Goal: Task Accomplishment & Management: Manage account settings

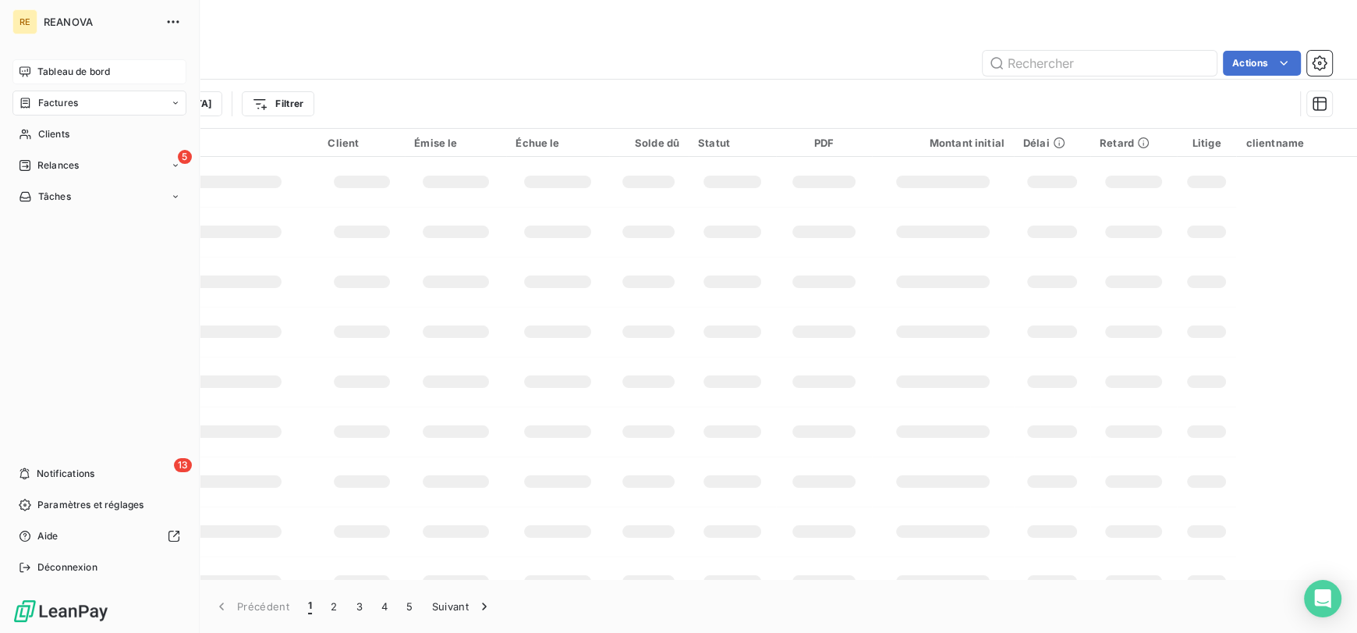
click at [29, 76] on icon at bounding box center [25, 72] width 12 height 12
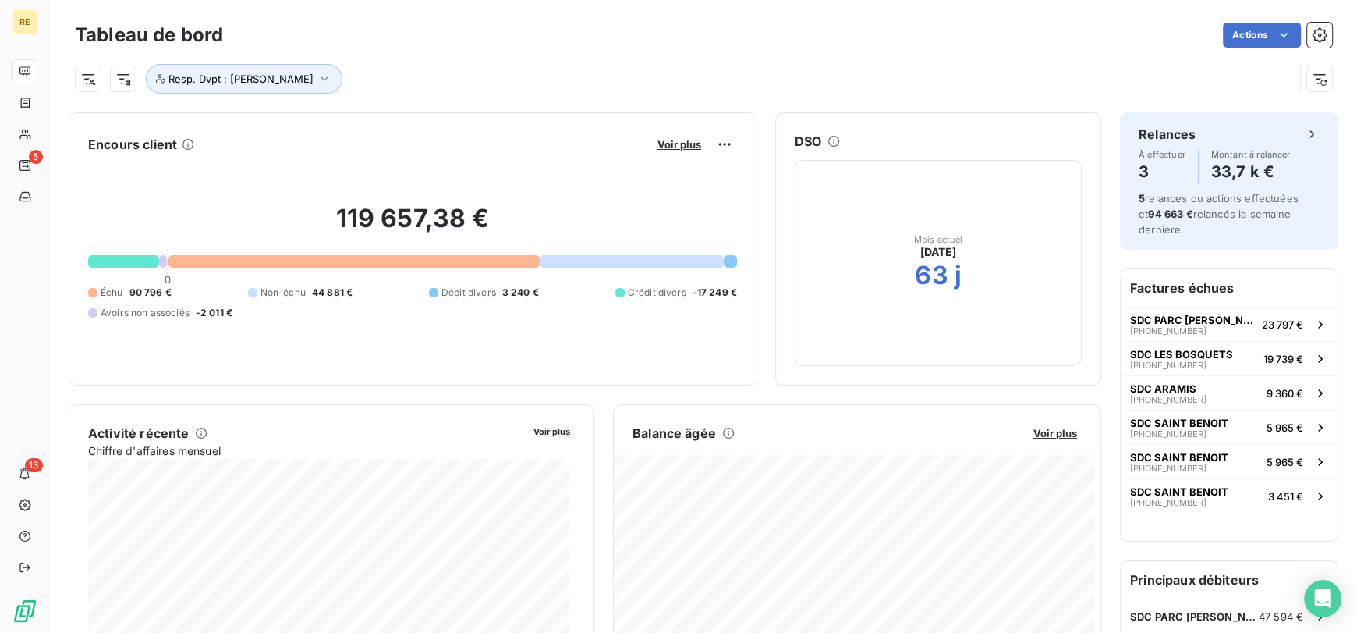
click at [502, 48] on div "Tableau de bord Actions" at bounding box center [704, 35] width 1258 height 33
click at [333, 77] on button "Resp. Dvpt : [PERSON_NAME]" at bounding box center [244, 79] width 197 height 30
click at [452, 120] on icon at bounding box center [447, 119] width 9 height 9
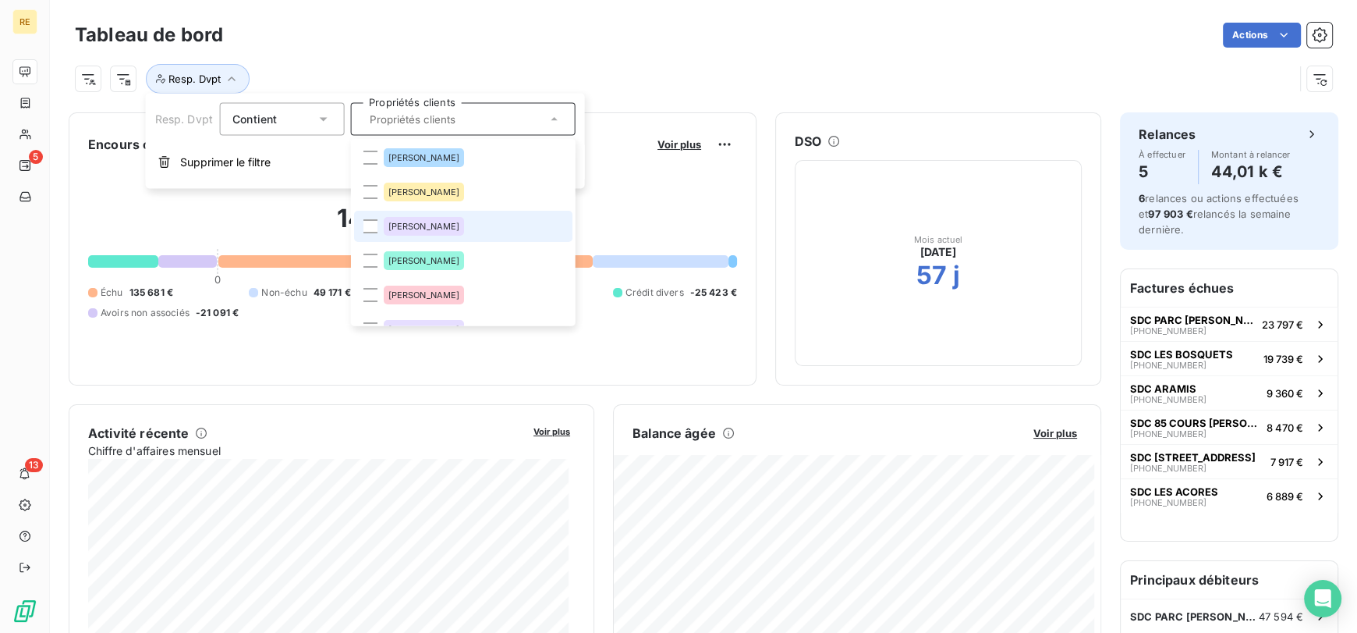
click at [427, 213] on li "[PERSON_NAME]" at bounding box center [462, 226] width 218 height 31
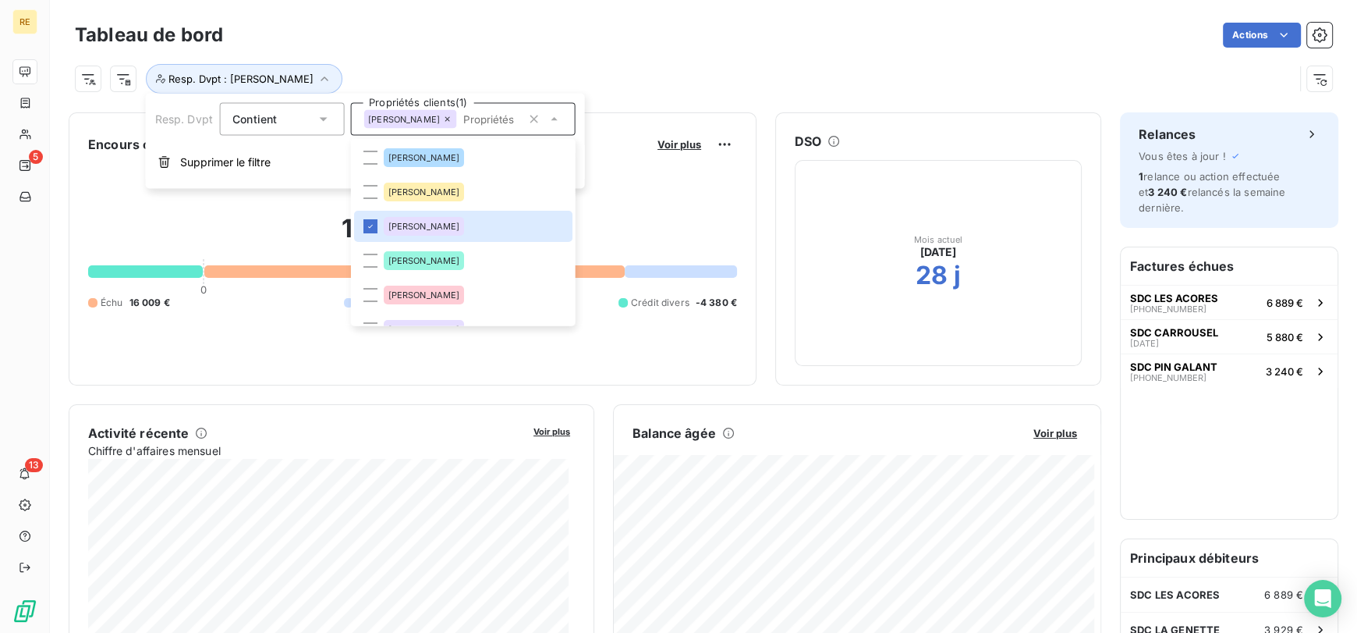
click at [456, 61] on div "Resp. Dvpt : [PERSON_NAME]" at bounding box center [704, 72] width 1258 height 42
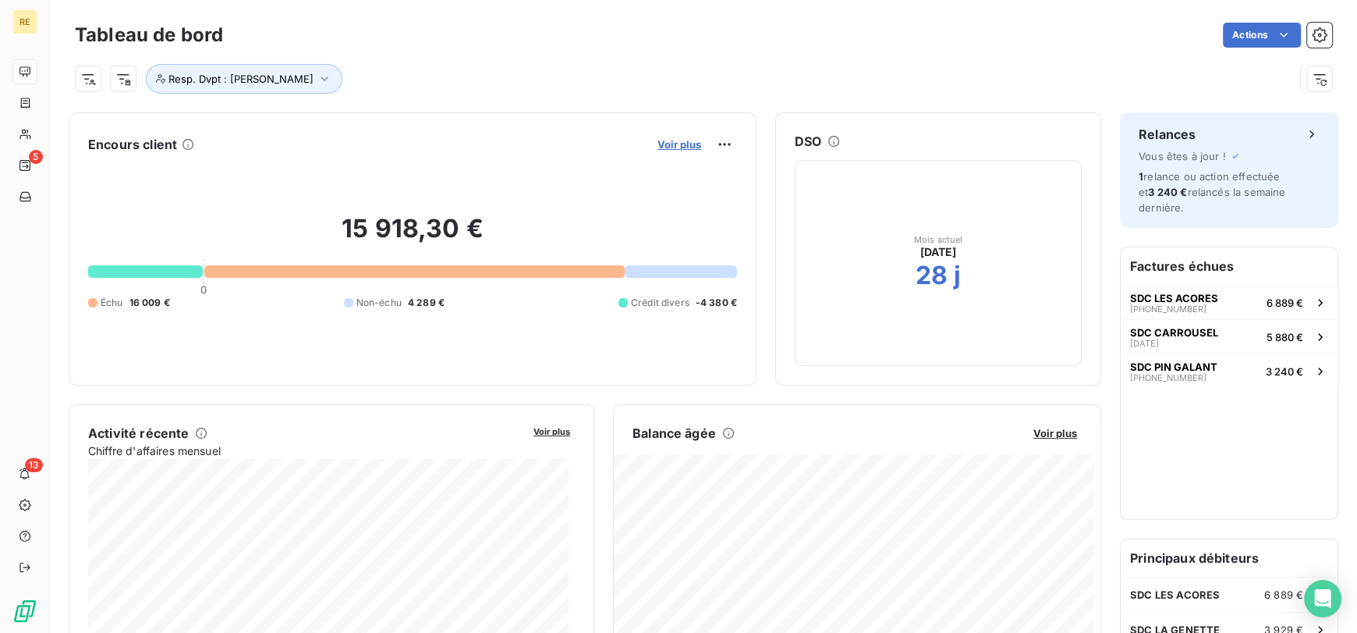
click at [676, 146] on span "Voir plus" at bounding box center [680, 144] width 44 height 12
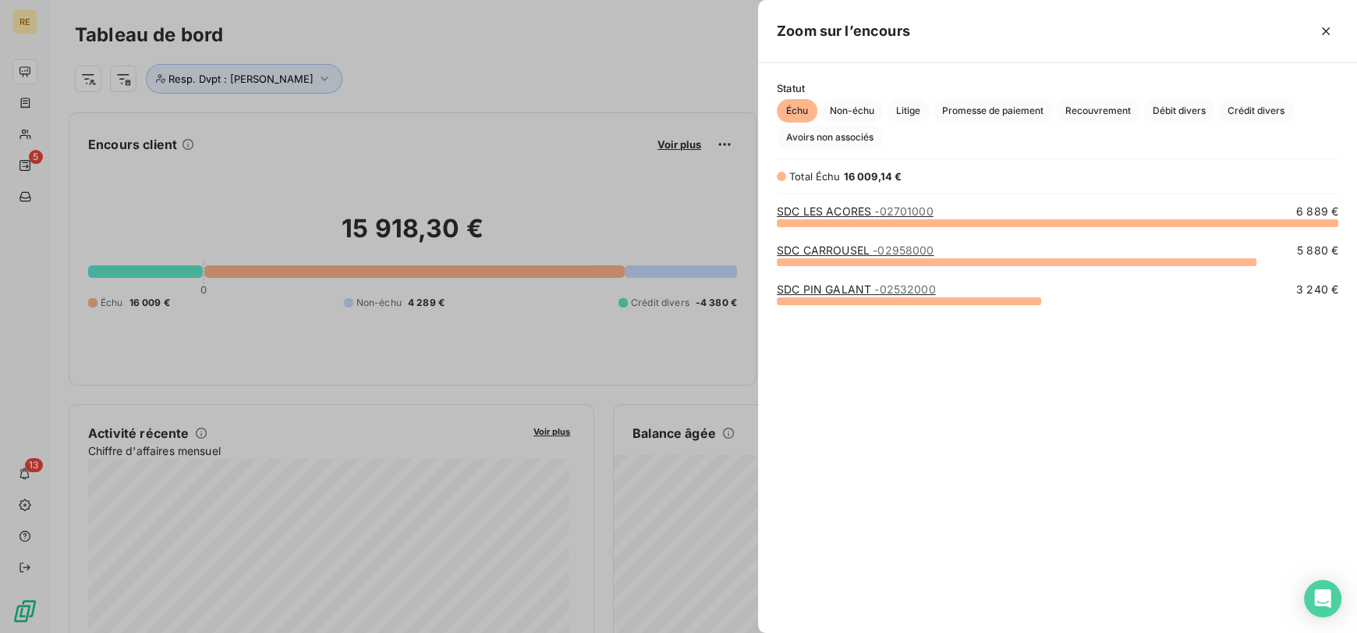
scroll to position [397, 587]
click at [916, 291] on span "- 02532000" at bounding box center [905, 288] width 61 height 13
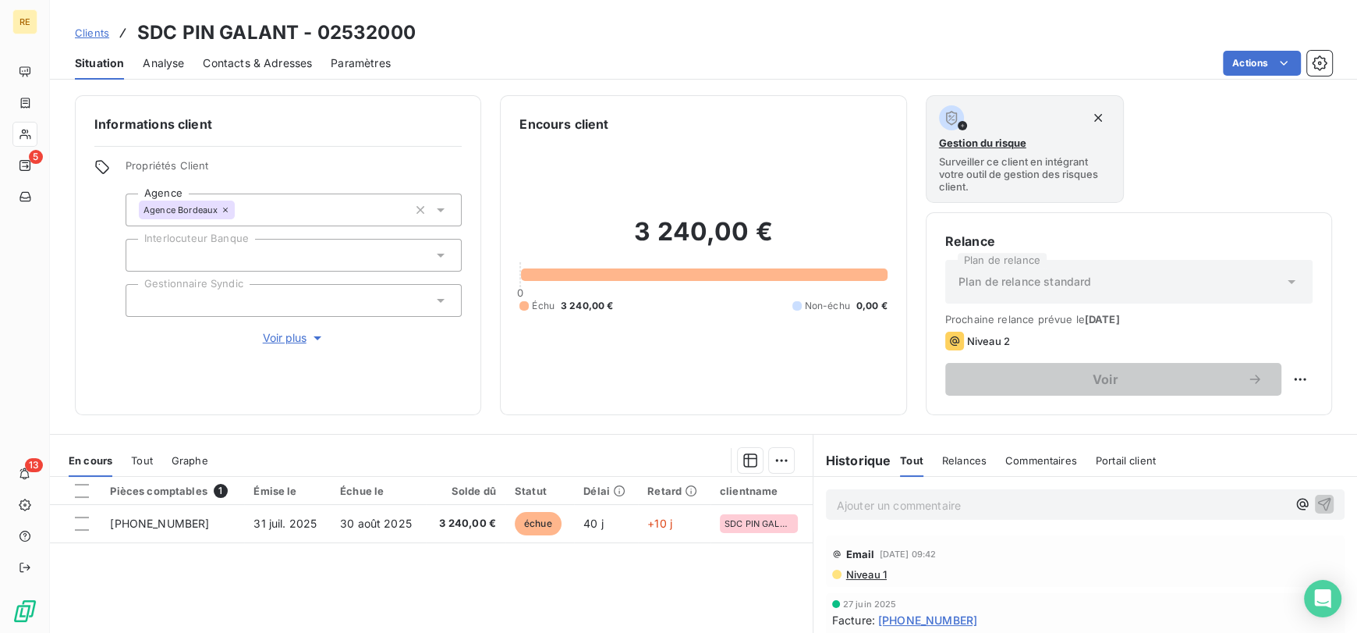
click at [88, 34] on span "Clients" at bounding box center [92, 33] width 34 height 12
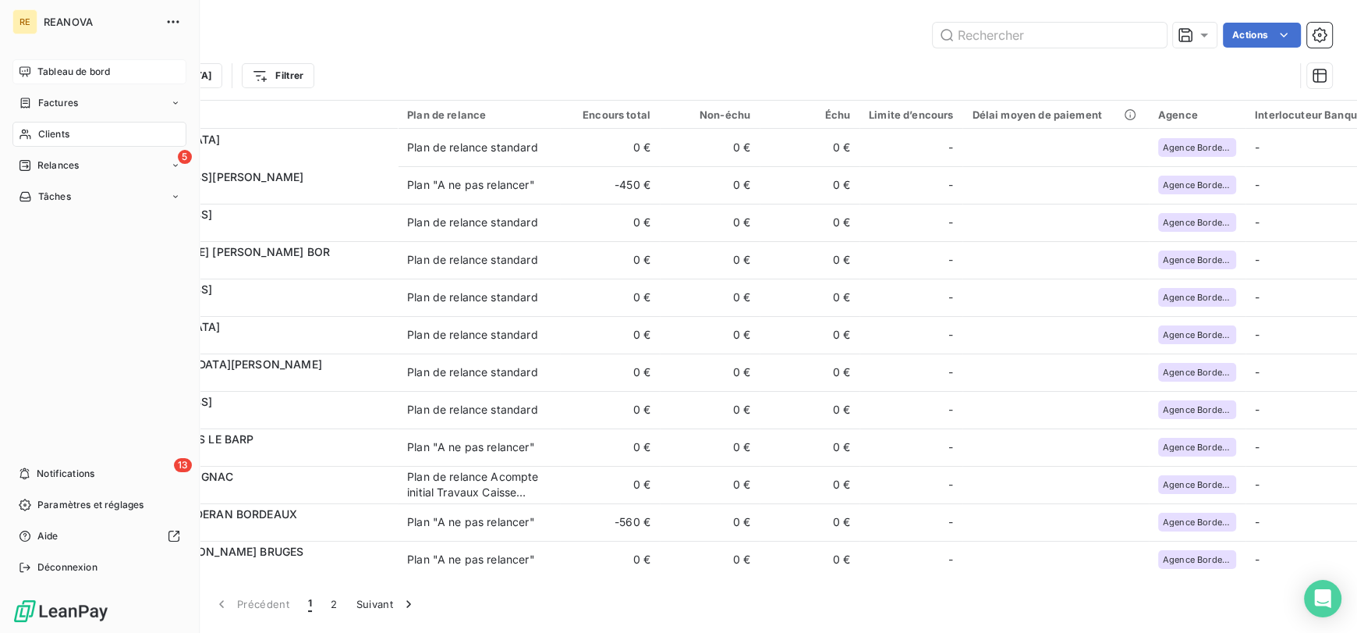
click at [81, 75] on span "Tableau de bord" at bounding box center [73, 72] width 73 height 14
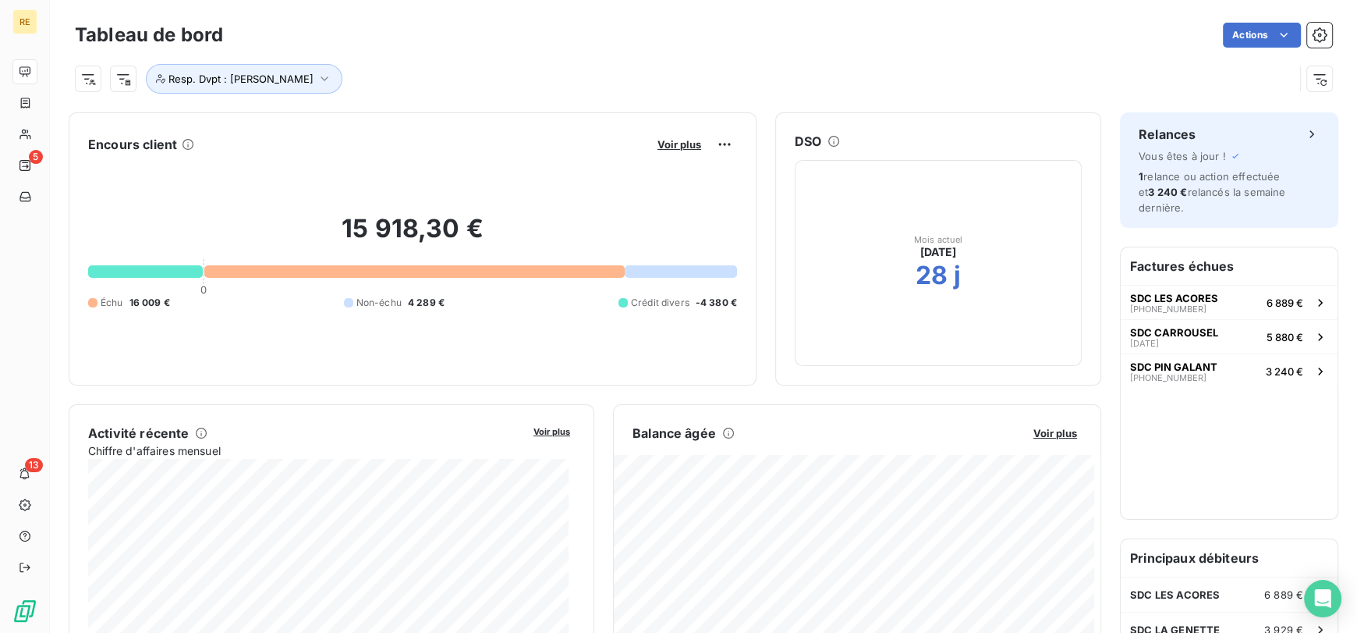
click at [443, 75] on div "Resp. Dvpt : [PERSON_NAME]" at bounding box center [684, 79] width 1219 height 30
click at [680, 145] on span "Voir plus" at bounding box center [680, 144] width 44 height 12
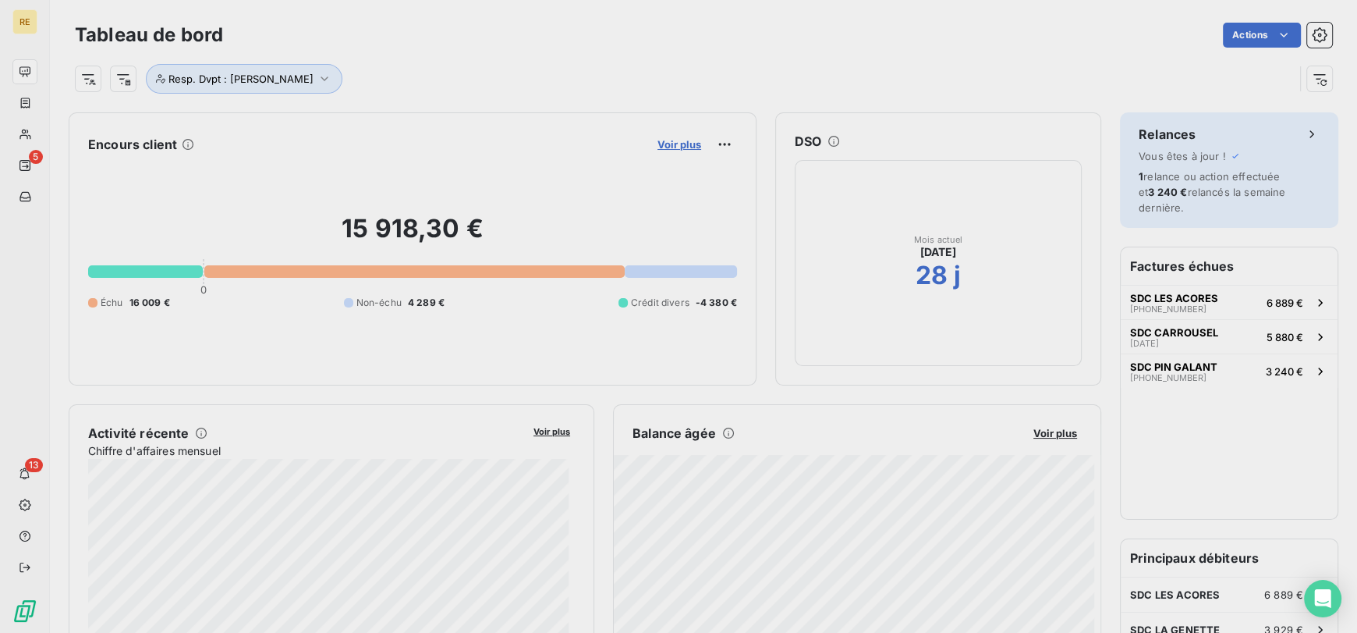
scroll to position [620, 587]
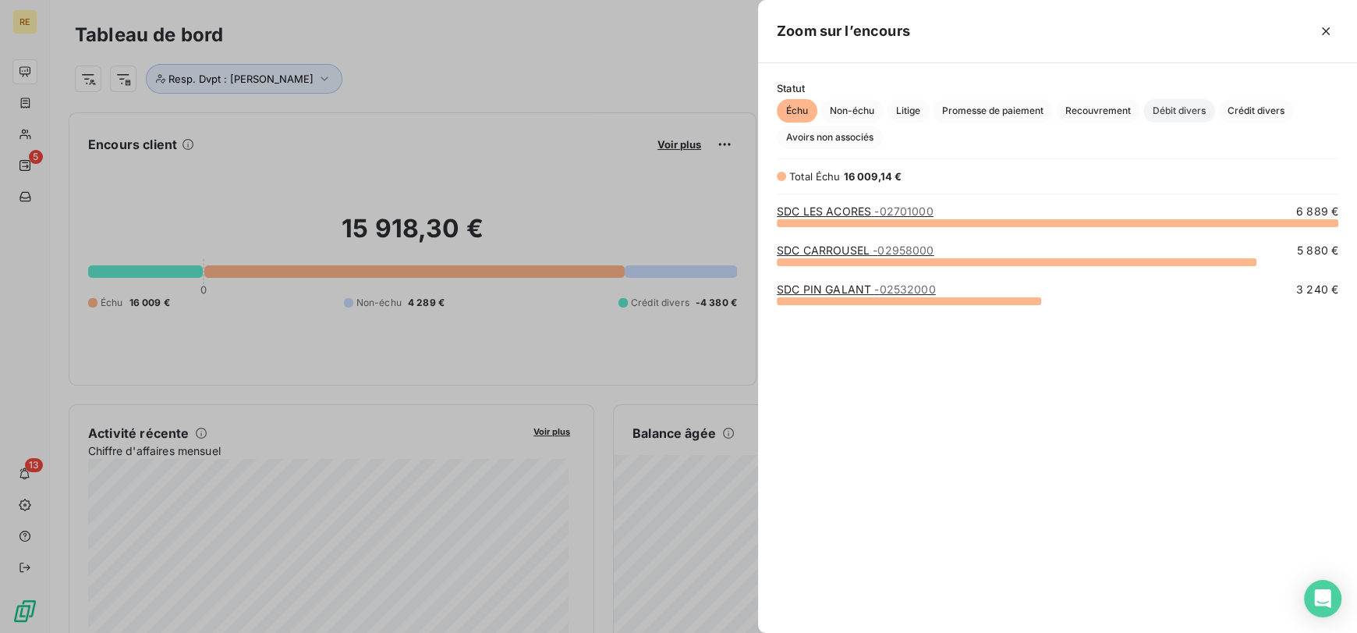
click at [1200, 116] on span "Débit divers" at bounding box center [1180, 110] width 72 height 23
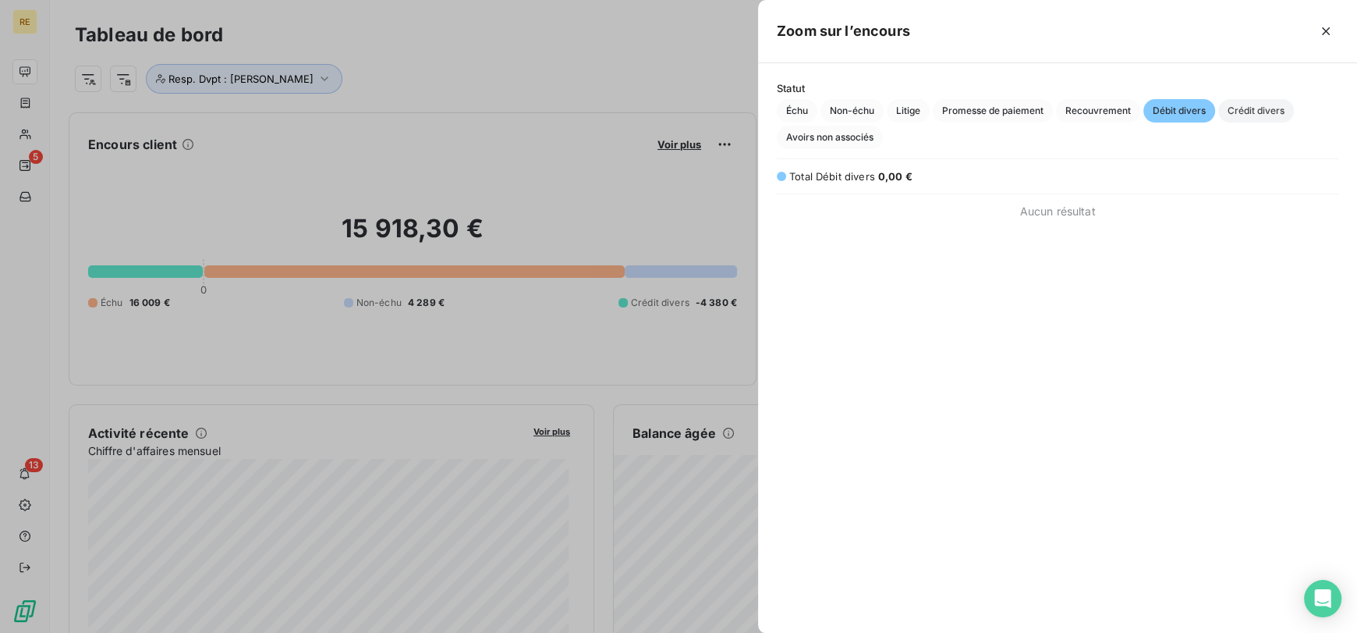
click at [1264, 112] on span "Crédit divers" at bounding box center [1257, 110] width 76 height 23
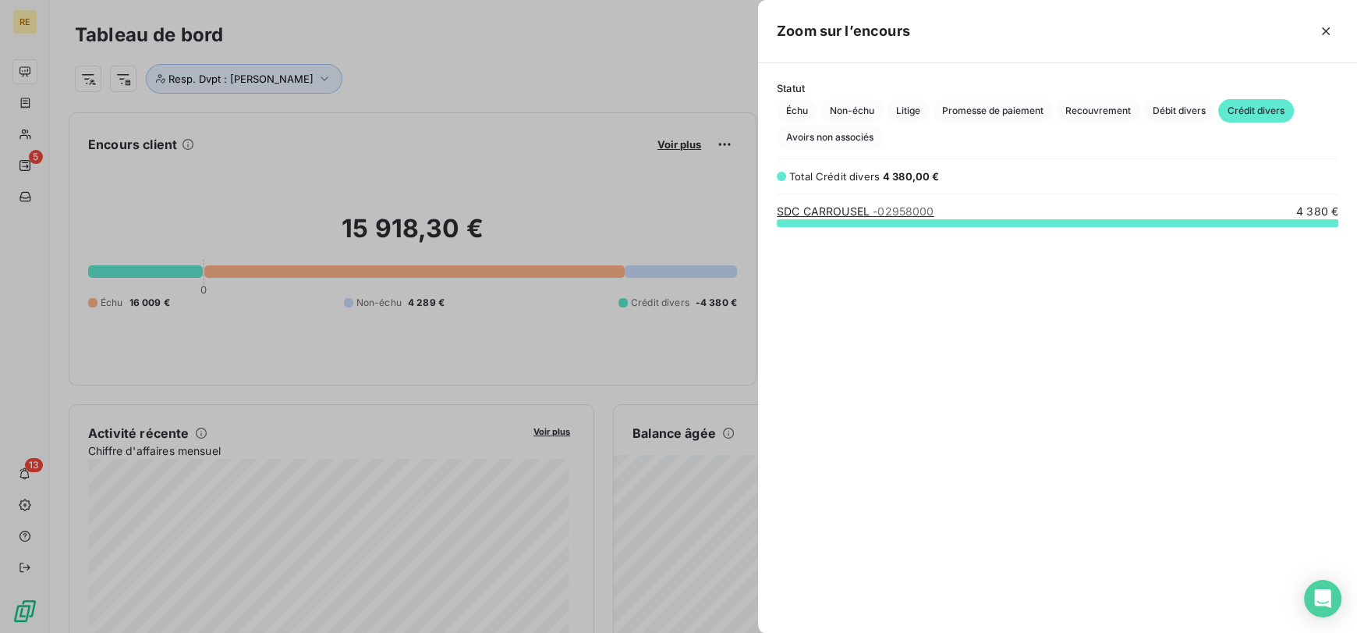
scroll to position [397, 587]
click at [846, 121] on span "Non-échu" at bounding box center [852, 110] width 63 height 23
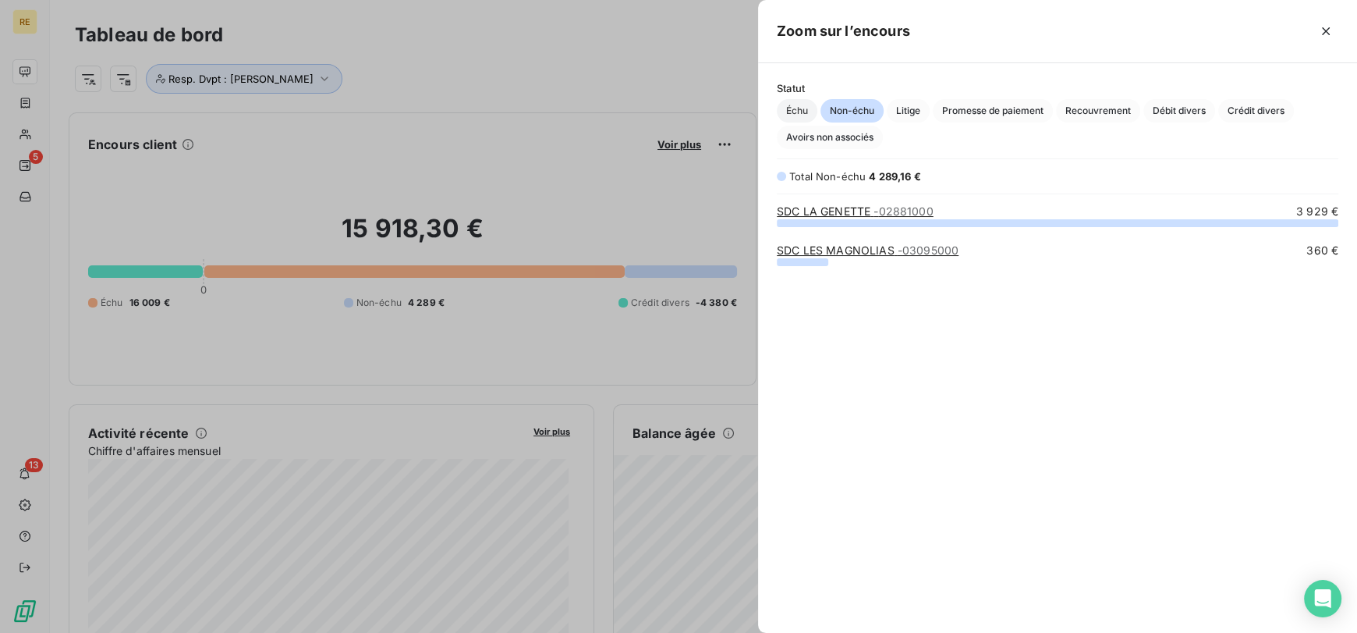
click at [797, 114] on span "Échu" at bounding box center [797, 110] width 41 height 23
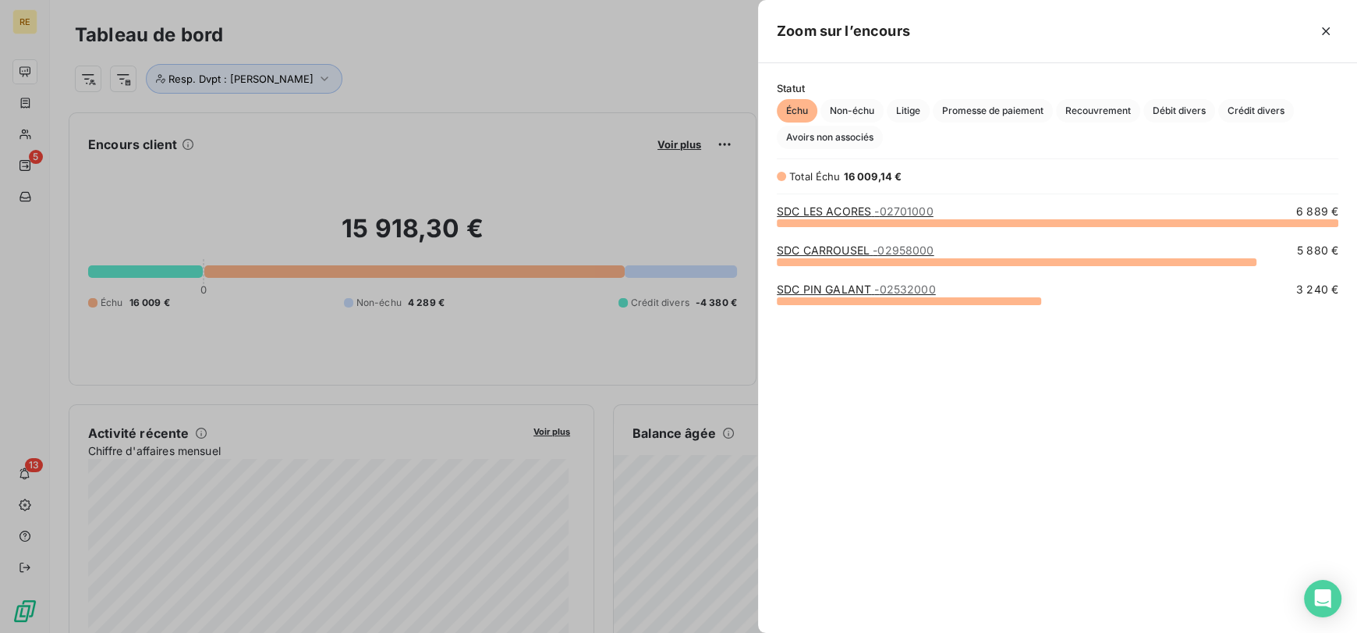
click at [853, 97] on div "Statut Échu Non-échu Litige Promesse de paiement Recouvrement Débit divers Créd…" at bounding box center [1057, 115] width 599 height 67
click at [845, 101] on span "Non-échu" at bounding box center [852, 110] width 63 height 23
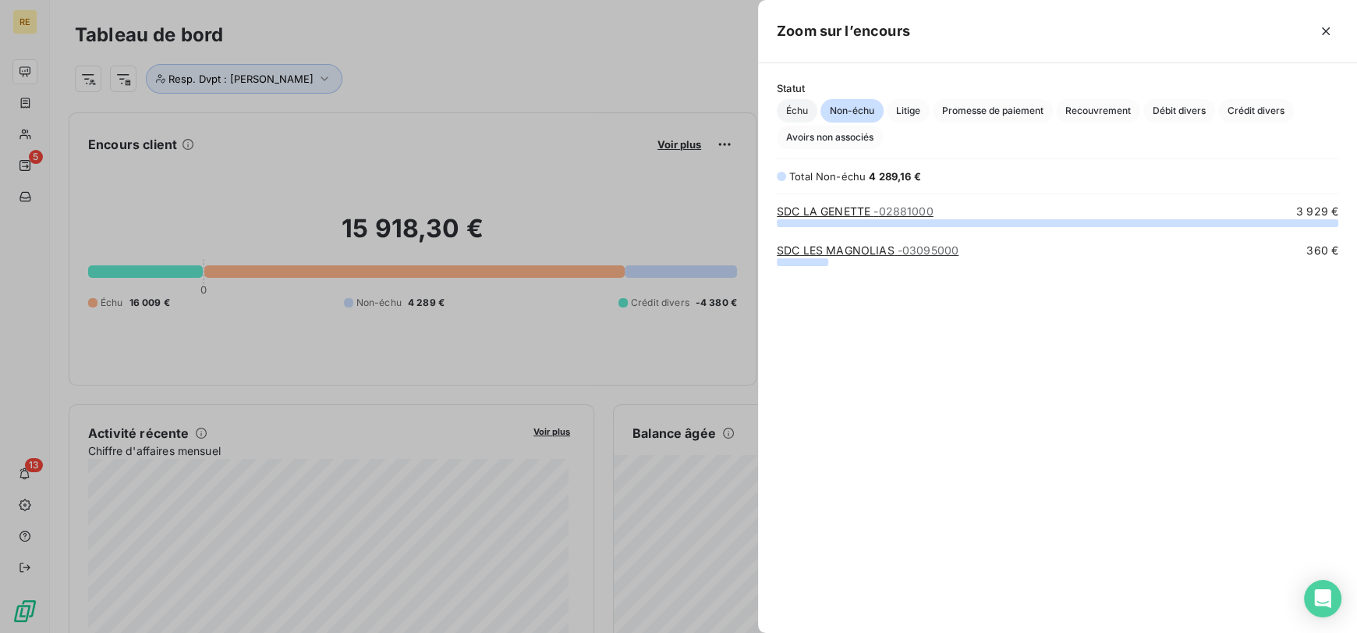
click at [801, 105] on span "Échu" at bounding box center [797, 110] width 41 height 23
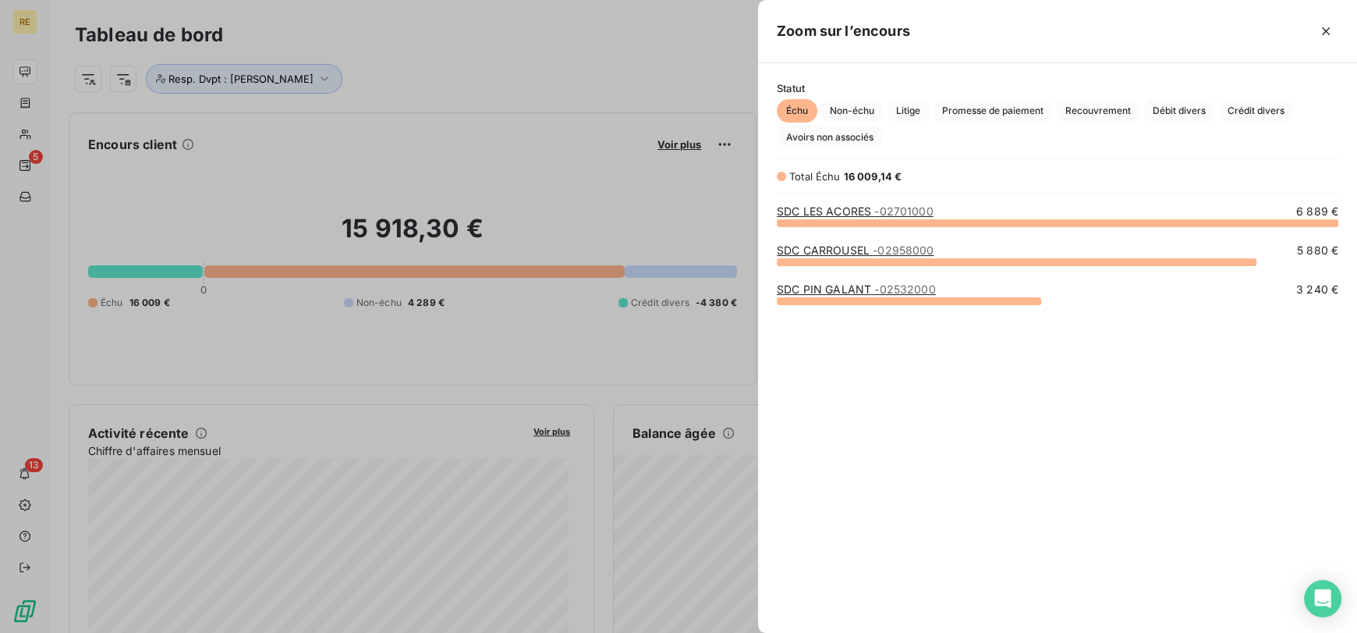
click at [844, 250] on link "SDC CARROUSEL - 02958000" at bounding box center [855, 249] width 157 height 13
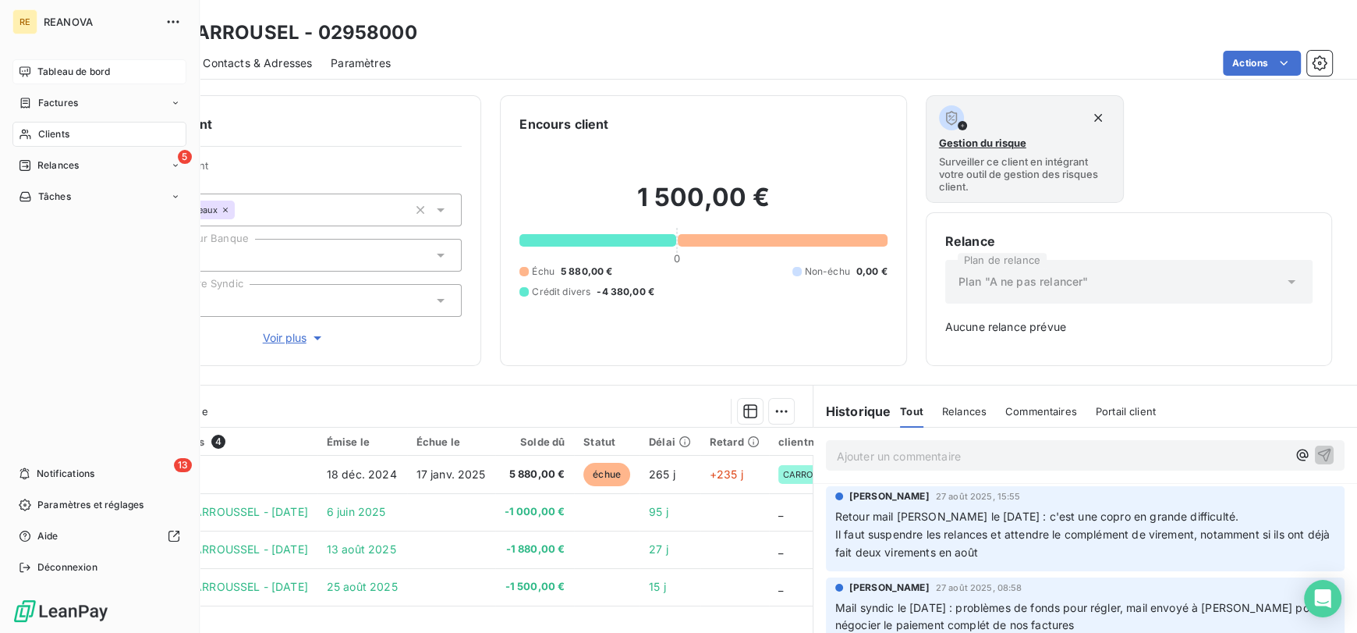
click at [104, 69] on span "Tableau de bord" at bounding box center [73, 72] width 73 height 14
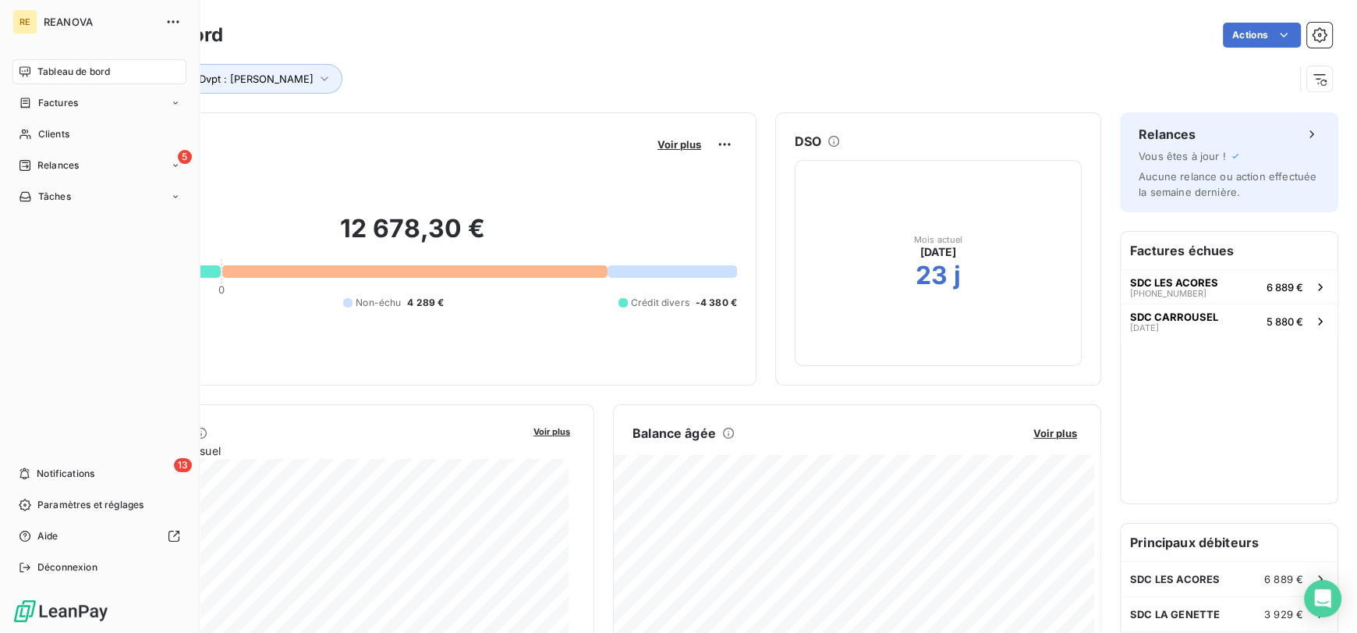
click at [73, 73] on span "Tableau de bord" at bounding box center [73, 72] width 73 height 14
click at [115, 127] on div "Clients" at bounding box center [99, 134] width 174 height 25
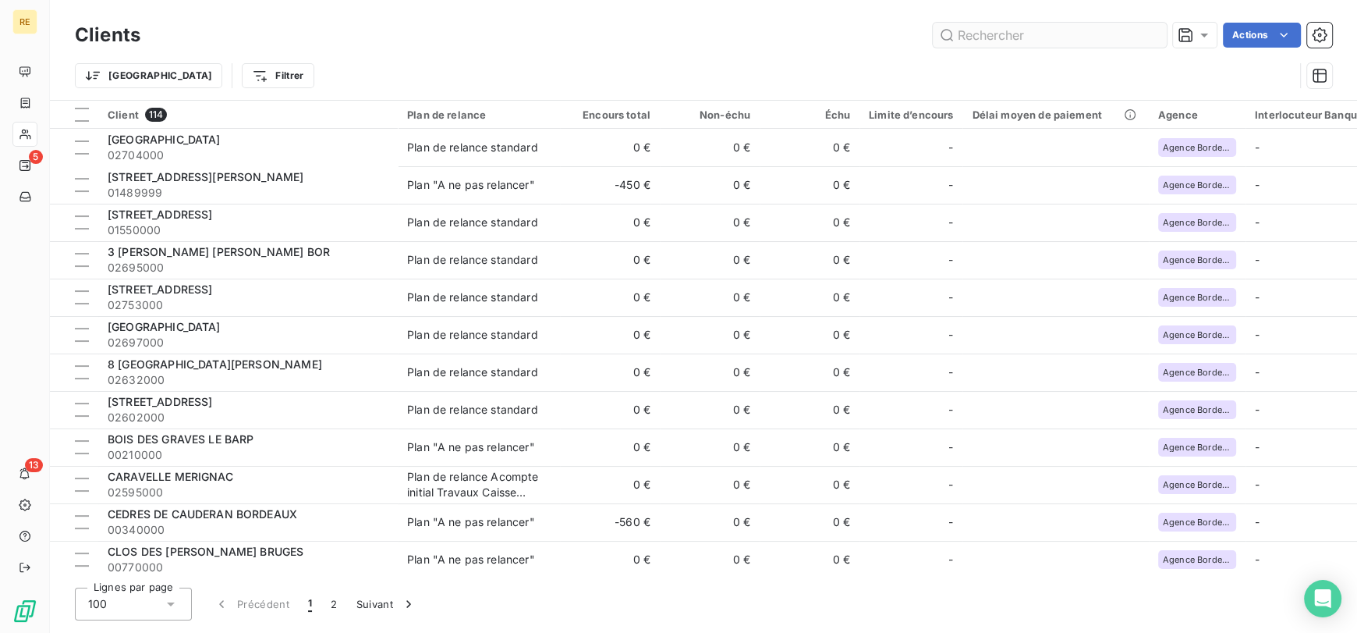
click at [1038, 34] on input "text" at bounding box center [1050, 35] width 234 height 25
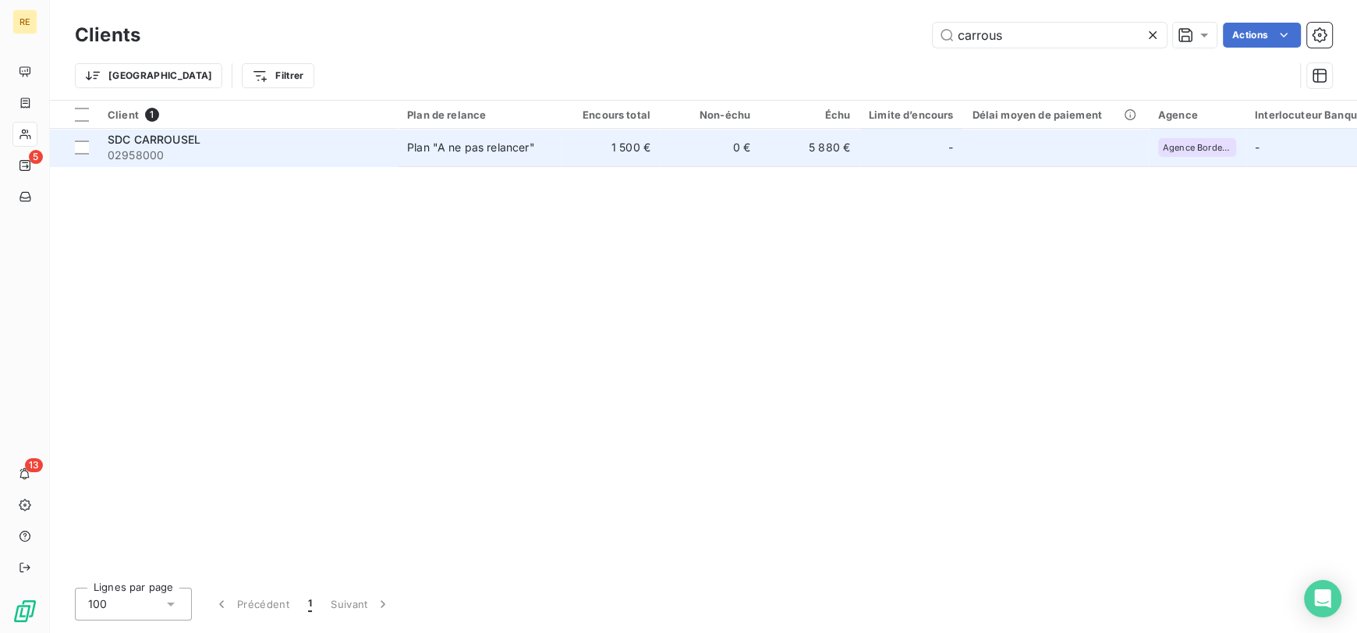
type input "carrous"
click at [442, 144] on div "Plan "A ne pas relancer"" at bounding box center [471, 148] width 128 height 16
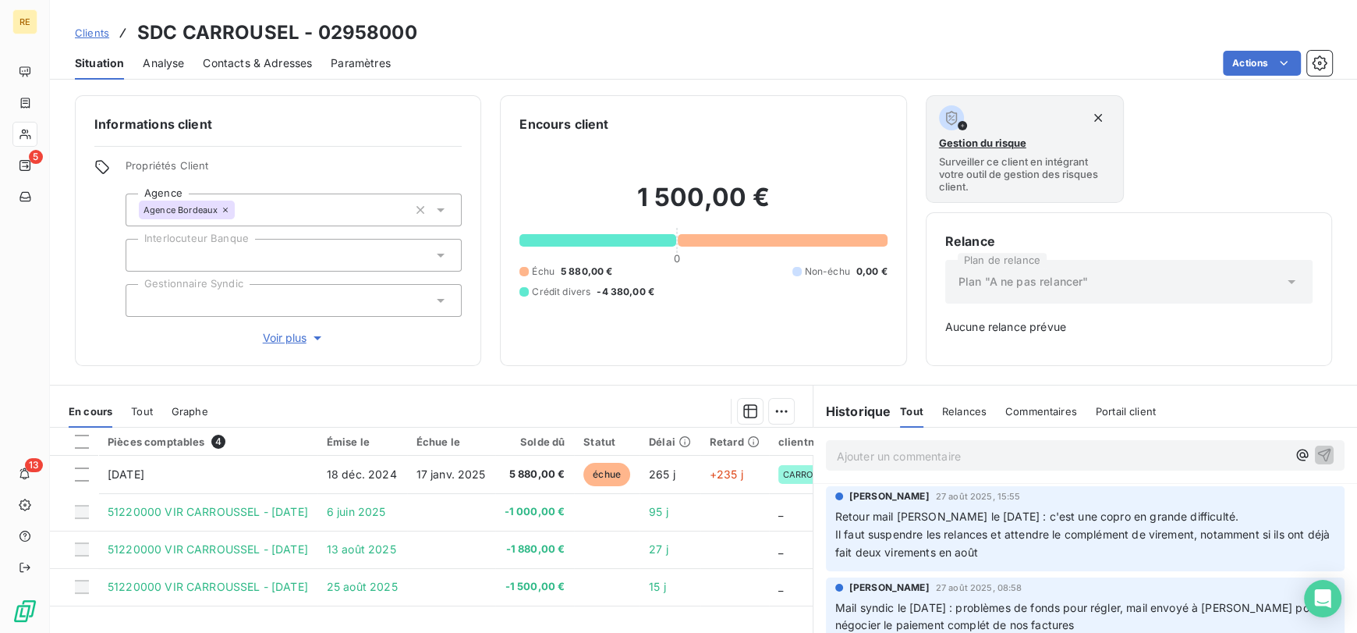
scroll to position [28, 0]
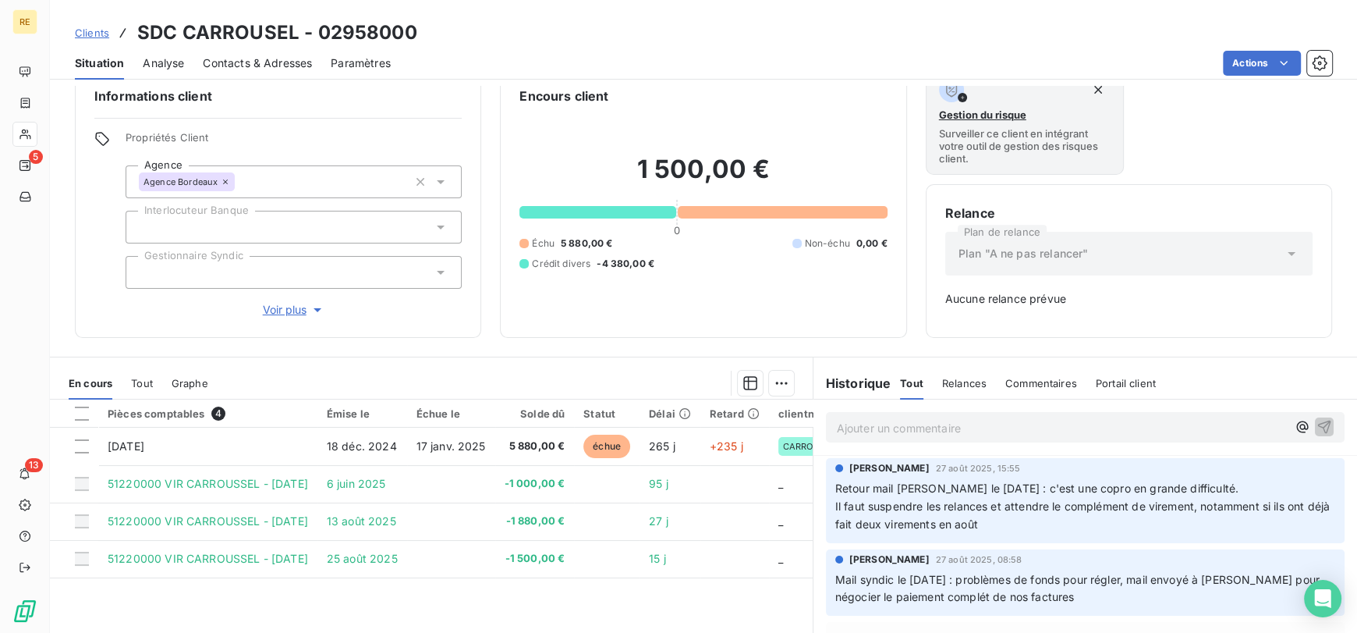
click at [105, 33] on span "Clients" at bounding box center [92, 33] width 34 height 12
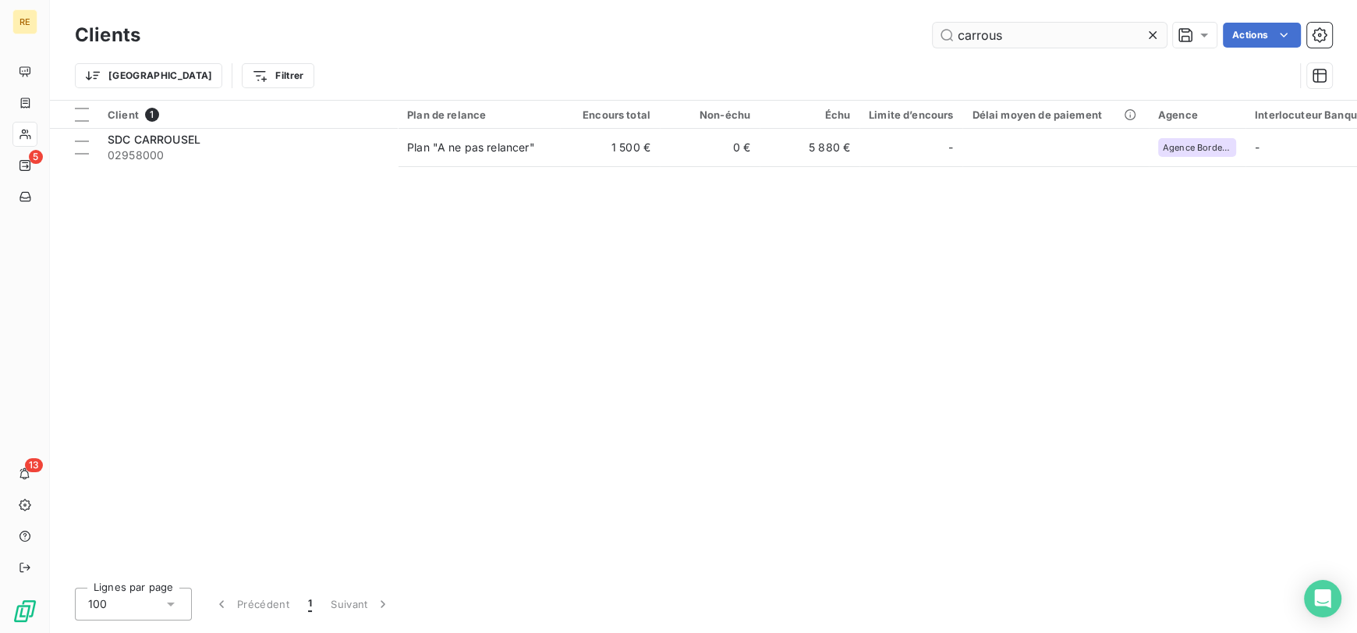
click at [972, 33] on input "carrous" at bounding box center [1050, 35] width 234 height 25
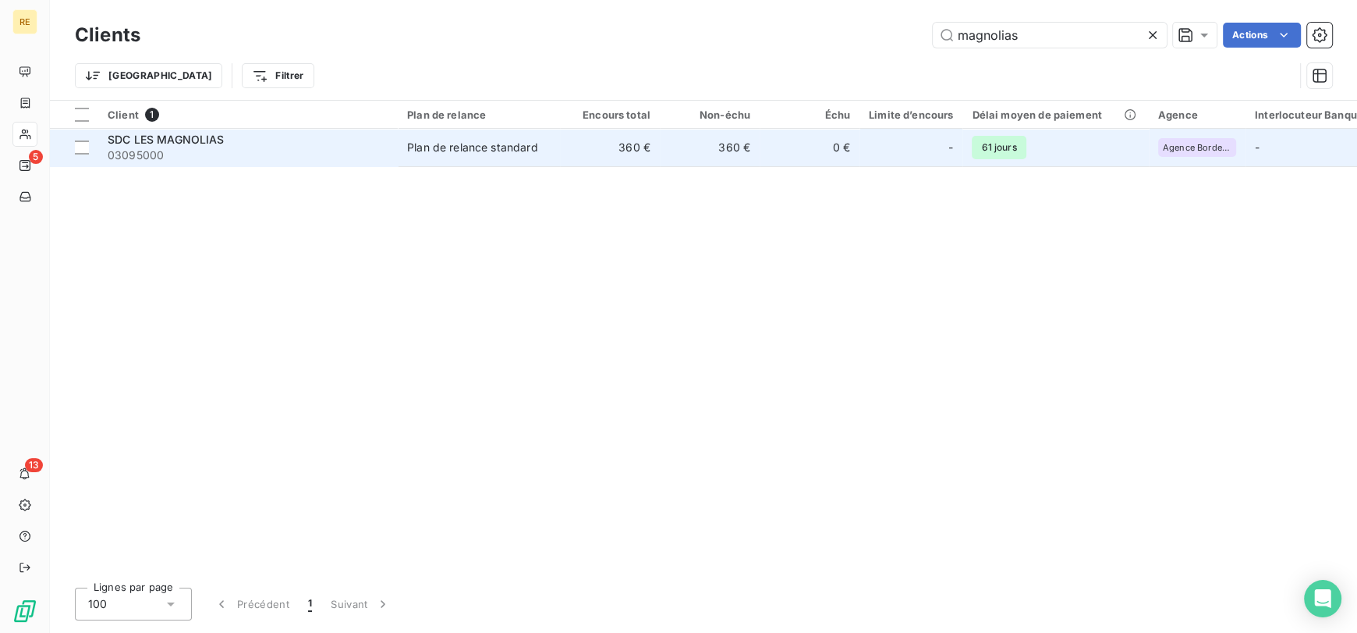
type input "magnolias"
click at [417, 140] on div "Plan de relance standard" at bounding box center [472, 148] width 131 height 16
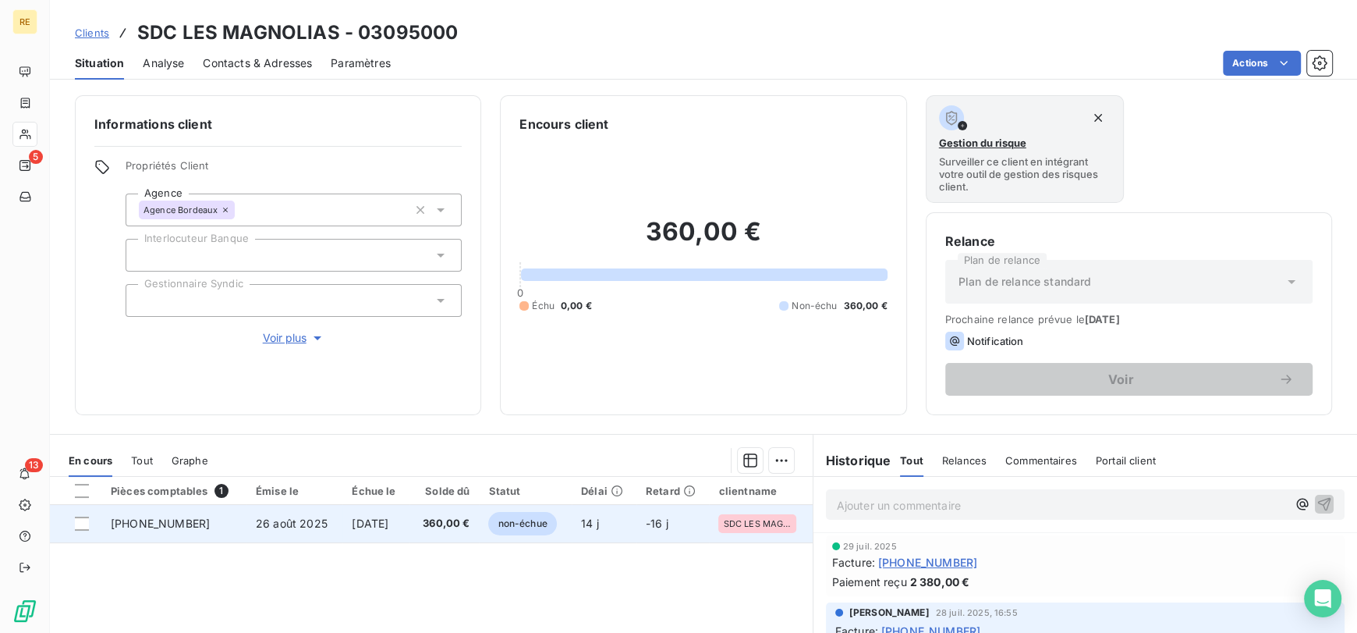
click at [458, 523] on span "360,00 €" at bounding box center [444, 524] width 51 height 16
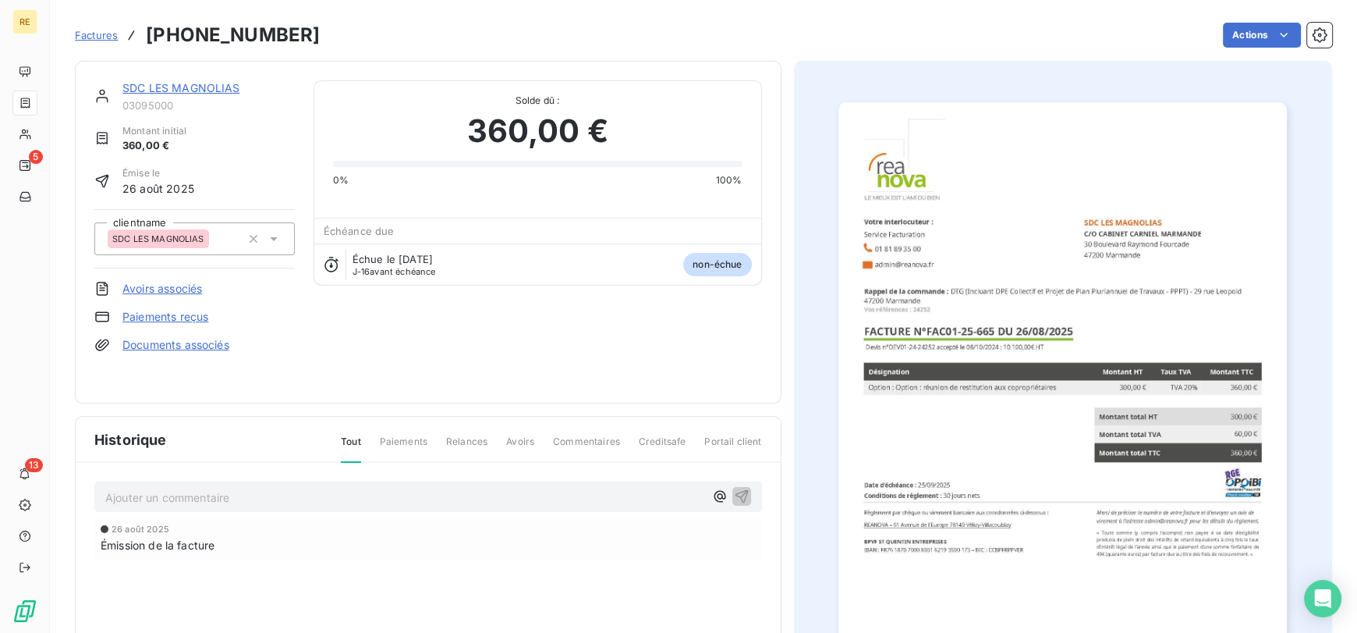
click at [107, 33] on span "Factures" at bounding box center [96, 35] width 43 height 12
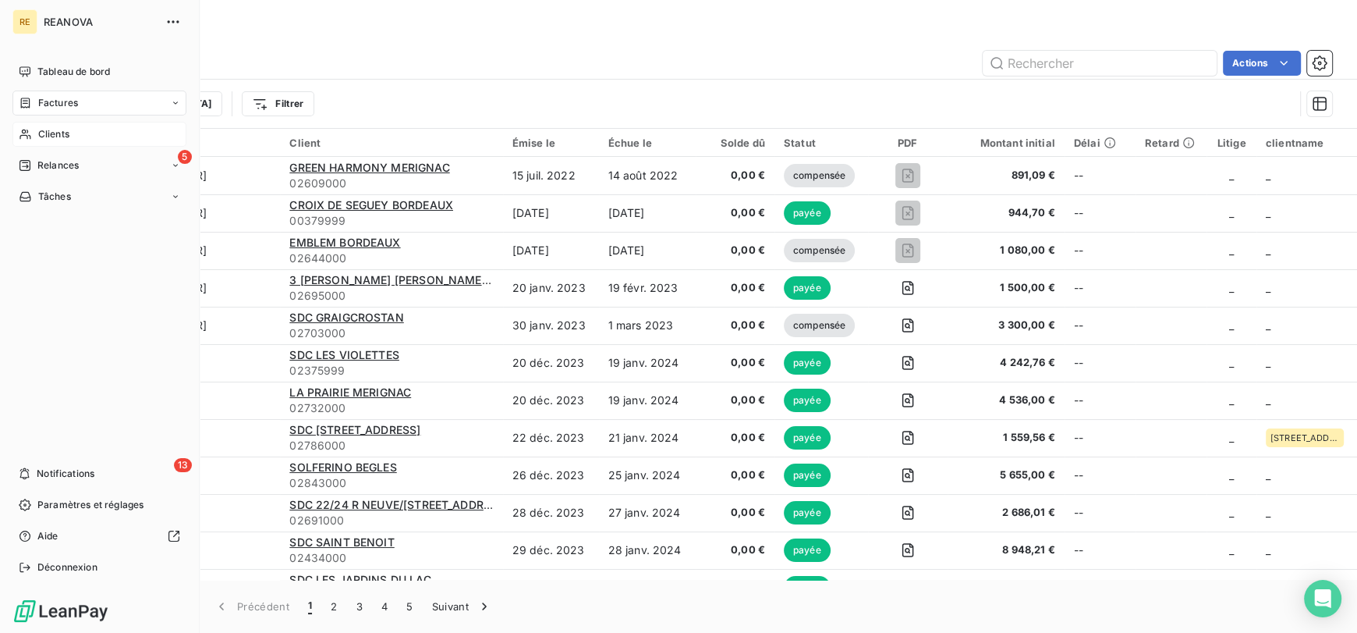
click at [74, 131] on div "Clients" at bounding box center [99, 134] width 174 height 25
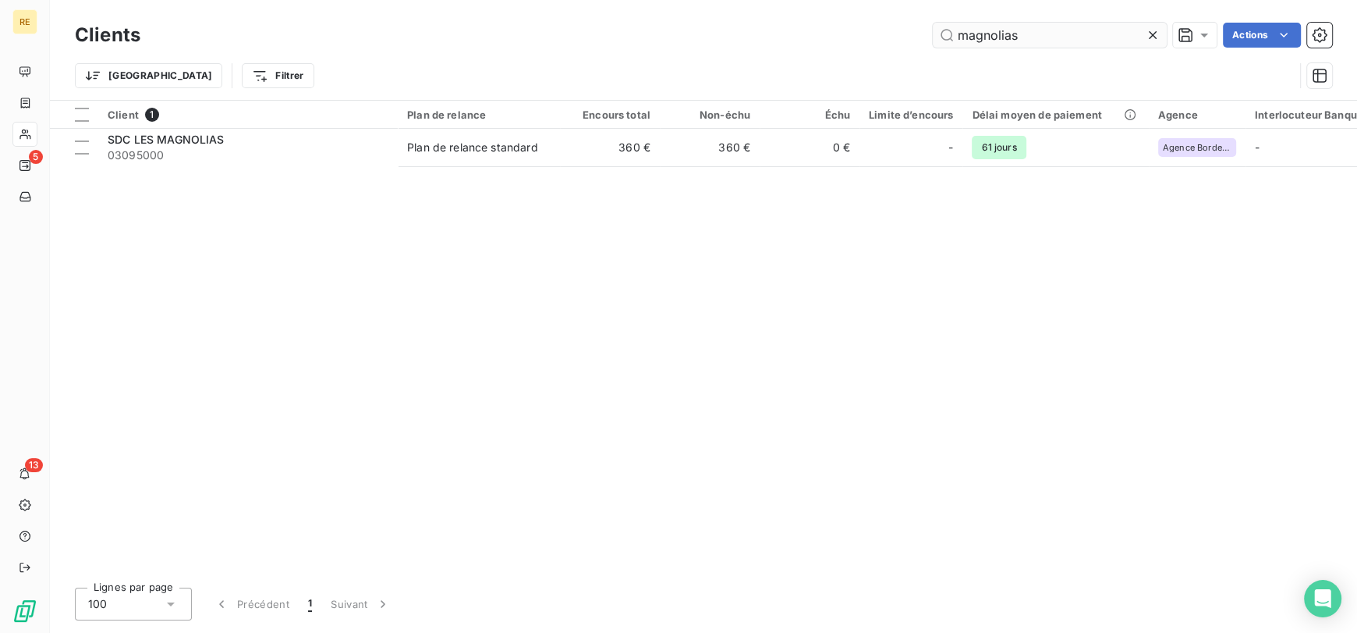
click at [1008, 25] on input "magnolias" at bounding box center [1050, 35] width 234 height 25
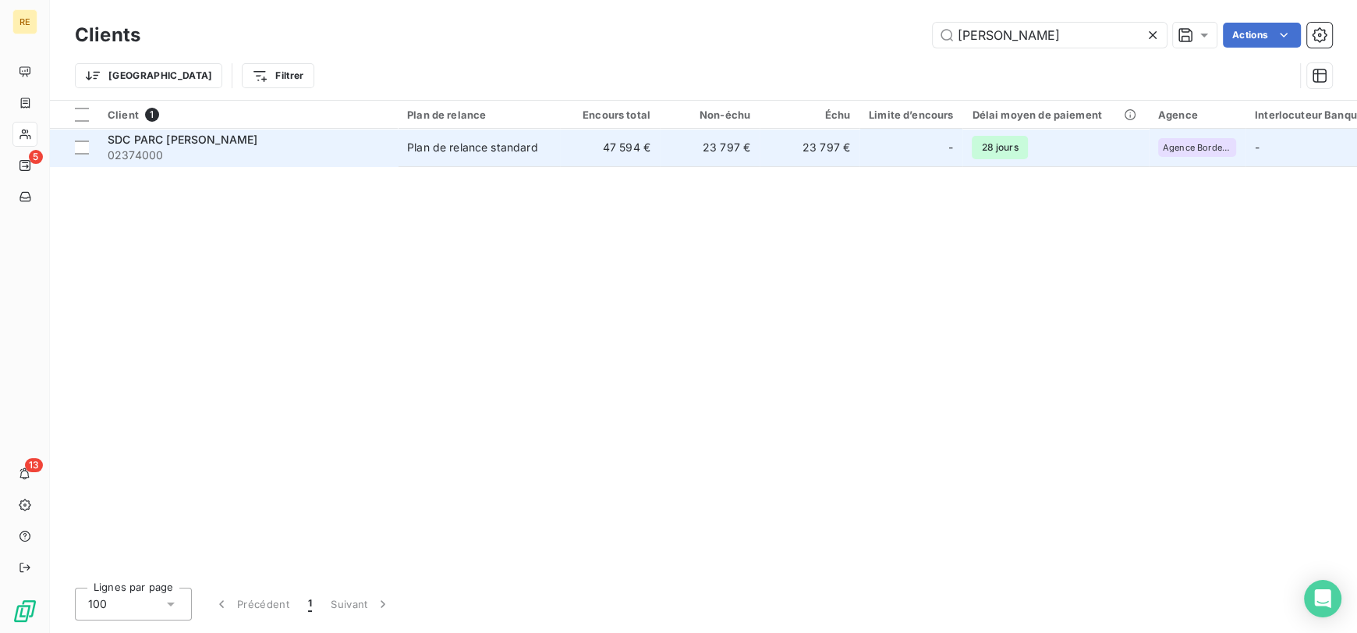
type input "[PERSON_NAME]"
click at [315, 140] on div "SDC PARC [PERSON_NAME]" at bounding box center [248, 140] width 281 height 16
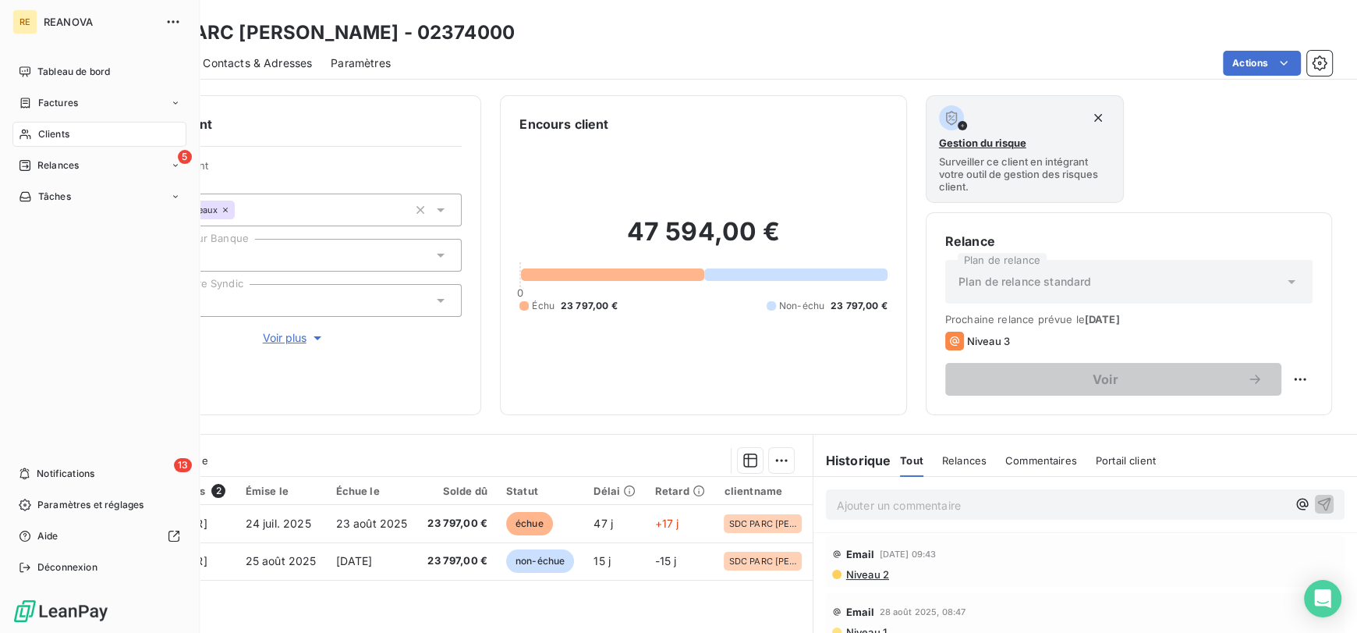
click at [75, 137] on div "Clients" at bounding box center [99, 134] width 174 height 25
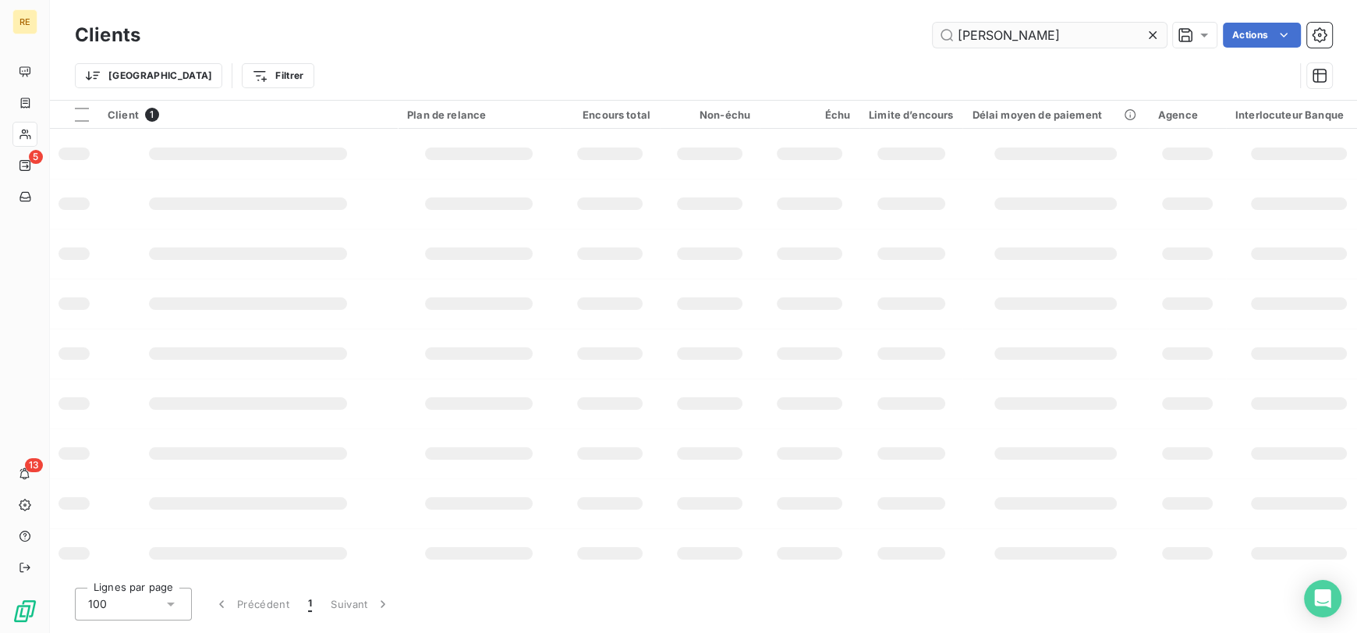
click at [998, 34] on input "[PERSON_NAME]" at bounding box center [1050, 35] width 234 height 25
type input "s"
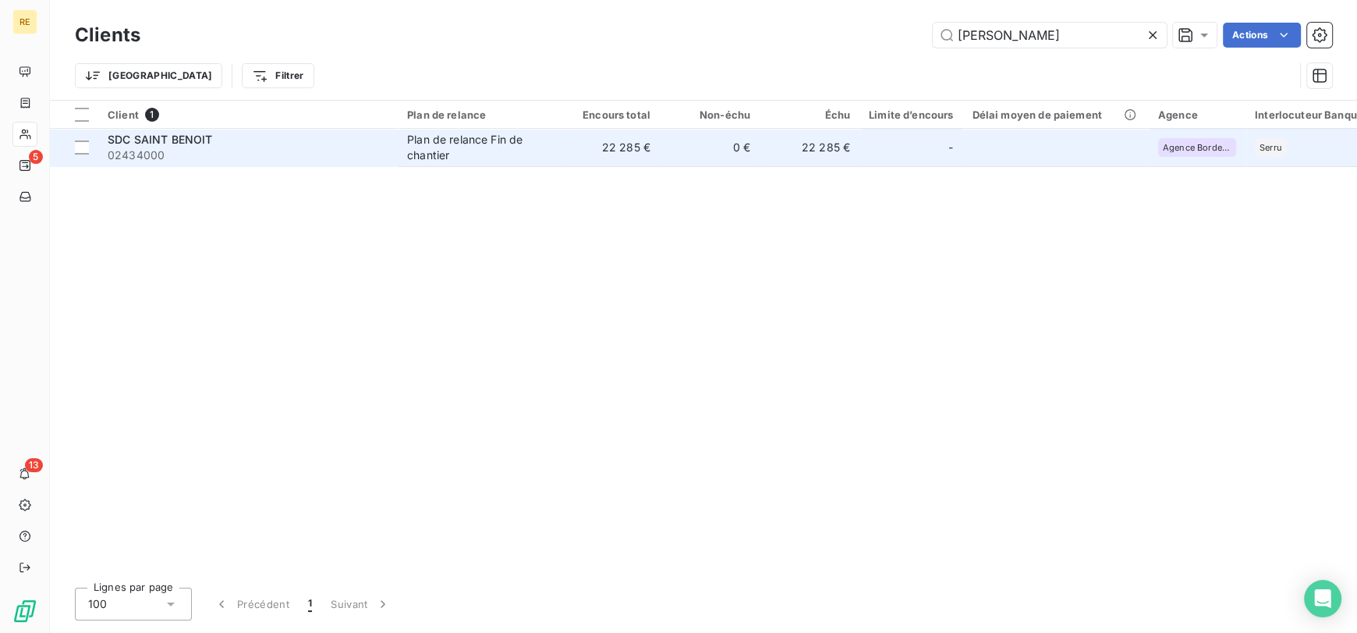
type input "[PERSON_NAME]"
click at [307, 155] on span "02434000" at bounding box center [248, 155] width 281 height 16
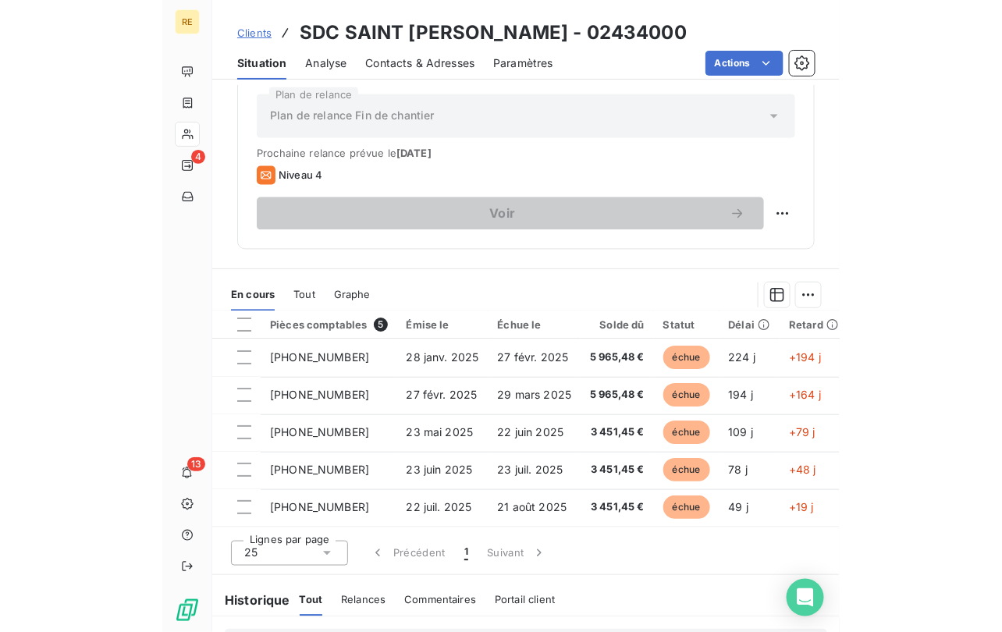
scroll to position [247, 0]
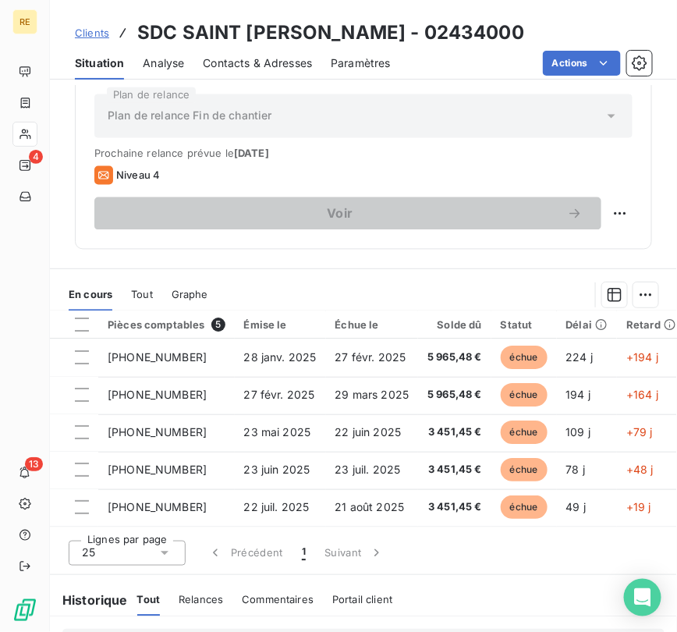
click at [90, 35] on span "Clients" at bounding box center [92, 33] width 34 height 12
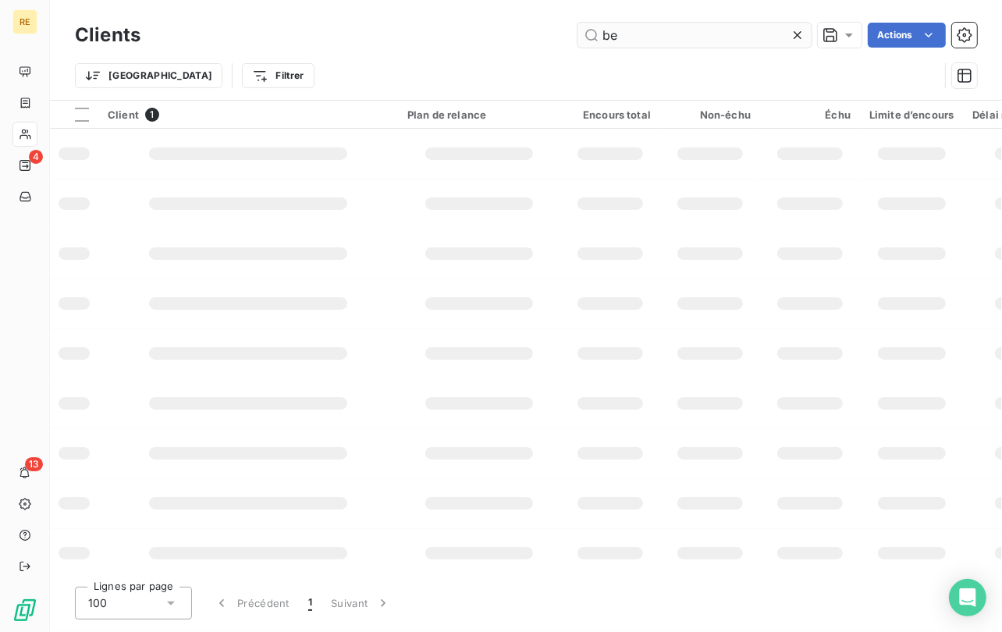
type input "b"
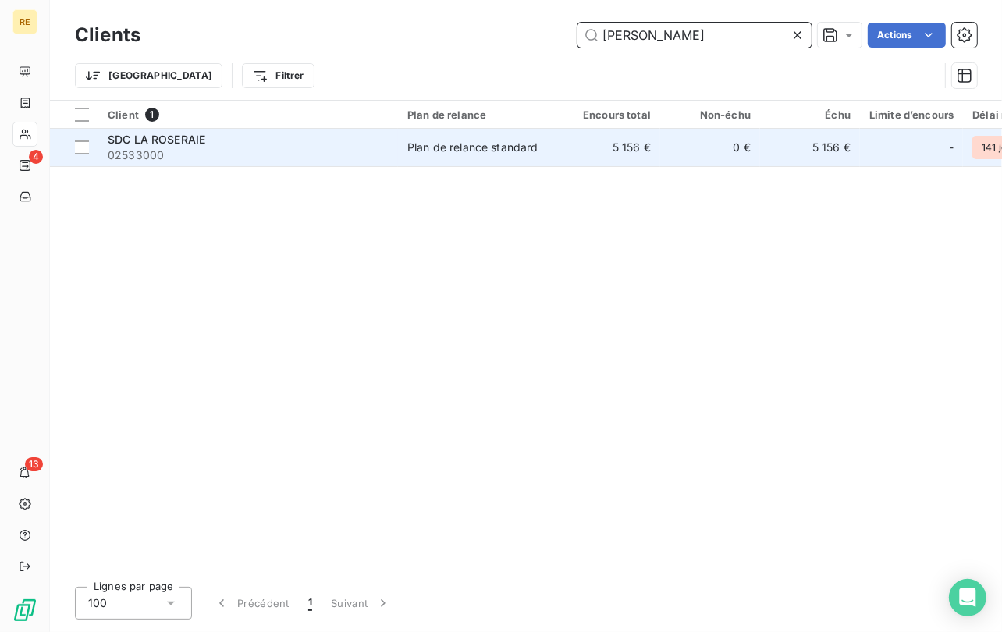
type input "[PERSON_NAME]"
click at [356, 140] on div "SDC LA ROSERAIE" at bounding box center [248, 140] width 281 height 16
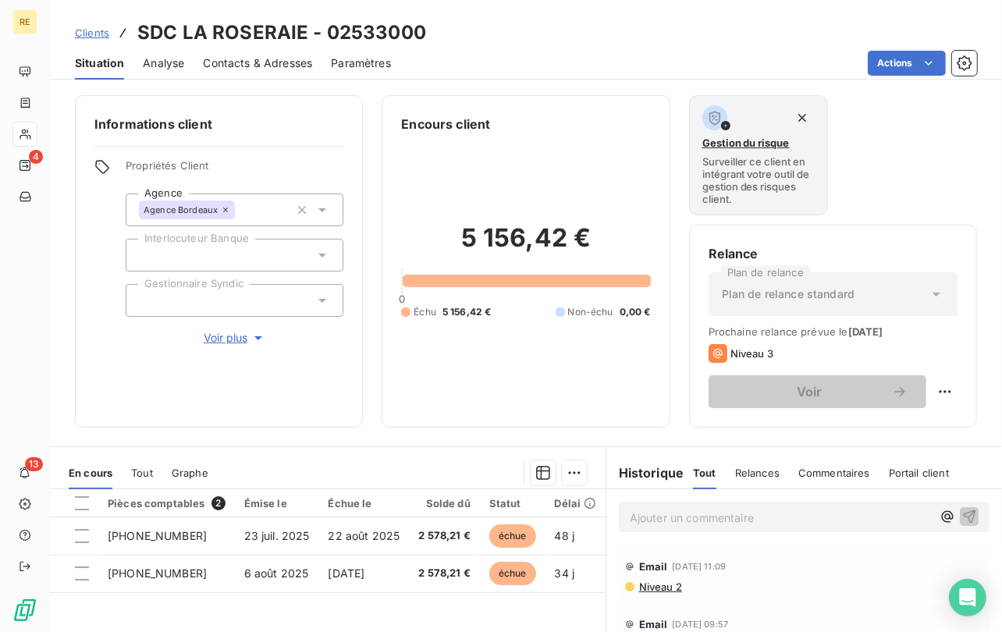
click at [92, 28] on span "Clients" at bounding box center [92, 33] width 34 height 12
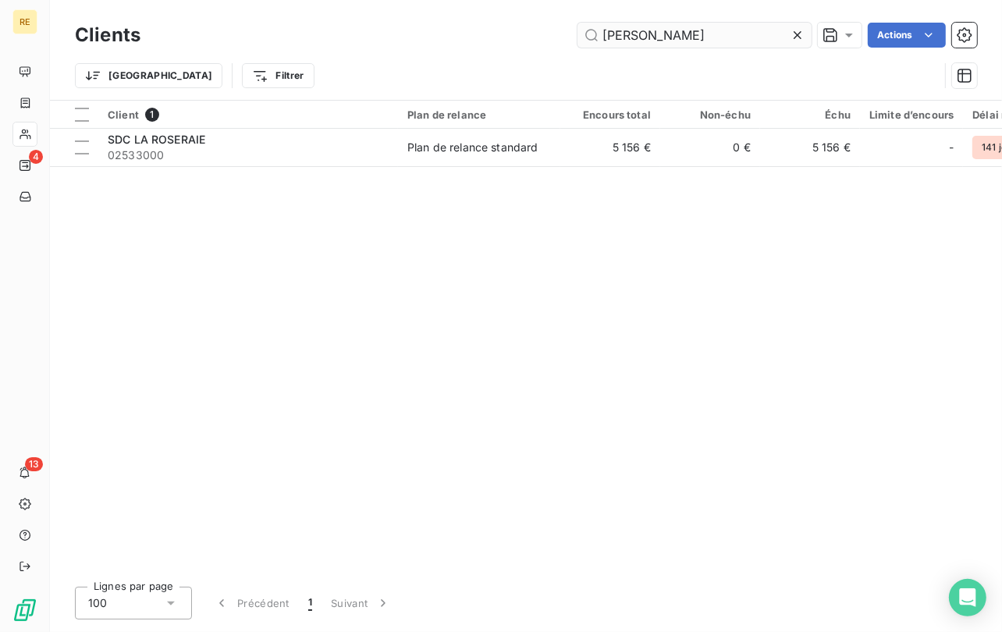
click at [631, 33] on input "[PERSON_NAME]" at bounding box center [694, 35] width 234 height 25
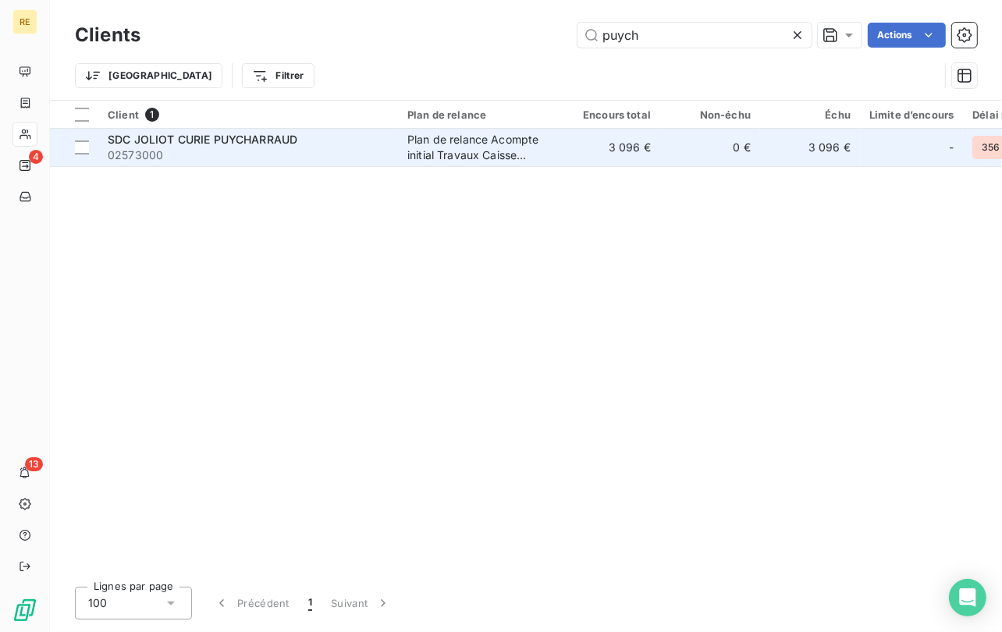
type input "puych"
click at [304, 137] on div "SDC JOLIOT CURIE PUYCHARRAUD" at bounding box center [248, 140] width 281 height 16
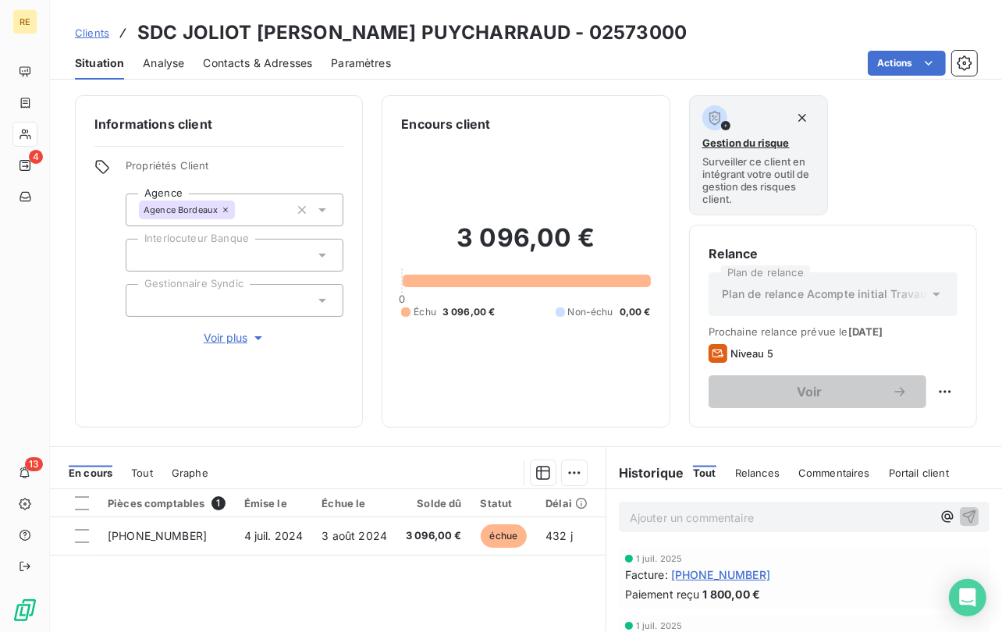
click at [304, 137] on div "Informations client Propriétés Client Agence Agence Bordeaux Interlocuteur Banq…" at bounding box center [219, 261] width 288 height 332
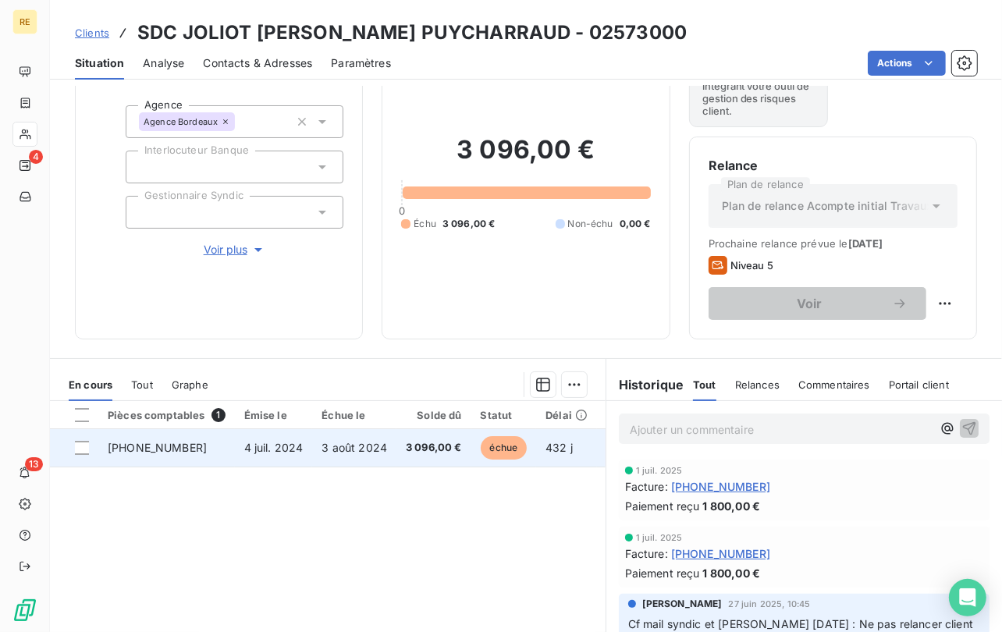
click at [413, 453] on span "3 096,00 €" at bounding box center [434, 448] width 56 height 16
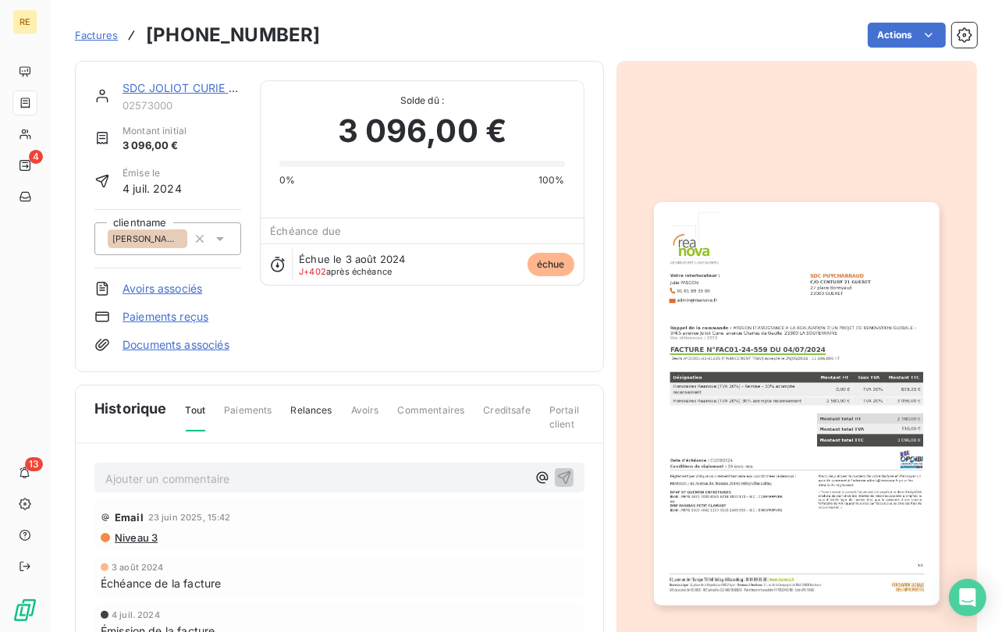
click at [733, 399] on img "button" at bounding box center [797, 403] width 286 height 403
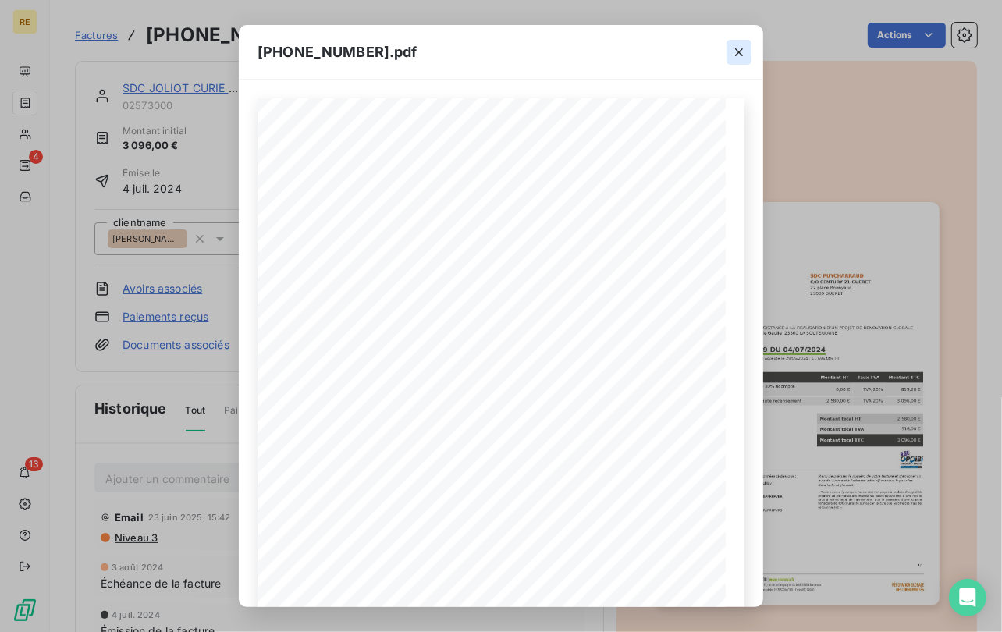
click at [732, 48] on icon "button" at bounding box center [739, 52] width 16 height 16
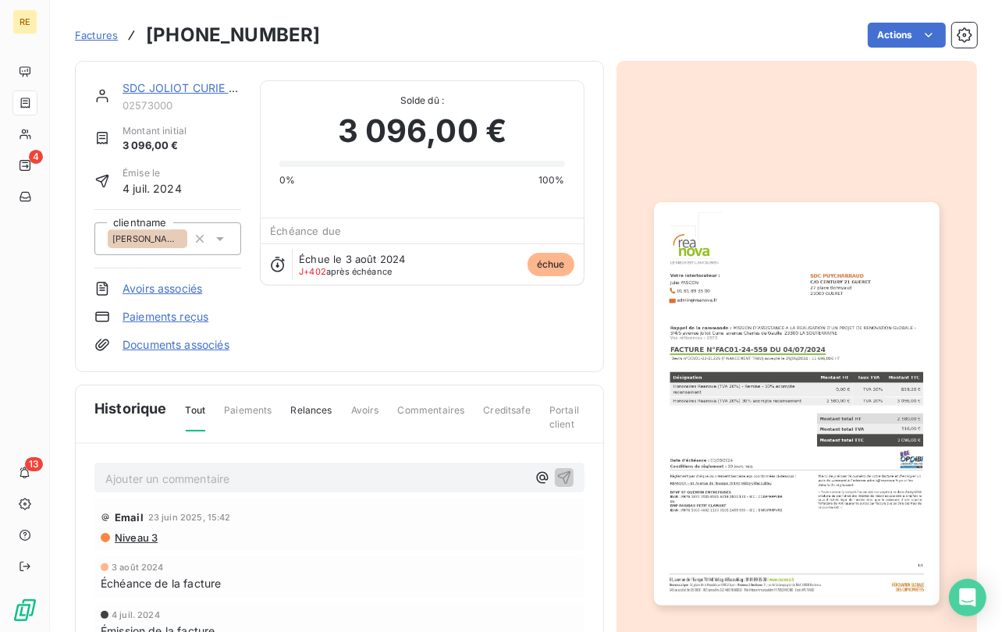
click at [101, 38] on span "Factures" at bounding box center [96, 35] width 43 height 12
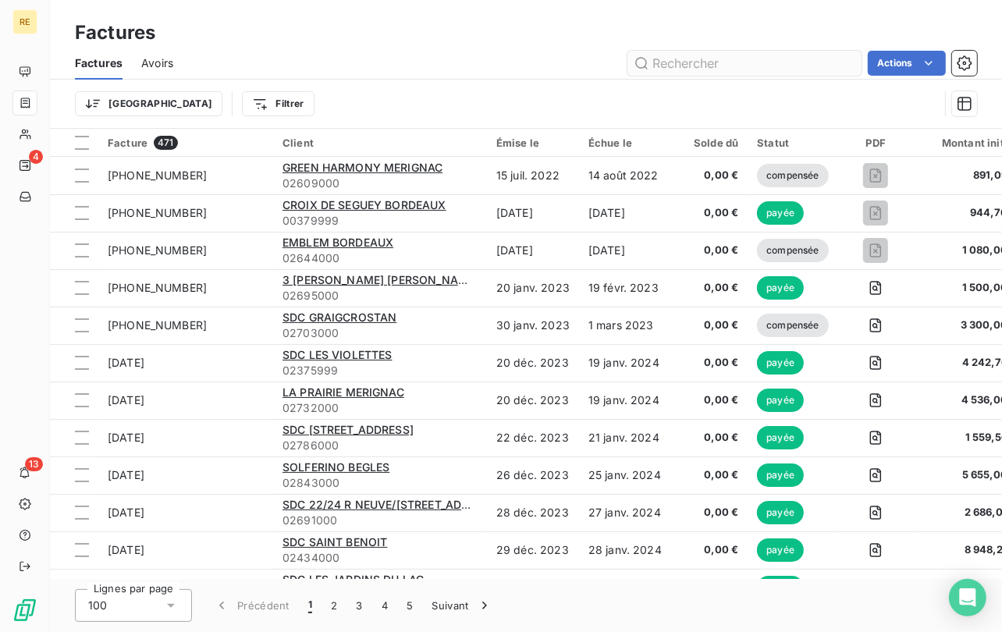
click at [710, 66] on input "text" at bounding box center [744, 63] width 234 height 25
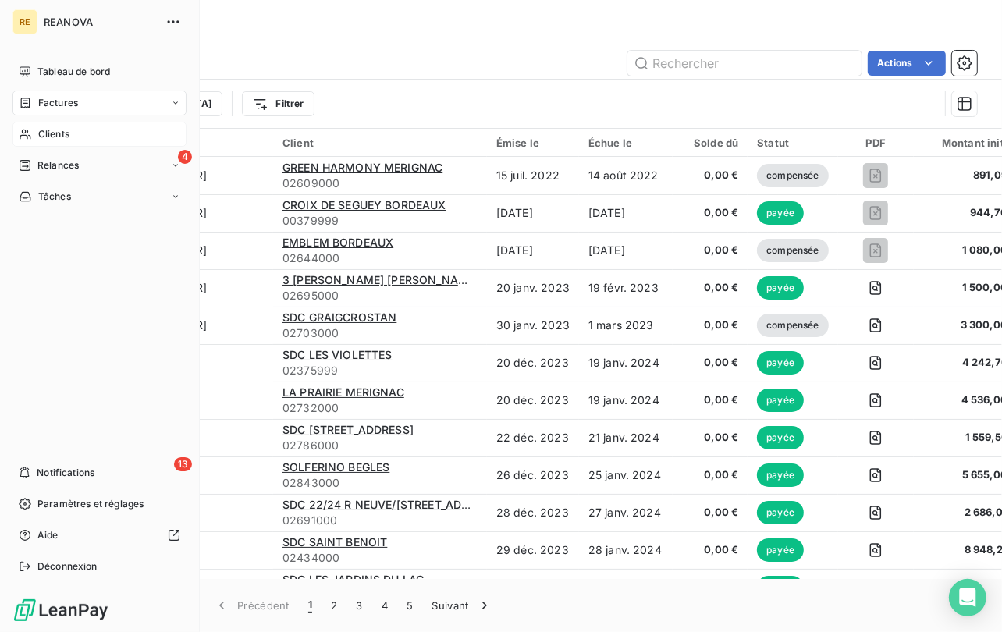
click at [87, 129] on div "Clients" at bounding box center [99, 134] width 174 height 25
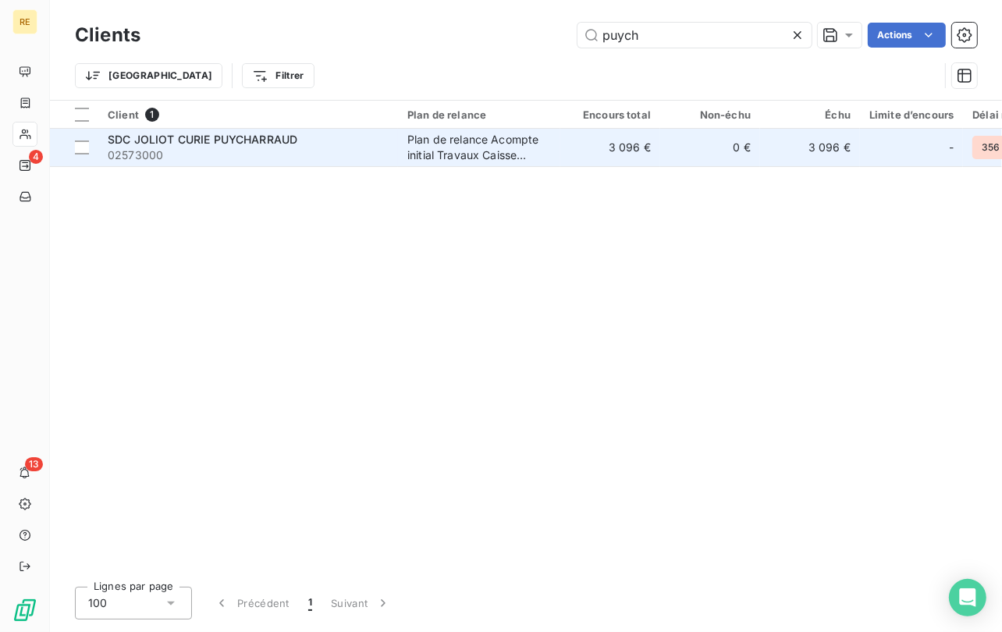
click at [276, 144] on span "SDC JOLIOT CURIE PUYCHARRAUD" at bounding box center [203, 139] width 190 height 13
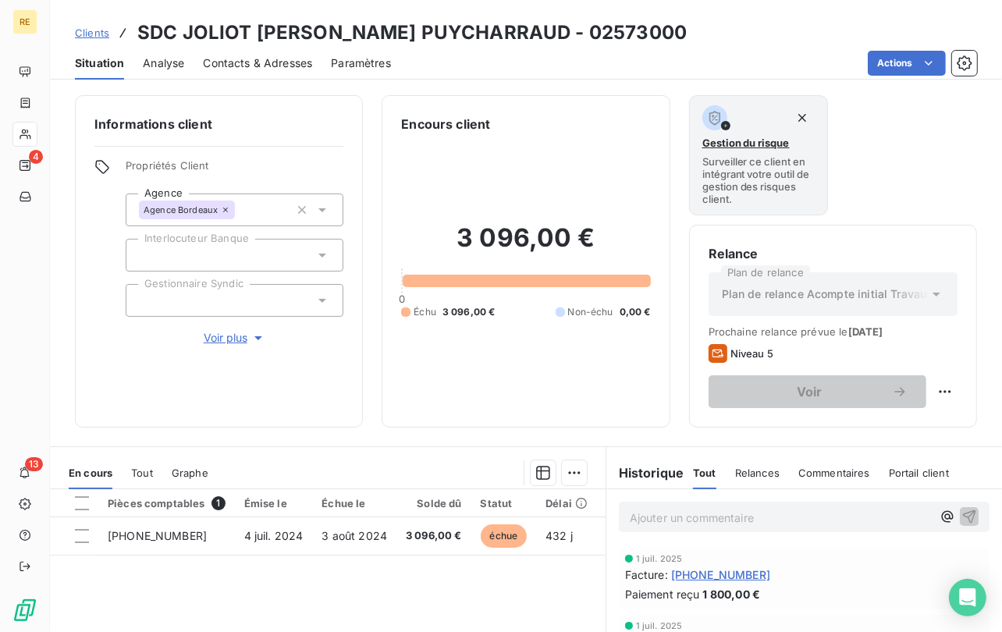
click at [94, 33] on span "Clients" at bounding box center [92, 33] width 34 height 12
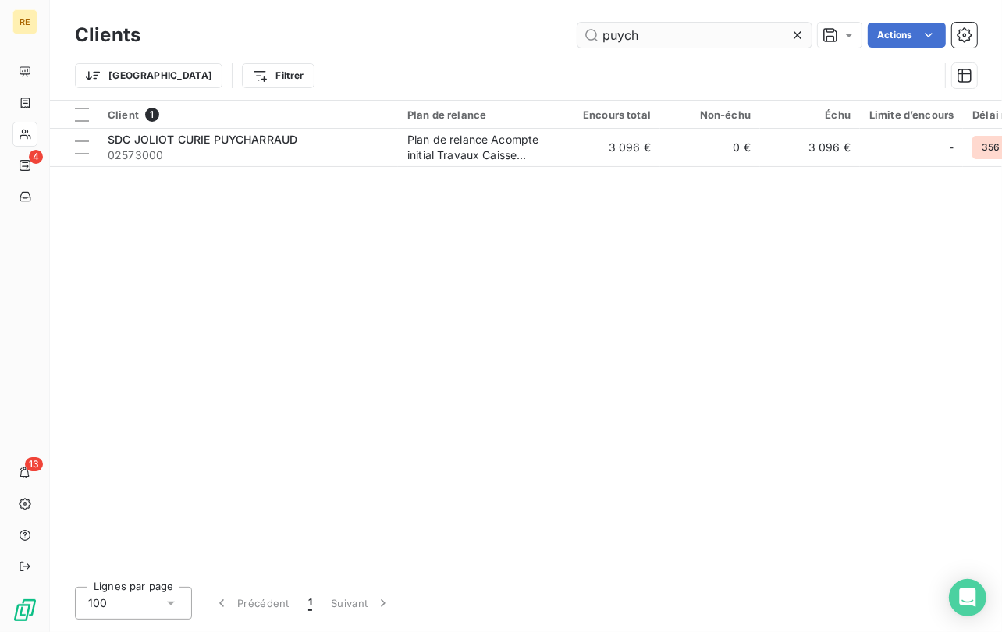
click at [681, 41] on input "puych" at bounding box center [694, 35] width 234 height 25
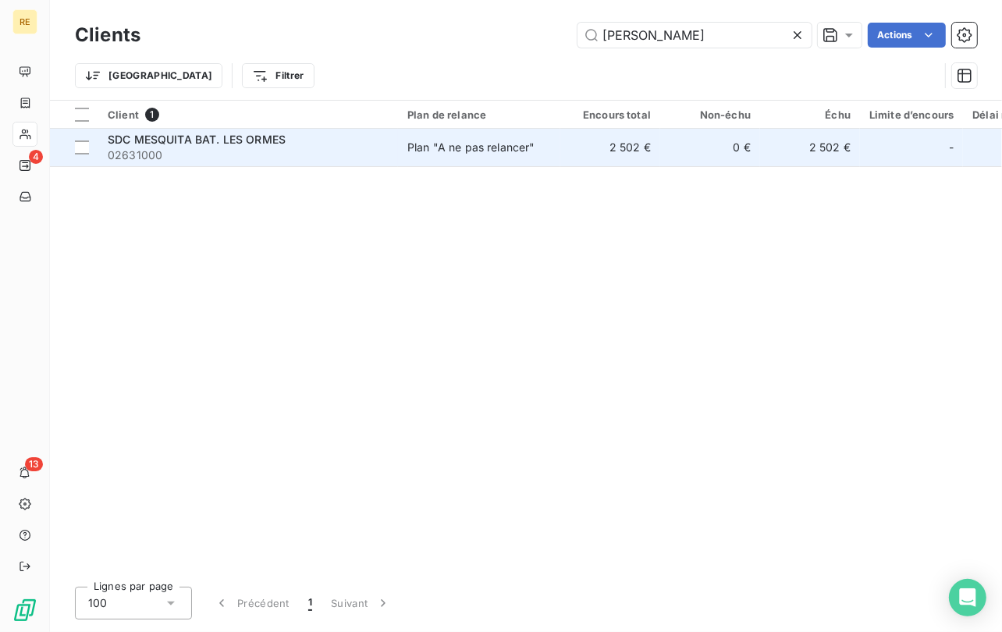
type input "[PERSON_NAME]"
click at [322, 149] on span "02631000" at bounding box center [248, 155] width 281 height 16
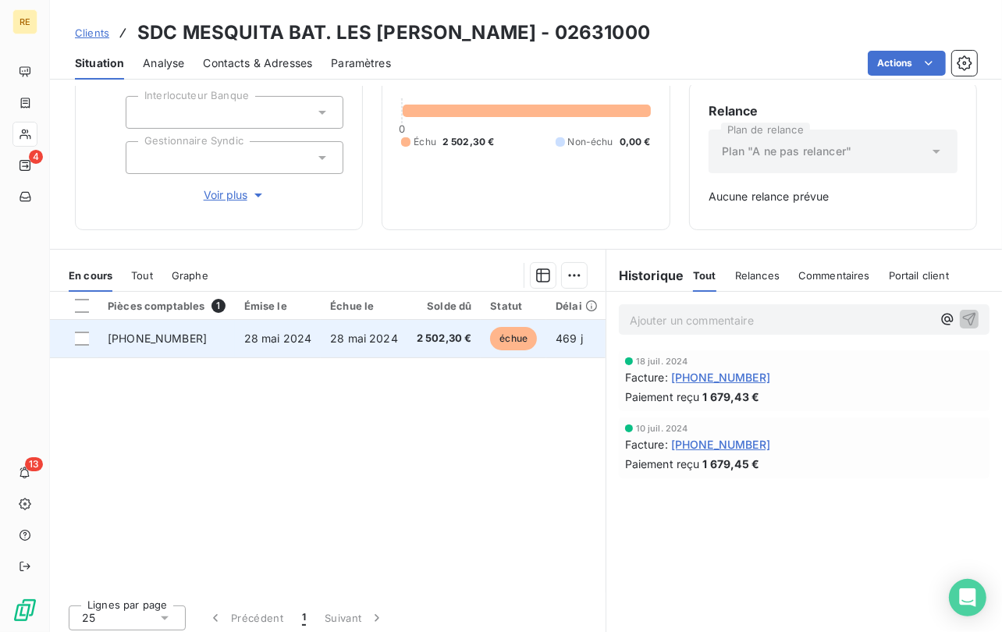
scroll to position [142, 0]
click at [368, 342] on span "28 mai 2024" at bounding box center [364, 338] width 68 height 13
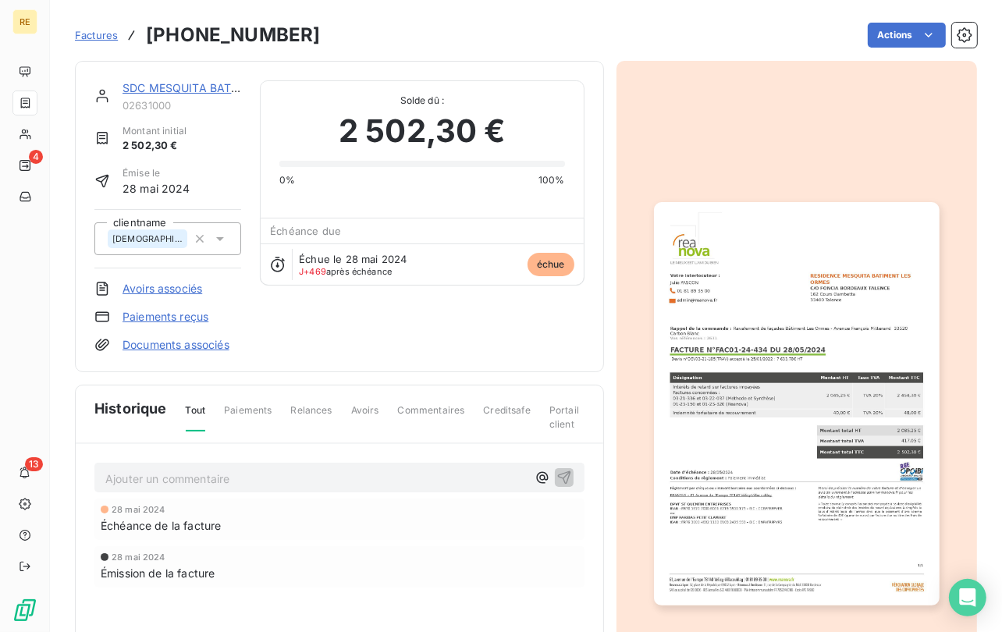
click at [796, 380] on img "button" at bounding box center [797, 403] width 286 height 403
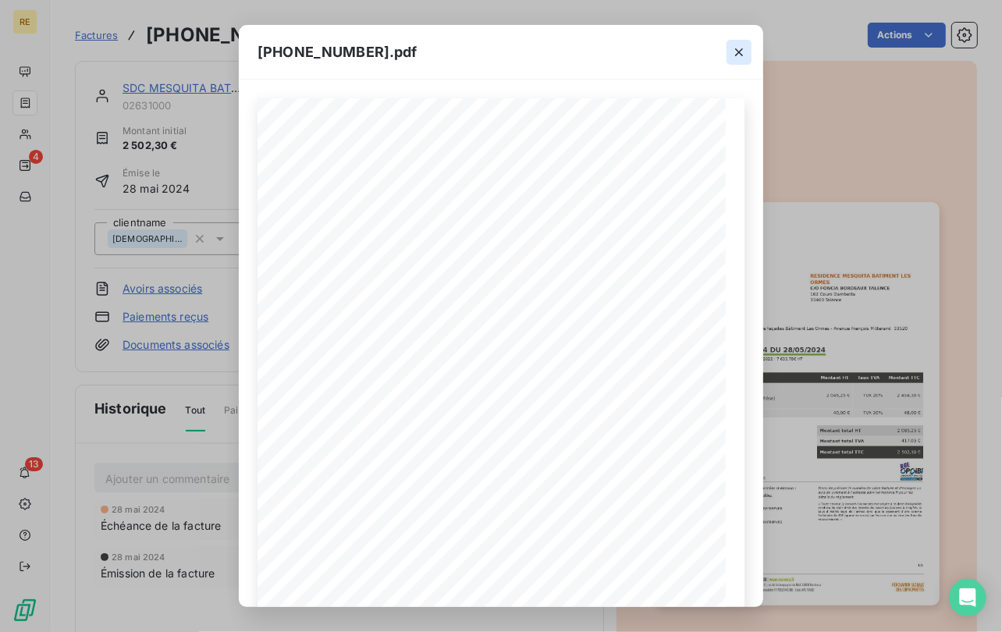
click at [737, 57] on icon "button" at bounding box center [739, 52] width 16 height 16
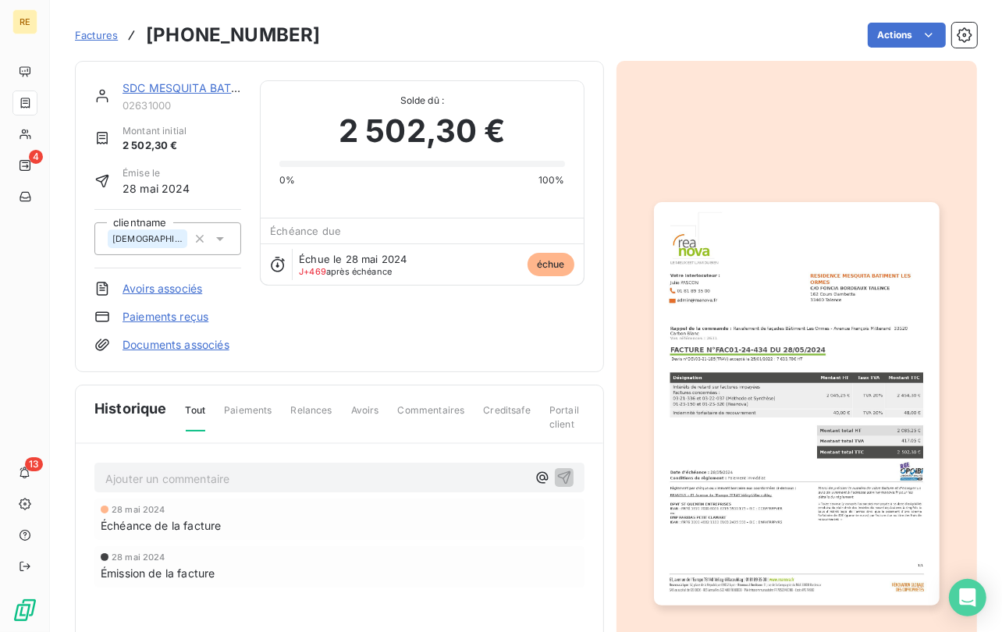
click at [209, 406] on div "Tout Paiements Relances Avoirs Commentaires Creditsafe Portail client" at bounding box center [375, 422] width 417 height 39
click at [197, 408] on span "Tout" at bounding box center [196, 417] width 20 height 28
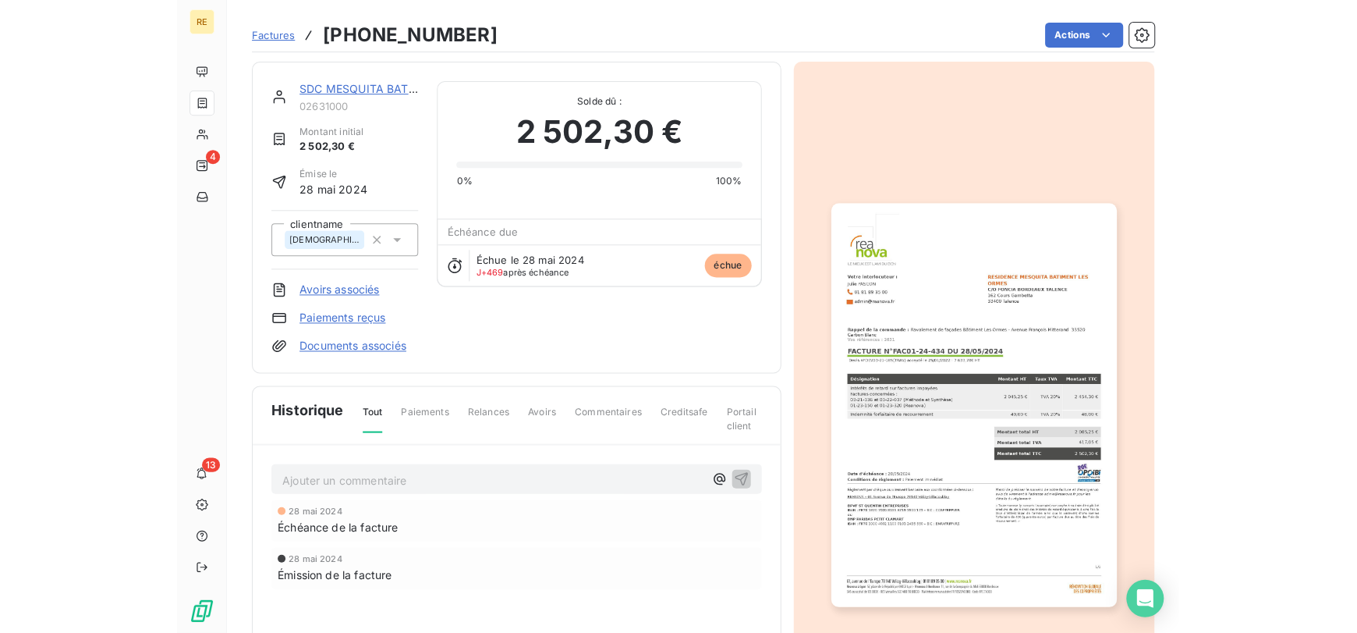
scroll to position [140, 0]
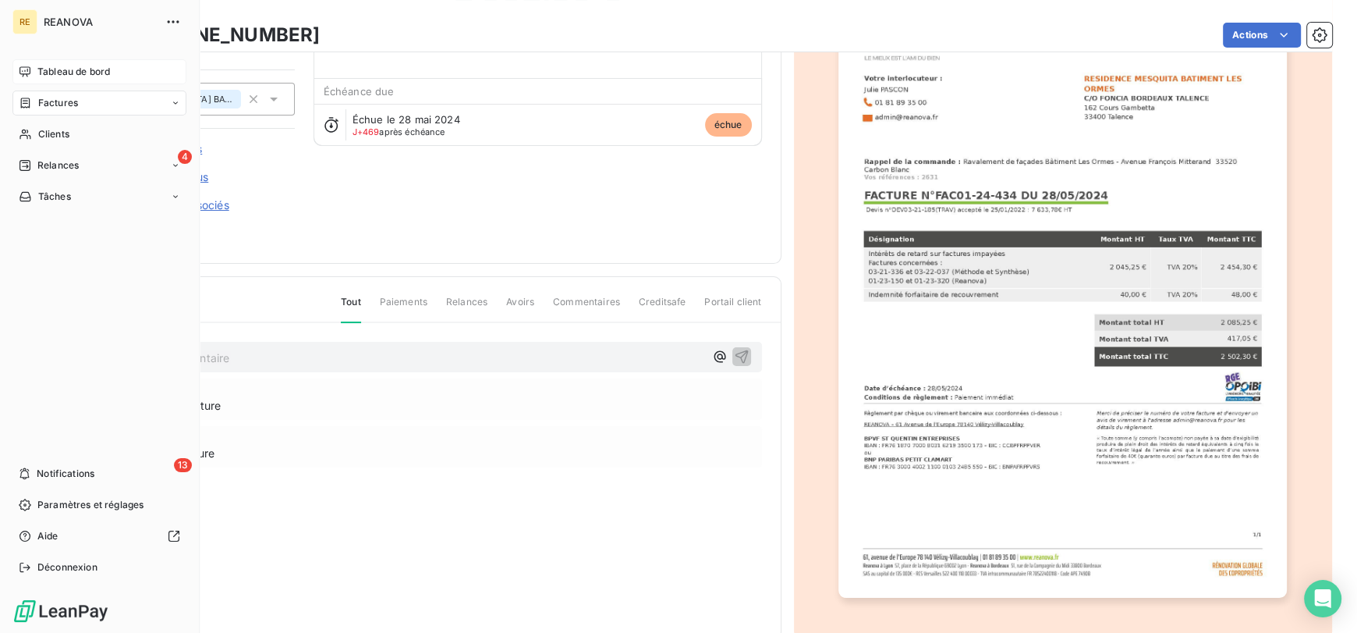
click at [73, 60] on div "Tableau de bord" at bounding box center [99, 71] width 174 height 25
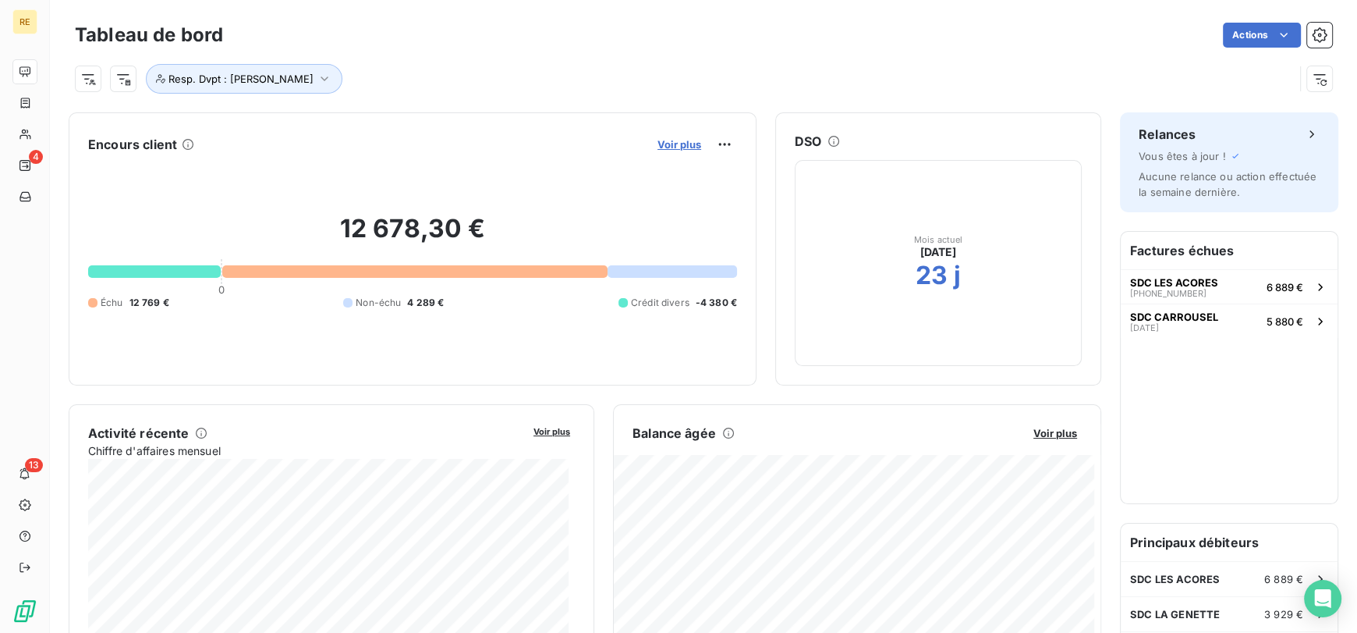
click at [672, 146] on span "Voir plus" at bounding box center [680, 144] width 44 height 12
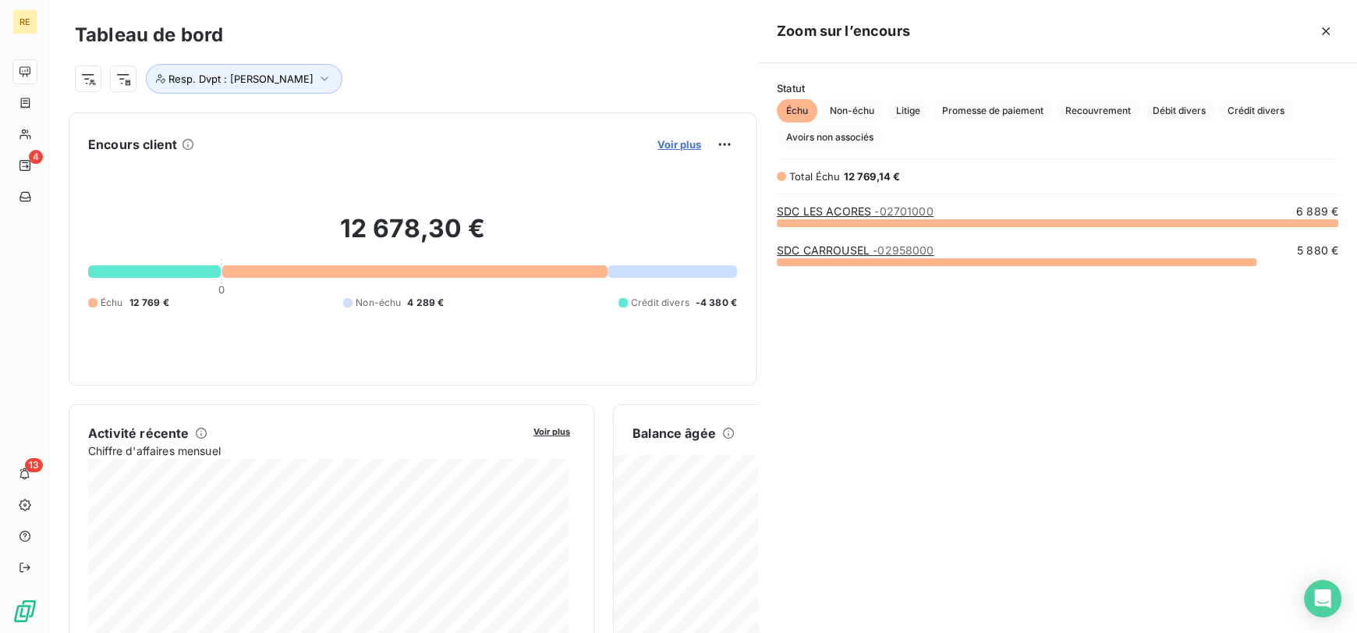
scroll to position [397, 587]
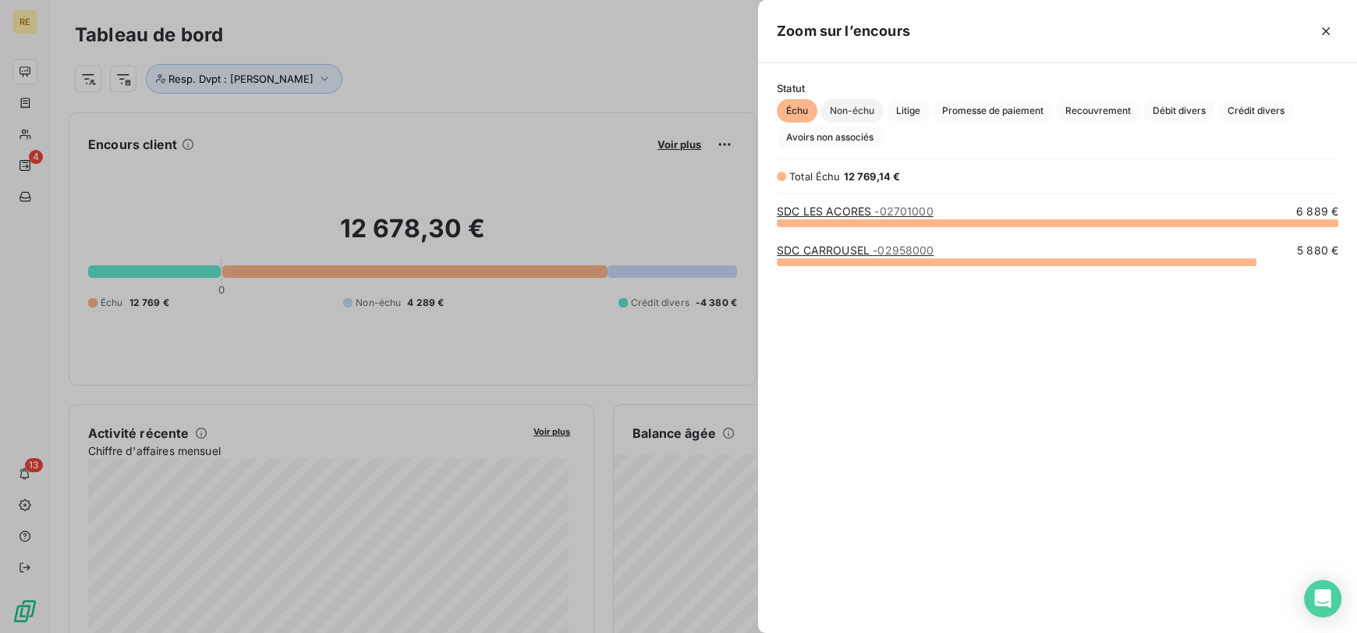
click at [824, 113] on span "Non-échu" at bounding box center [852, 110] width 63 height 23
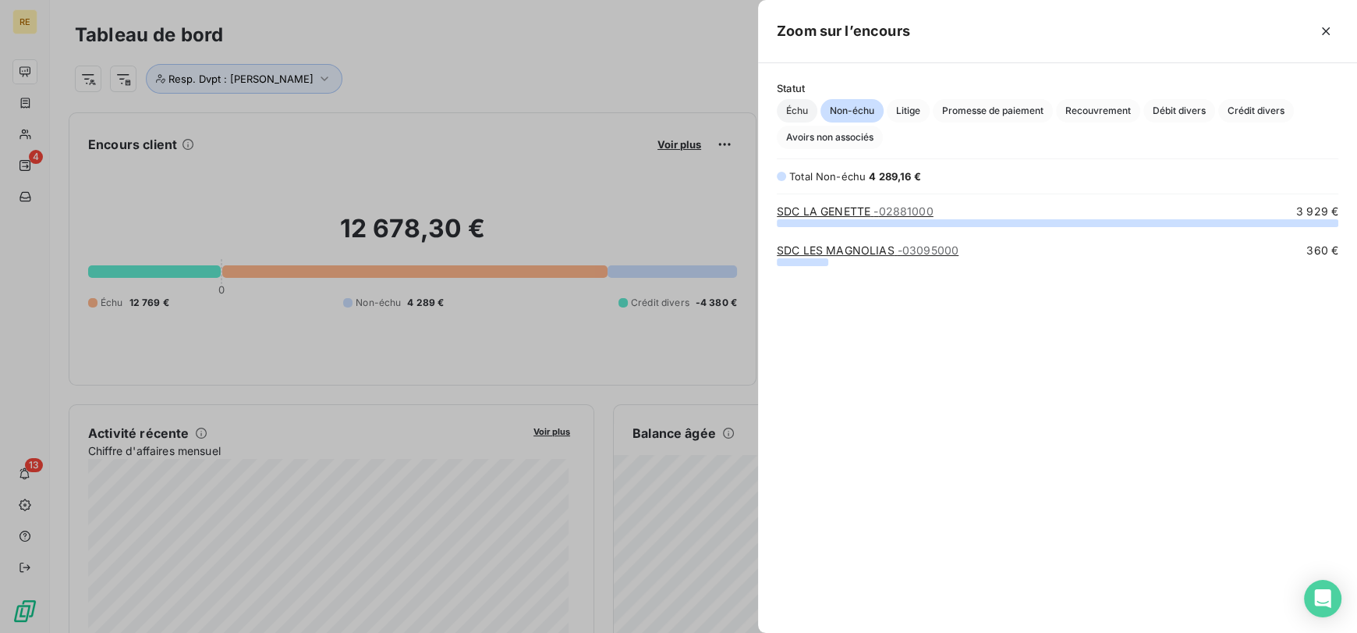
click at [807, 112] on span "Échu" at bounding box center [797, 110] width 41 height 23
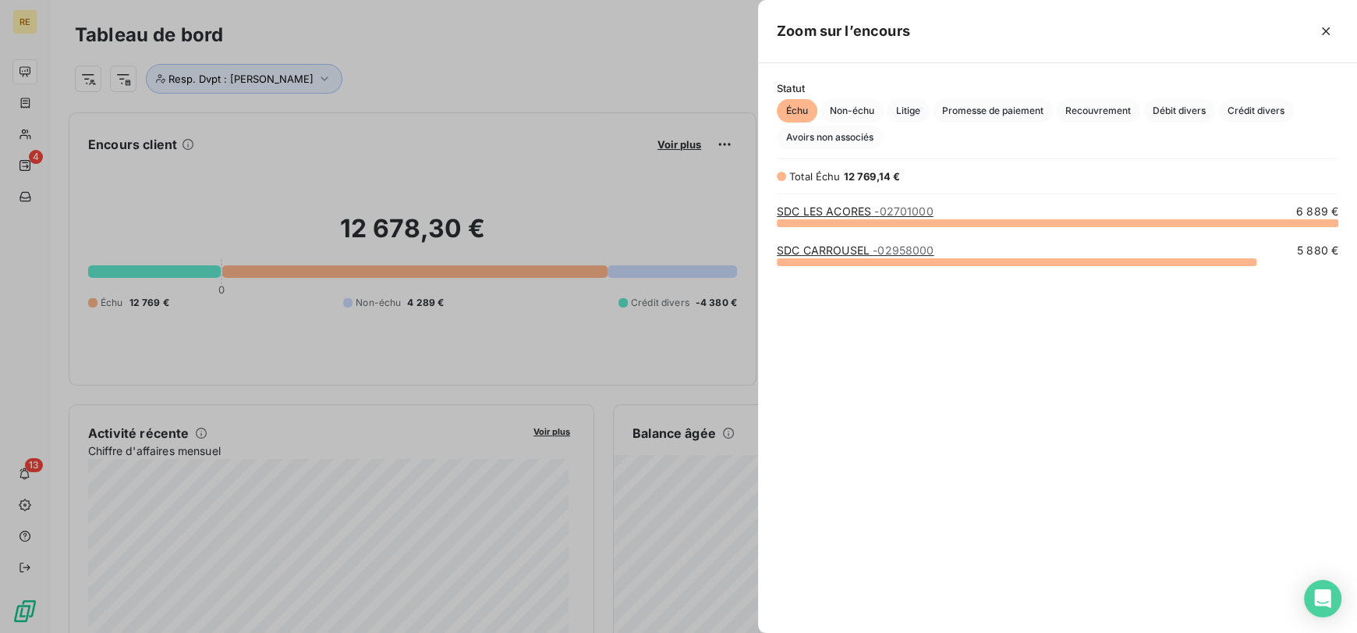
click at [708, 84] on div at bounding box center [678, 316] width 1357 height 633
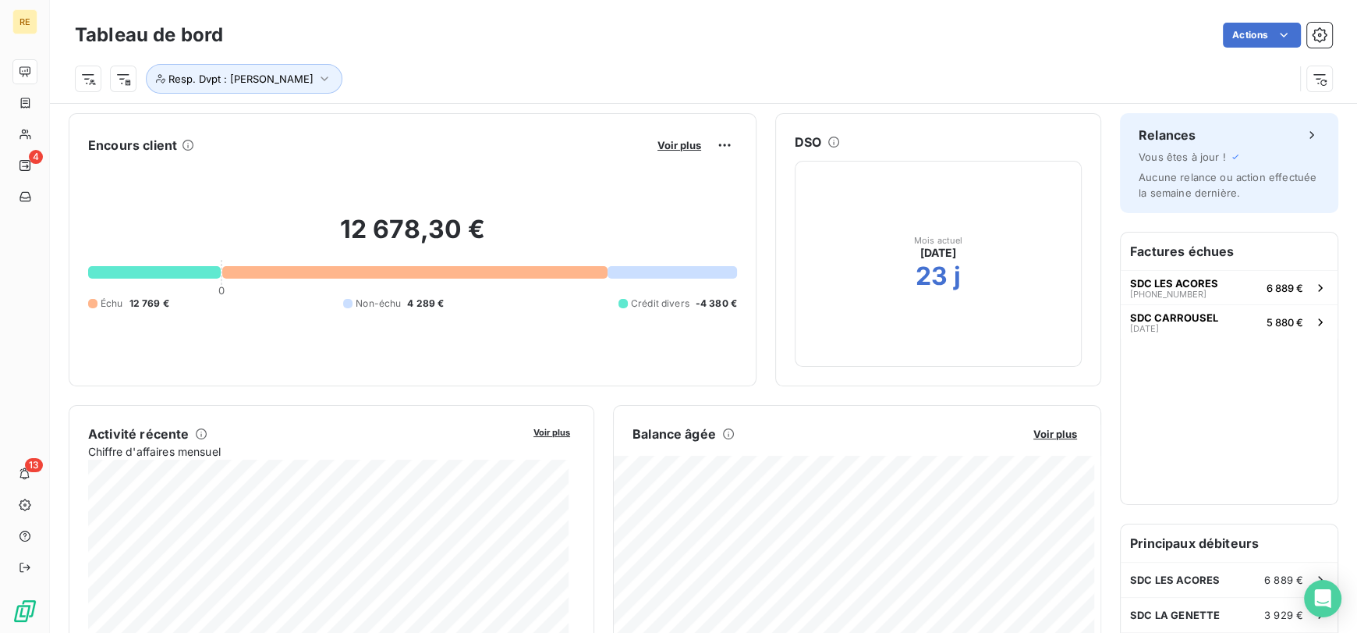
scroll to position [7, 0]
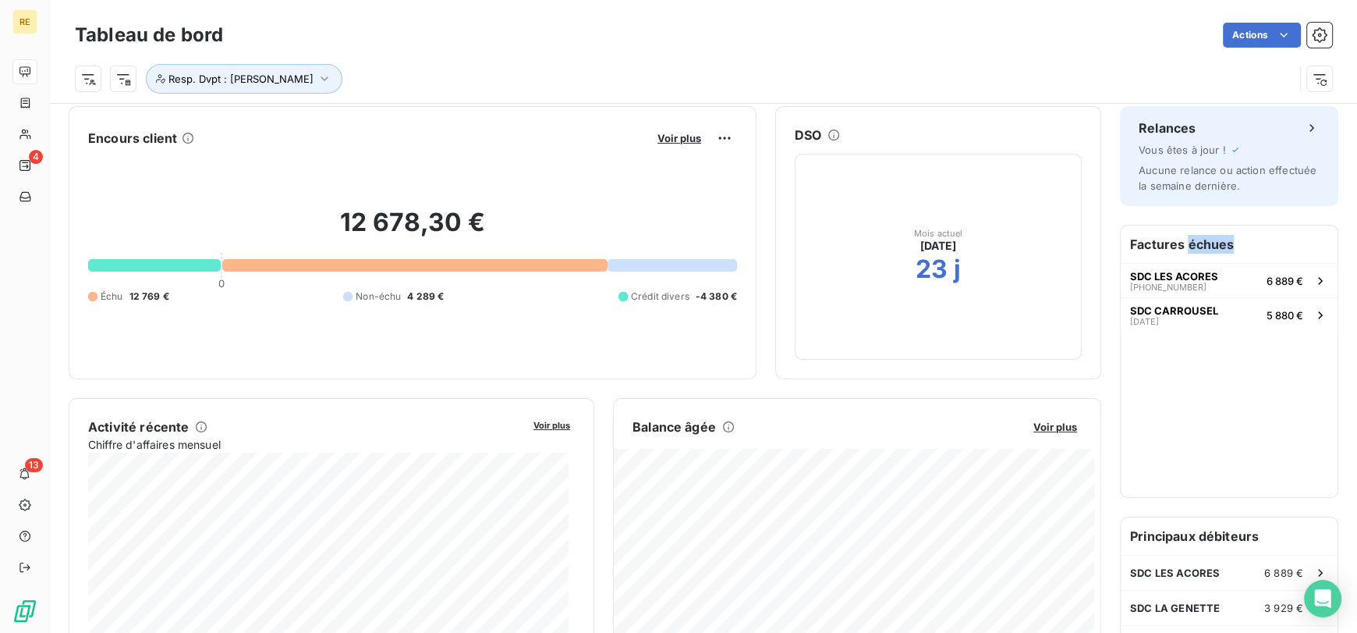
drag, startPoint x: 1243, startPoint y: 240, endPoint x: 1176, endPoint y: 247, distance: 68.2
click at [1176, 247] on h6 "Factures échues" at bounding box center [1229, 243] width 217 height 37
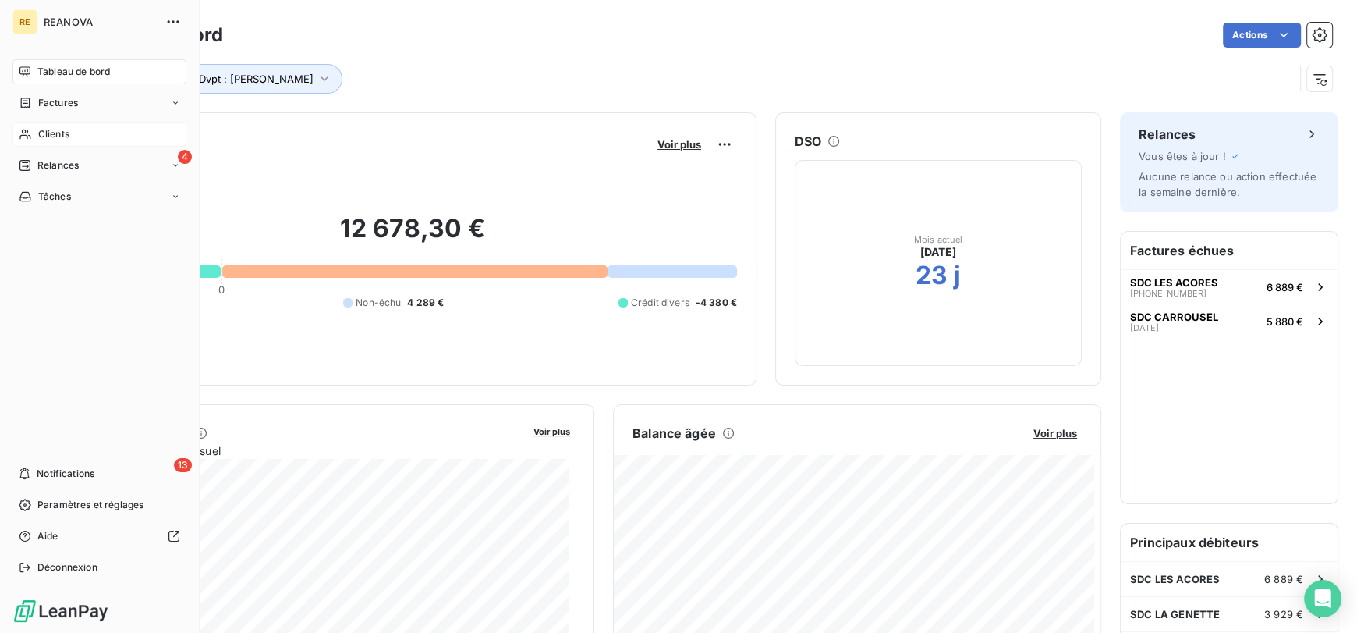
click at [97, 137] on div "Clients" at bounding box center [99, 134] width 174 height 25
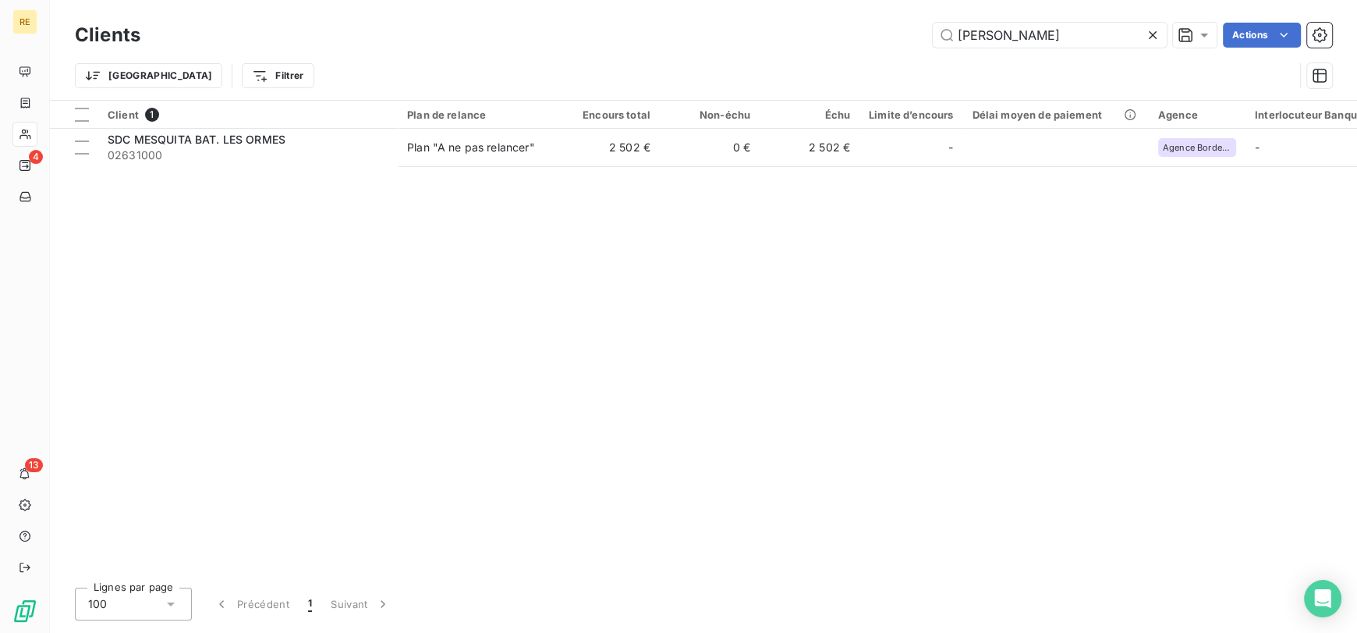
click at [379, 53] on div "Trier Filtrer" at bounding box center [704, 75] width 1258 height 48
click at [1153, 35] on icon at bounding box center [1153, 35] width 16 height 16
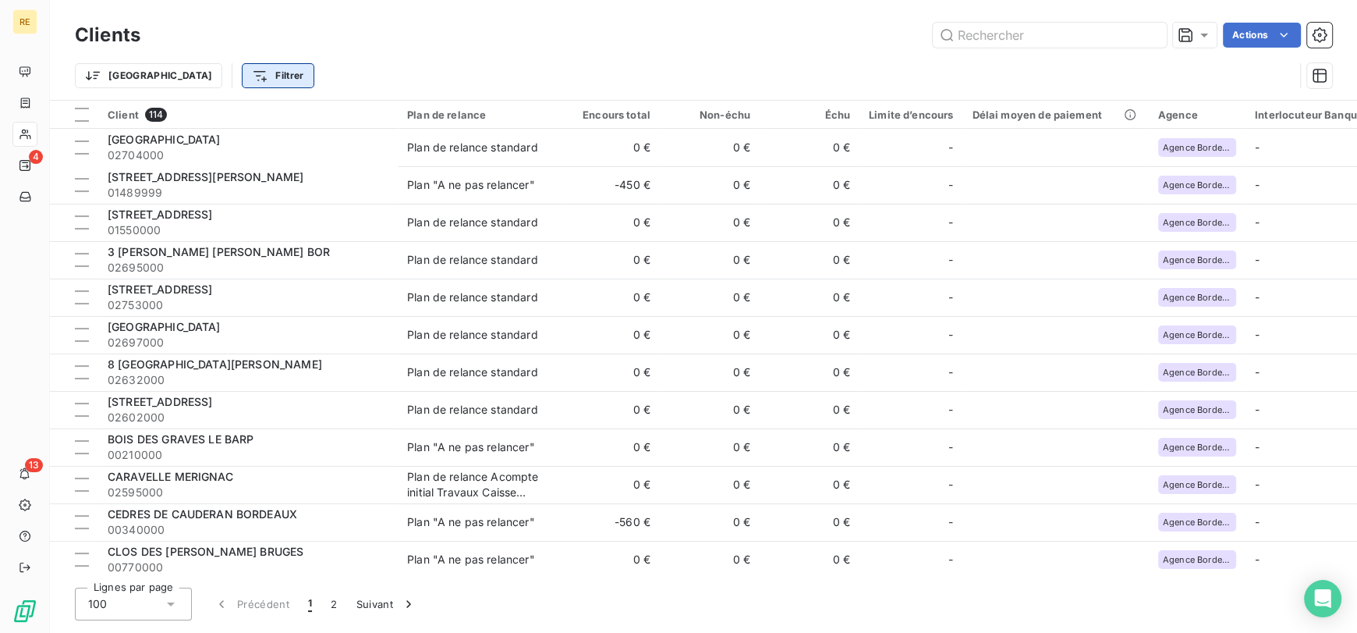
click at [211, 81] on html "RE 4 13 Clients Actions Trier Filtrer Client 114 Plan de relance Encours total …" at bounding box center [678, 316] width 1357 height 633
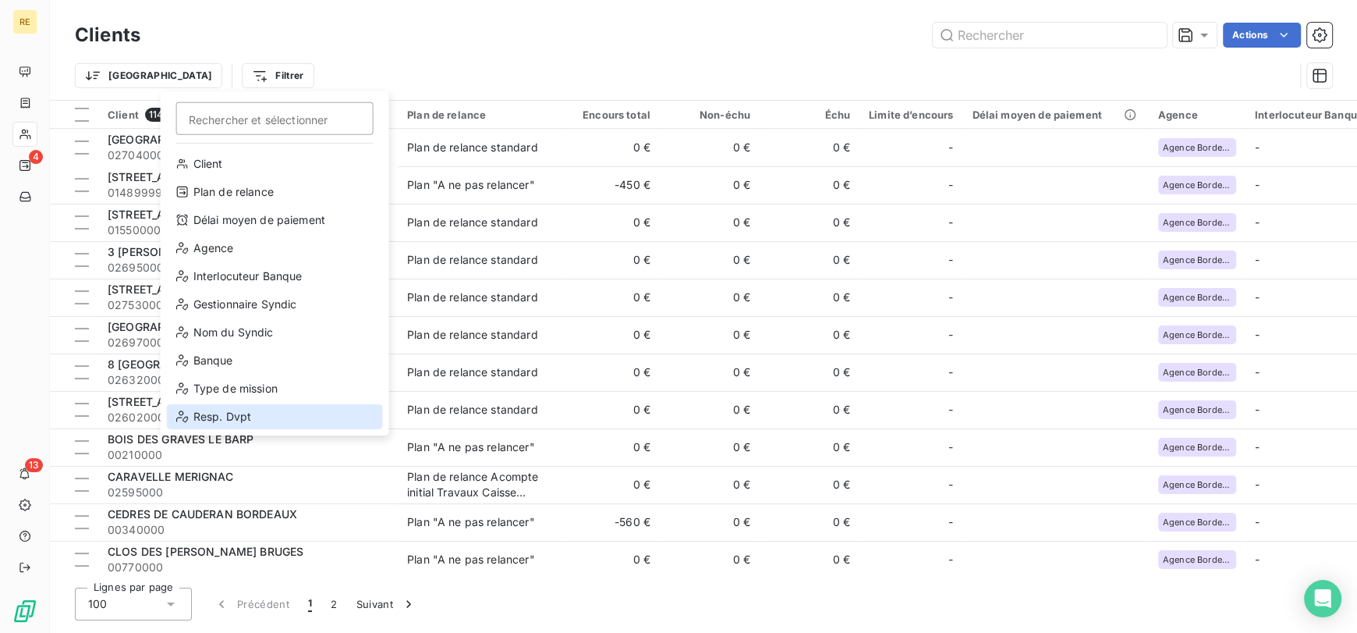
click at [232, 418] on div "Resp. Dvpt" at bounding box center [275, 416] width 216 height 25
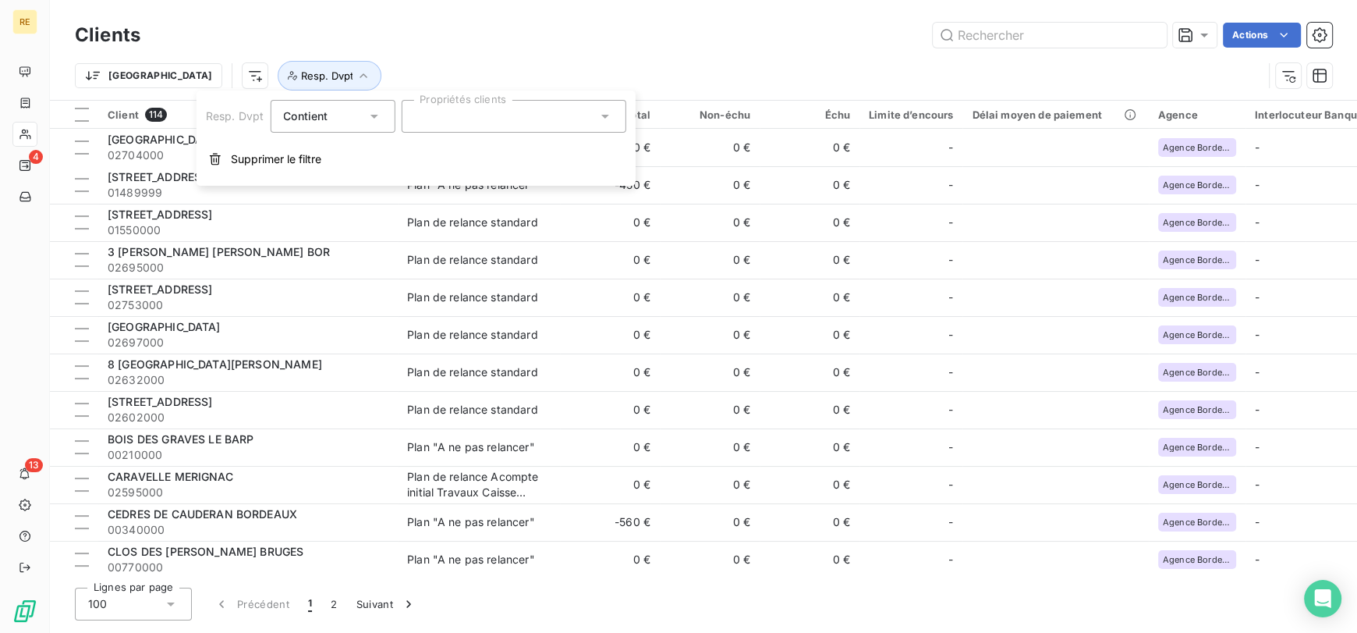
click at [444, 108] on div at bounding box center [513, 116] width 225 height 33
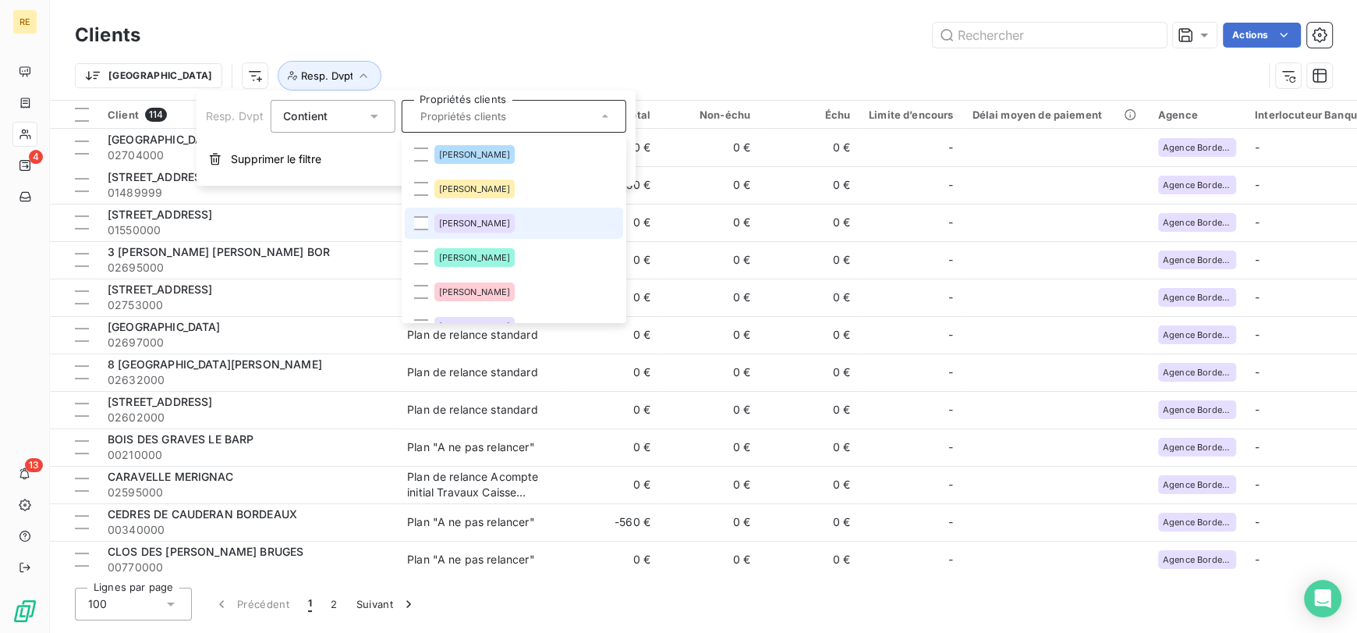
click at [472, 220] on span "[PERSON_NAME]" at bounding box center [474, 222] width 72 height 9
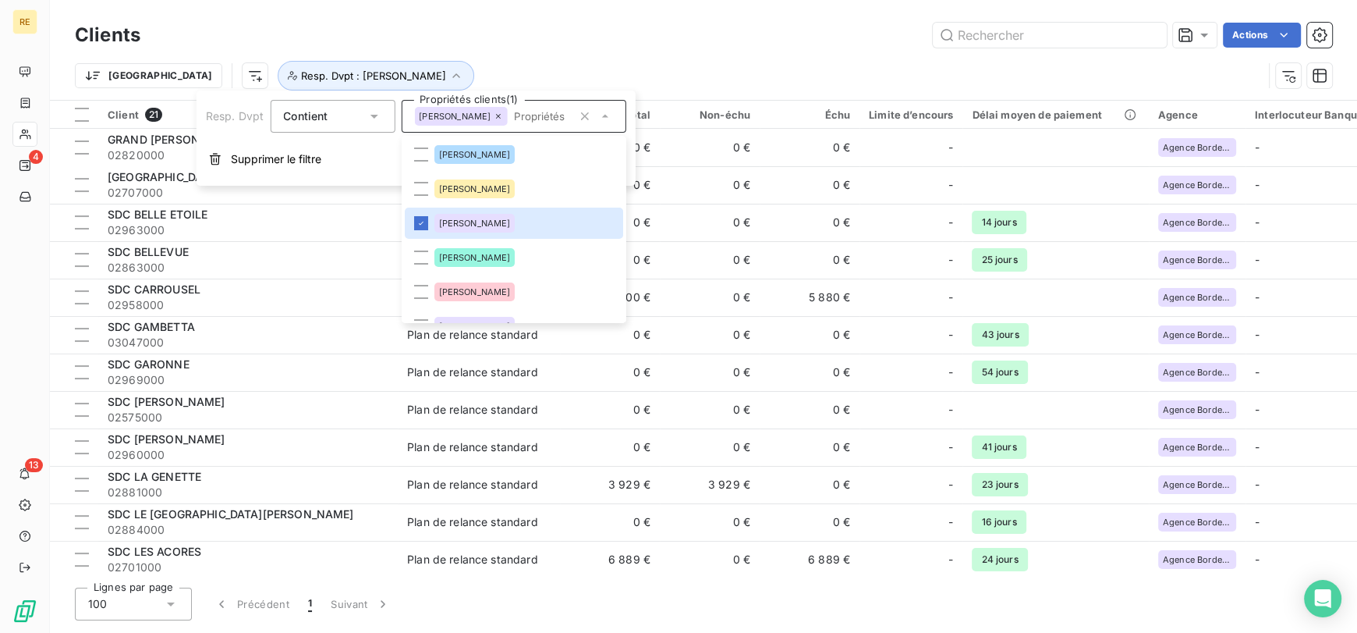
click at [513, 33] on div "Actions" at bounding box center [745, 35] width 1173 height 25
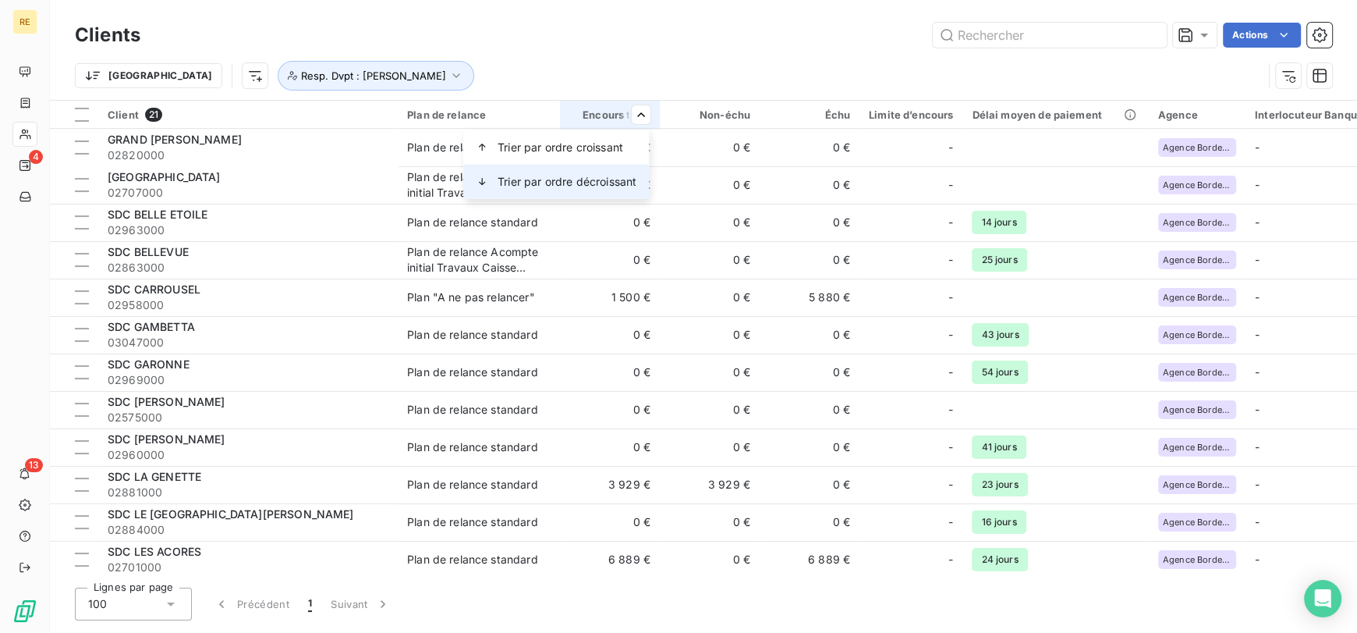
click at [580, 175] on span "Trier par ordre décroissant" at bounding box center [567, 182] width 139 height 16
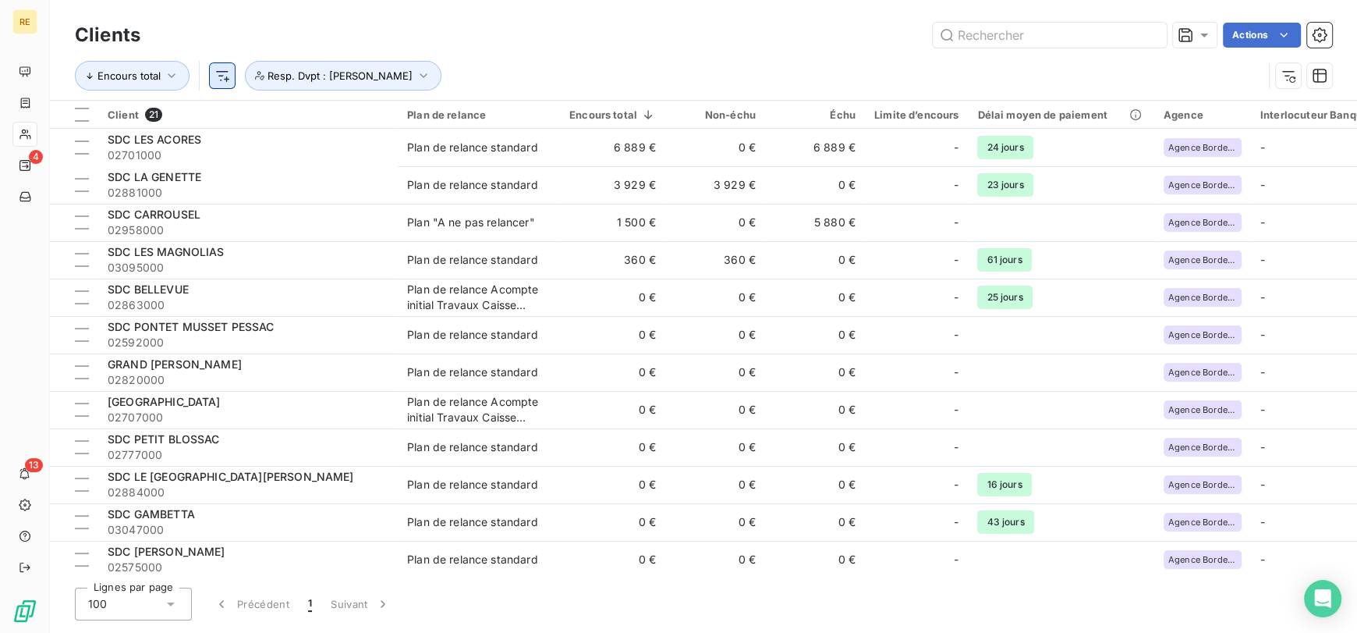
click at [225, 80] on html "RE 4 13 Clients Actions Encours total Resp. Dvpt : [PERSON_NAME] Client 21 Plan…" at bounding box center [678, 316] width 1357 height 633
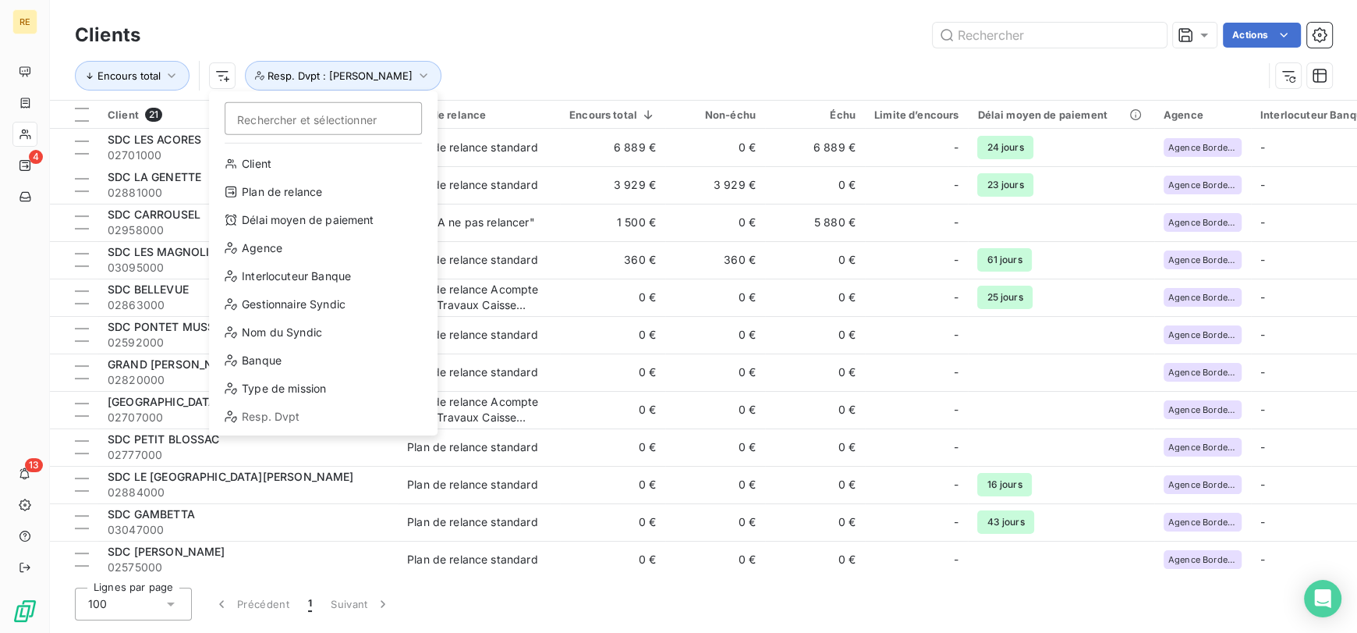
click at [266, 34] on html "RE 4 13 Clients Actions Encours total Rechercher et sélectionner Client Plan de…" at bounding box center [678, 316] width 1357 height 633
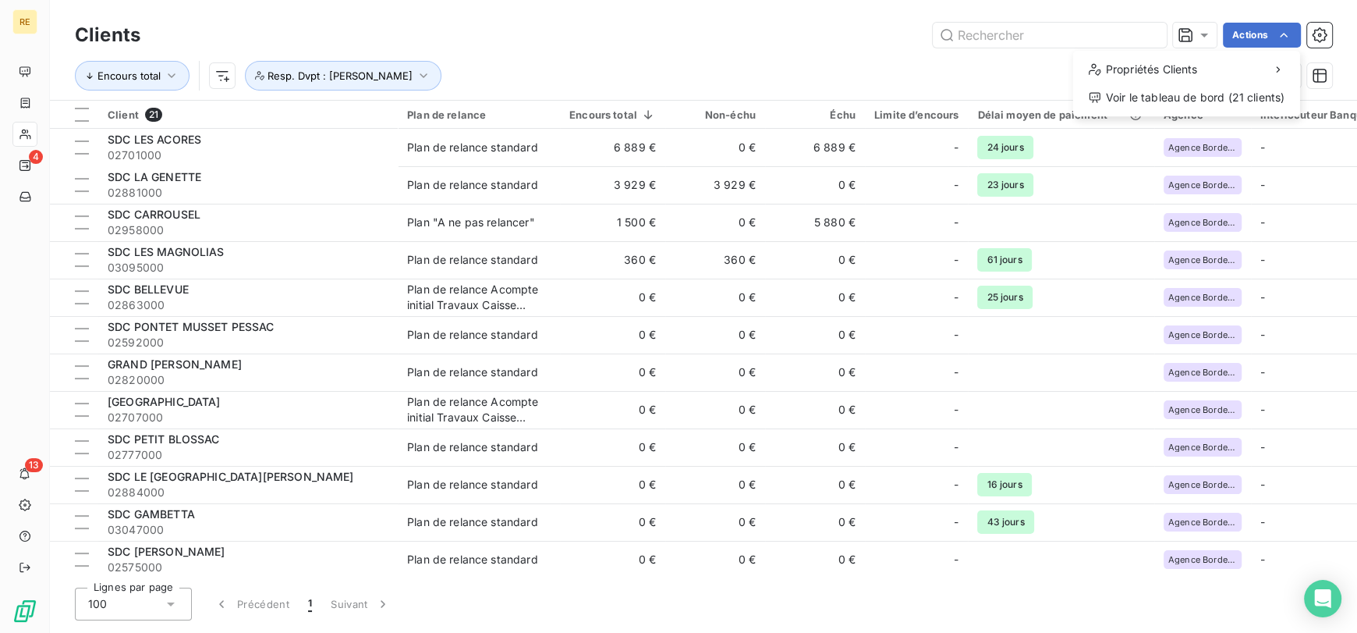
click at [1279, 33] on html "RE 4 13 Clients Actions Propriétés Clients Voir le tableau de bord (21 clients)…" at bounding box center [678, 316] width 1357 height 633
click at [1212, 29] on div at bounding box center [1195, 35] width 44 height 25
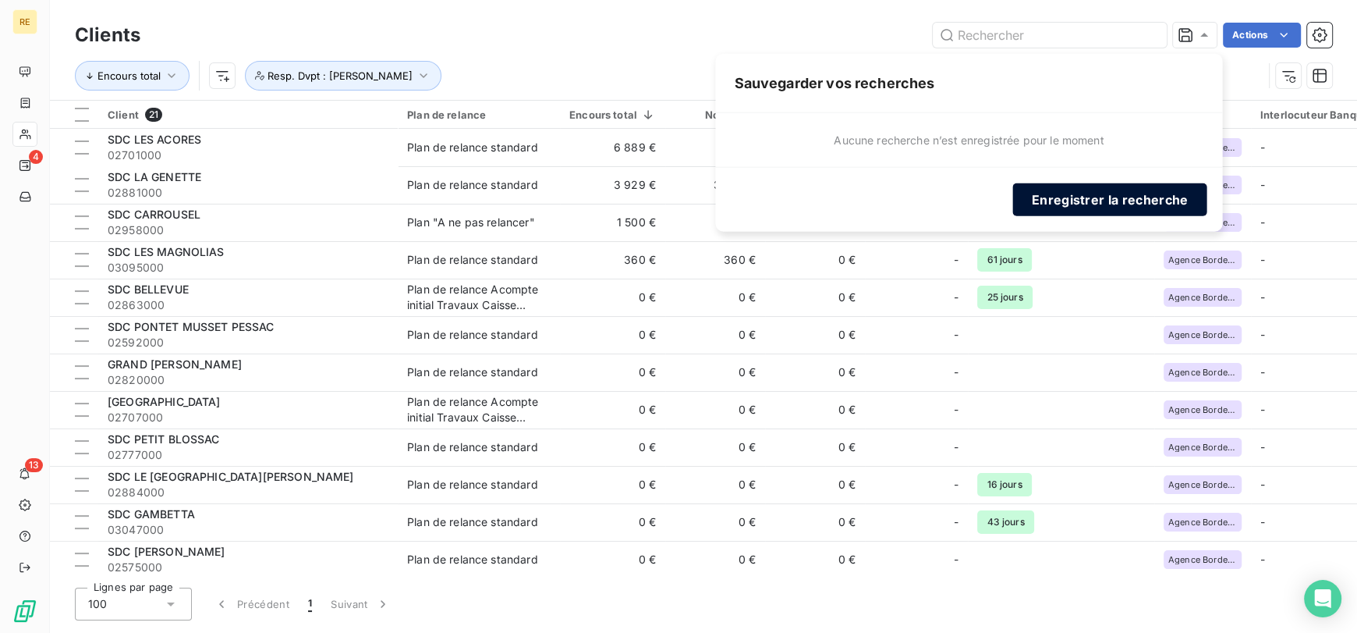
click at [1071, 202] on button "Enregistrer la recherche" at bounding box center [1110, 199] width 194 height 33
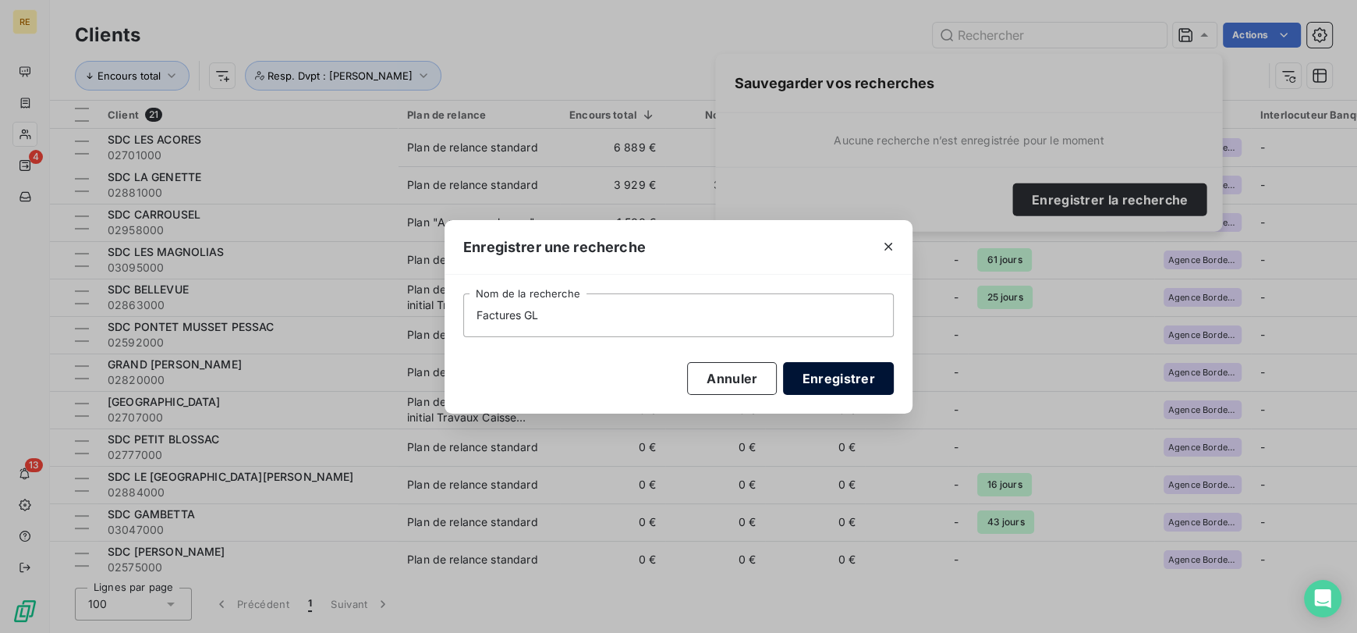
type input "Factures GL"
click at [808, 379] on button "Enregistrer" at bounding box center [838, 378] width 111 height 33
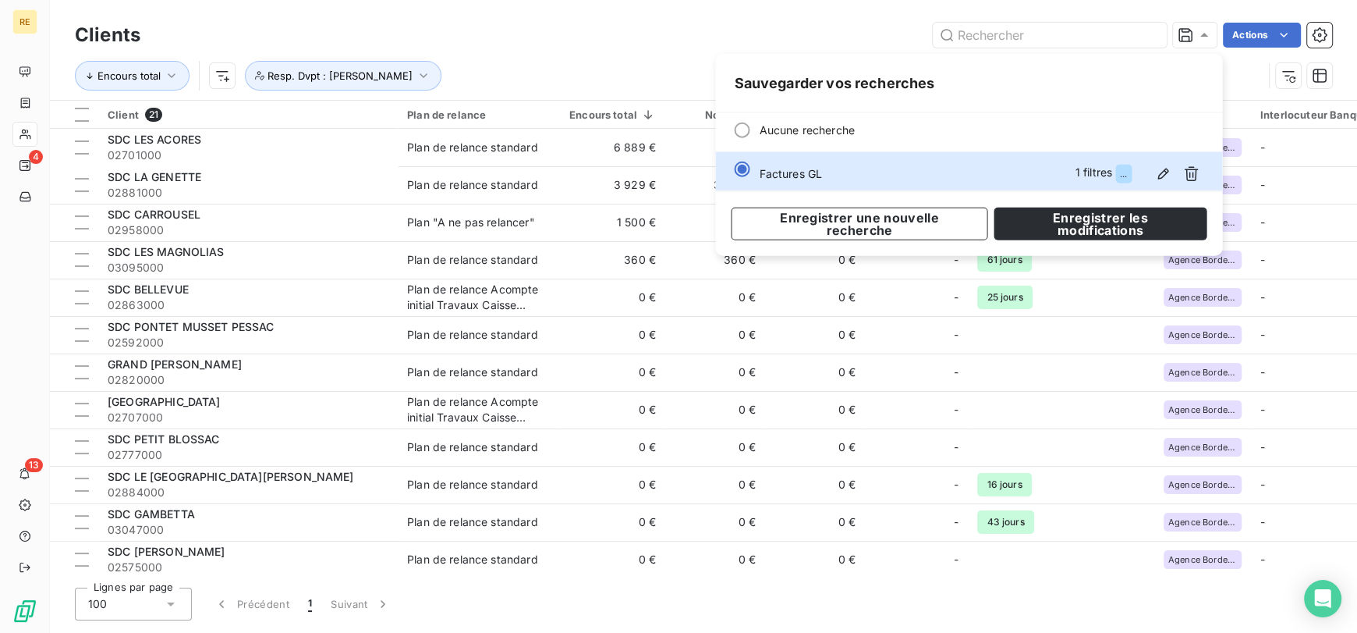
click at [658, 37] on div "Actions" at bounding box center [745, 35] width 1173 height 25
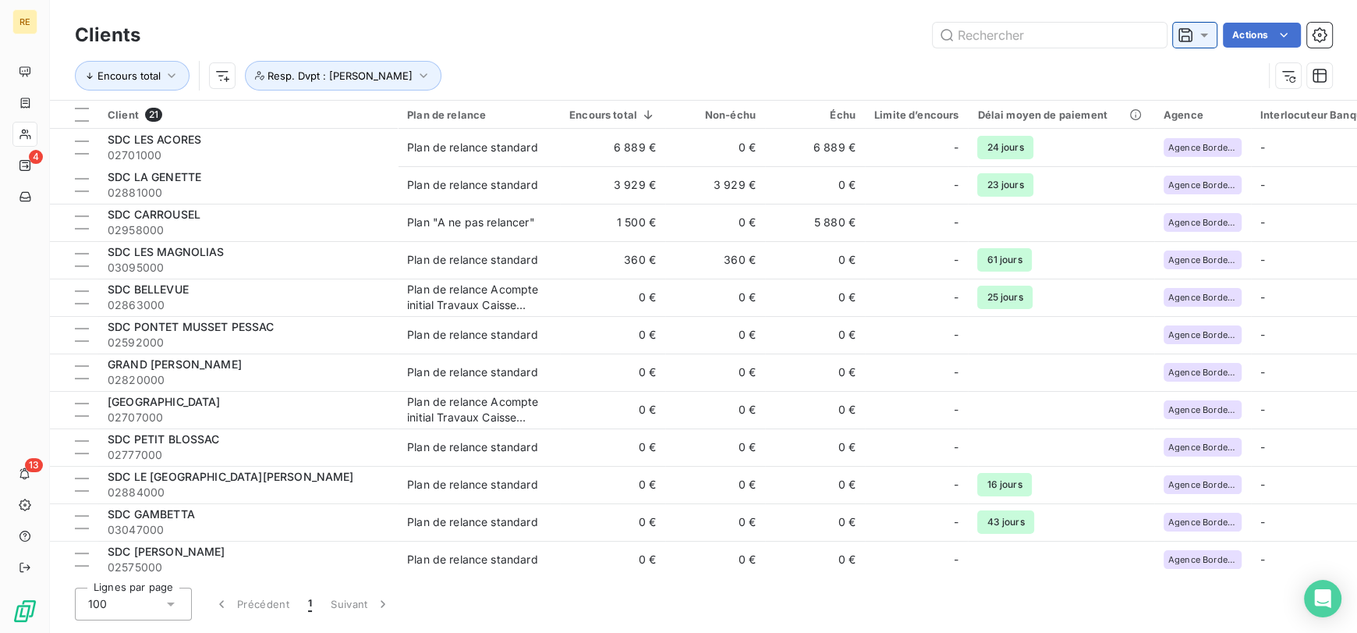
click at [1201, 41] on icon at bounding box center [1205, 35] width 16 height 16
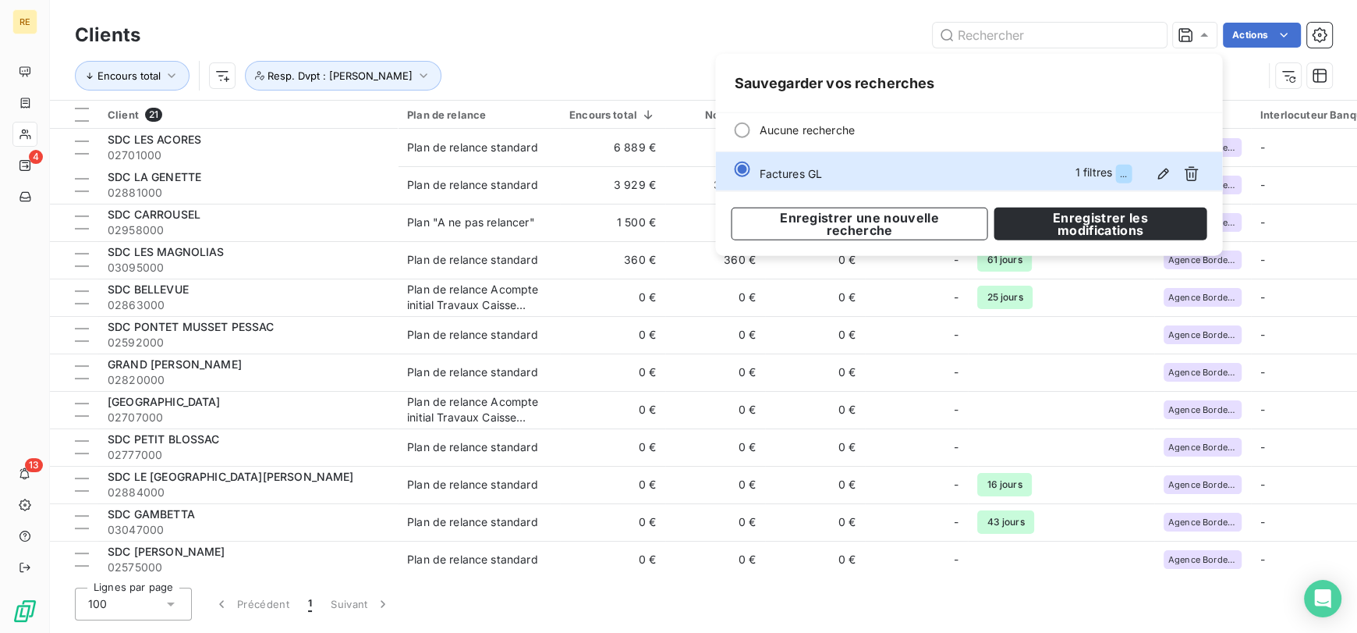
click at [632, 56] on div "Encours total Resp. Dvpt : [PERSON_NAME]" at bounding box center [704, 75] width 1258 height 48
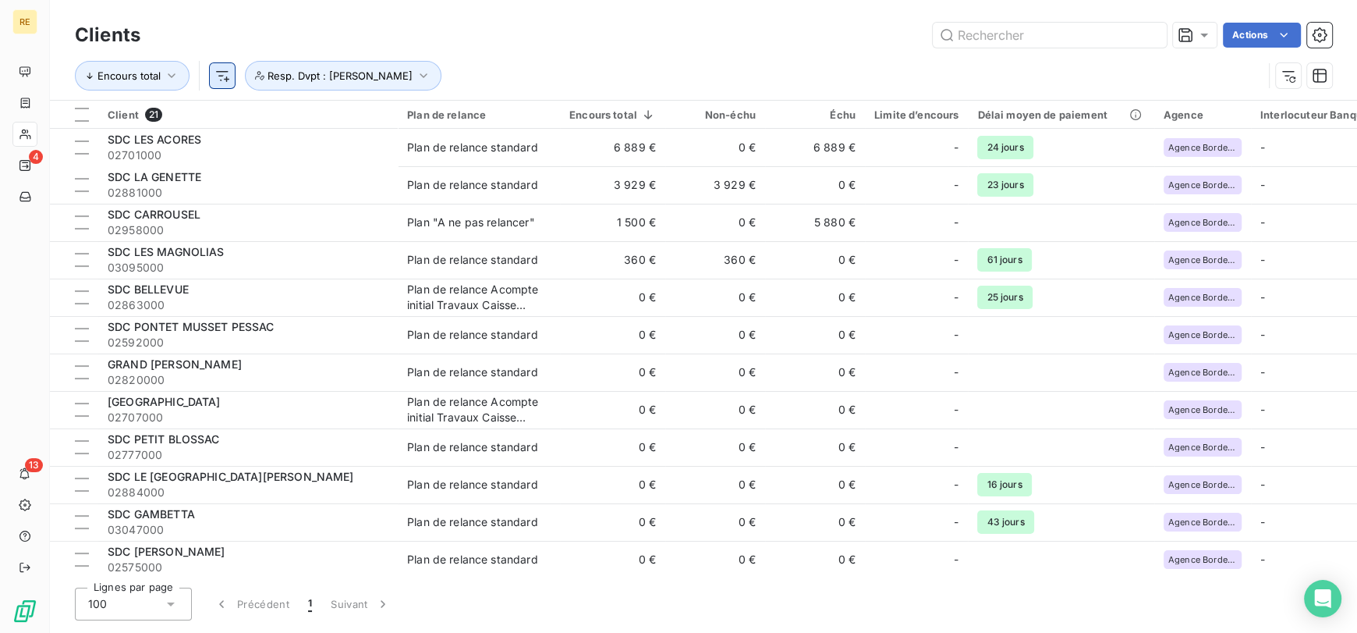
click at [225, 78] on html "RE 4 13 Clients Actions Encours total Resp. Dvpt : [PERSON_NAME] Client 21 Plan…" at bounding box center [678, 316] width 1357 height 633
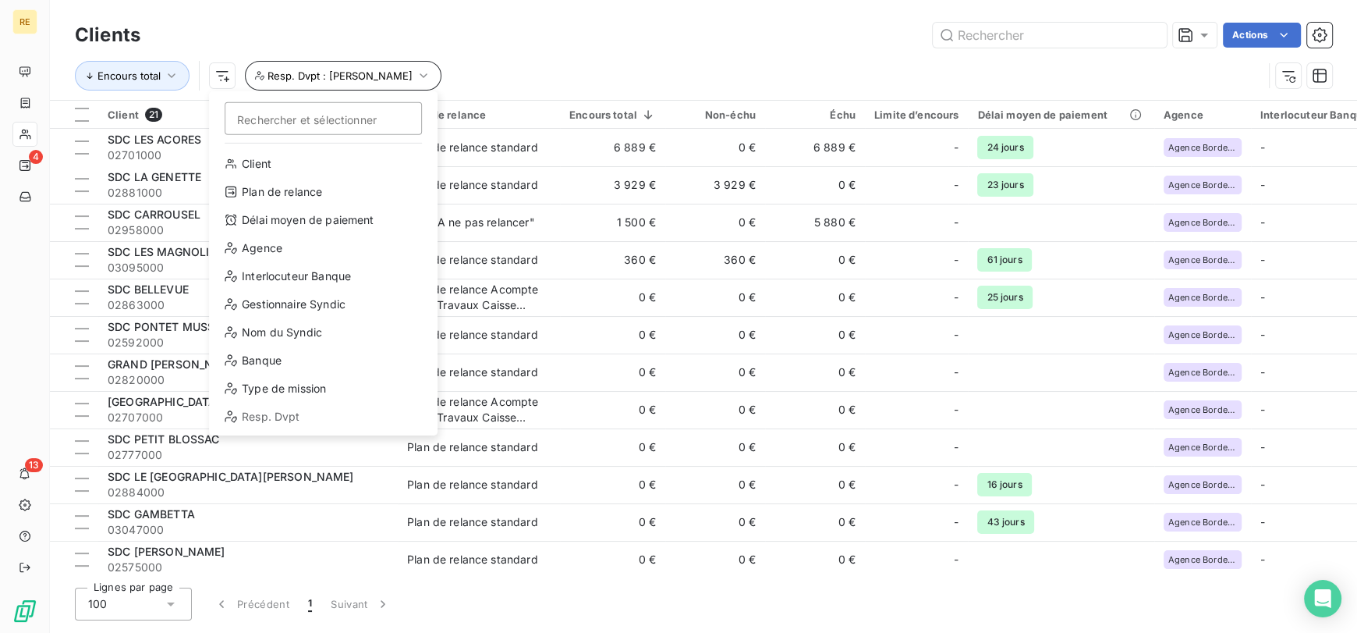
click at [404, 71] on html "RE 4 13 Clients Actions Encours total Rechercher et sélectionner Client Plan de…" at bounding box center [678, 316] width 1357 height 633
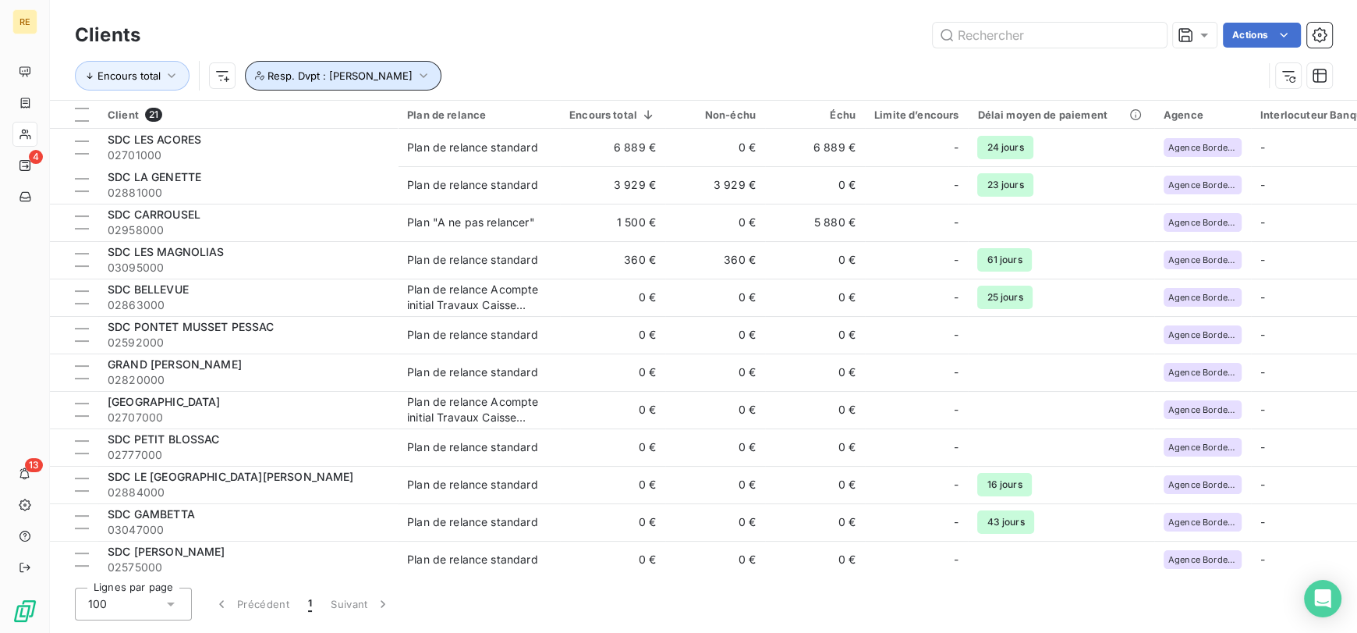
click at [383, 72] on span "Resp. Dvpt : [PERSON_NAME]" at bounding box center [340, 75] width 145 height 12
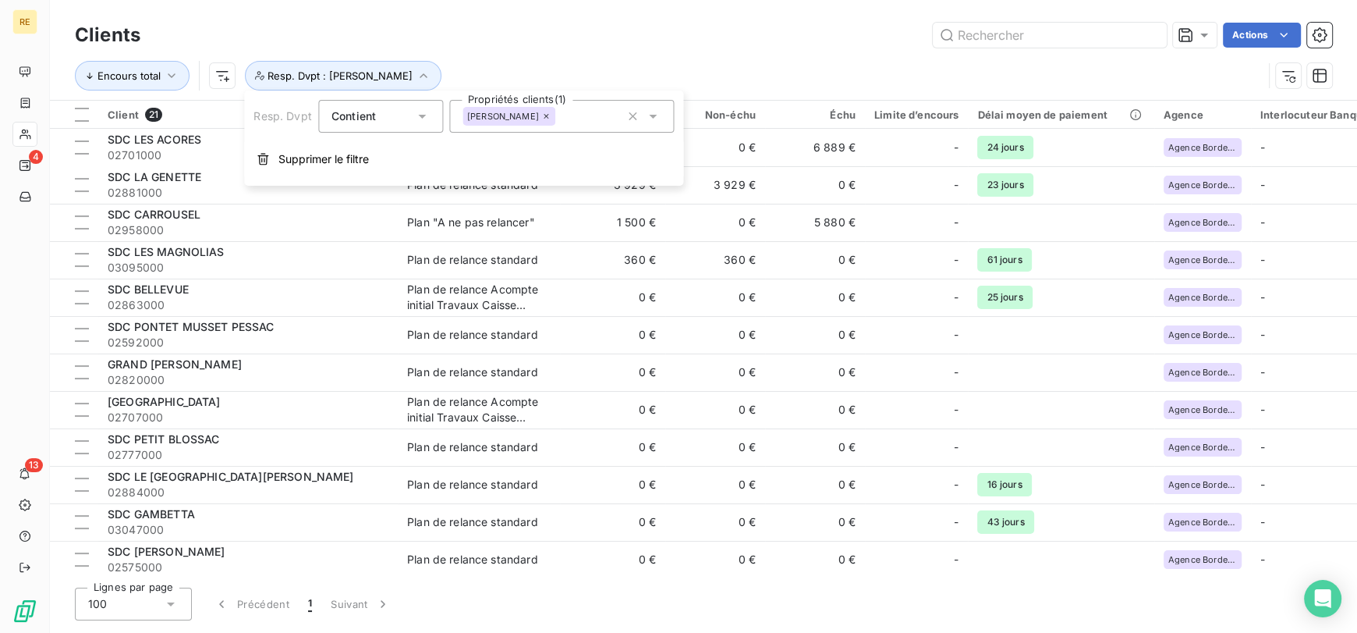
click at [593, 116] on div "[PERSON_NAME]" at bounding box center [561, 116] width 225 height 33
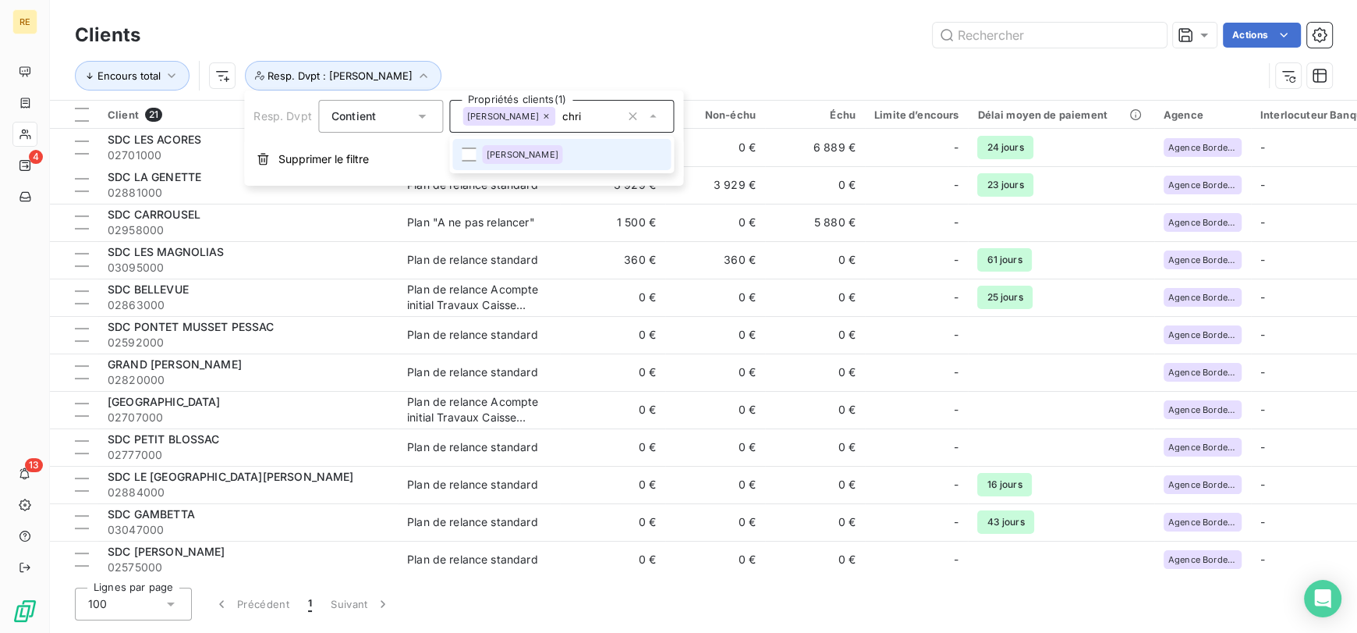
click at [492, 145] on div "[PERSON_NAME]" at bounding box center [522, 154] width 81 height 19
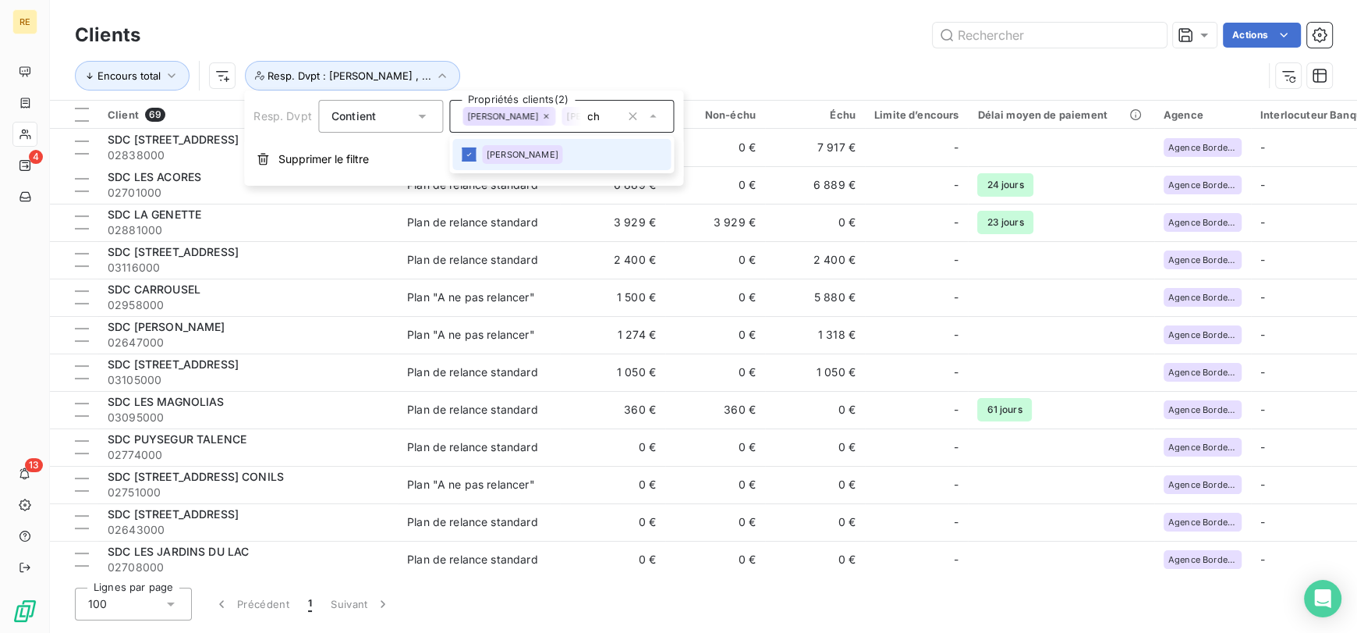
type input "c"
type input "man"
click at [543, 157] on span "[PERSON_NAME]" at bounding box center [523, 154] width 72 height 9
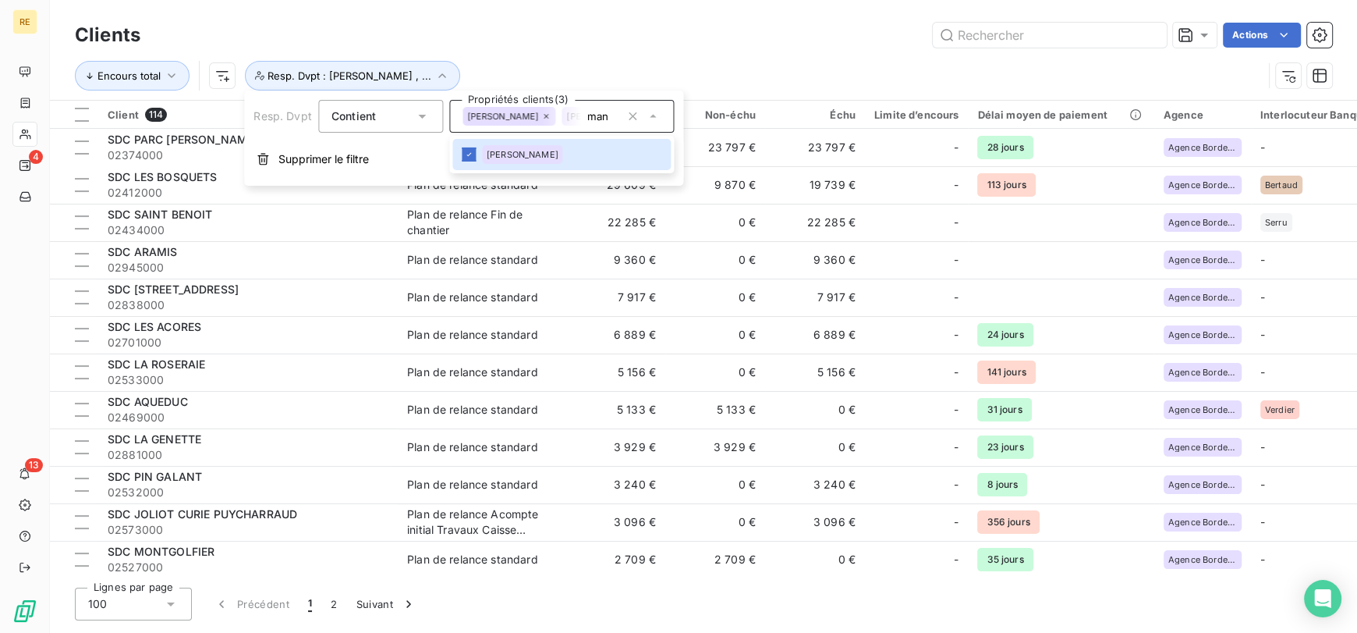
click at [576, 27] on div "Actions" at bounding box center [745, 35] width 1173 height 25
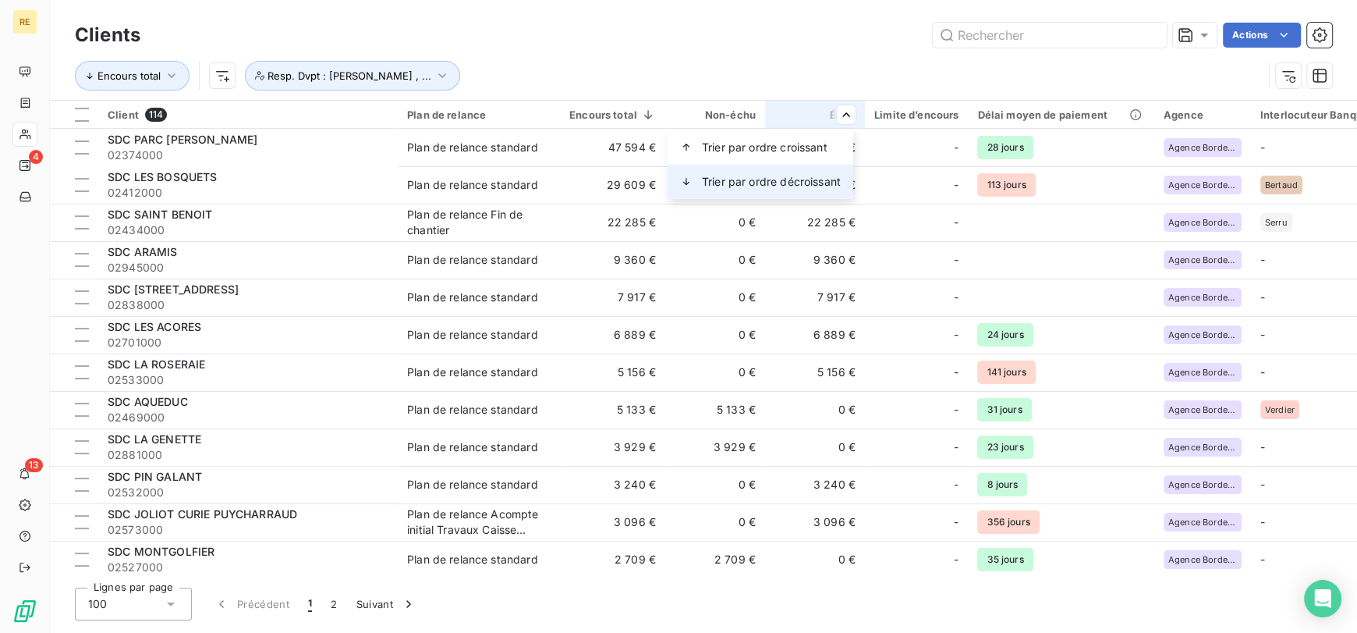
click at [797, 188] on span "Trier par ordre décroissant" at bounding box center [771, 182] width 139 height 16
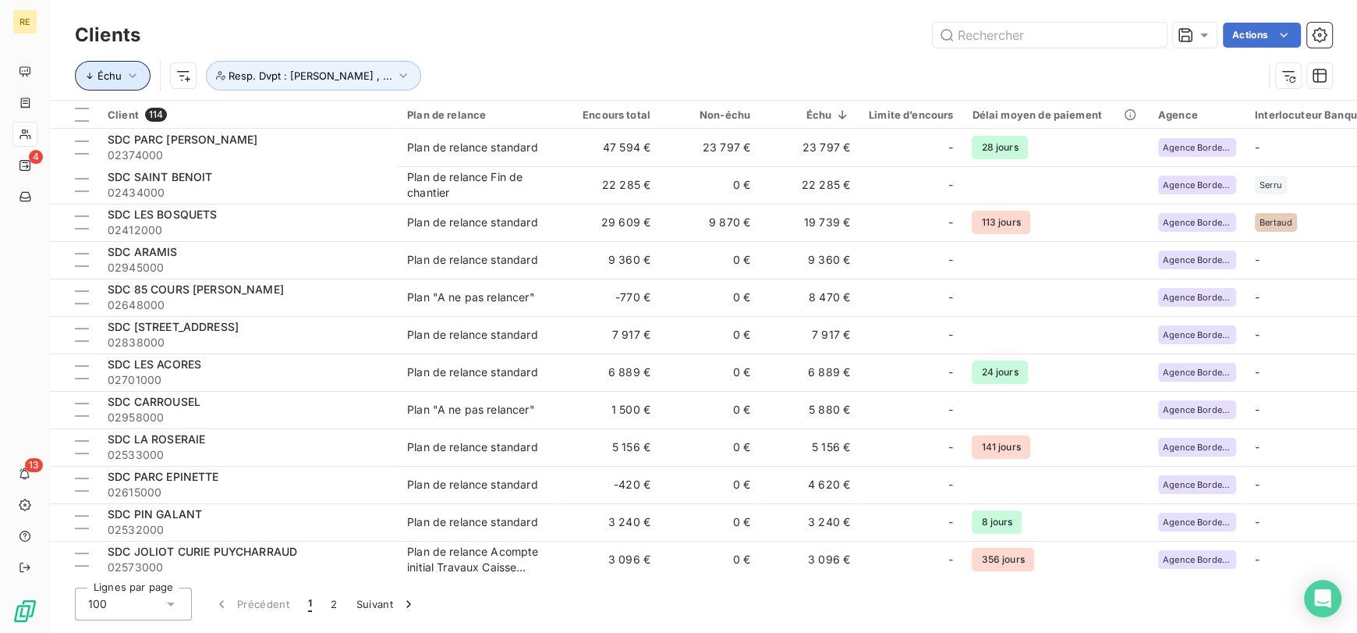
click at [128, 71] on icon "button" at bounding box center [133, 76] width 16 height 16
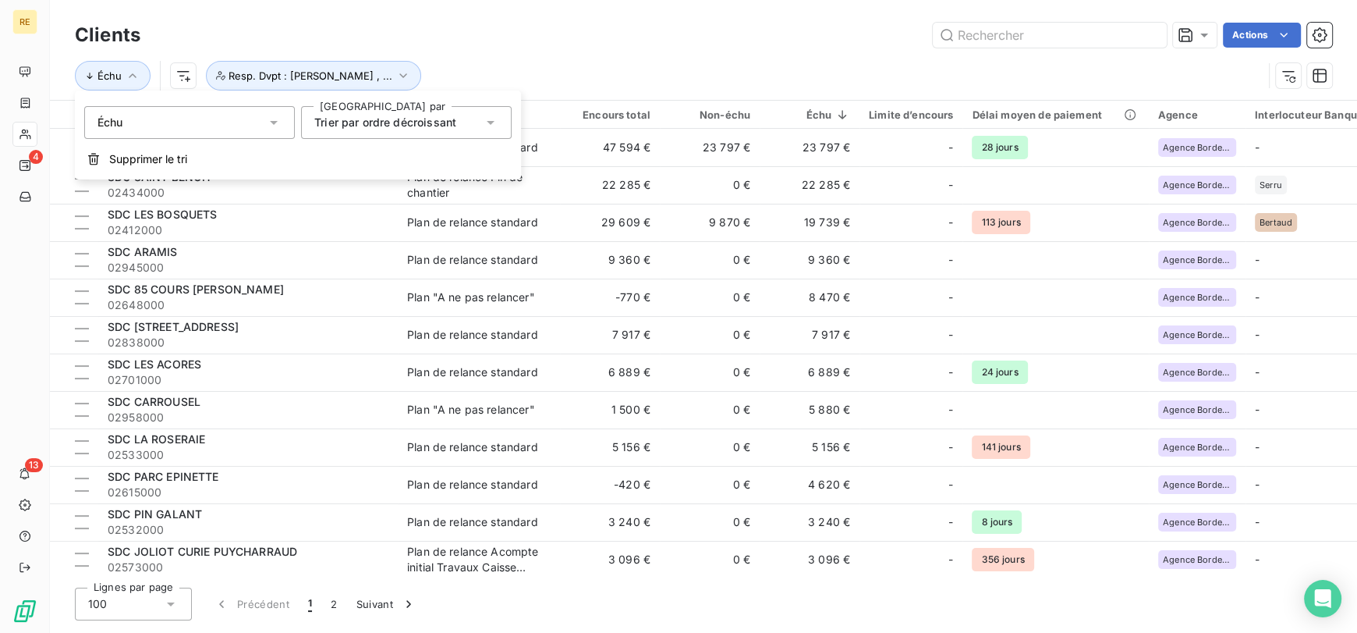
click at [232, 115] on div "Échu" at bounding box center [189, 122] width 211 height 33
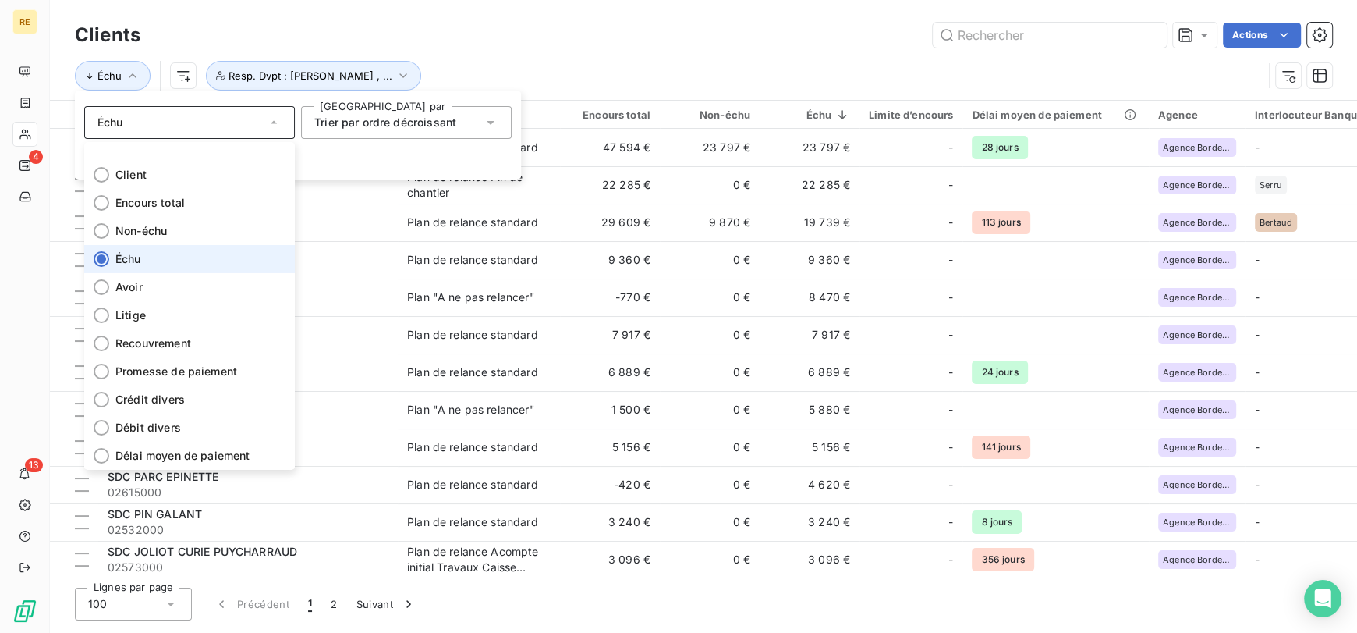
click at [506, 53] on div "Échu Resp. Dvpt : [PERSON_NAME] , ..." at bounding box center [704, 75] width 1258 height 48
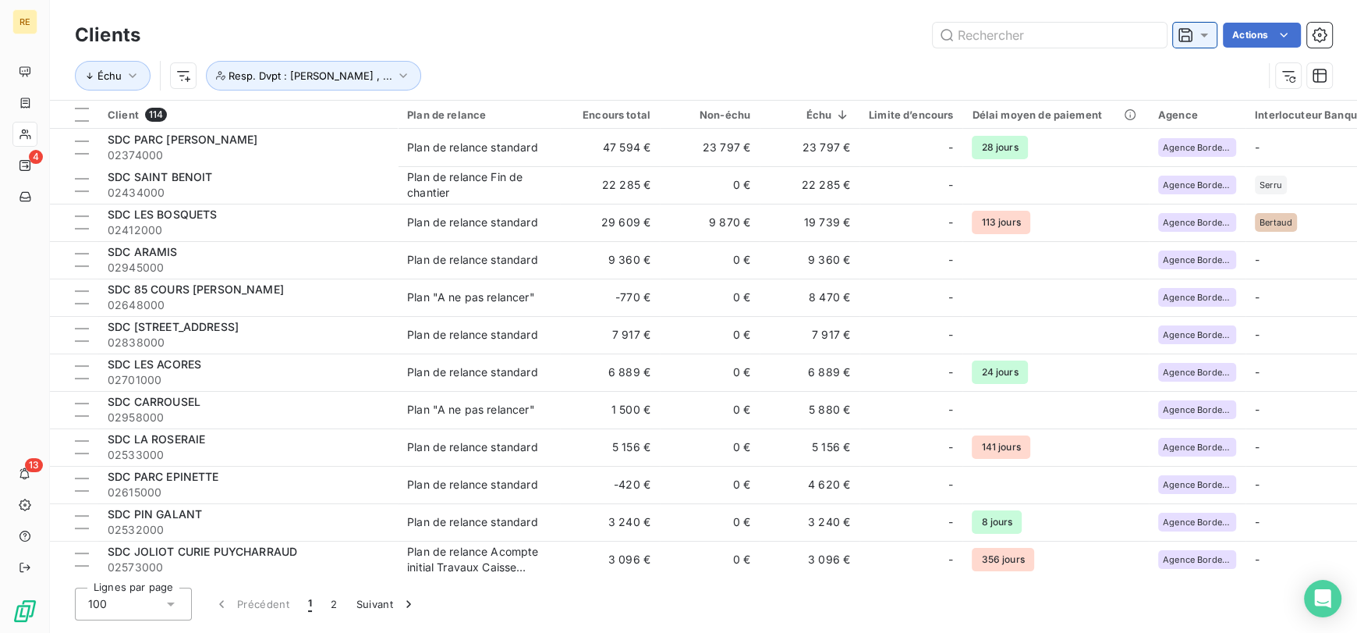
click at [1201, 27] on icon at bounding box center [1205, 35] width 16 height 16
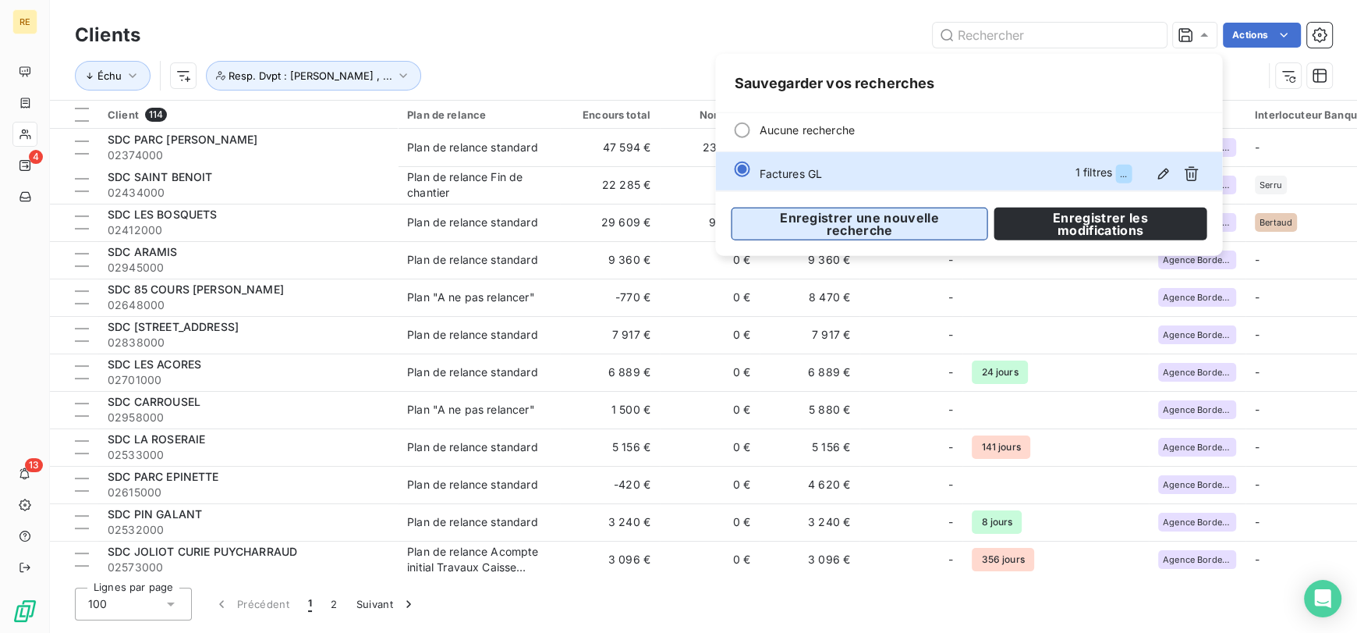
click at [929, 218] on button "Enregistrer une nouvelle recherche" at bounding box center [859, 224] width 257 height 33
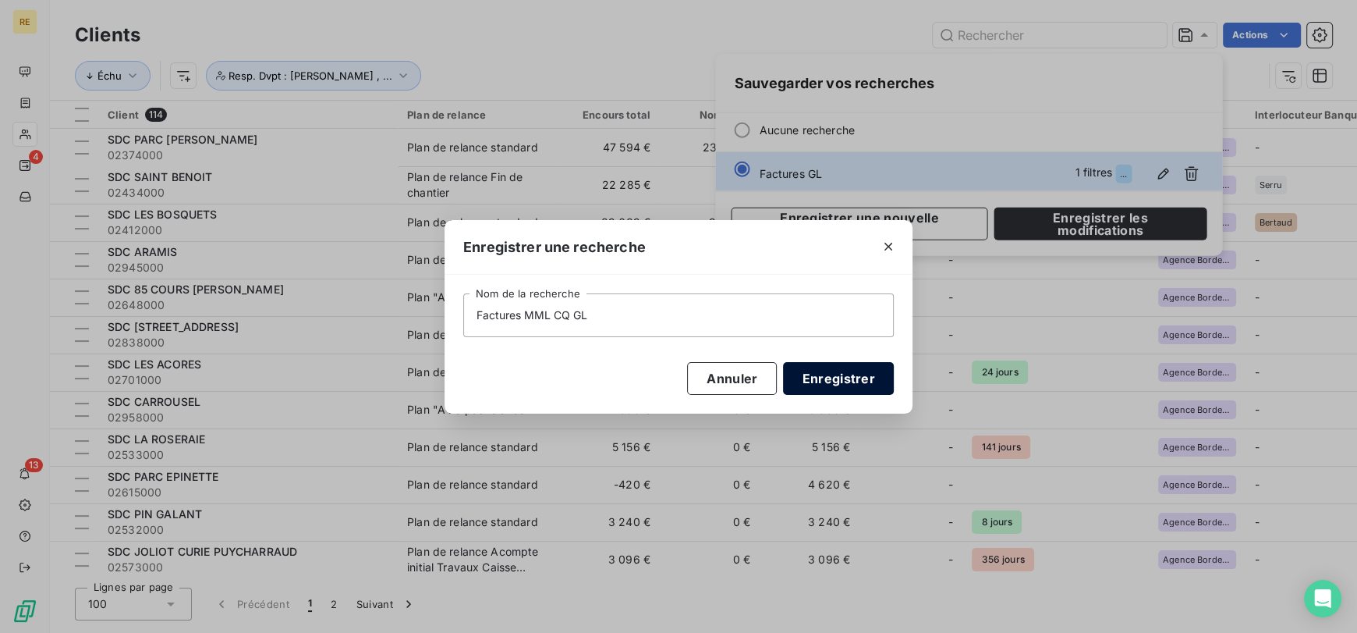
type input "Factures MML CQ GL"
click at [840, 385] on button "Enregistrer" at bounding box center [838, 378] width 111 height 33
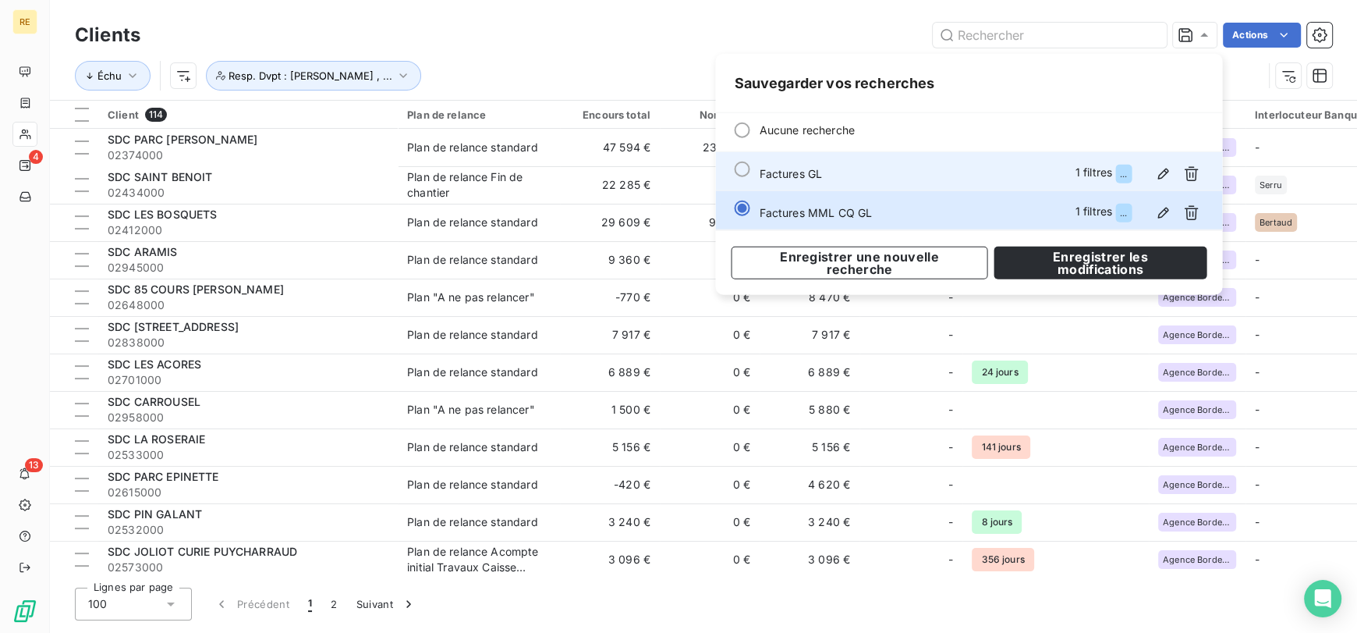
click at [839, 174] on div "Factures GL 1 filtres ..." at bounding box center [981, 173] width 445 height 25
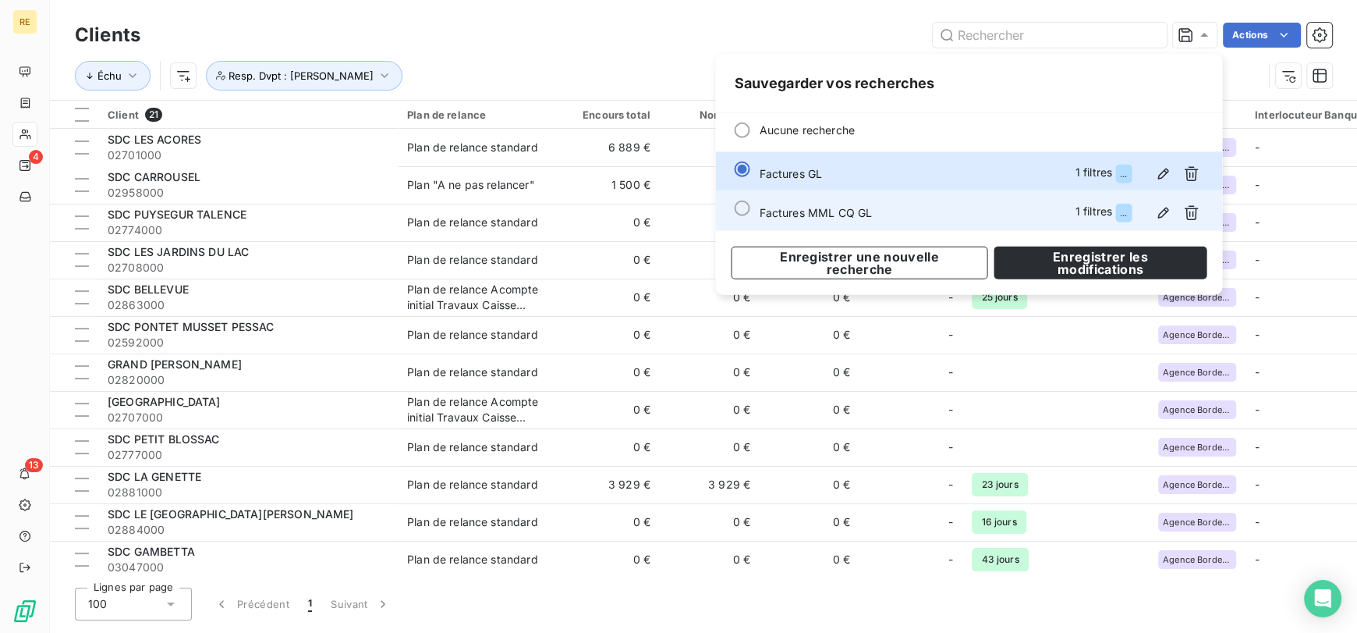
click at [821, 206] on span "Factures MML CQ GL" at bounding box center [815, 212] width 113 height 13
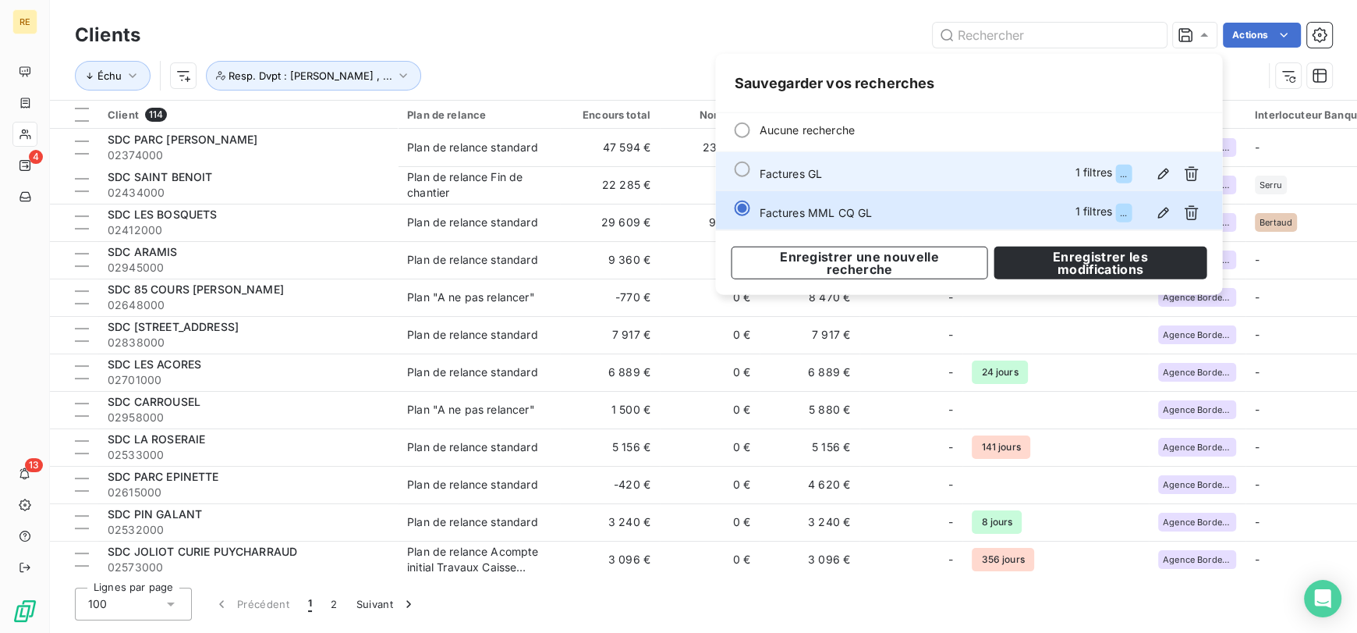
click at [857, 169] on div "Factures GL 1 filtres ..." at bounding box center [981, 173] width 445 height 25
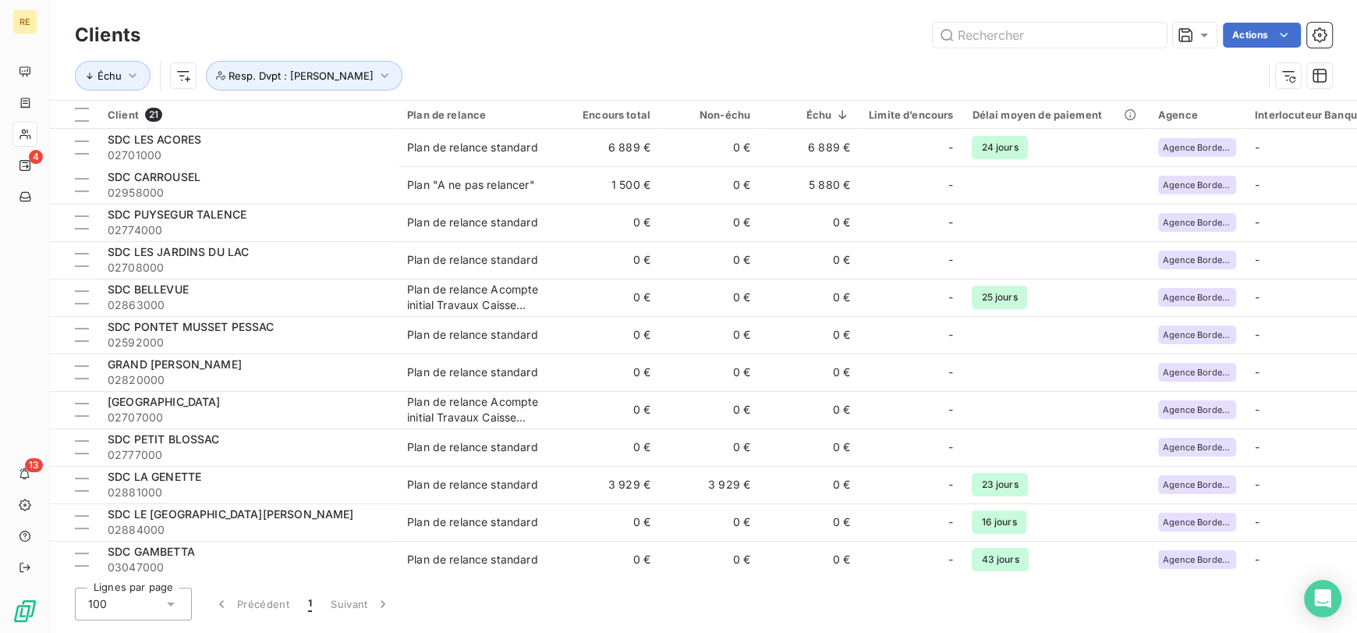
click at [654, 63] on div "Échu Resp. Dvpt : [PERSON_NAME]" at bounding box center [669, 76] width 1188 height 30
click at [1194, 36] on div at bounding box center [1195, 35] width 34 height 16
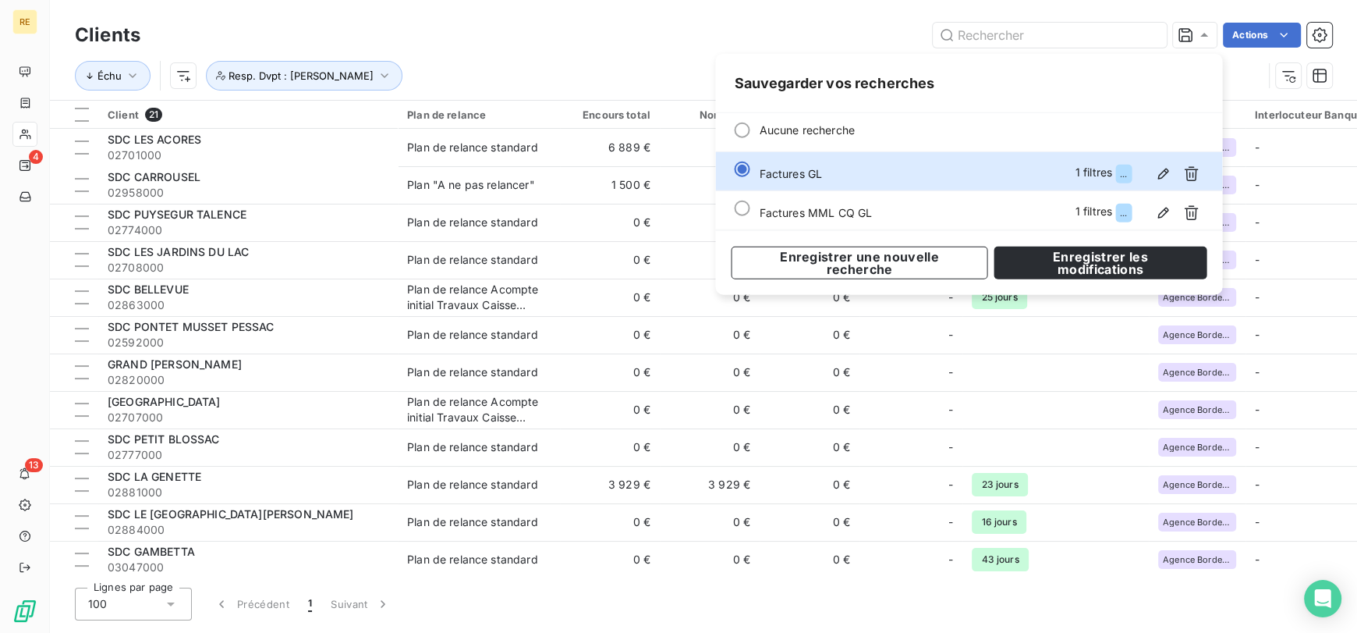
click at [624, 23] on div "Actions" at bounding box center [745, 35] width 1173 height 25
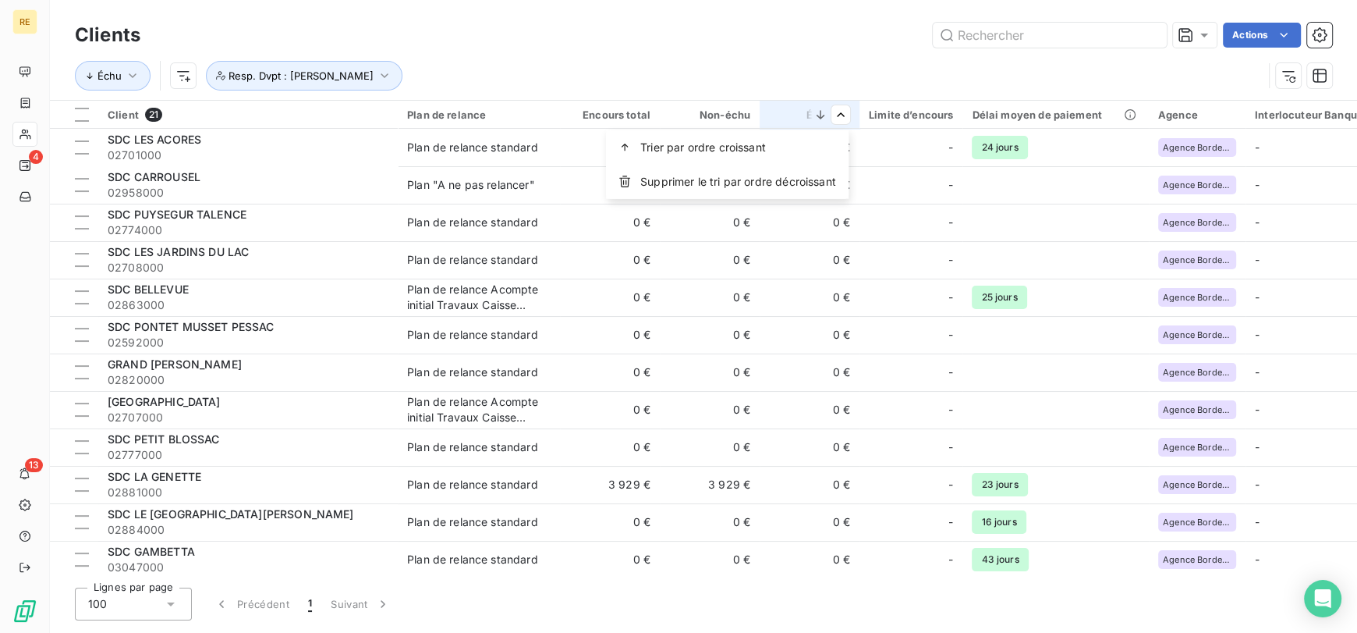
click at [802, 82] on html "RE 4 13 Clients Actions Échu Resp. Dvpt : [PERSON_NAME] Client 21 Plan de relan…" at bounding box center [678, 316] width 1357 height 633
click at [134, 77] on html "RE 4 13 Clients Actions Échu Resp. Dvpt : [PERSON_NAME] Client 21 Plan de relan…" at bounding box center [678, 316] width 1357 height 633
click at [127, 77] on icon "button" at bounding box center [133, 76] width 16 height 16
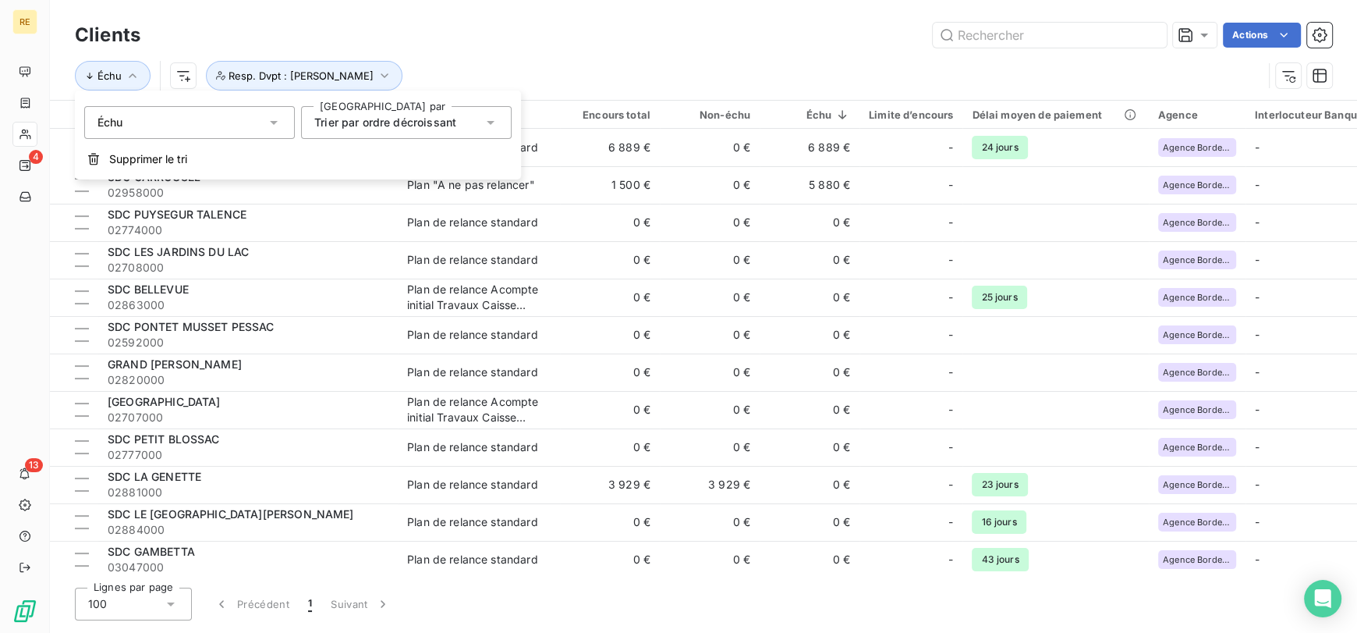
click at [341, 119] on span "Trier par ordre décroissant" at bounding box center [385, 121] width 142 height 13
click at [259, 122] on div "Échu" at bounding box center [189, 122] width 211 height 33
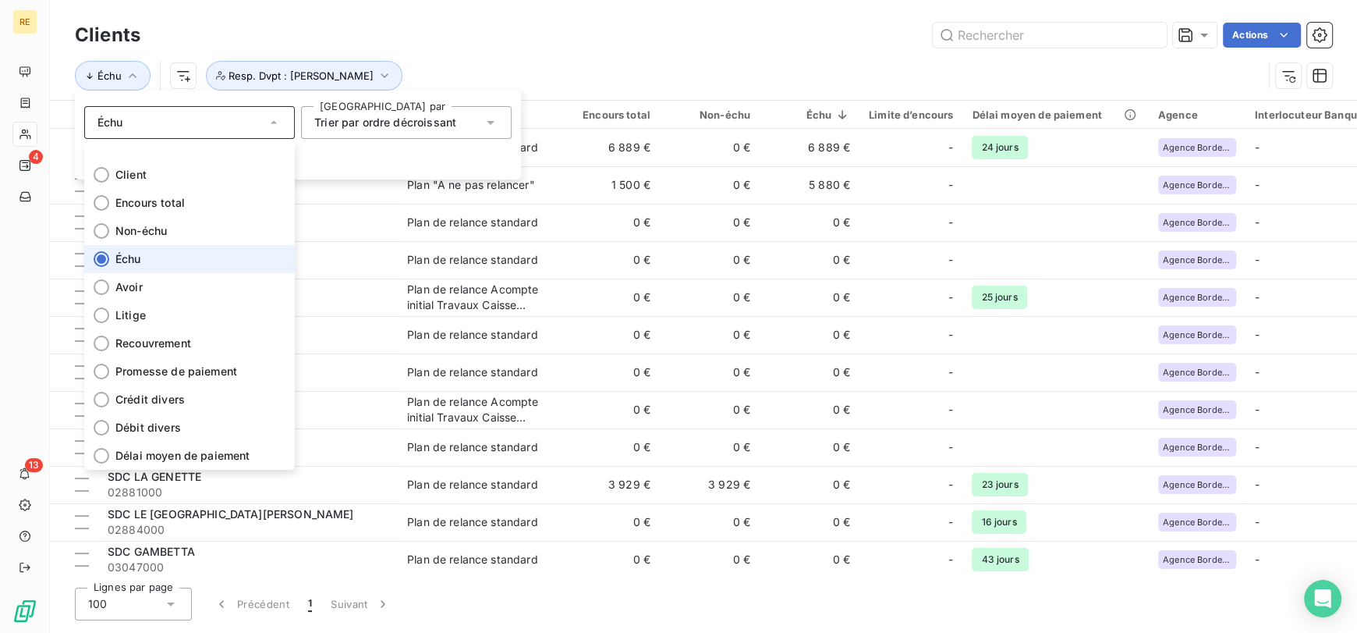
click at [273, 122] on icon at bounding box center [274, 121] width 6 height 3
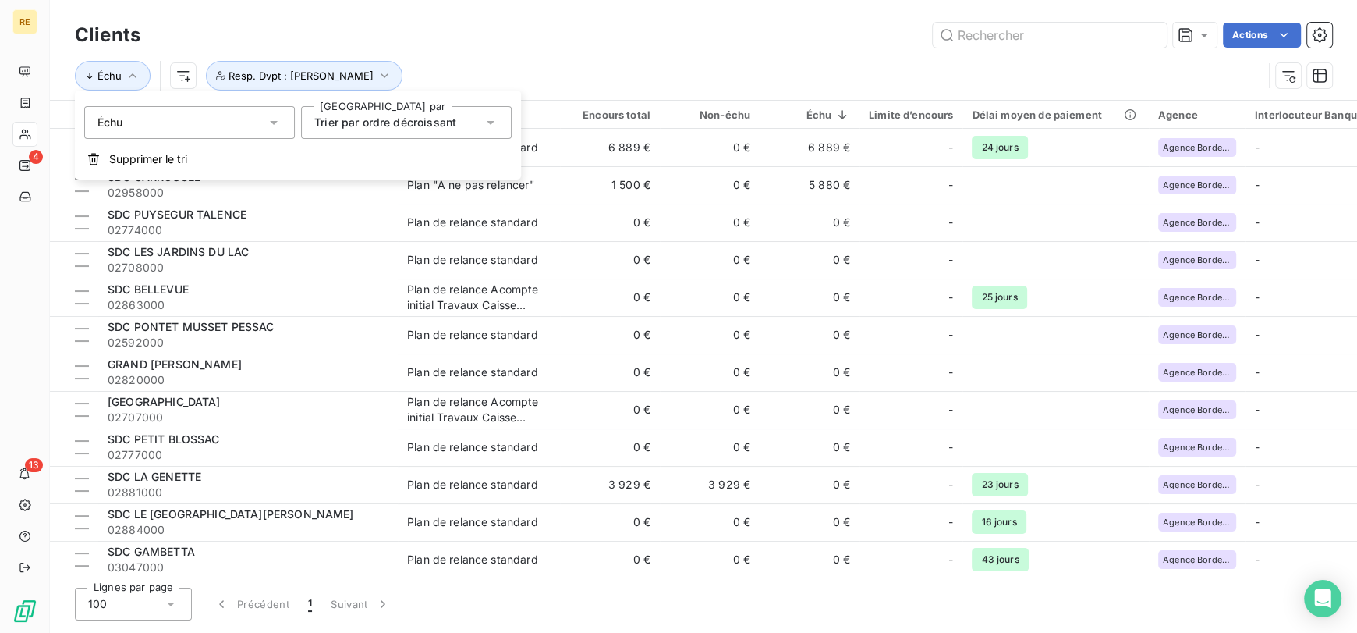
click at [543, 55] on div "Échu Resp. Dvpt : [PERSON_NAME]" at bounding box center [704, 75] width 1258 height 48
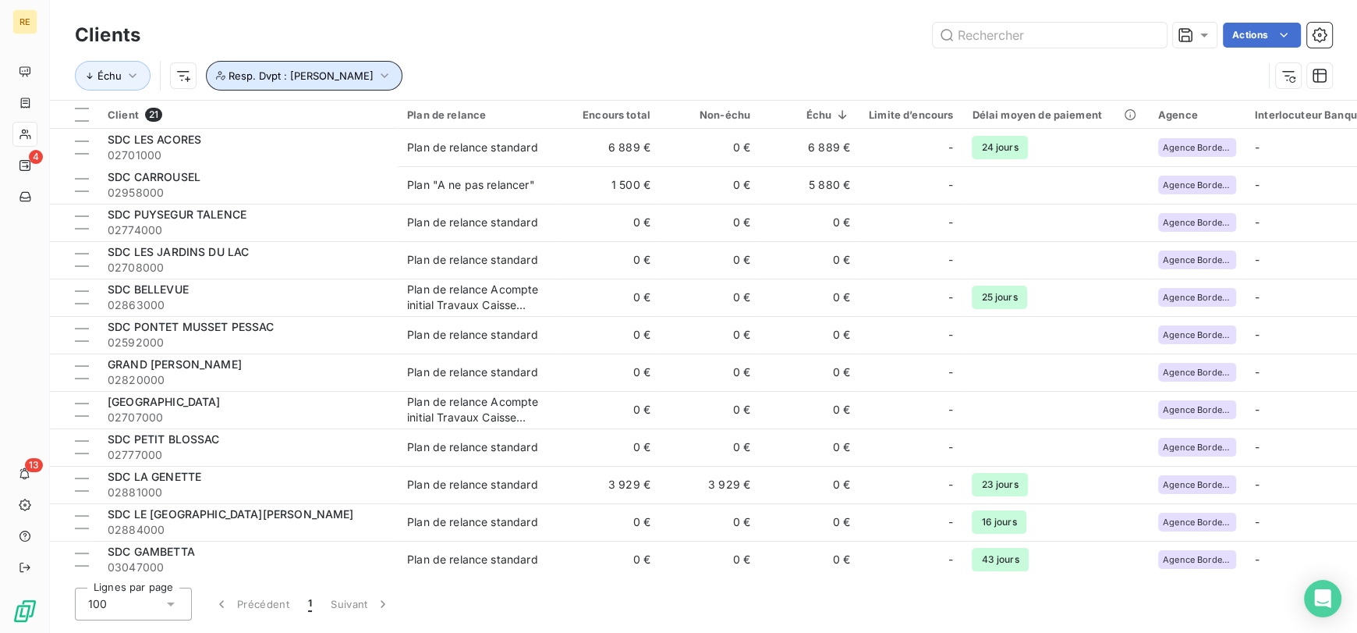
click at [365, 72] on span "Resp. Dvpt : [PERSON_NAME]" at bounding box center [301, 75] width 145 height 12
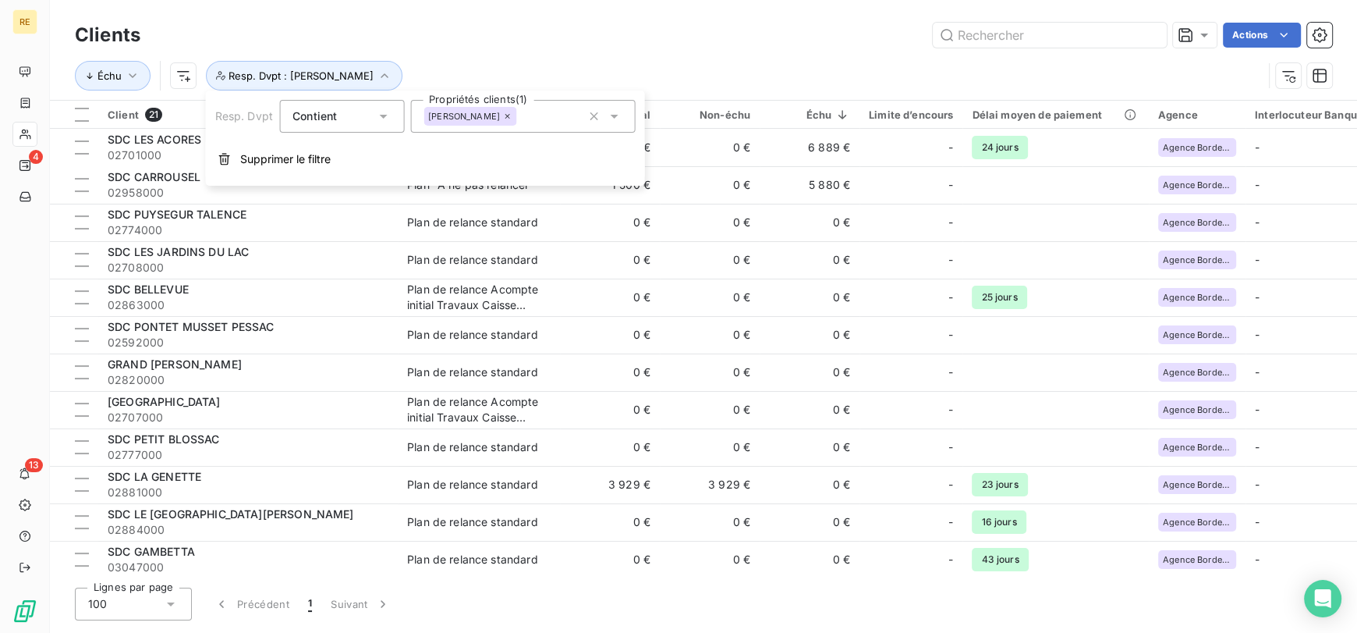
click at [455, 48] on div "Clients Actions" at bounding box center [704, 35] width 1258 height 33
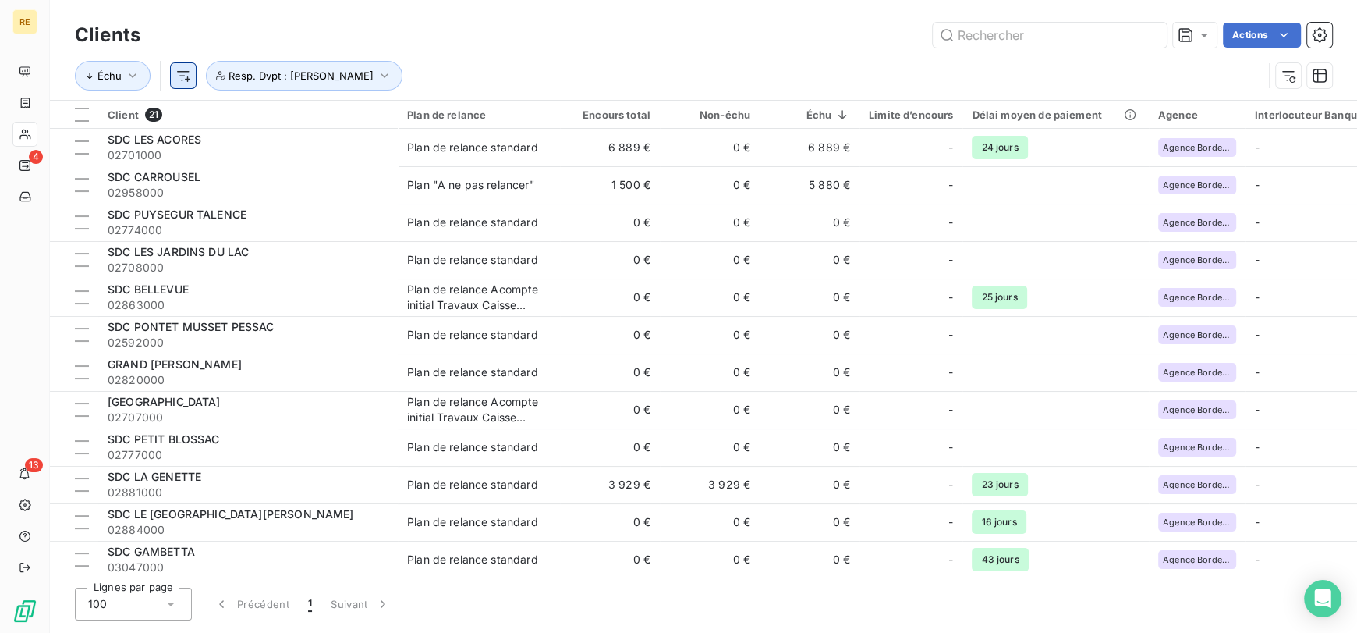
click at [186, 82] on html "RE 4 13 Clients Actions Échu Resp. Dvpt : [PERSON_NAME] Client 21 Plan de relan…" at bounding box center [678, 316] width 1357 height 633
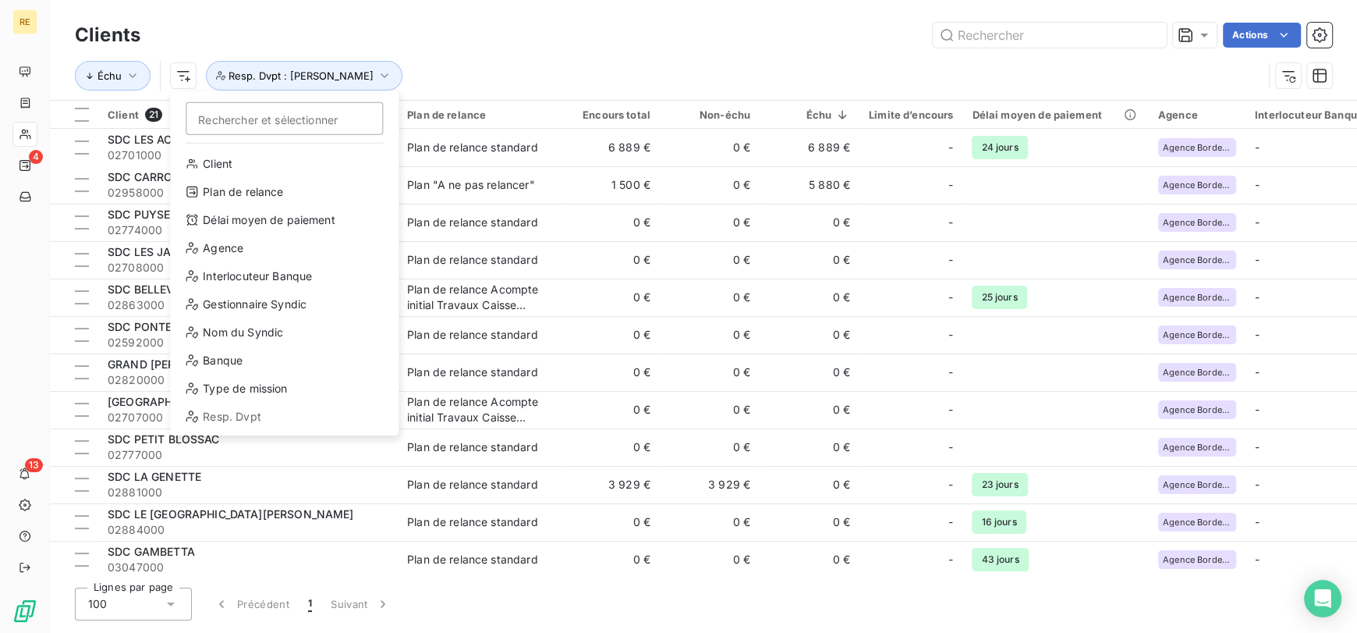
click at [553, 48] on html "RE 4 13 Clients Actions Échu Rechercher et sélectionner Client Plan de relance …" at bounding box center [678, 316] width 1357 height 633
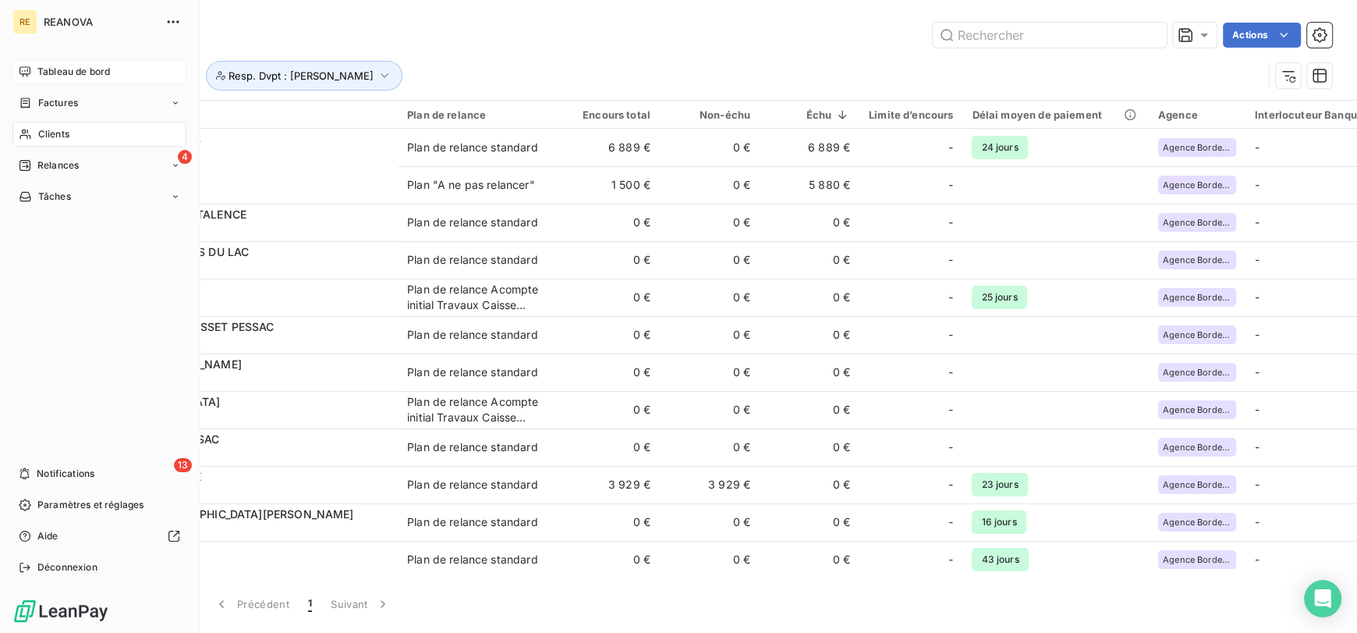
click at [69, 70] on span "Tableau de bord" at bounding box center [73, 72] width 73 height 14
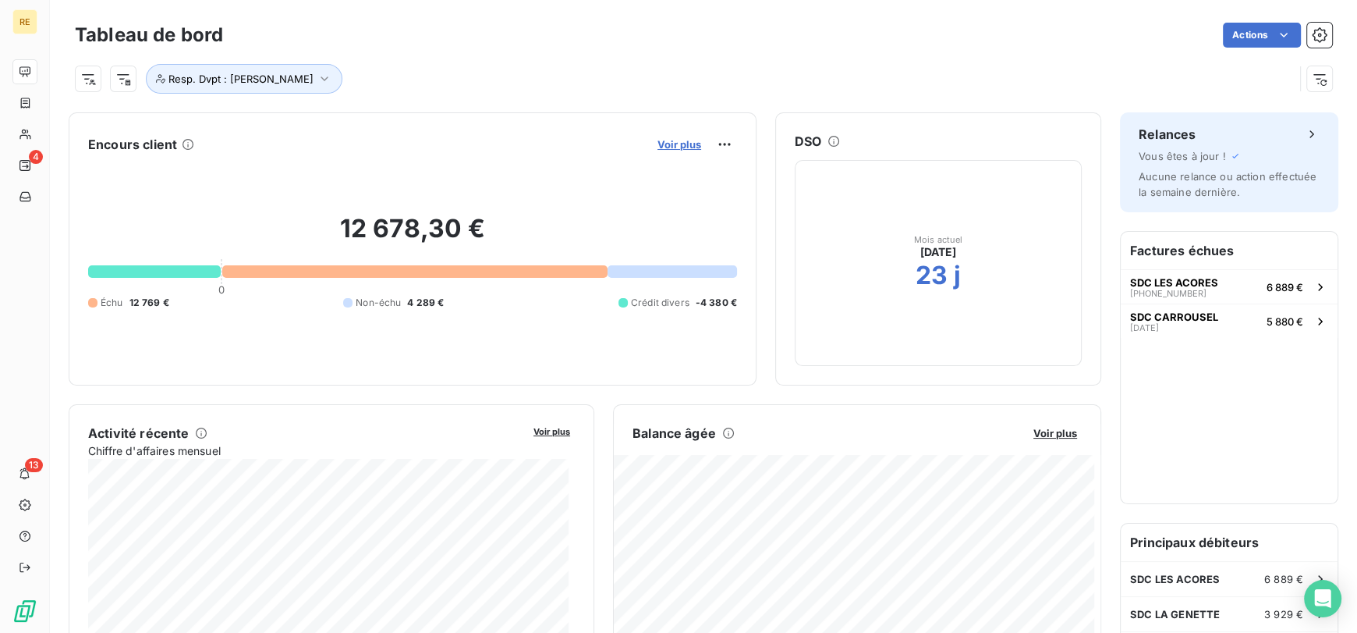
click at [682, 140] on span "Voir plus" at bounding box center [680, 144] width 44 height 12
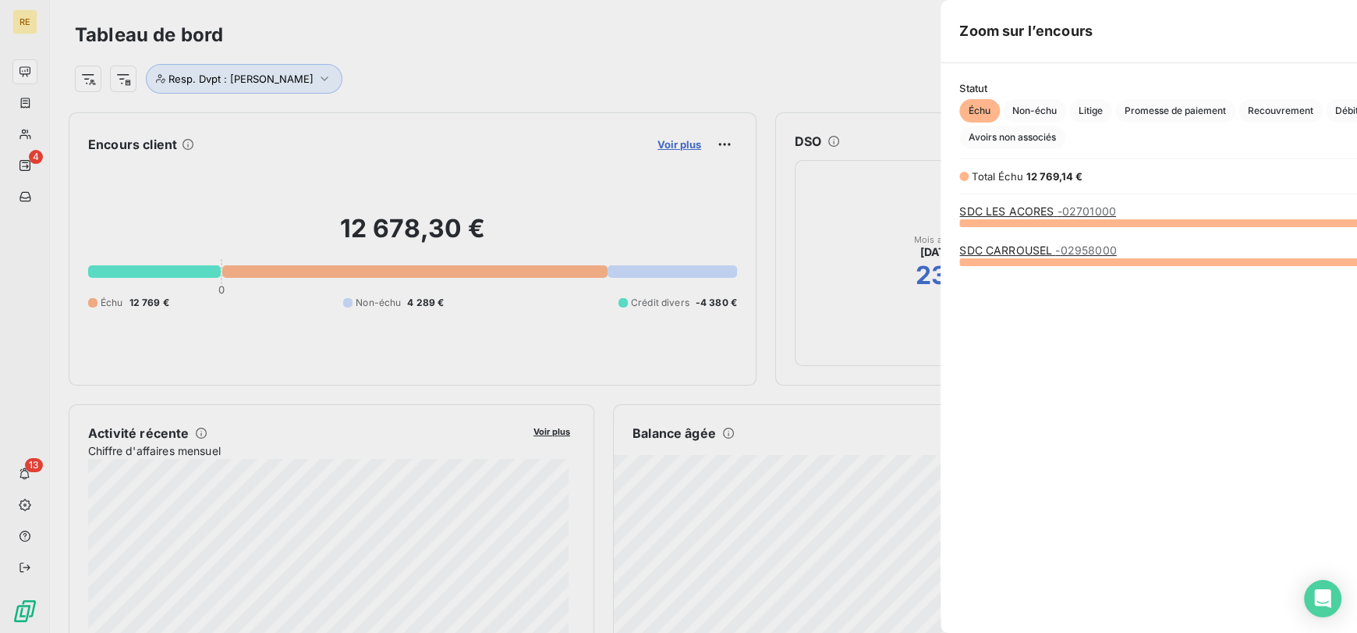
scroll to position [620, 587]
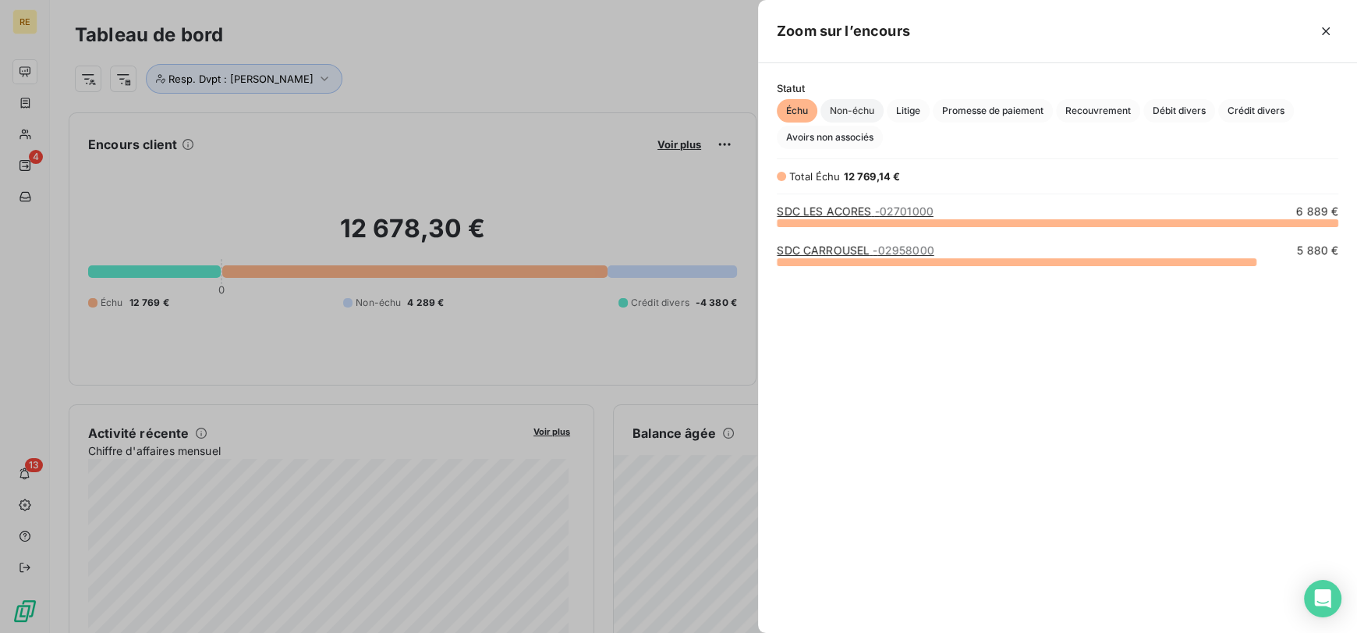
click at [845, 108] on span "Non-échu" at bounding box center [852, 110] width 63 height 23
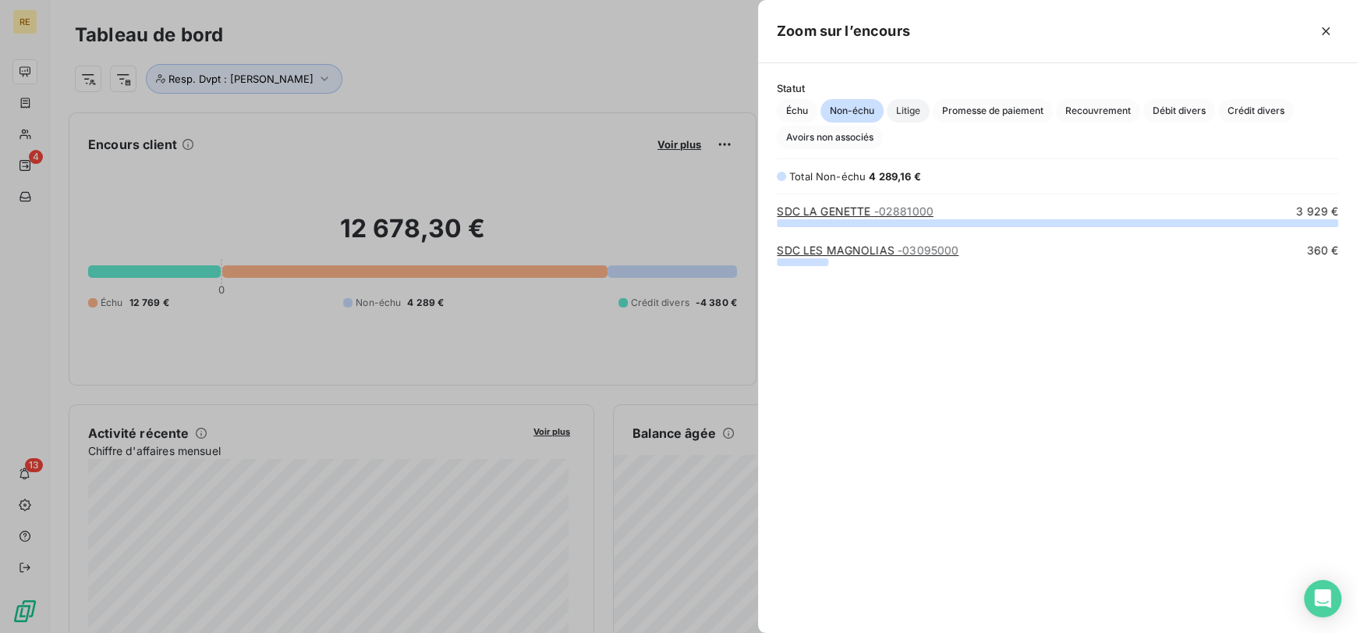
click at [908, 112] on span "Litige" at bounding box center [908, 110] width 43 height 23
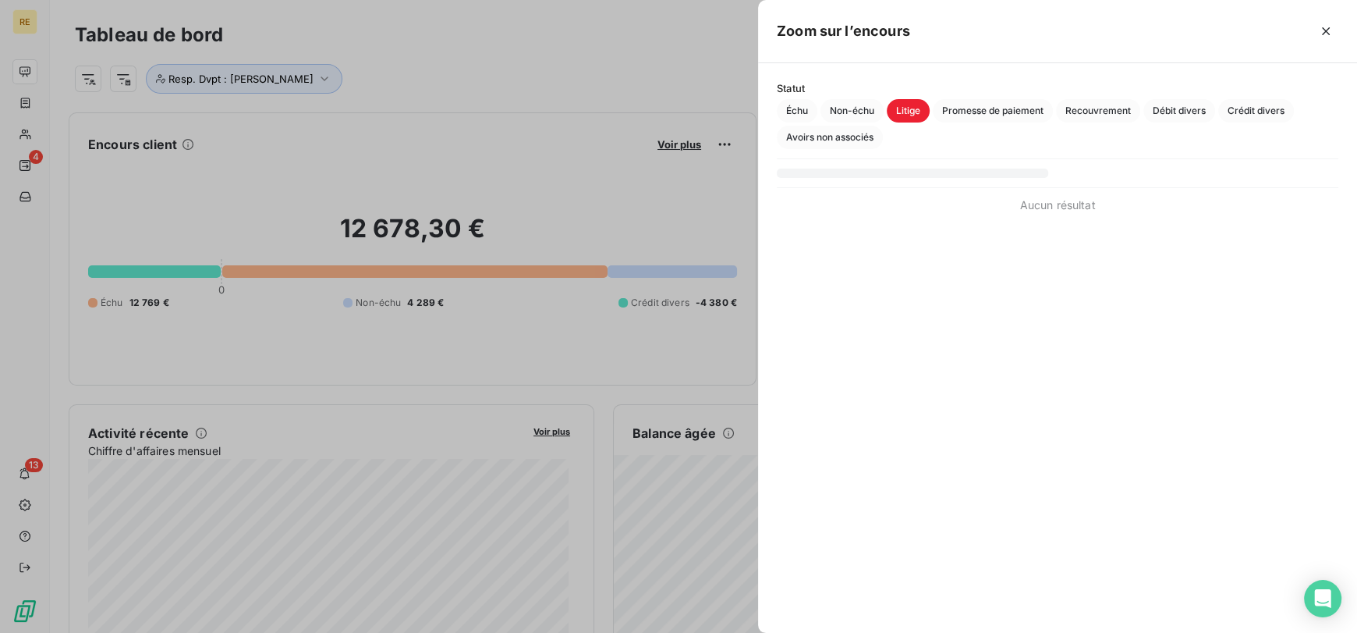
click at [1018, 97] on div "Statut Échu Non-échu Litige Promesse de paiement Recouvrement Débit divers Créd…" at bounding box center [1057, 115] width 599 height 67
click at [1011, 120] on span "Promesse de paiement" at bounding box center [993, 110] width 120 height 23
click at [1090, 116] on span "Recouvrement" at bounding box center [1098, 110] width 84 height 23
click at [804, 112] on span "Échu" at bounding box center [797, 110] width 41 height 23
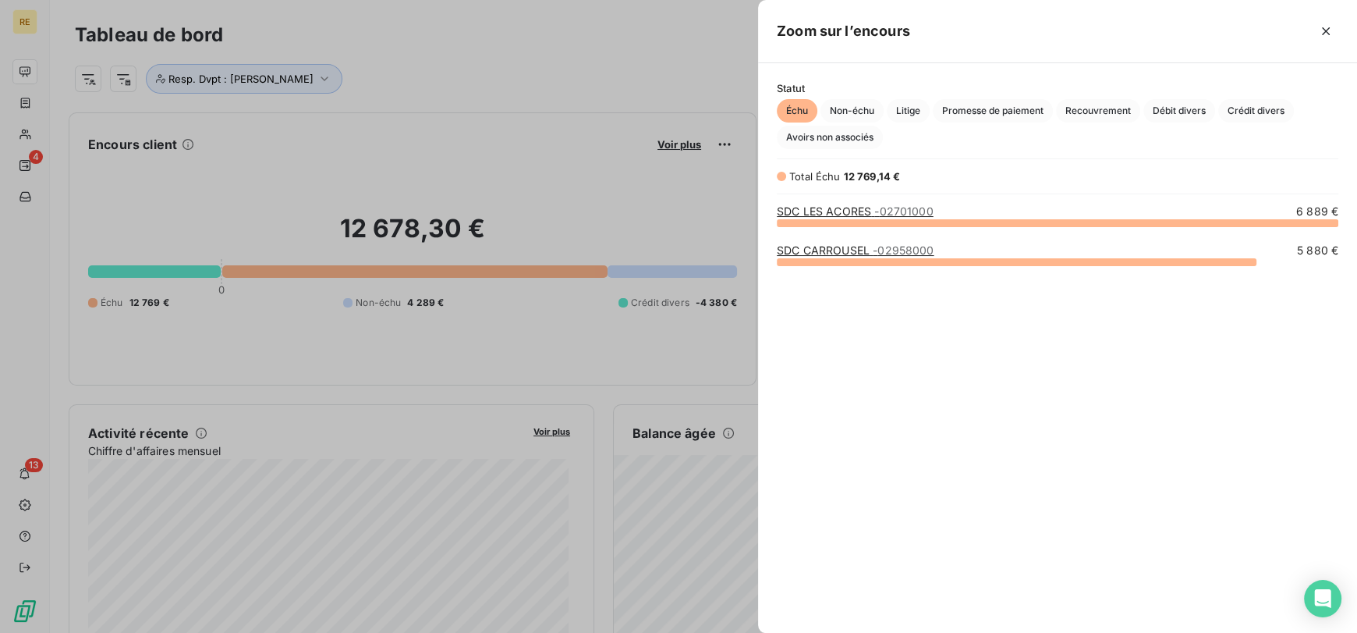
scroll to position [397, 587]
click at [712, 84] on div at bounding box center [678, 316] width 1357 height 633
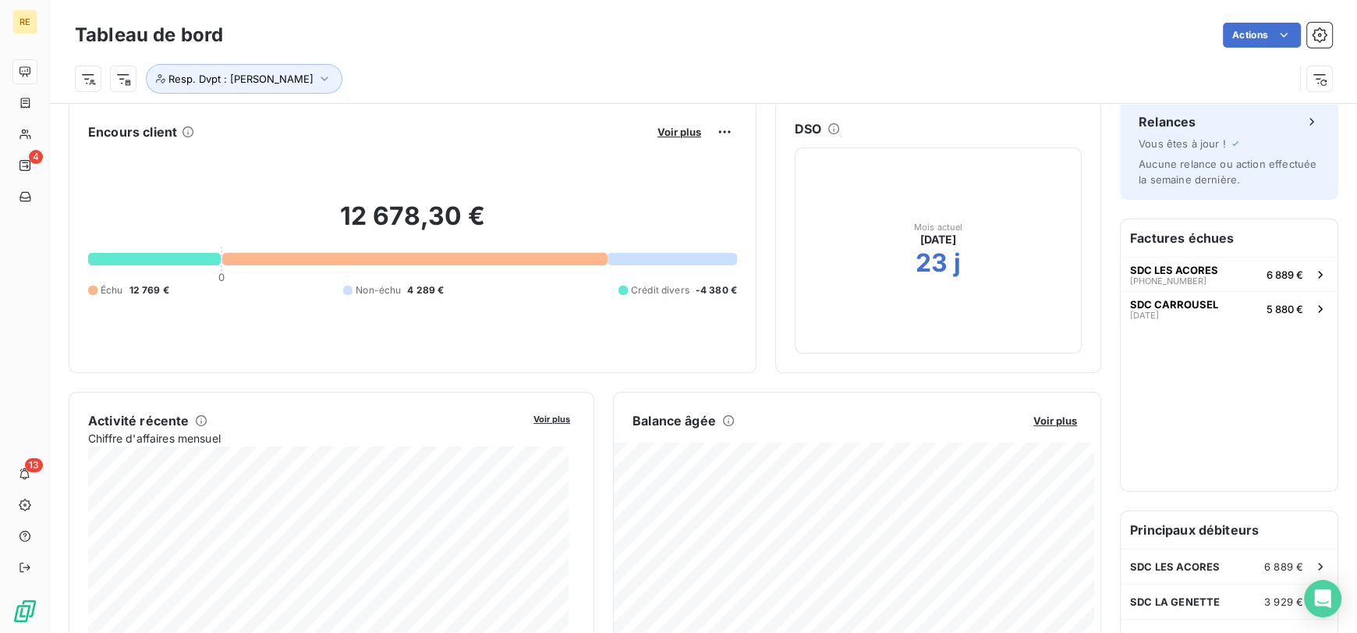
scroll to position [0, 0]
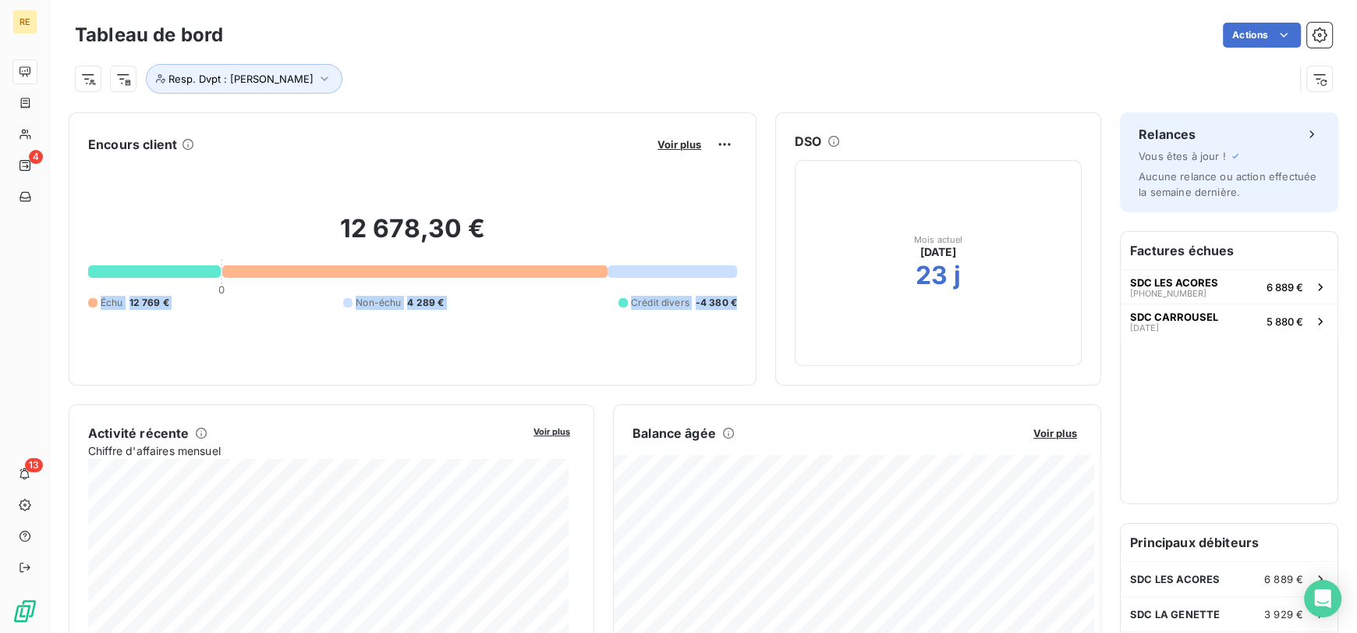
drag, startPoint x: 98, startPoint y: 303, endPoint x: 746, endPoint y: 302, distance: 648.3
click at [746, 302] on div "Encours client Voir plus 12 678,30 € 0 Échu 12 769 € Non-échu 4 289 € Crédit di…" at bounding box center [413, 248] width 688 height 273
click at [644, 330] on div "12 678,30 € 0 Échu 12 769 € Non-échu 4 289 € Crédit divers -4 380 €" at bounding box center [412, 261] width 649 height 209
click at [1129, 30] on html "RE 4 13 Tableau de bord Actions Exporter le tableau de bord Resp. Dvpt : [PERSO…" at bounding box center [678, 316] width 1357 height 633
click at [1312, 30] on icon "button" at bounding box center [1319, 34] width 15 height 15
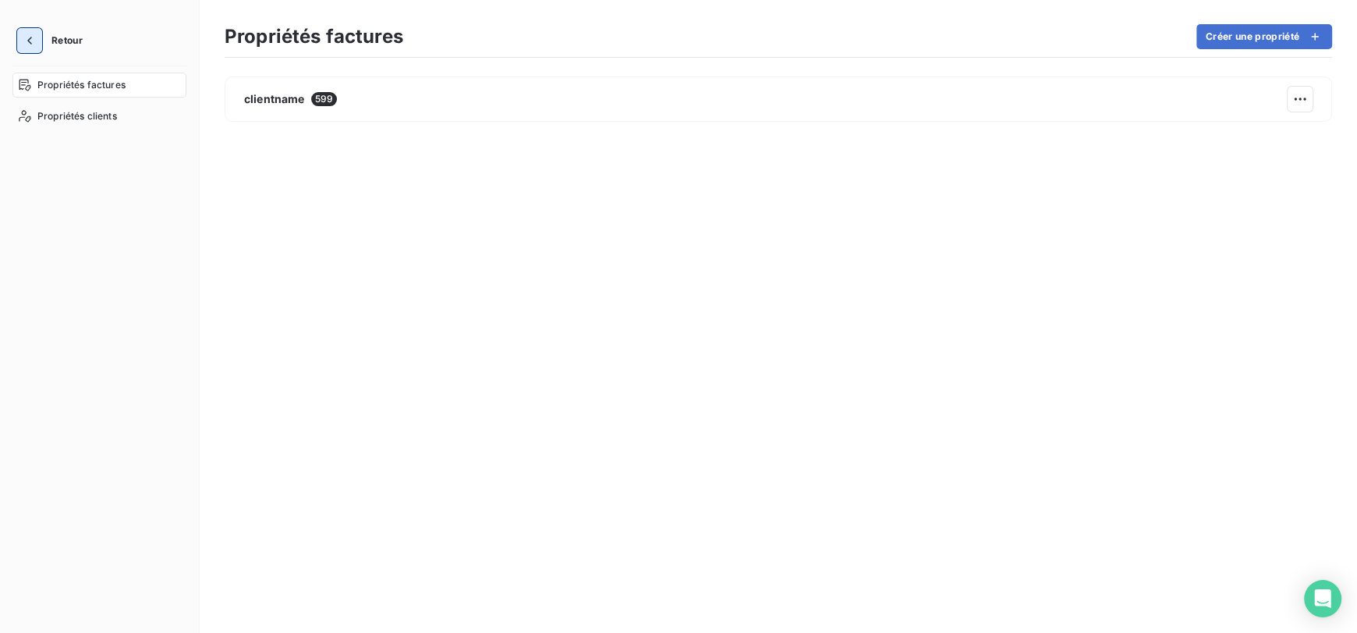
click at [33, 45] on icon "button" at bounding box center [30, 41] width 16 height 16
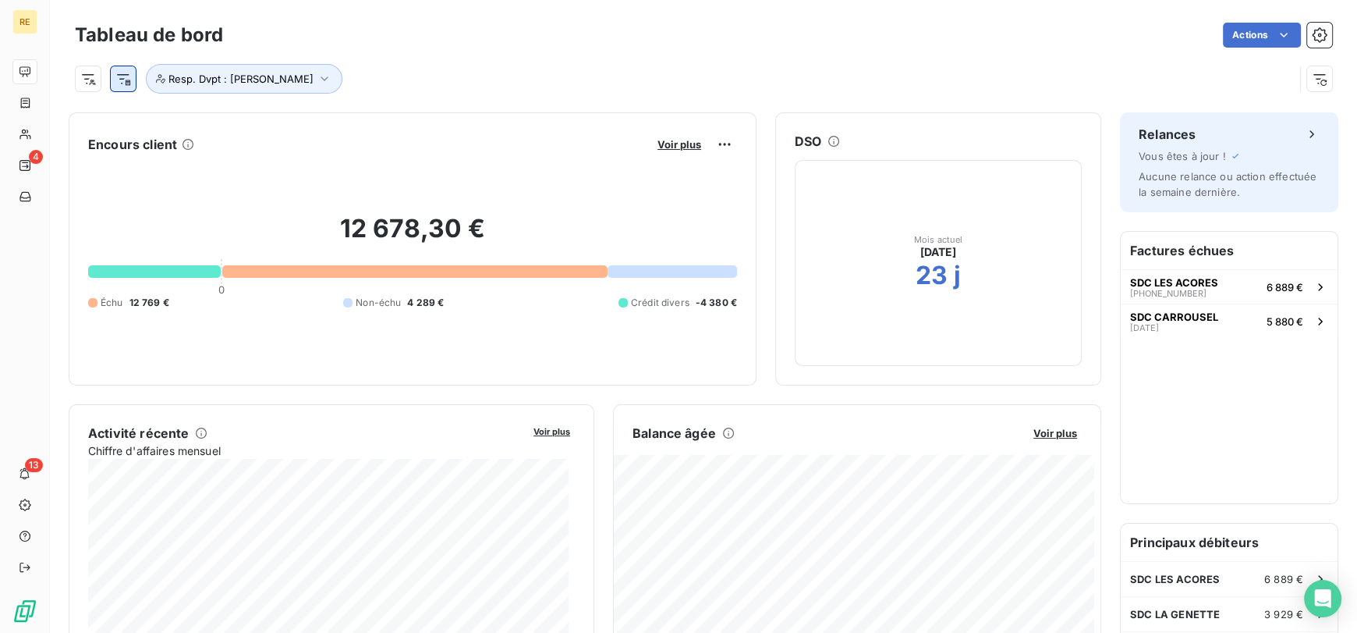
click at [122, 84] on html "RE 4 13 Tableau de bord Actions Resp. Dvpt : [PERSON_NAME] Encours client Voir …" at bounding box center [678, 316] width 1357 height 633
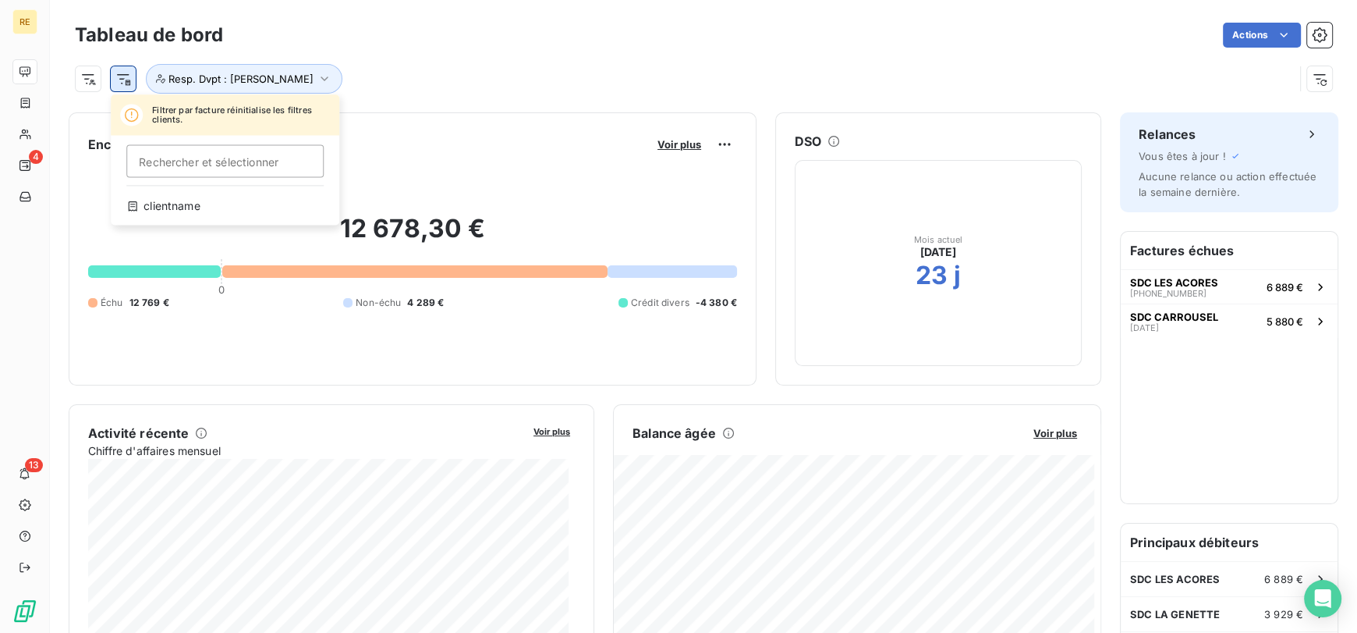
click at [122, 84] on html "RE 4 13 Tableau de bord Actions Filtrer par facture réinitialise les filtres cl…" at bounding box center [678, 316] width 1357 height 633
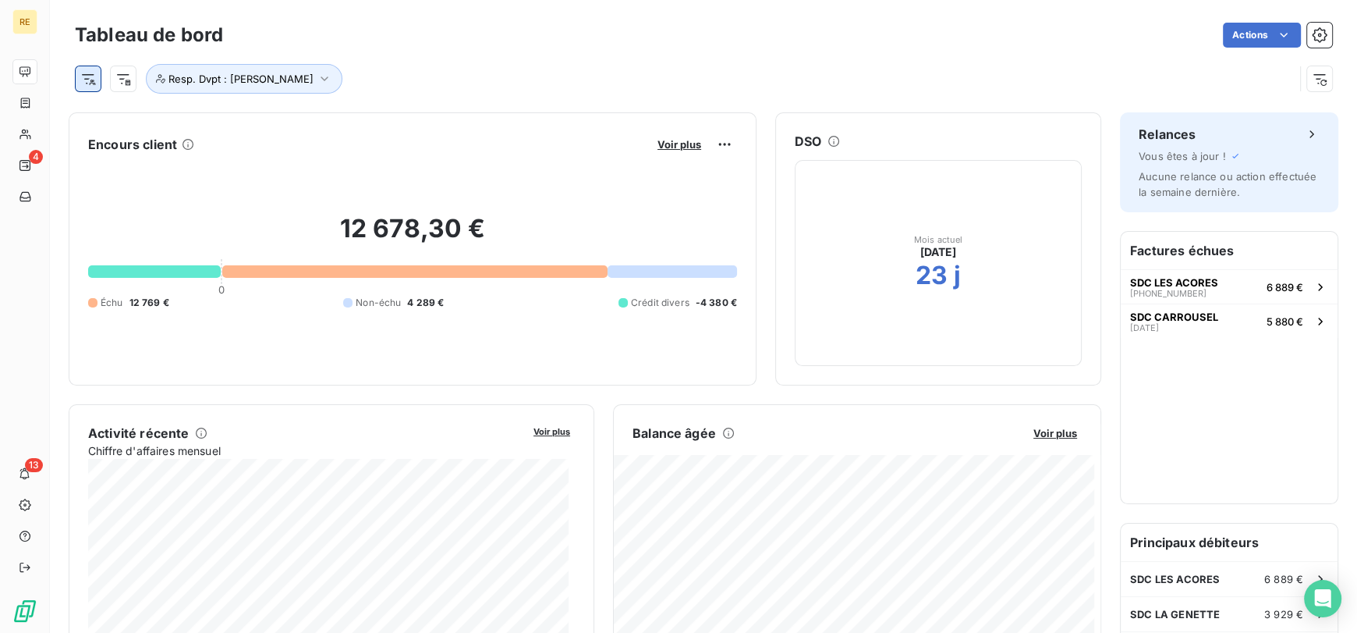
click at [90, 84] on html "RE 4 13 Tableau de bord Actions Resp. Dvpt : [PERSON_NAME] Encours client Voir …" at bounding box center [678, 316] width 1357 height 633
click at [410, 90] on html "RE 4 13 Tableau de bord Actions Resp. Dvpt : [PERSON_NAME] Encours client Voir …" at bounding box center [678, 316] width 1357 height 633
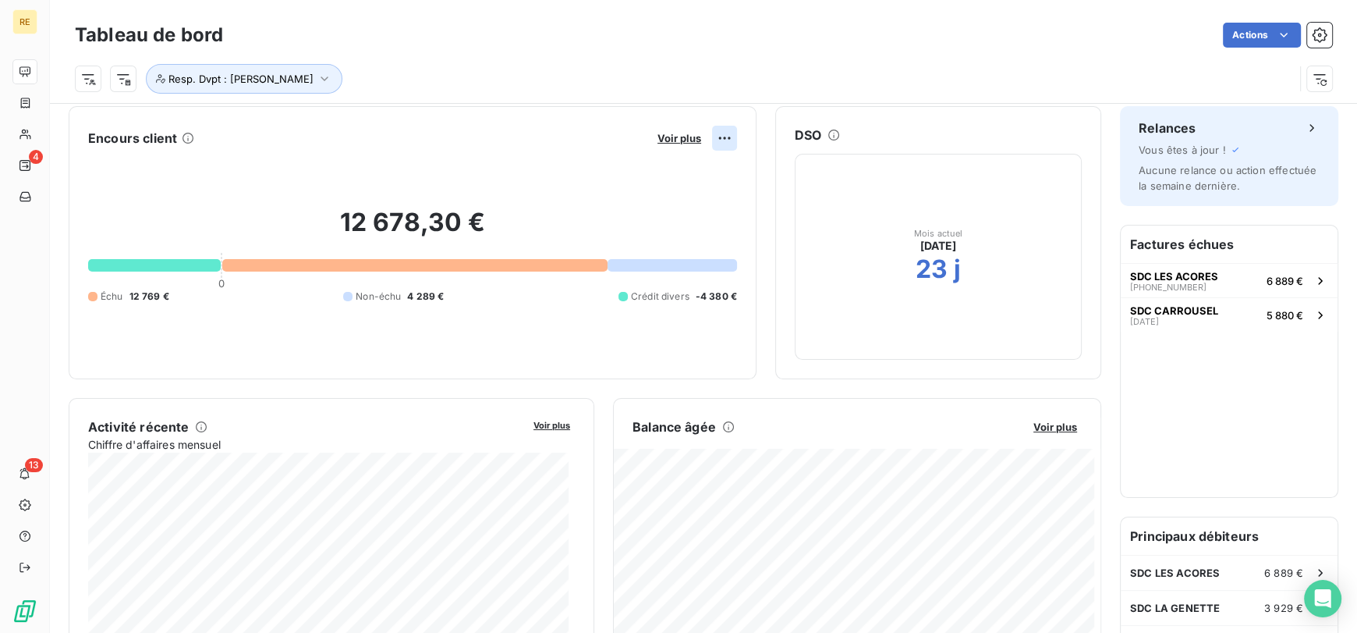
click at [710, 132] on html "RE 4 13 Tableau de bord Actions Resp. Dvpt : [PERSON_NAME] Encours client Voir …" at bounding box center [678, 316] width 1357 height 633
click at [828, 135] on icon at bounding box center [834, 135] width 12 height 12
click at [828, 132] on icon at bounding box center [834, 135] width 12 height 12
click at [908, 73] on div "Resp. Dvpt : [PERSON_NAME]" at bounding box center [684, 79] width 1219 height 30
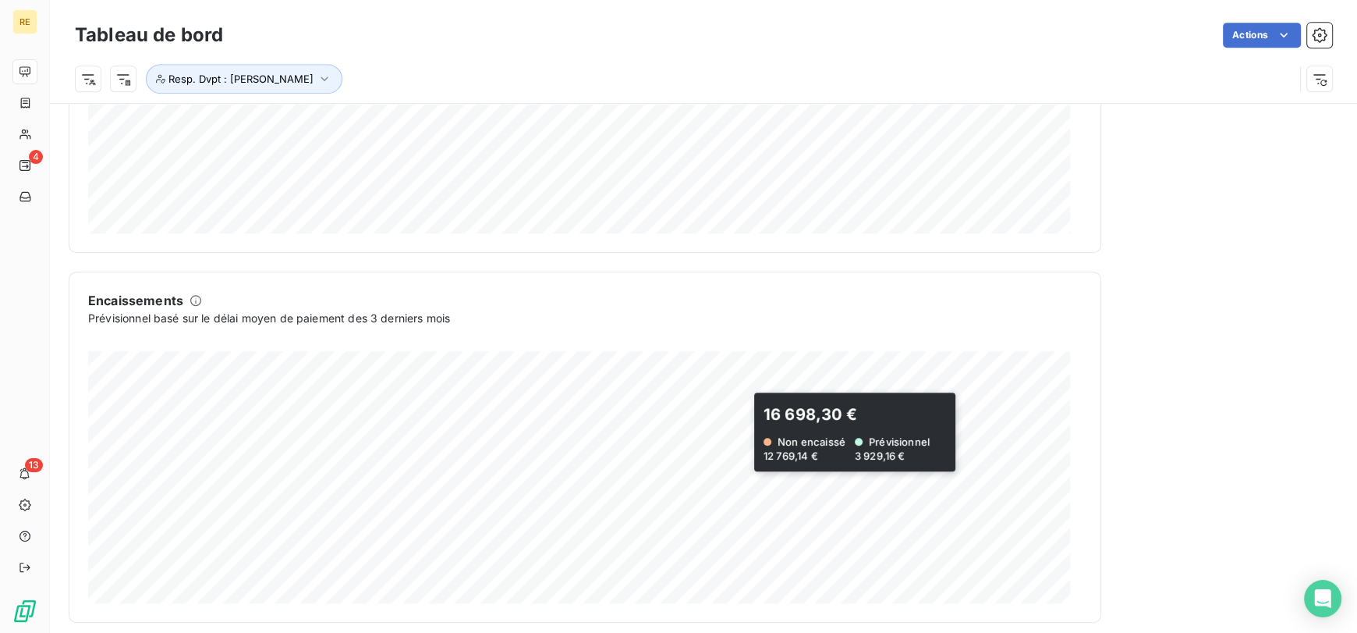
scroll to position [888, 0]
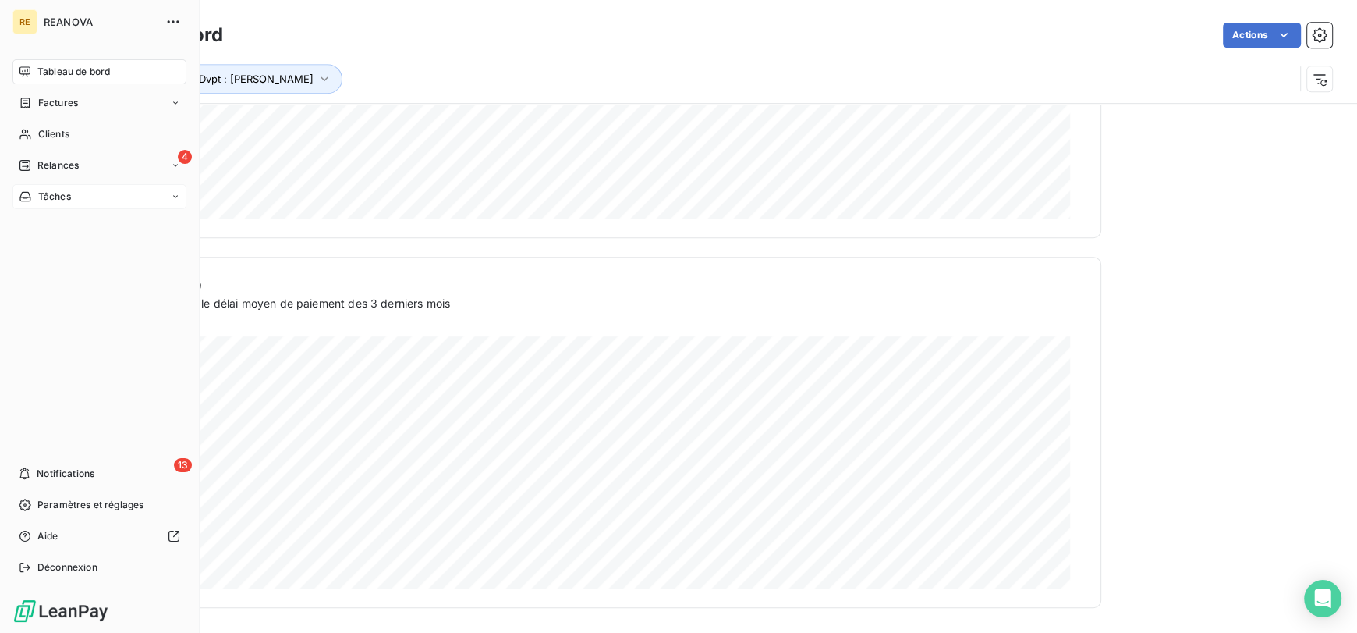
click at [179, 196] on icon at bounding box center [175, 196] width 9 height 9
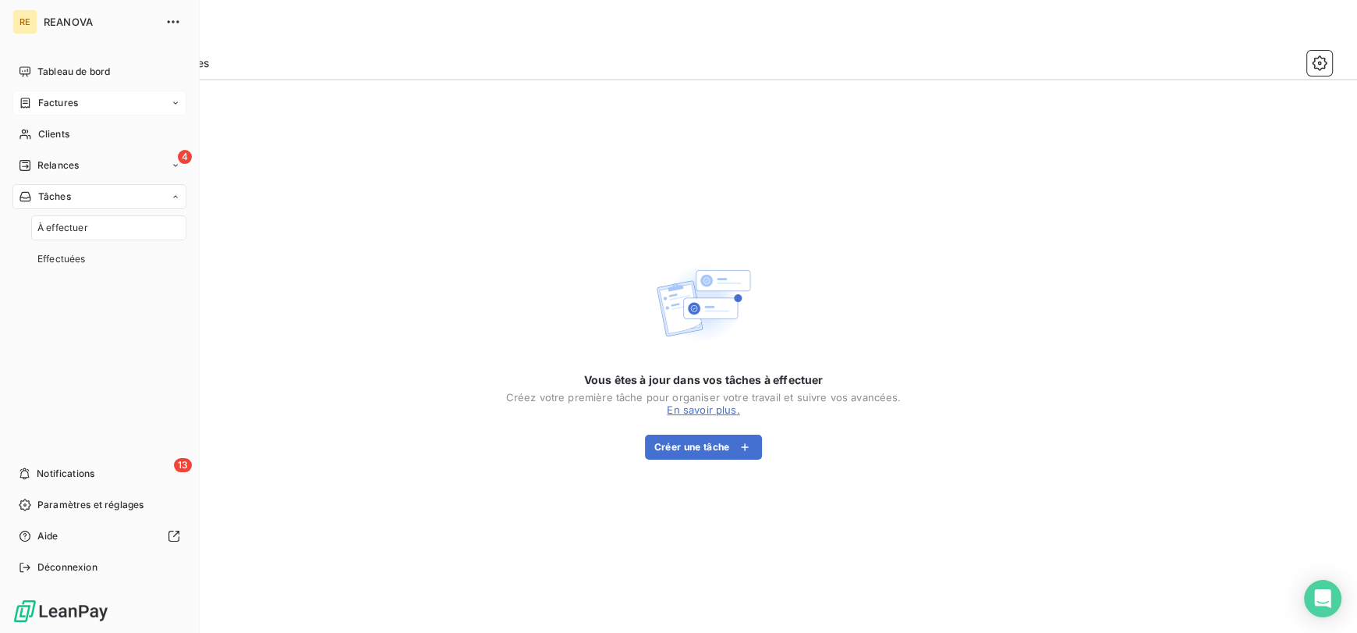
click at [176, 101] on icon at bounding box center [175, 102] width 9 height 9
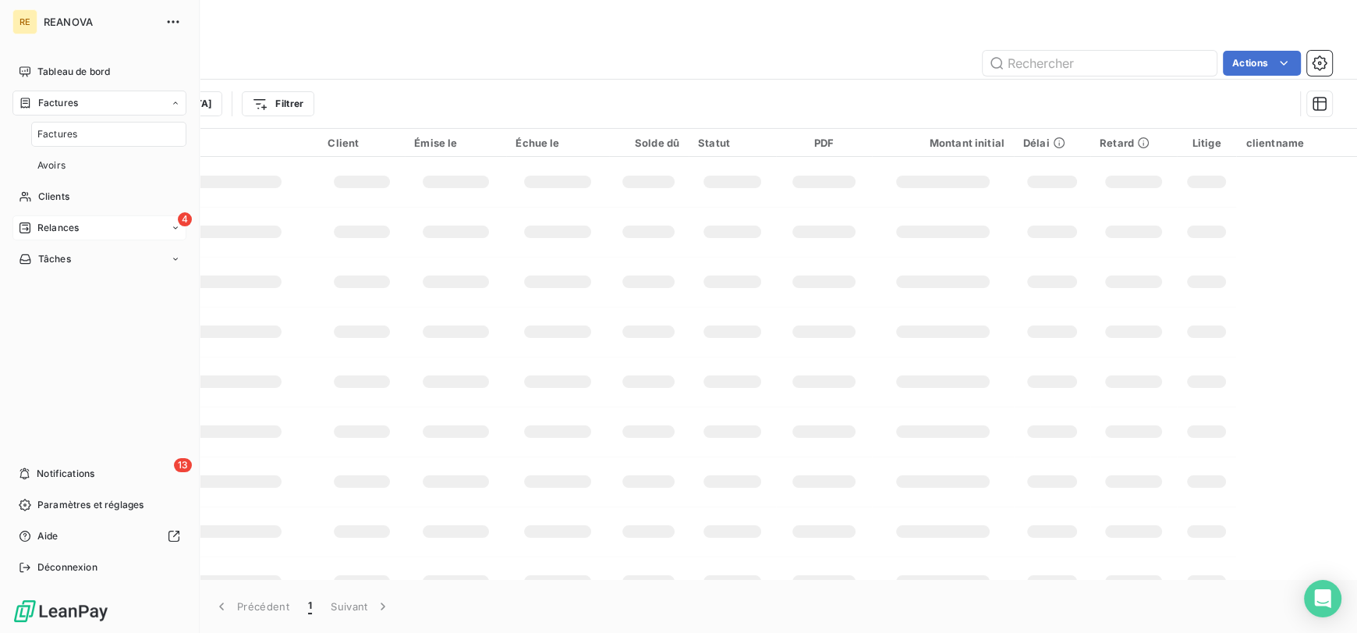
click at [172, 231] on icon at bounding box center [175, 227] width 9 height 9
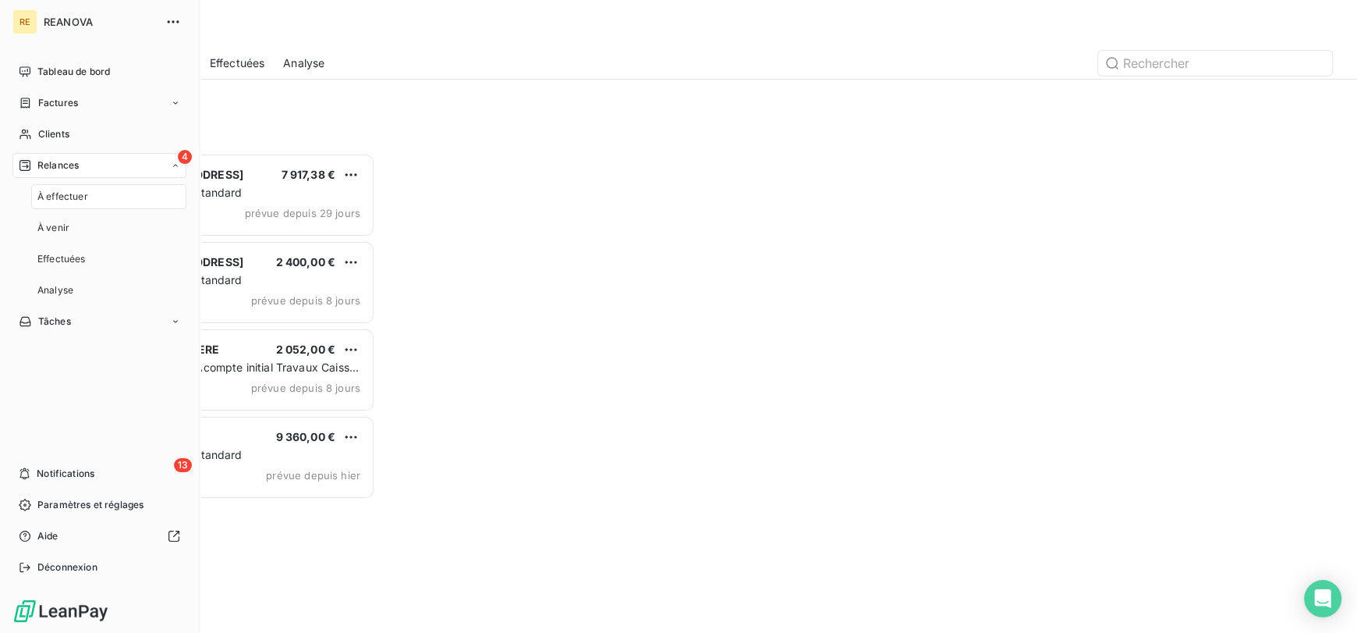
scroll to position [467, 288]
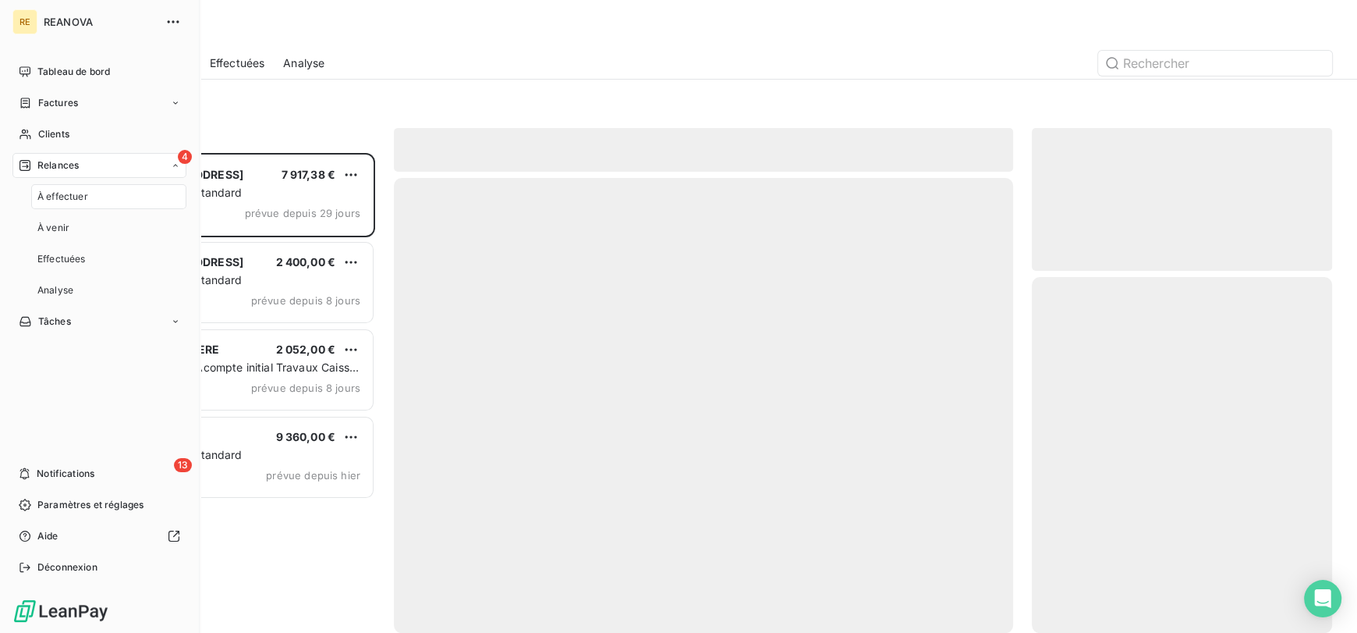
click at [134, 173] on div "4 Relances" at bounding box center [99, 165] width 174 height 25
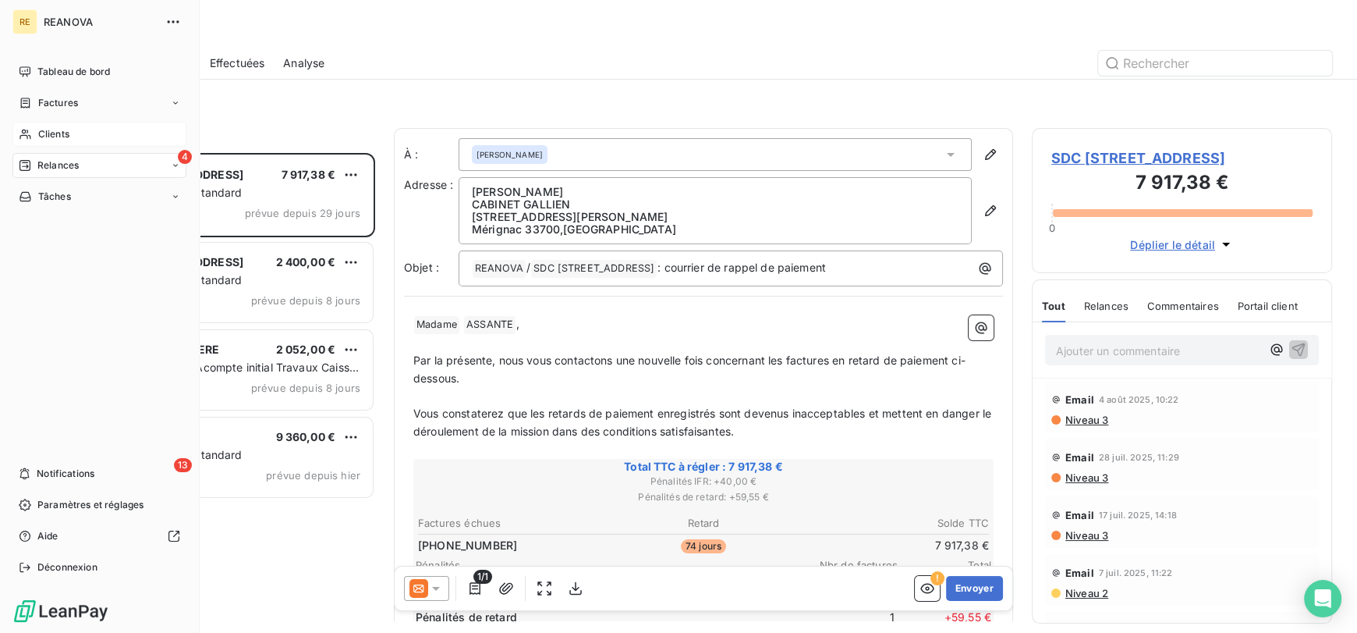
click at [115, 135] on div "Clients" at bounding box center [99, 134] width 174 height 25
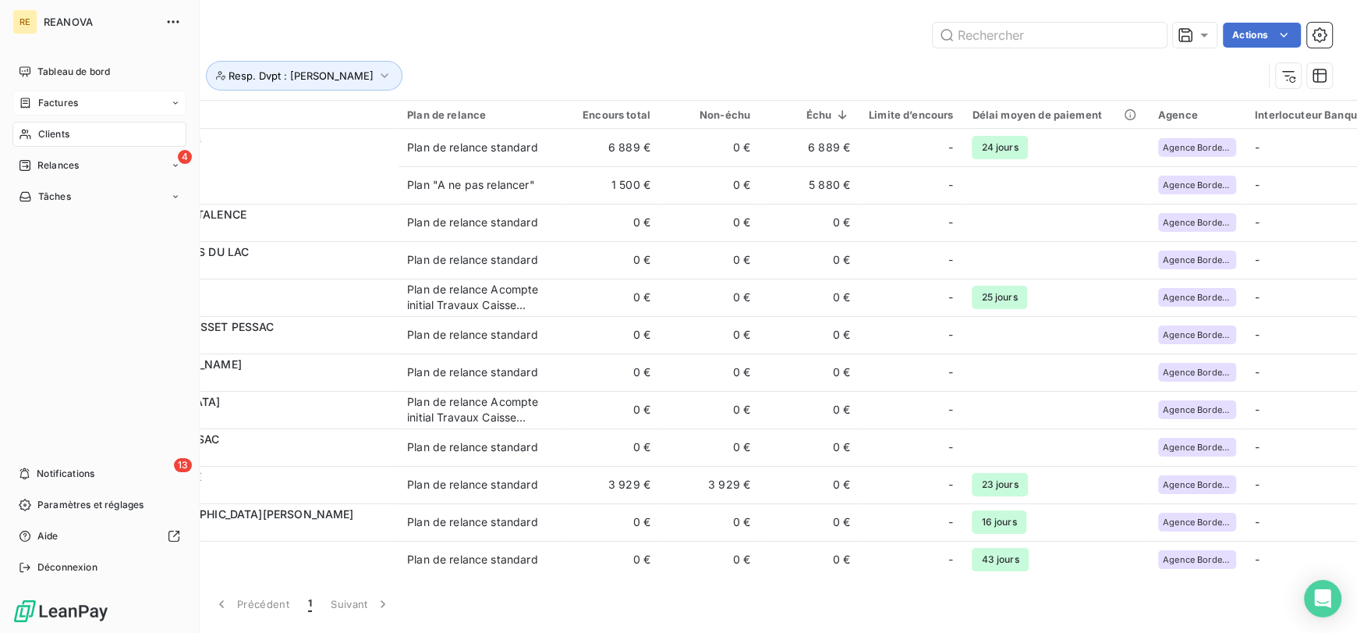
click at [112, 110] on div "Factures" at bounding box center [99, 102] width 174 height 25
click at [101, 184] on div "Clients" at bounding box center [99, 196] width 174 height 25
click at [172, 199] on icon at bounding box center [175, 196] width 9 height 9
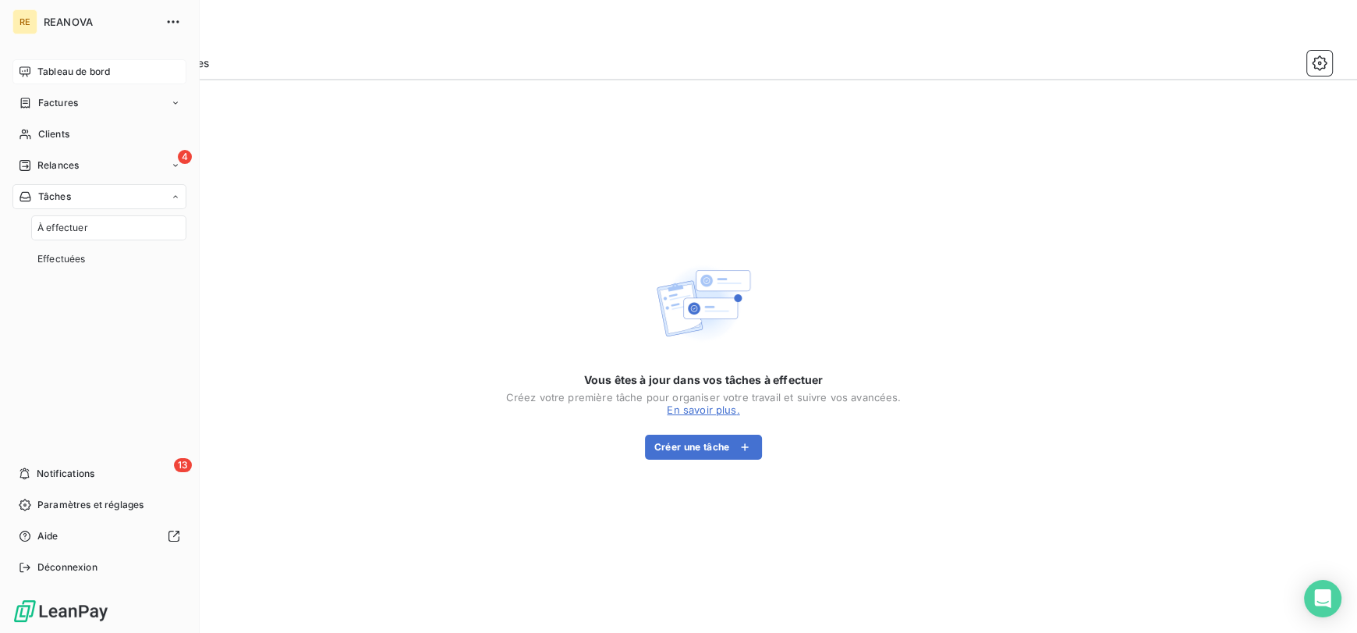
click at [102, 65] on span "Tableau de bord" at bounding box center [73, 72] width 73 height 14
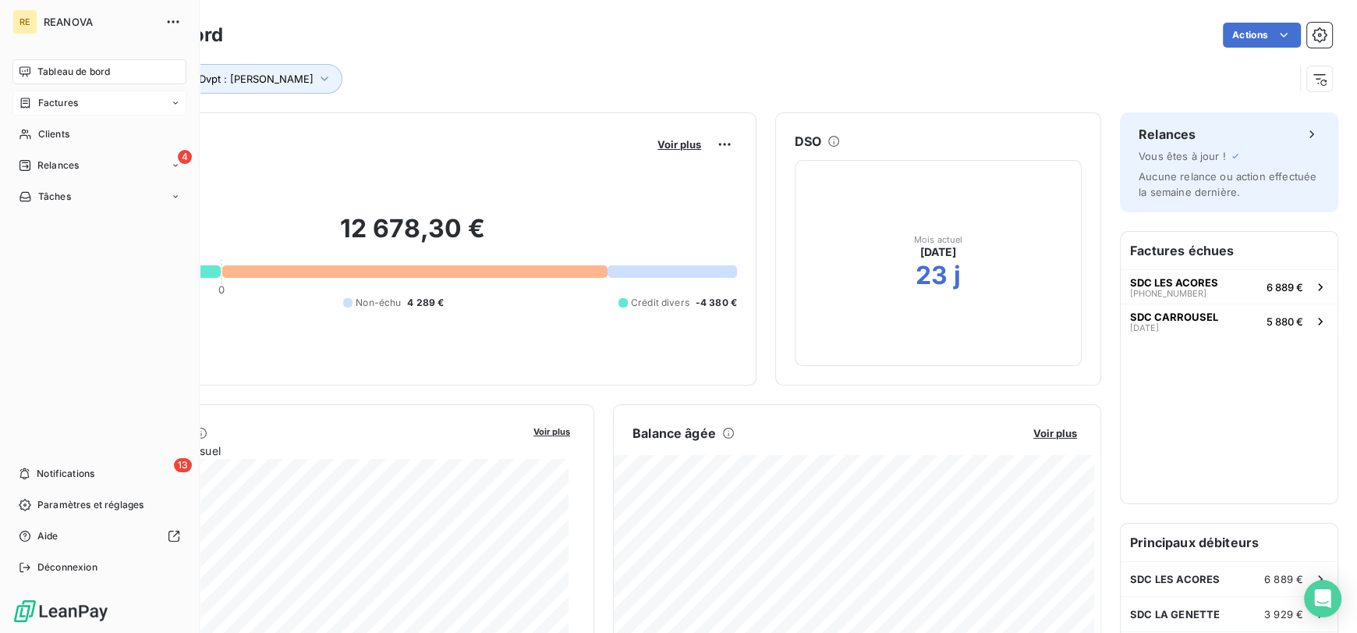
click at [89, 101] on div "Factures" at bounding box center [99, 102] width 174 height 25
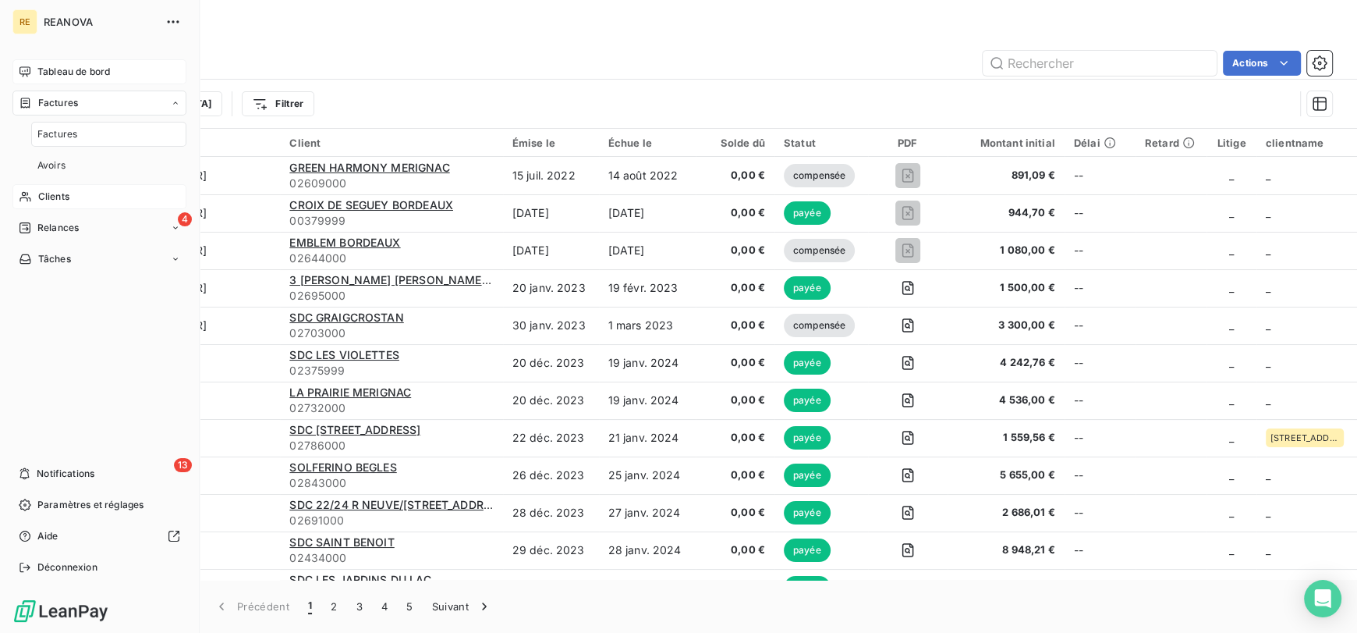
click at [98, 194] on div "Clients" at bounding box center [99, 196] width 174 height 25
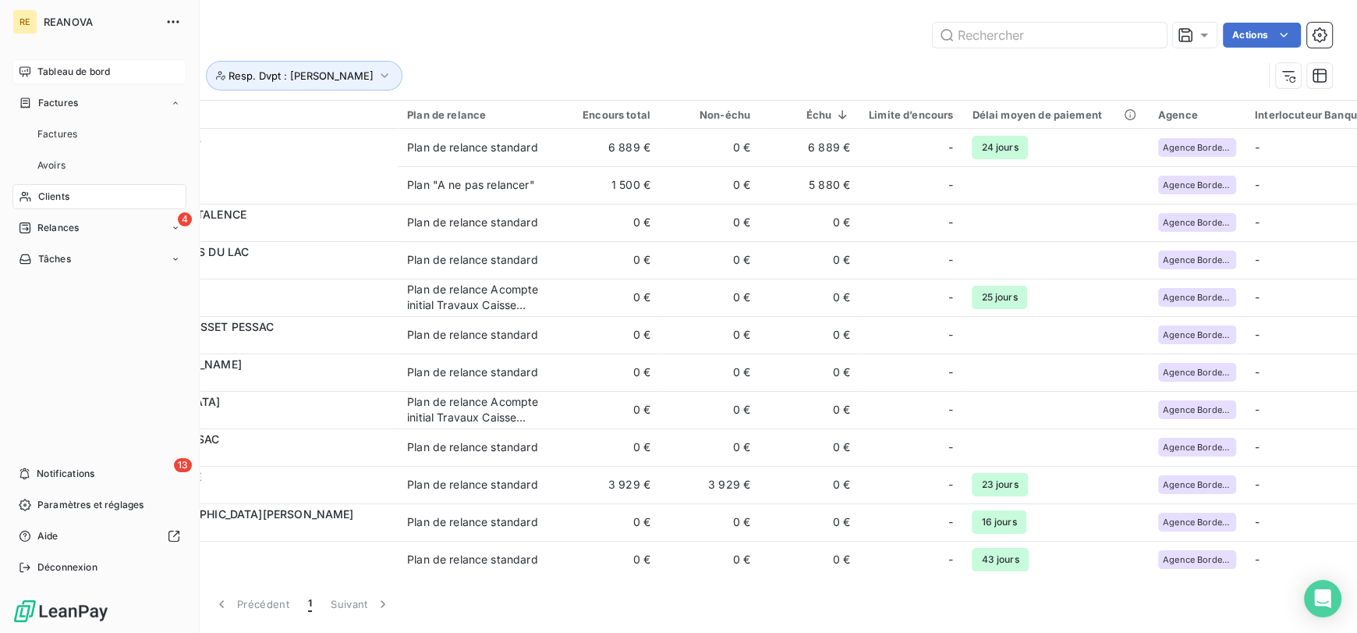
click at [90, 73] on span "Tableau de bord" at bounding box center [73, 72] width 73 height 14
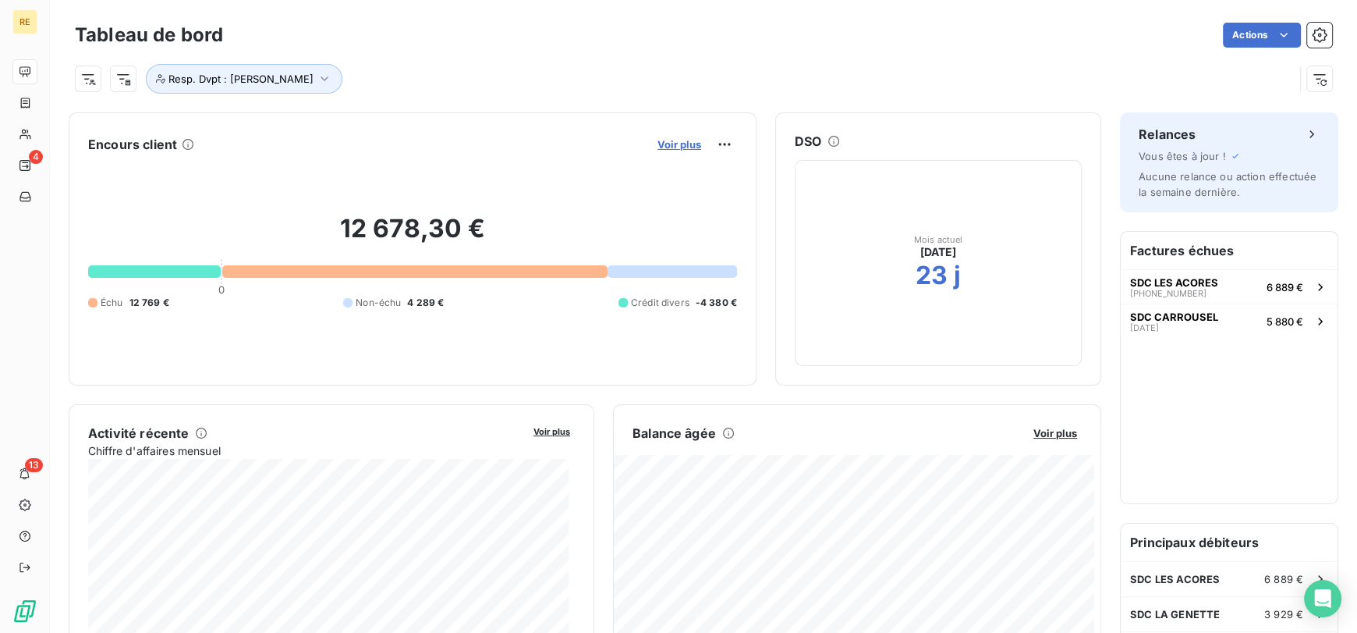
click at [676, 142] on span "Voir plus" at bounding box center [680, 144] width 44 height 12
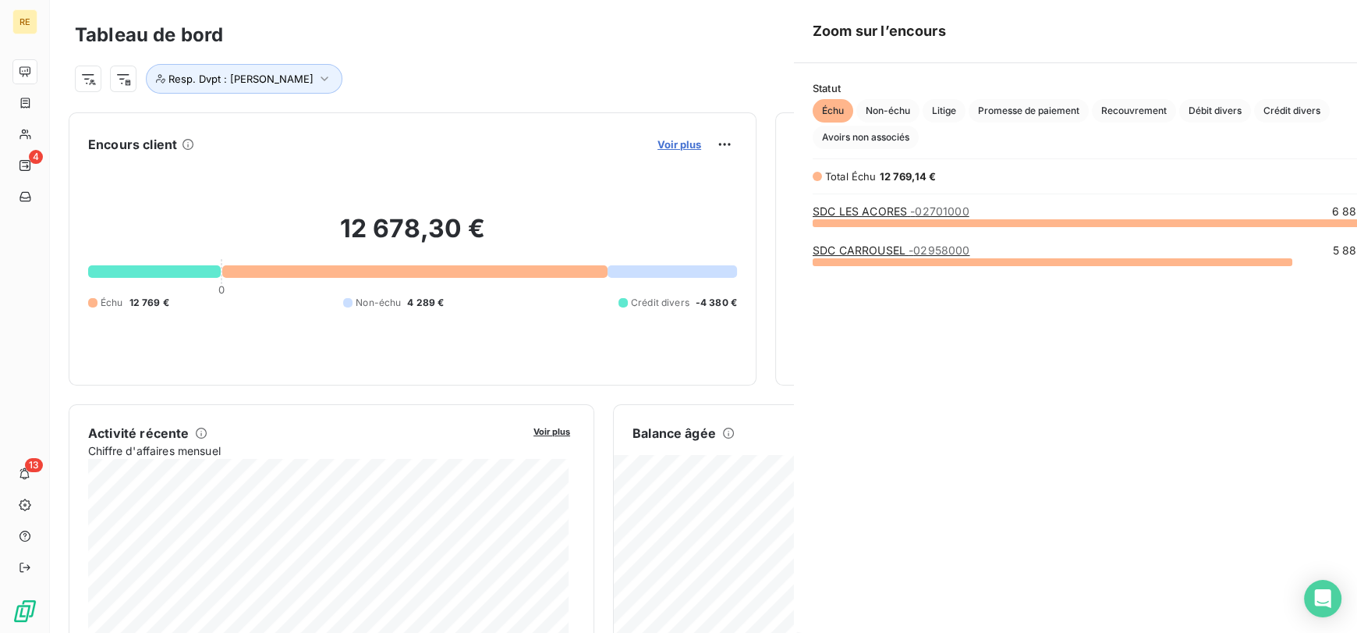
scroll to position [620, 587]
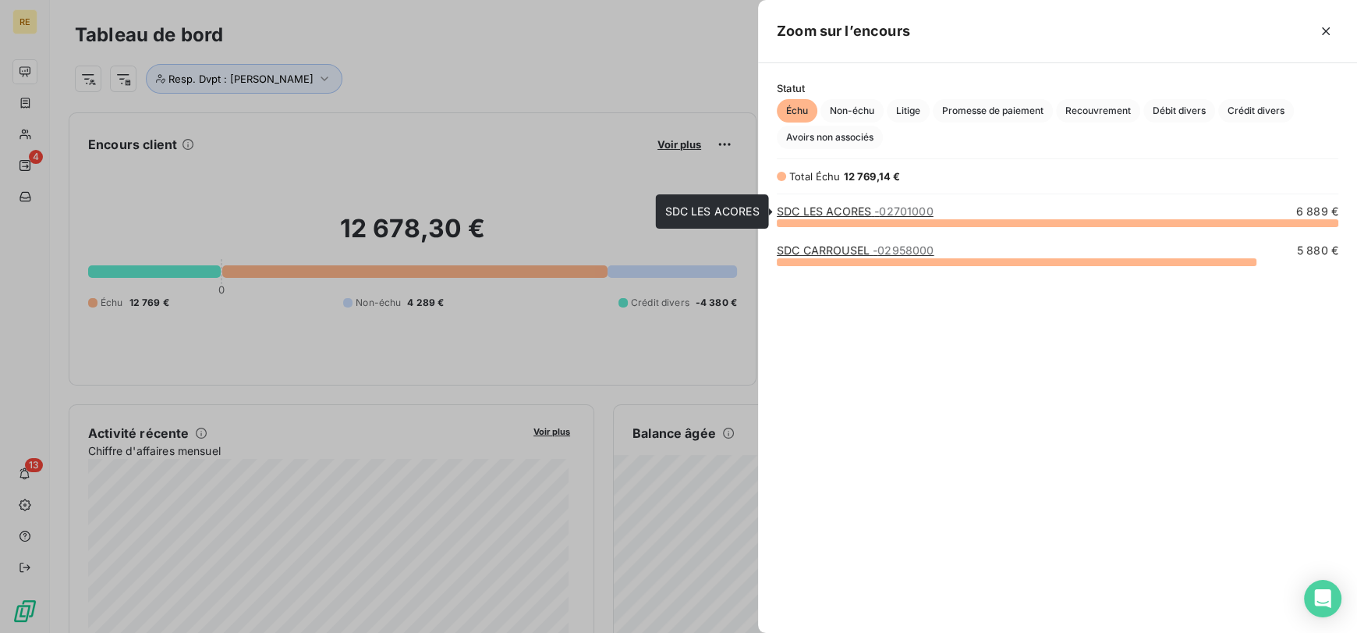
click at [842, 208] on link "SDC LES ACORES - 02701000" at bounding box center [855, 210] width 157 height 13
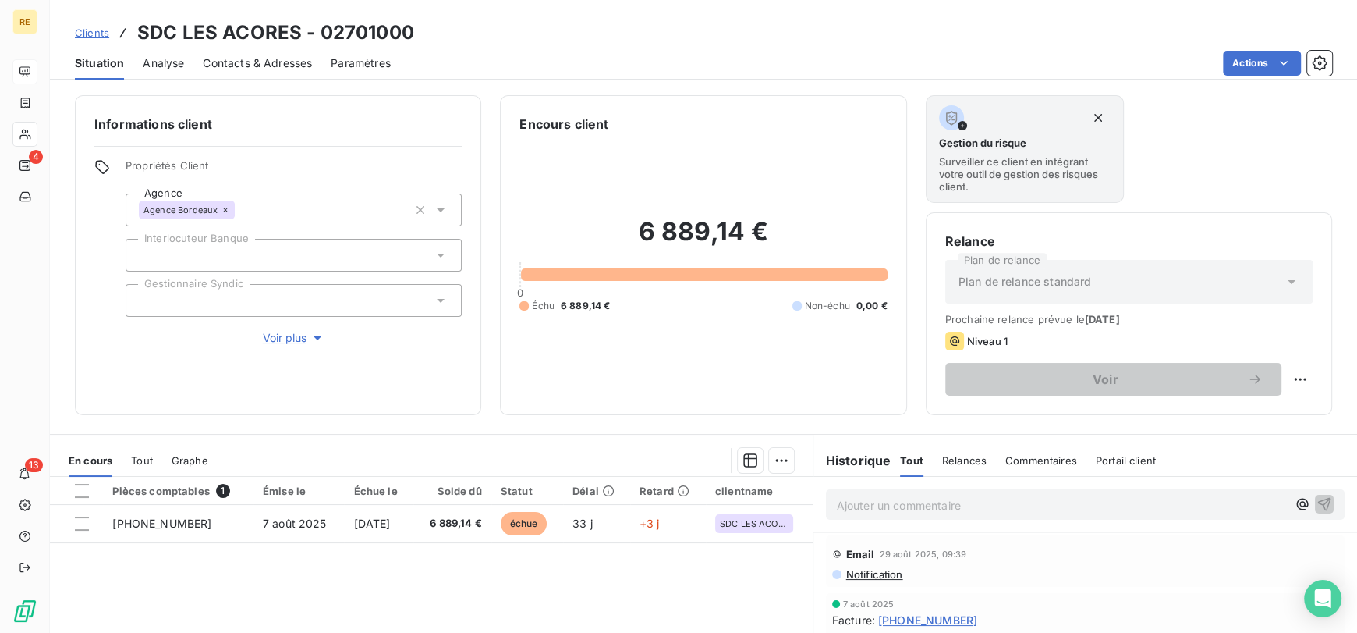
click at [144, 463] on span "Tout" at bounding box center [142, 460] width 22 height 12
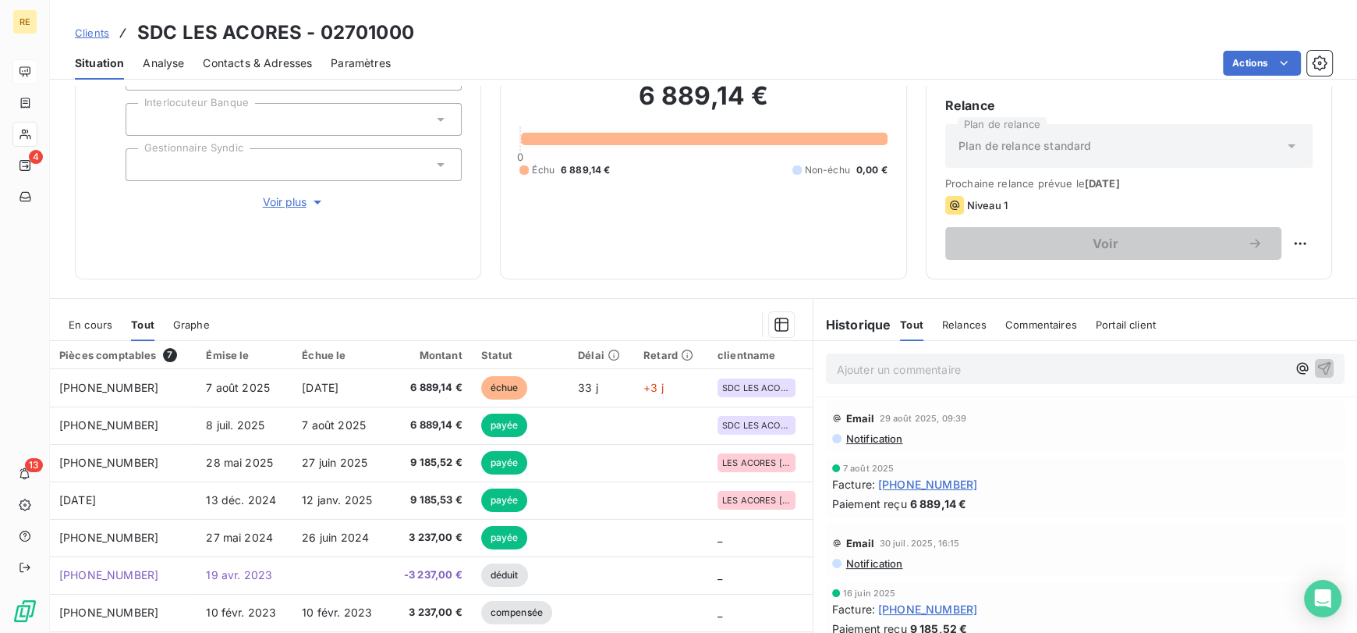
scroll to position [190, 0]
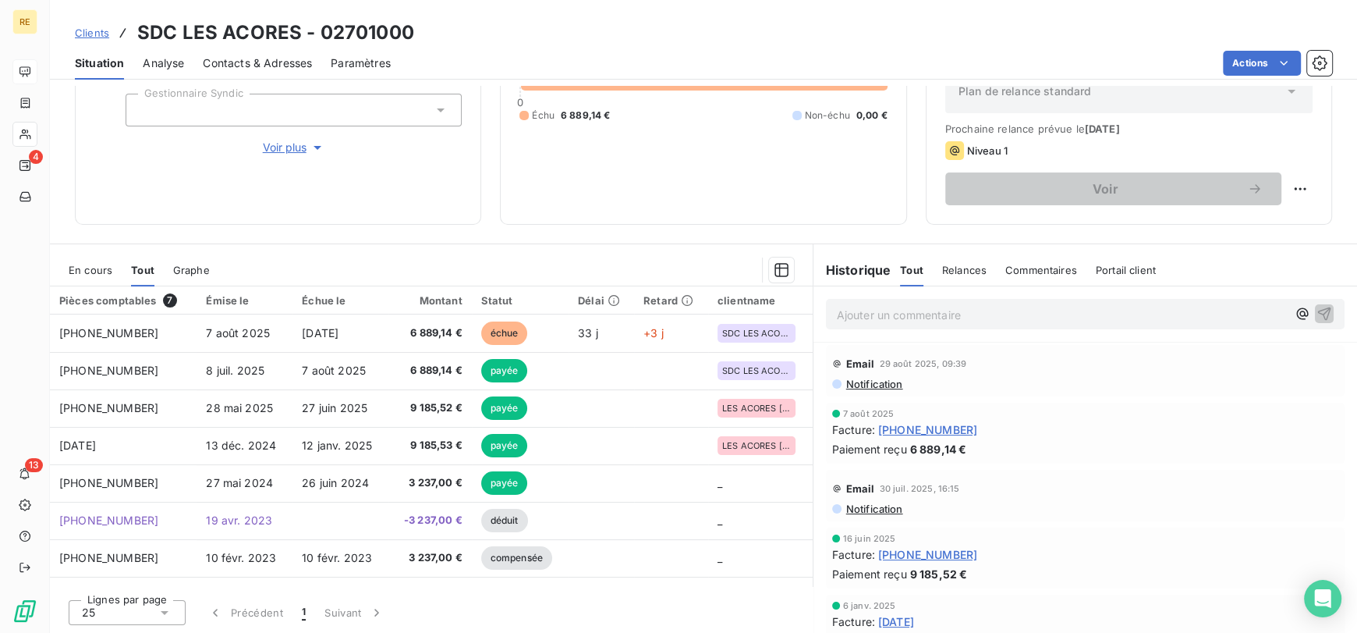
click at [190, 265] on span "Graphe" at bounding box center [191, 270] width 37 height 12
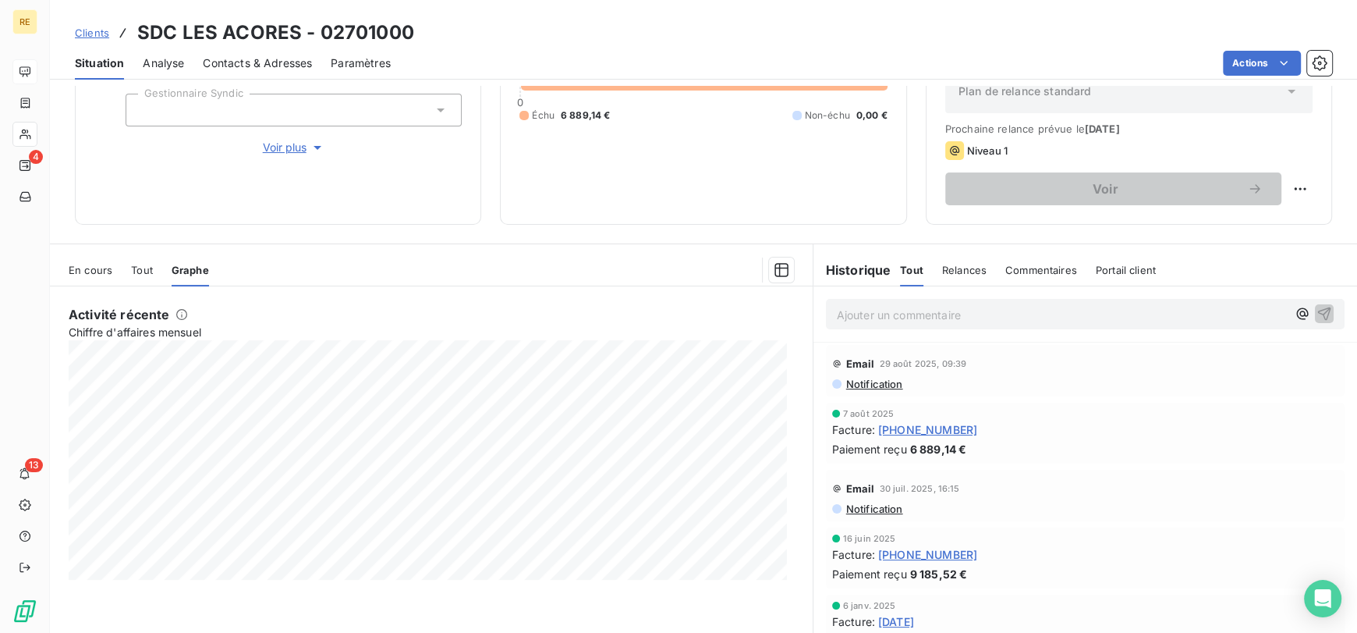
click at [139, 265] on span "Tout" at bounding box center [142, 270] width 22 height 12
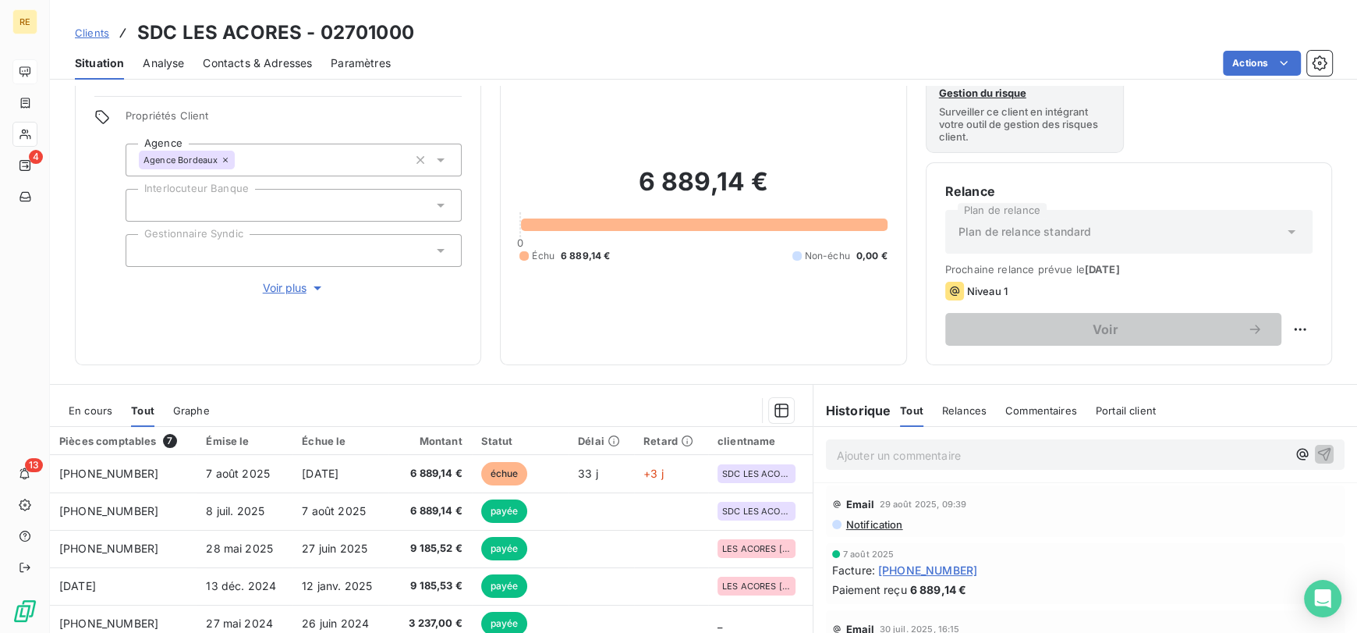
scroll to position [0, 0]
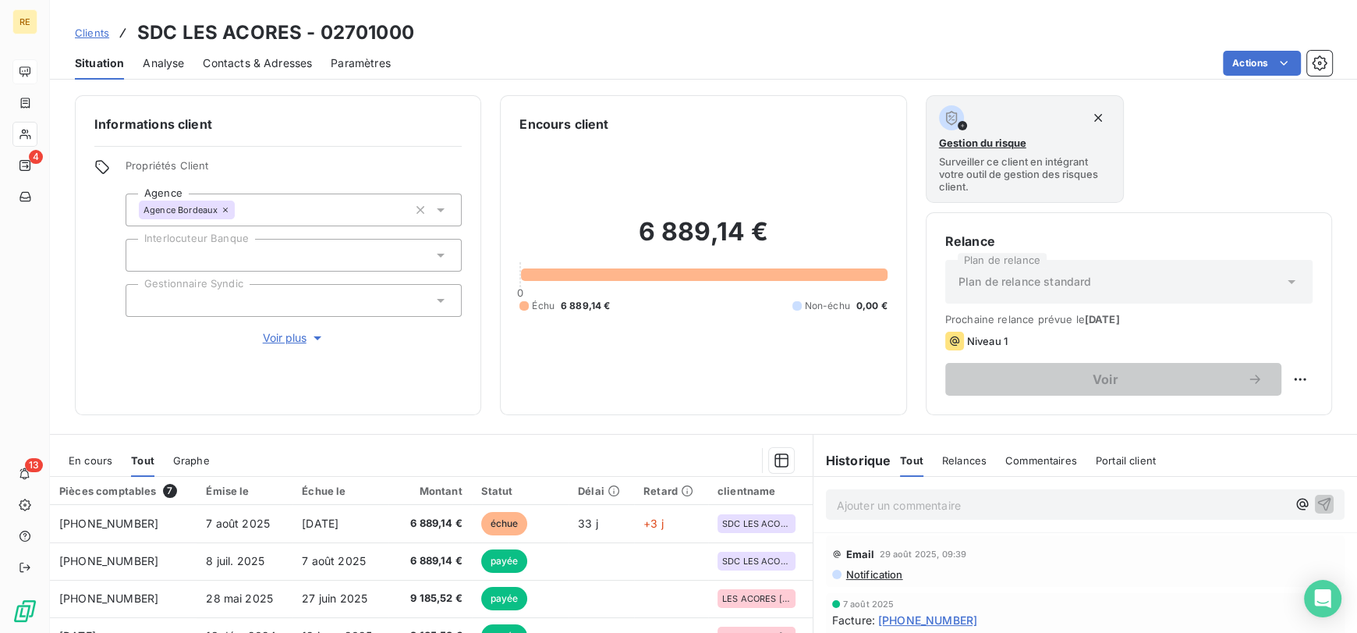
click at [176, 65] on span "Analyse" at bounding box center [163, 63] width 41 height 16
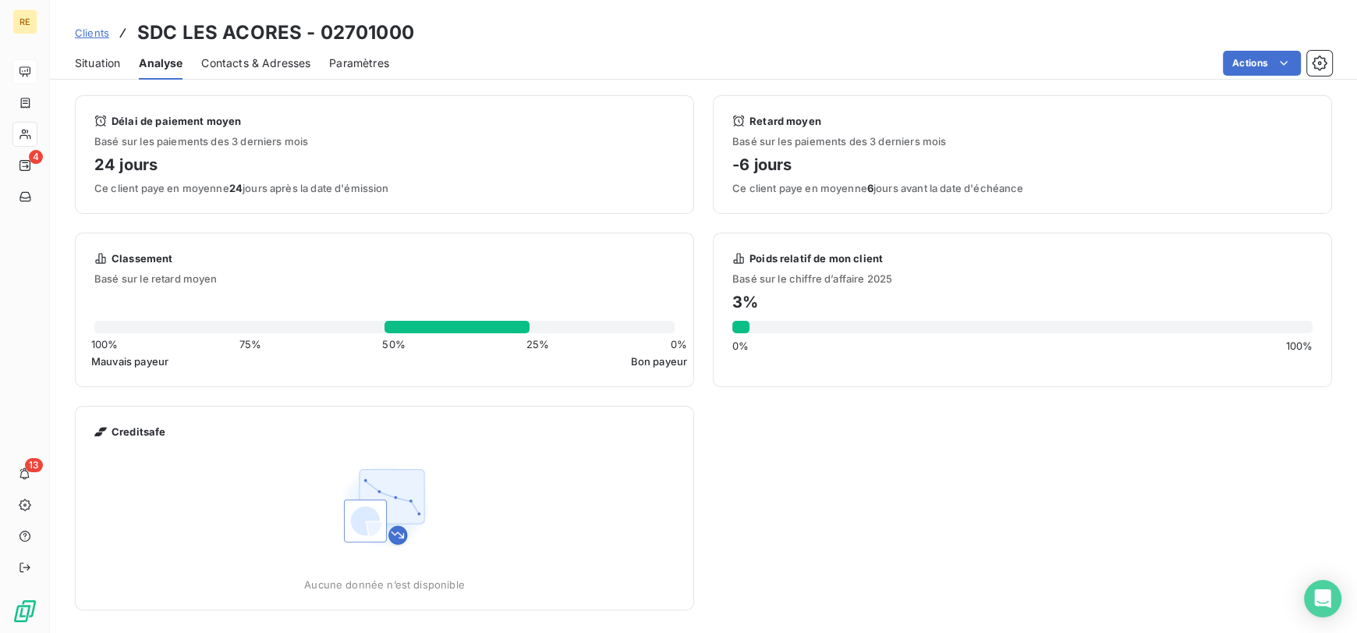
click at [260, 55] on span "Contacts & Adresses" at bounding box center [255, 63] width 109 height 16
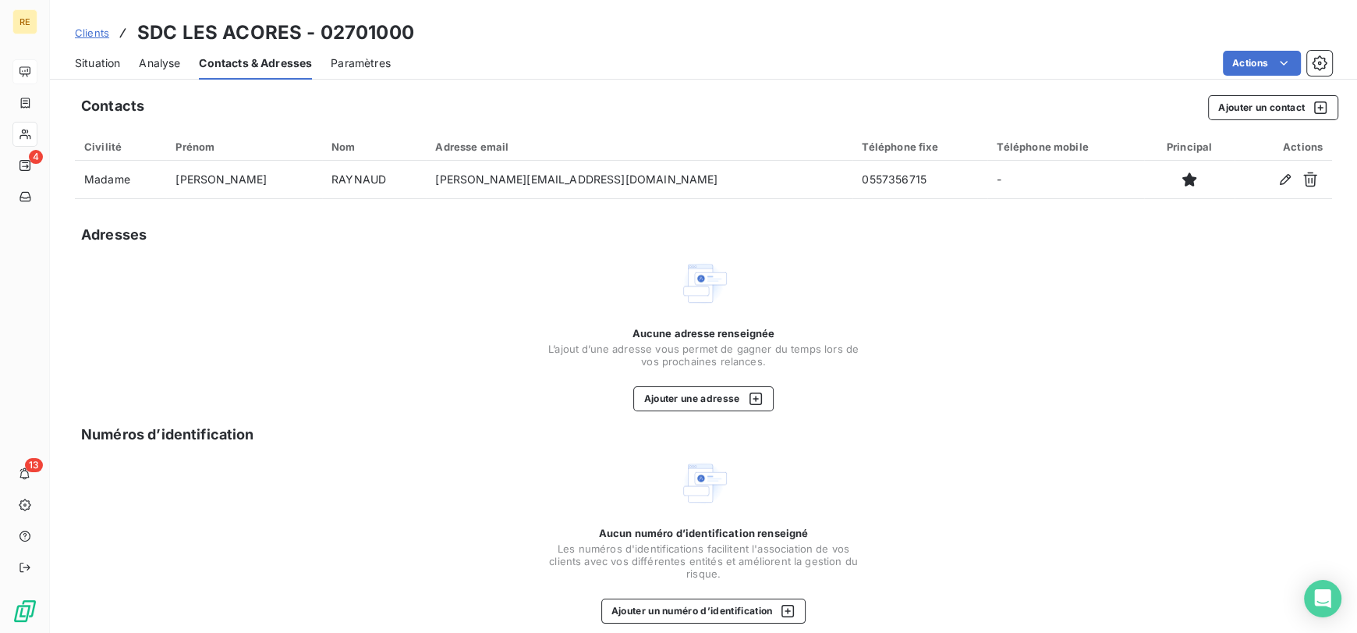
click at [84, 30] on span "Clients" at bounding box center [92, 33] width 34 height 12
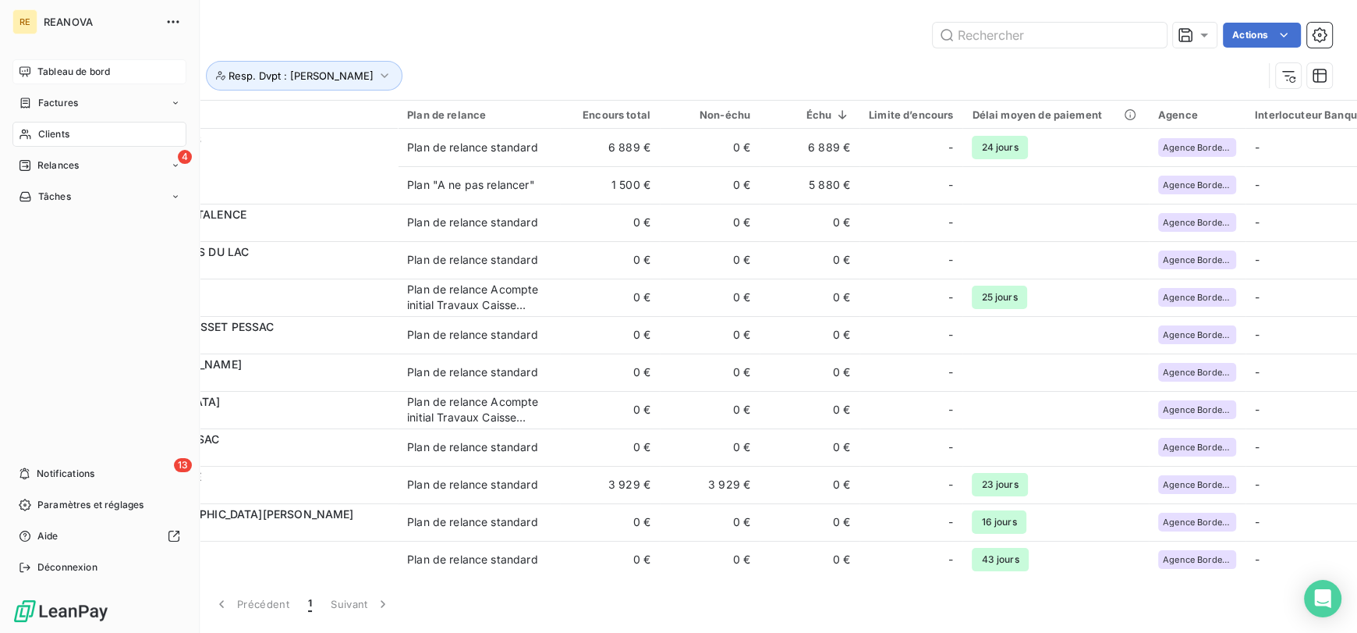
click at [76, 70] on span "Tableau de bord" at bounding box center [73, 72] width 73 height 14
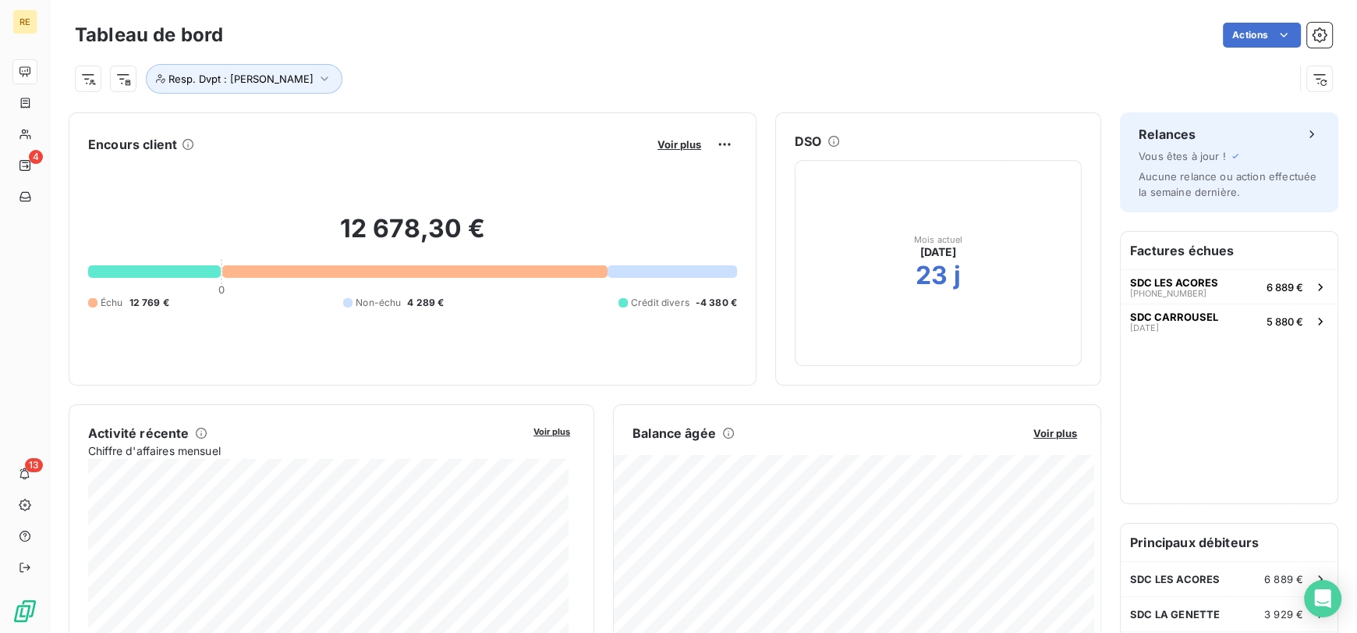
click at [435, 85] on div "Resp. Dvpt : [PERSON_NAME]" at bounding box center [684, 79] width 1219 height 30
click at [679, 146] on span "Voir plus" at bounding box center [680, 144] width 44 height 12
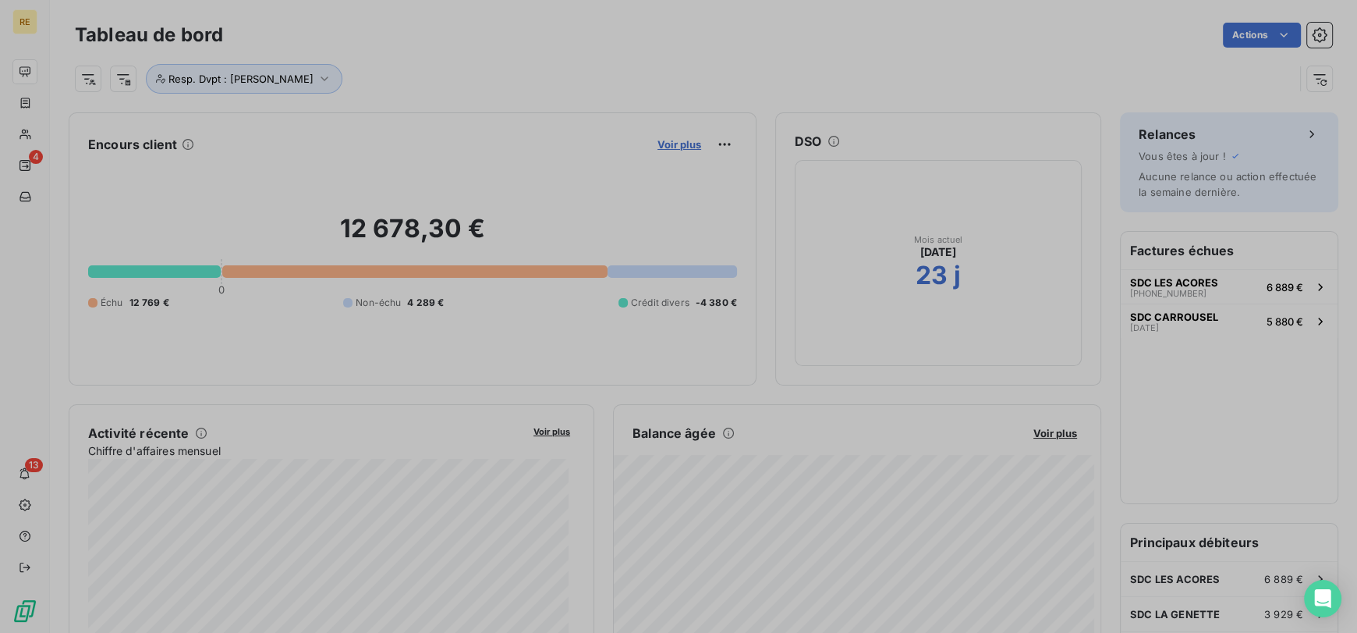
scroll to position [13, 12]
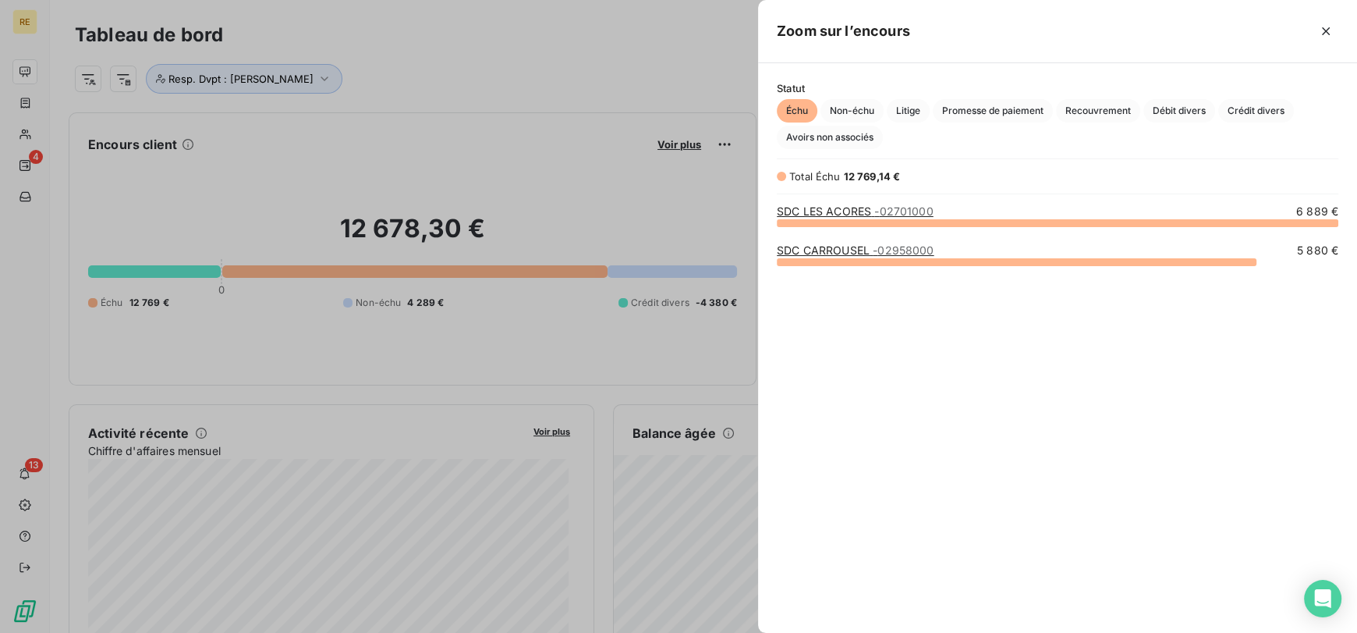
click at [467, 112] on div at bounding box center [678, 316] width 1357 height 633
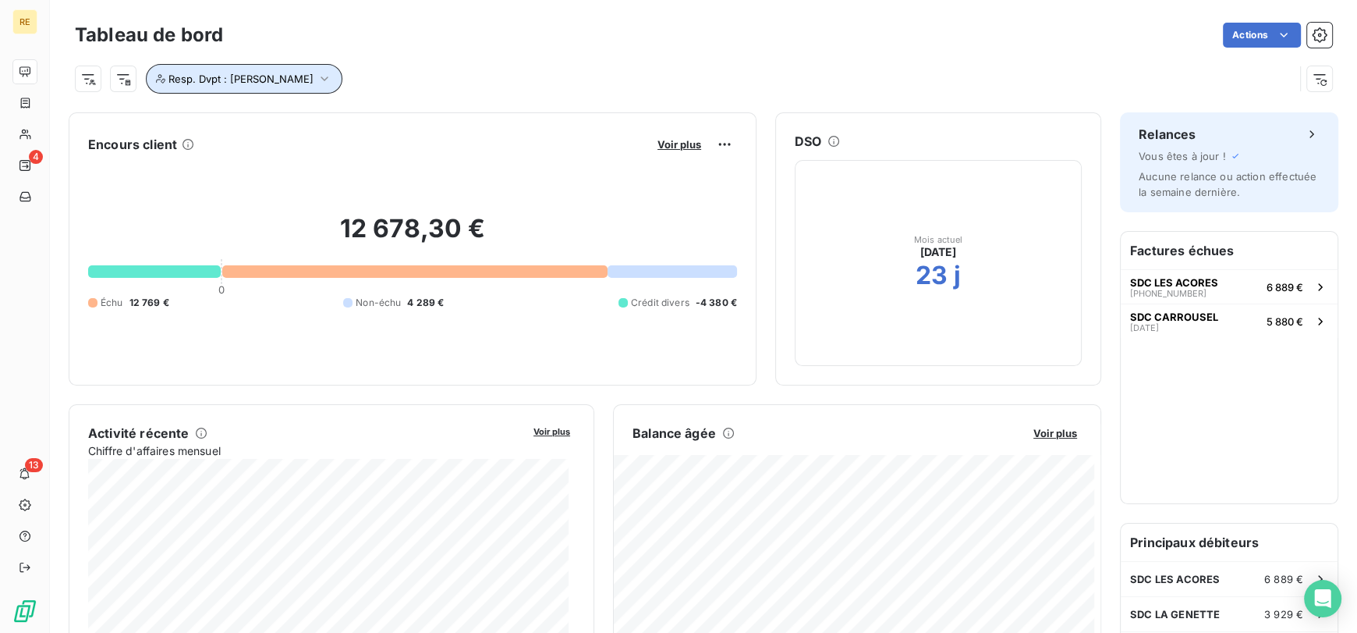
click at [301, 83] on span "Resp. Dvpt : [PERSON_NAME]" at bounding box center [241, 79] width 145 height 12
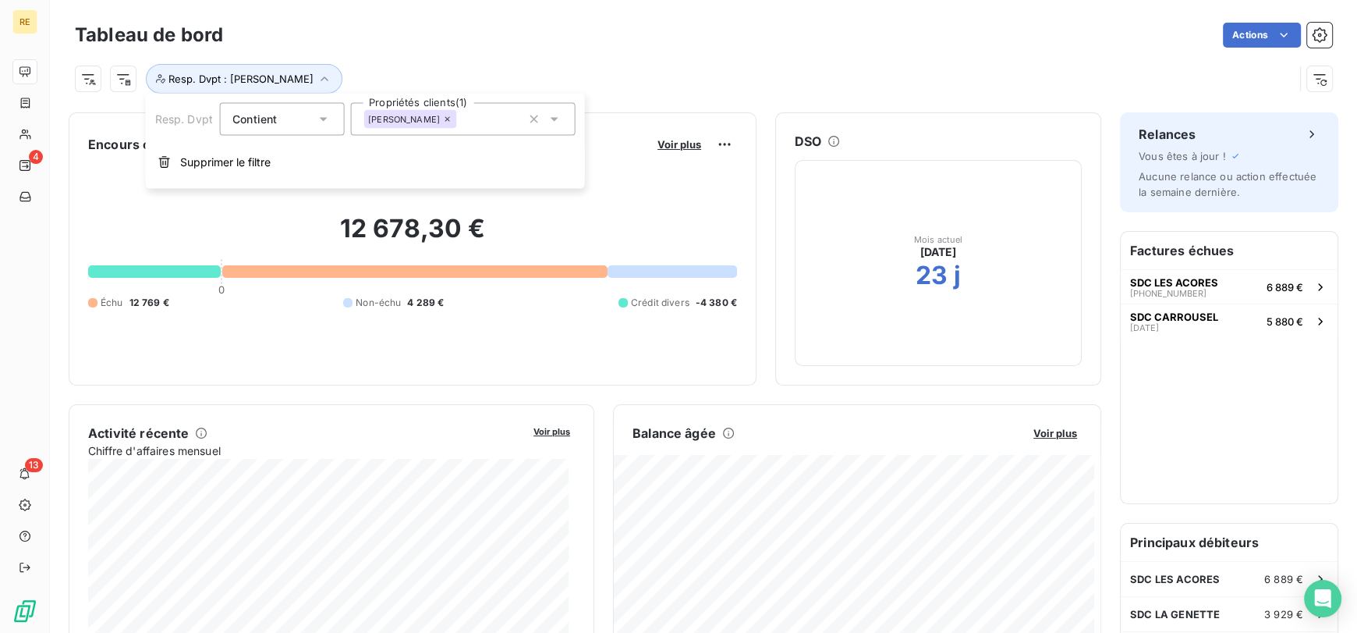
click at [976, 56] on div "Resp. Dvpt : [PERSON_NAME]" at bounding box center [704, 72] width 1258 height 42
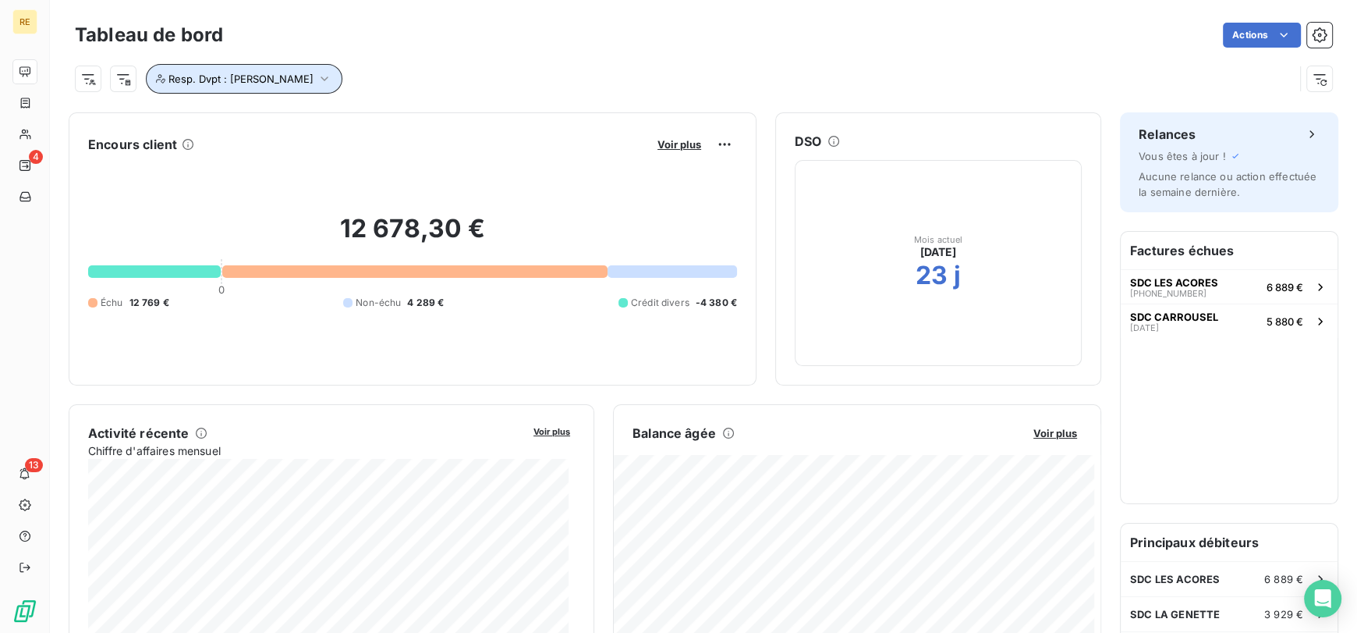
click at [336, 78] on button "Resp. Dvpt : [PERSON_NAME]" at bounding box center [244, 79] width 197 height 30
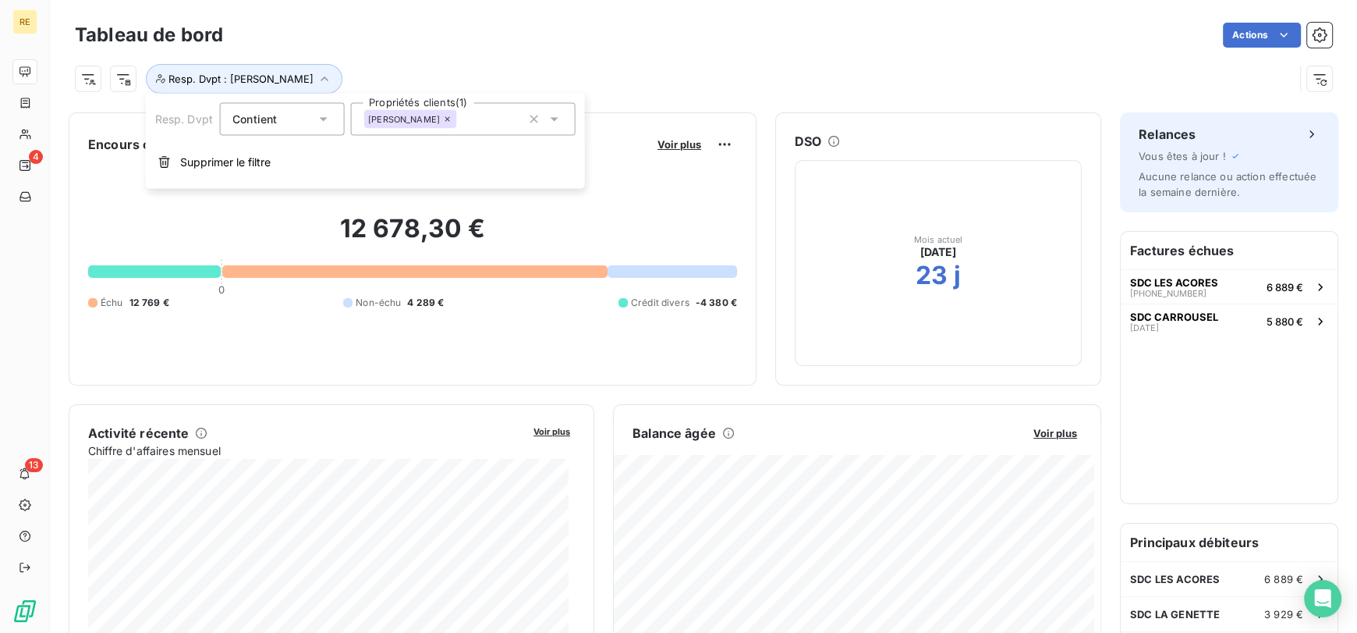
click at [439, 127] on div "[PERSON_NAME]" at bounding box center [411, 119] width 94 height 19
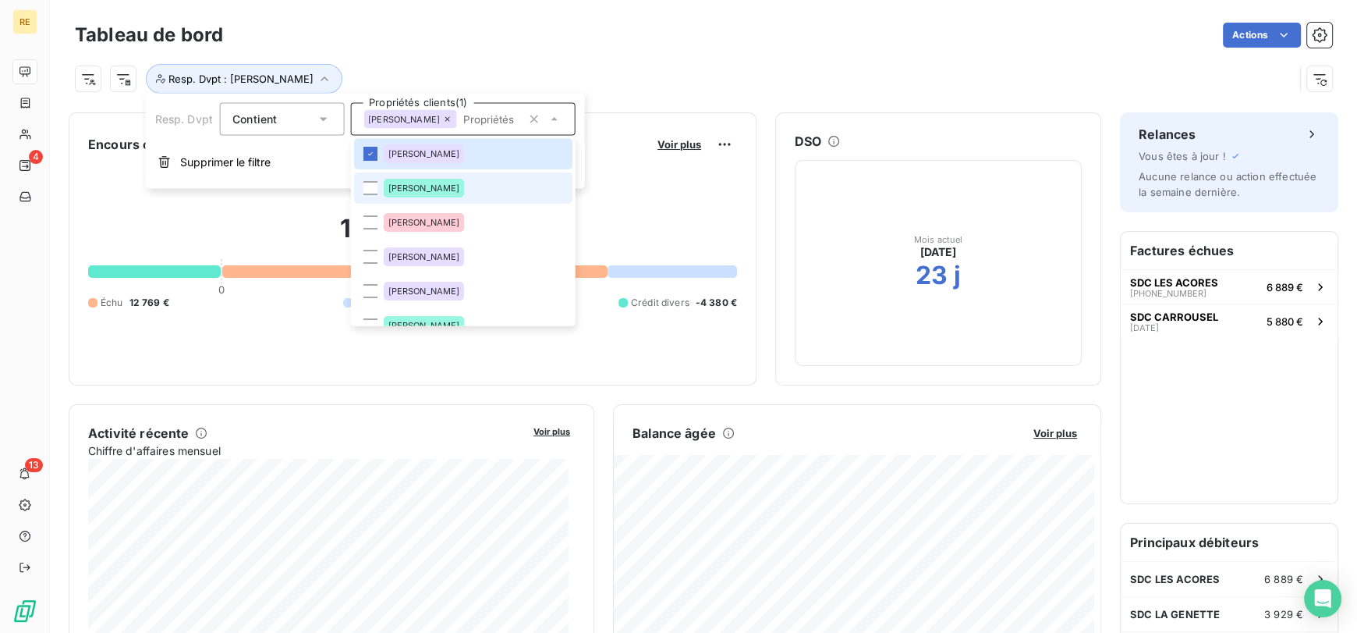
scroll to position [97, 0]
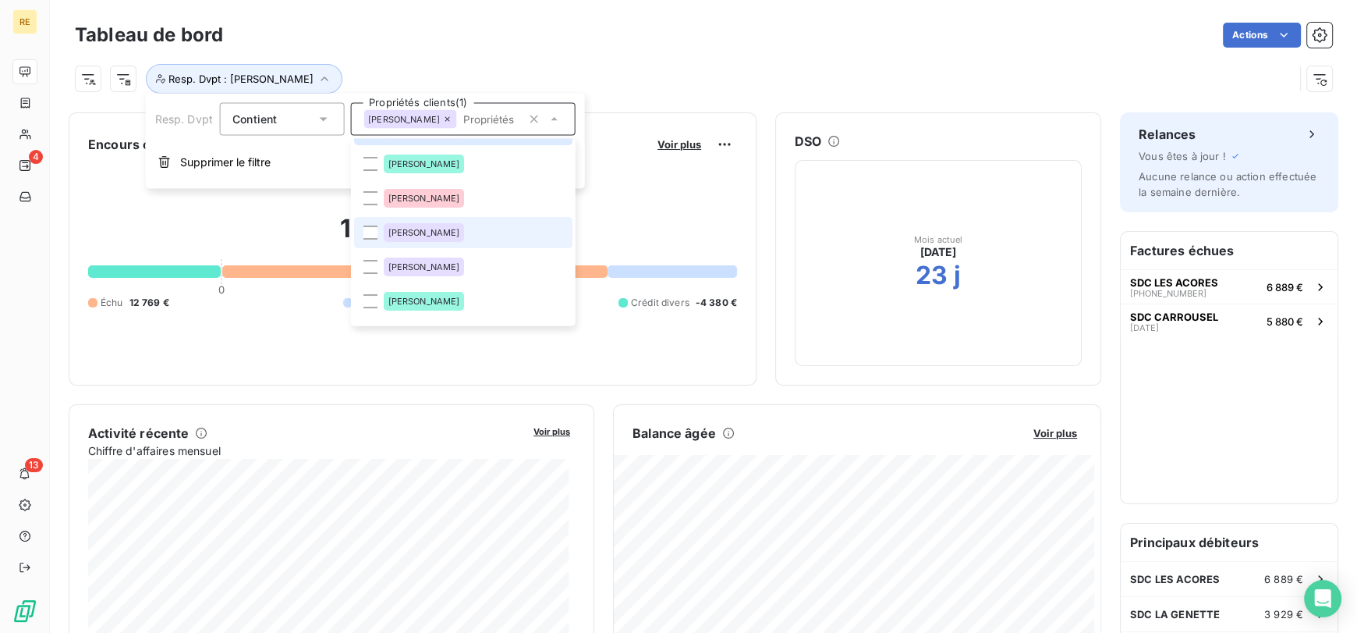
click at [404, 236] on span "[PERSON_NAME]" at bounding box center [424, 232] width 72 height 9
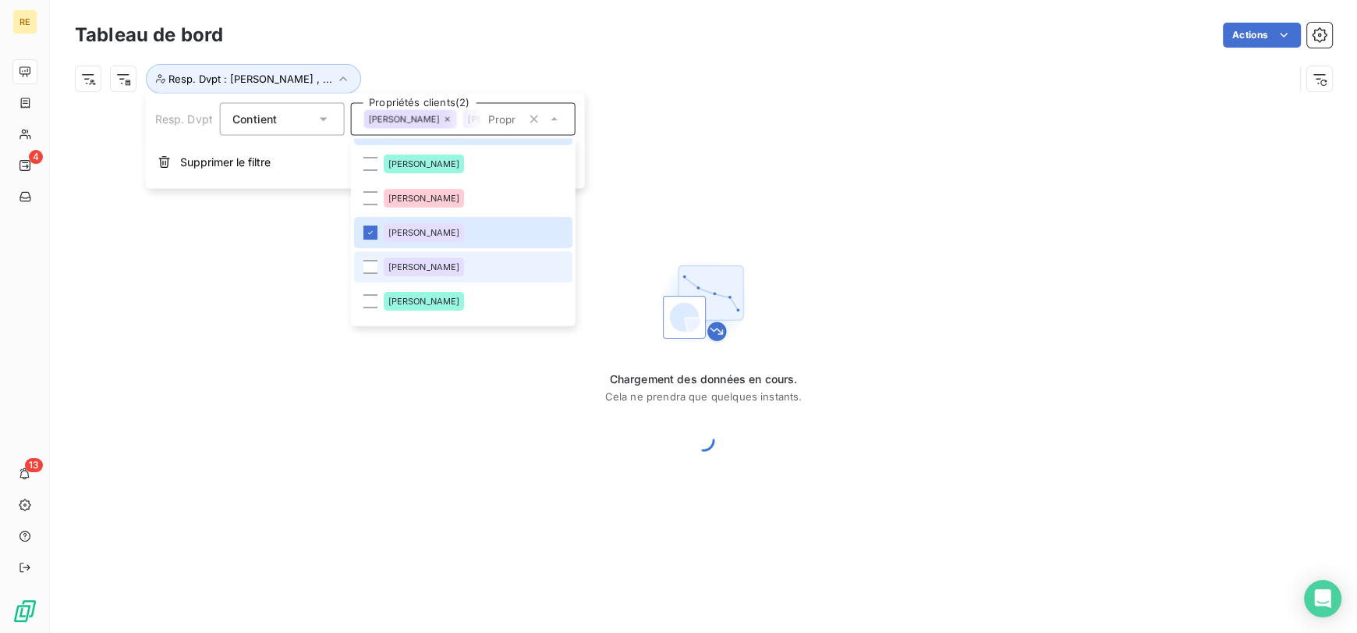
click at [426, 271] on div "[PERSON_NAME]" at bounding box center [423, 266] width 81 height 19
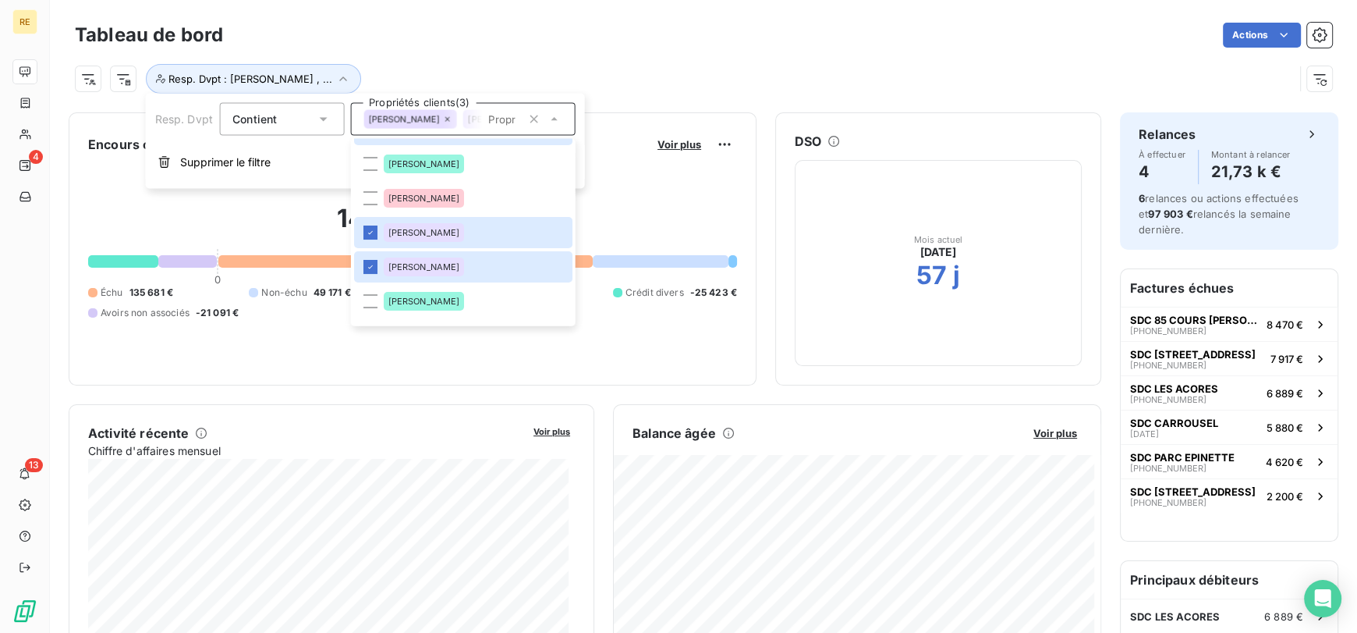
click at [523, 42] on div "Actions" at bounding box center [787, 35] width 1091 height 25
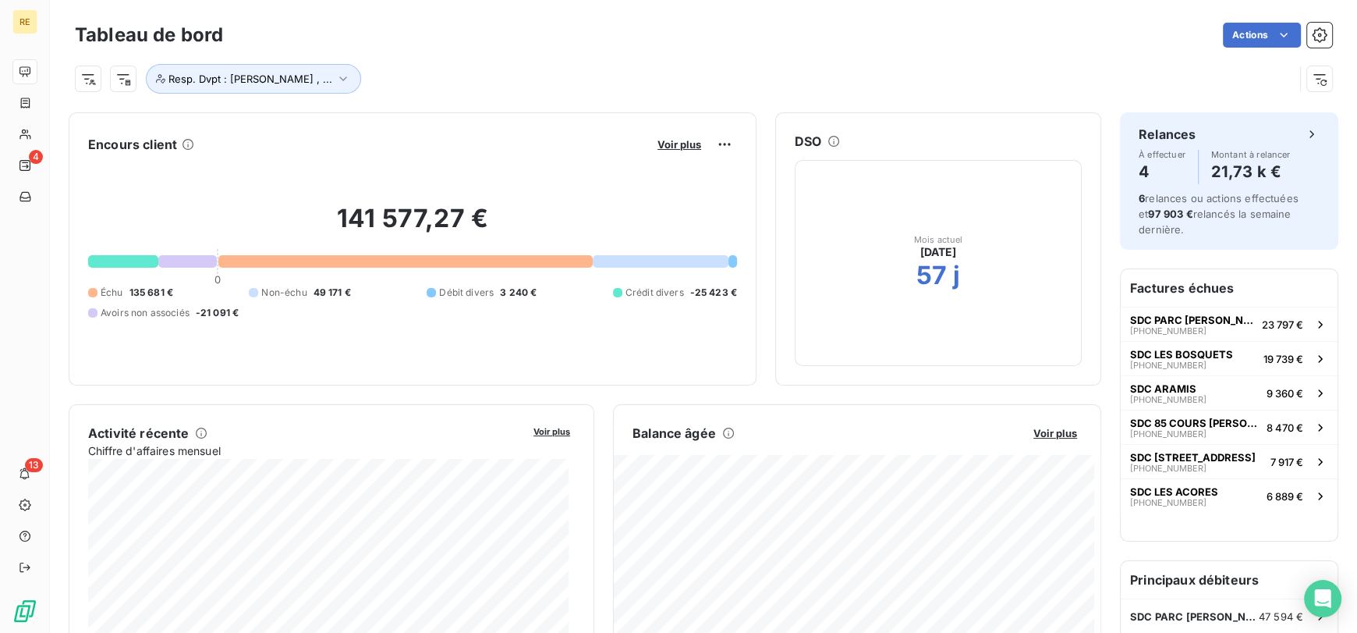
click at [669, 152] on div "Voir plus" at bounding box center [695, 144] width 84 height 25
click at [681, 140] on span "Voir plus" at bounding box center [680, 144] width 44 height 12
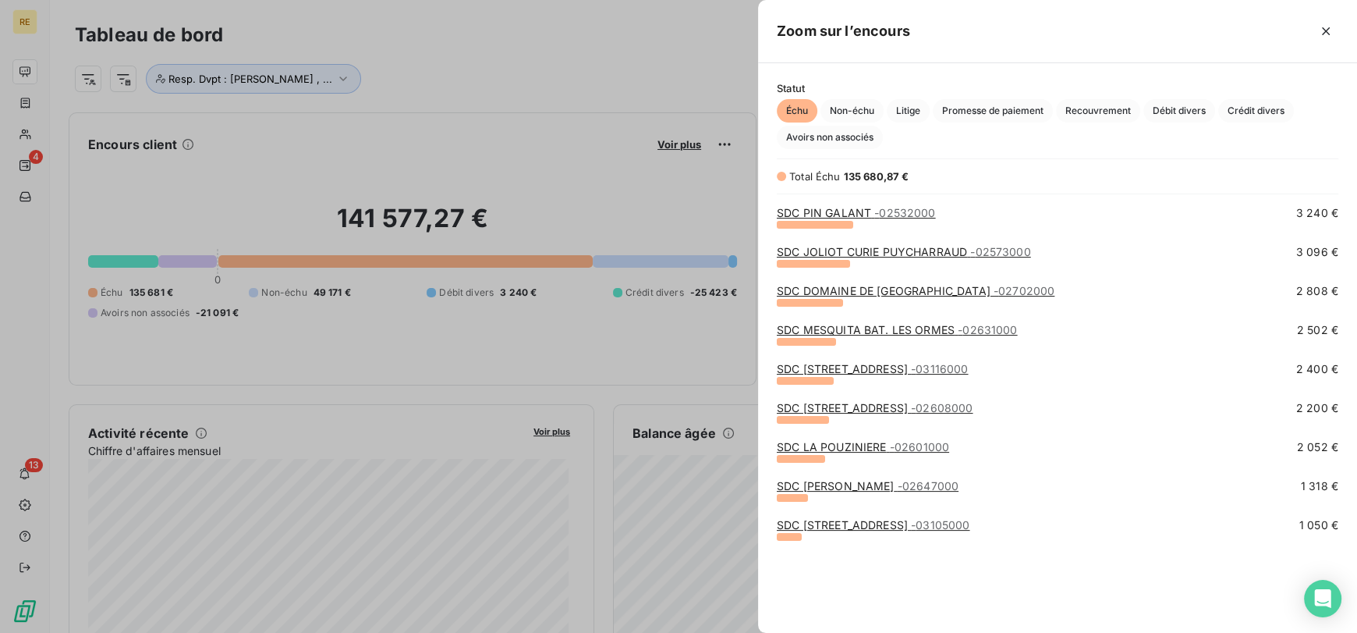
scroll to position [0, 0]
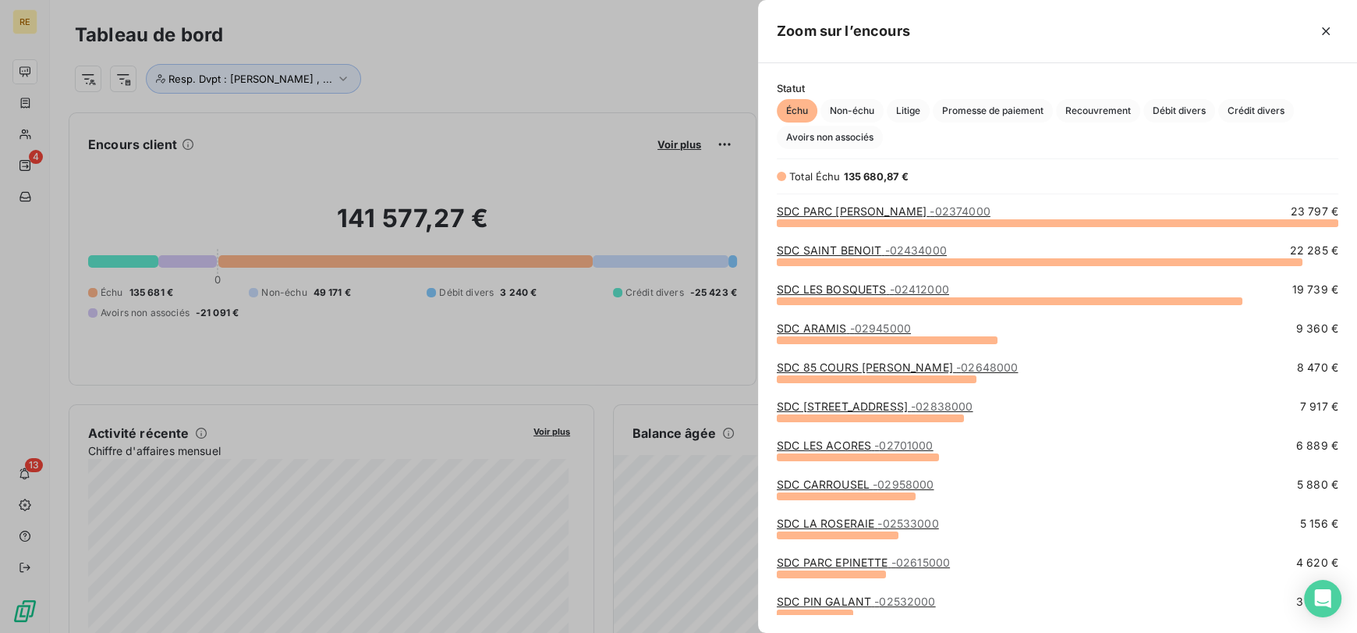
click at [446, 43] on div at bounding box center [678, 316] width 1357 height 633
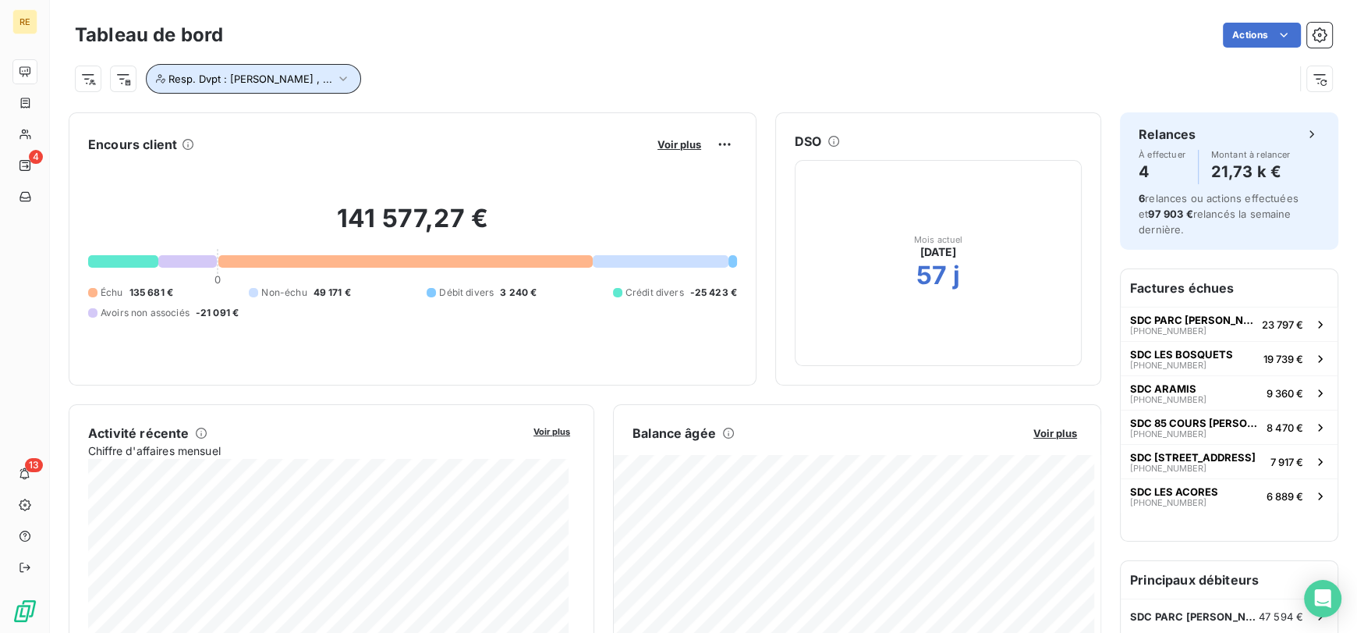
click at [296, 89] on button "Resp. Dvpt : [PERSON_NAME] , ..." at bounding box center [253, 79] width 215 height 30
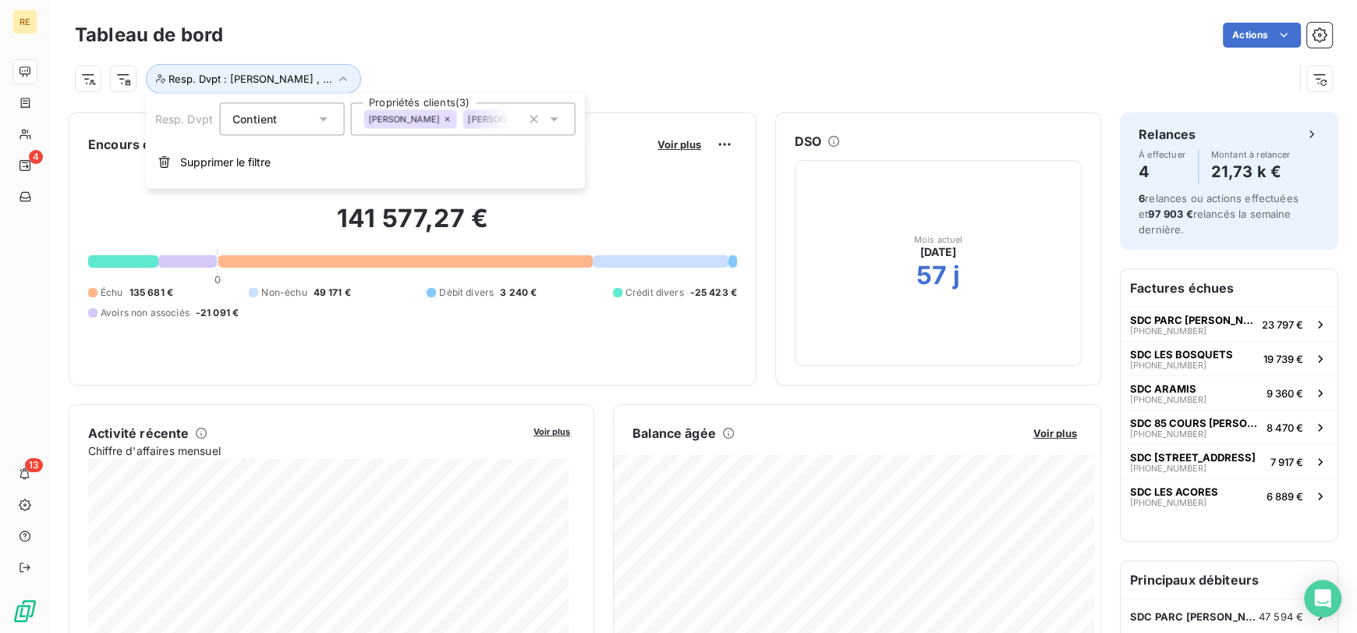
click at [430, 133] on div "[PERSON_NAME] [PERSON_NAME] Quenot [PERSON_NAME] Louazel" at bounding box center [462, 119] width 225 height 33
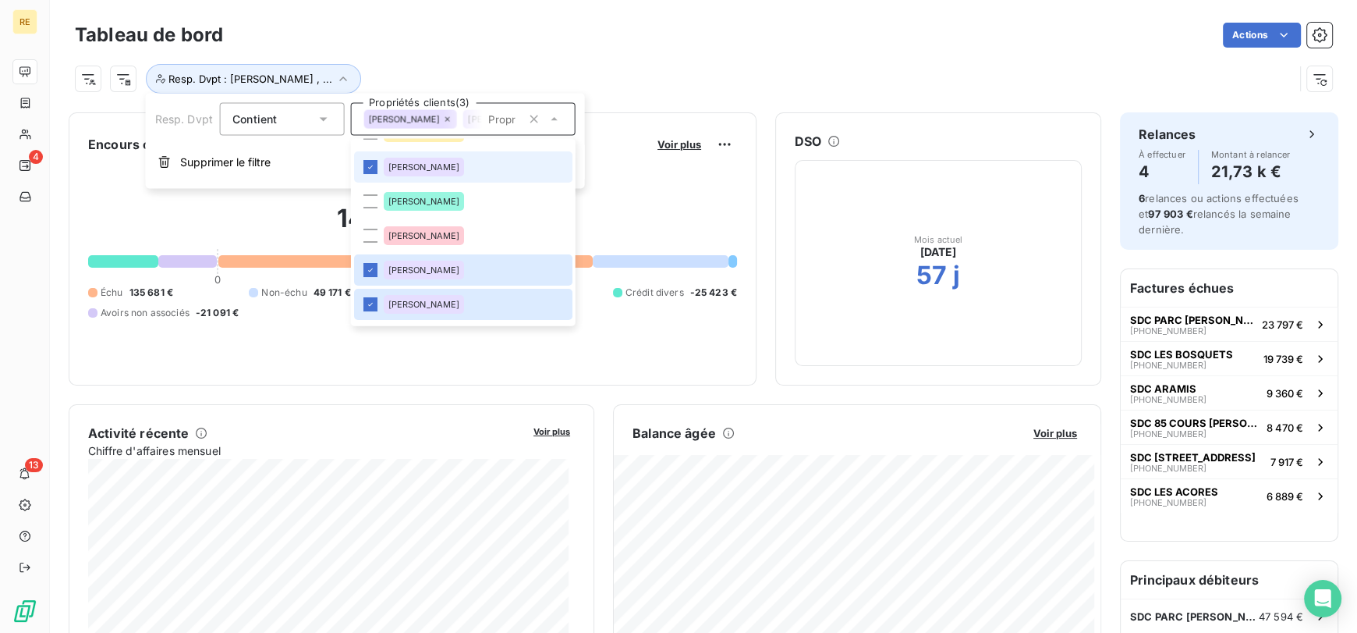
scroll to position [59, 0]
click at [498, 296] on li "[PERSON_NAME]" at bounding box center [462, 304] width 218 height 31
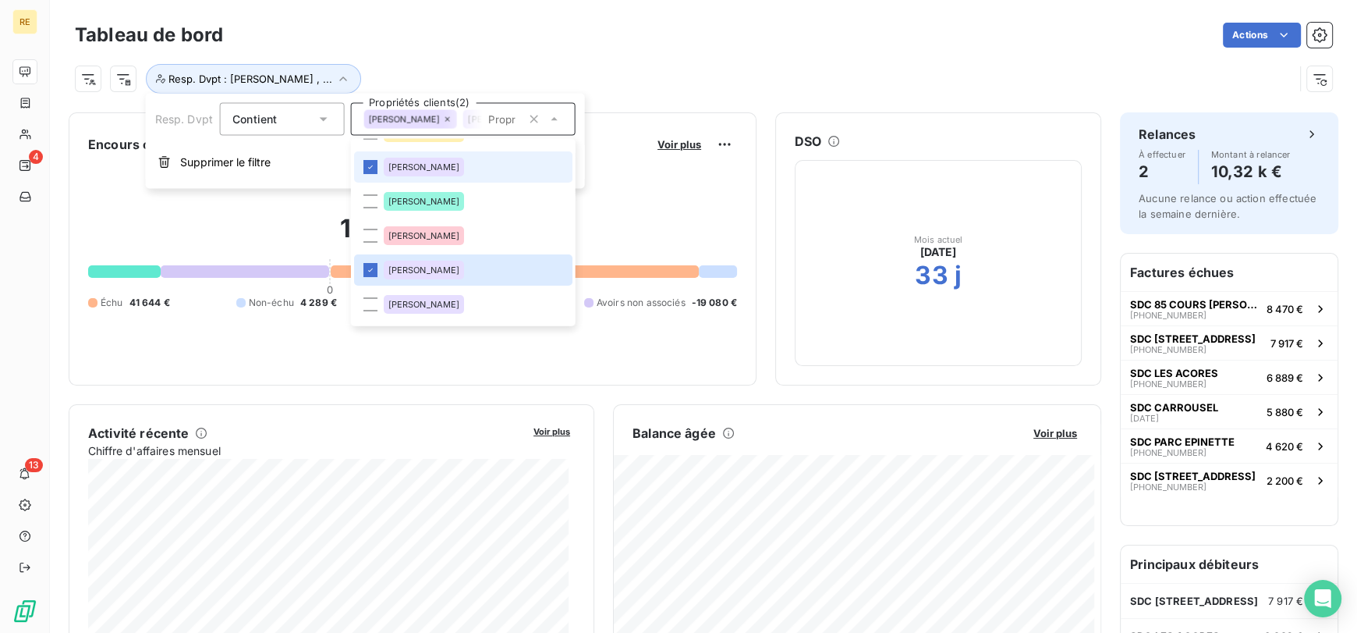
click at [494, 163] on li "[PERSON_NAME]" at bounding box center [462, 166] width 218 height 31
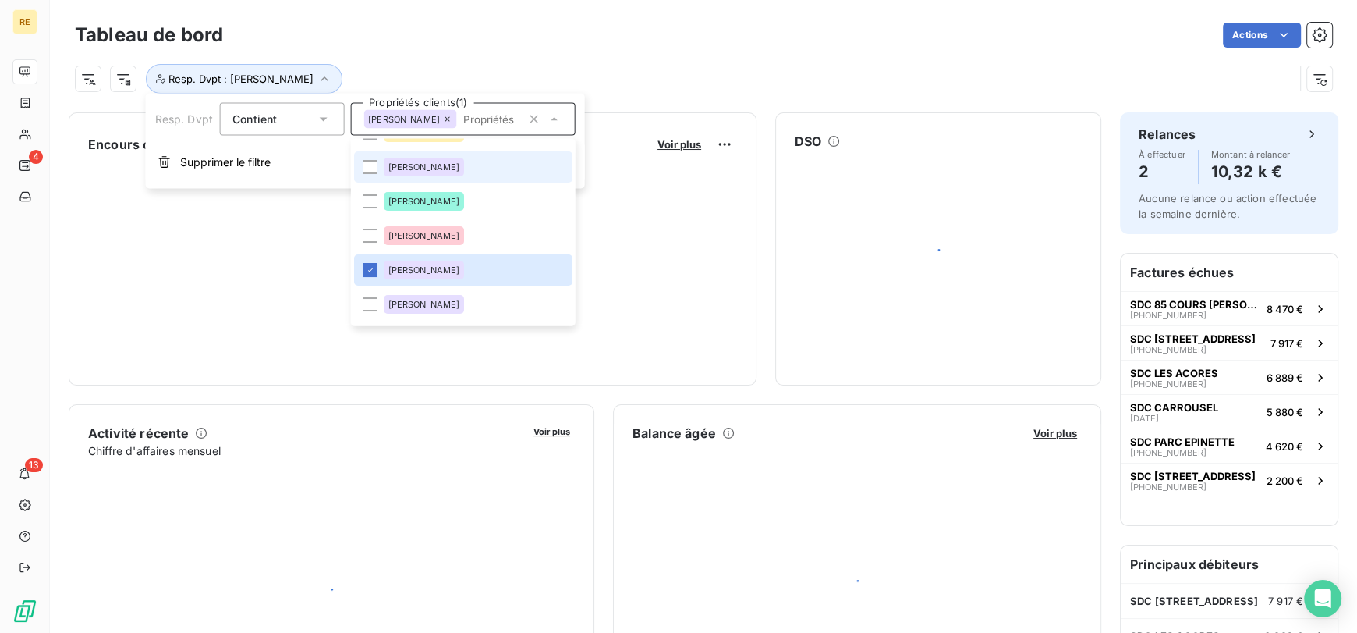
click at [577, 46] on div "Actions" at bounding box center [787, 35] width 1091 height 25
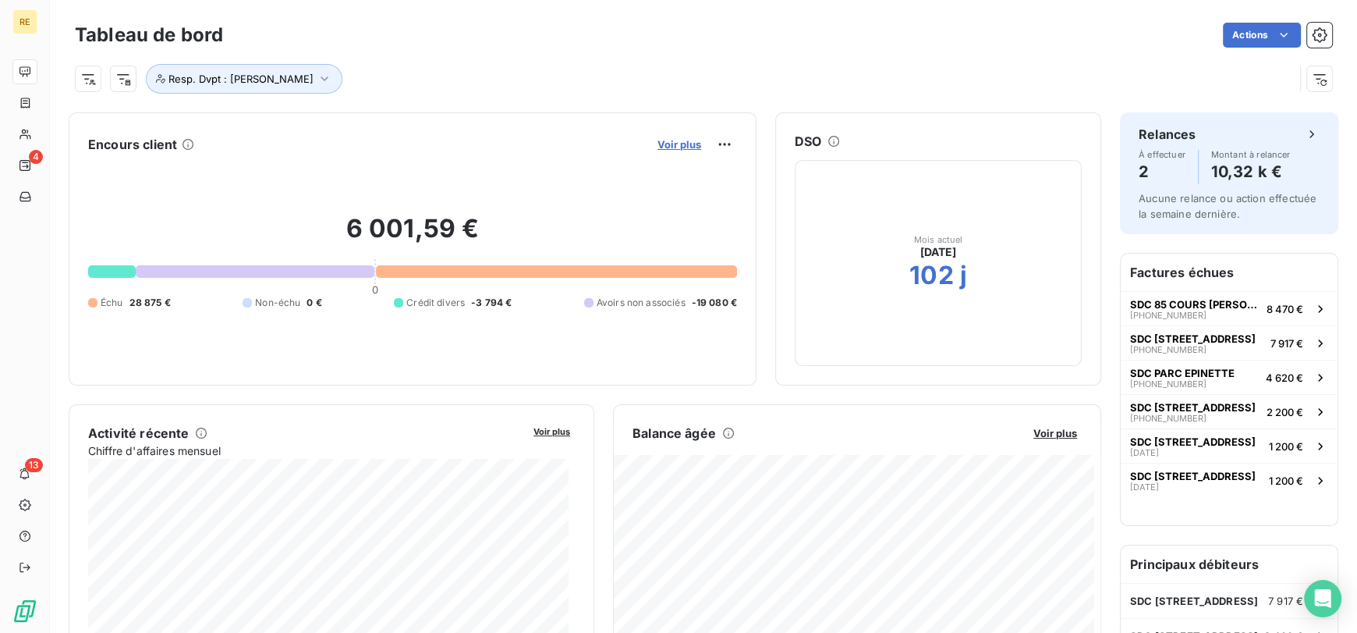
click at [673, 138] on span "Voir plus" at bounding box center [680, 144] width 44 height 12
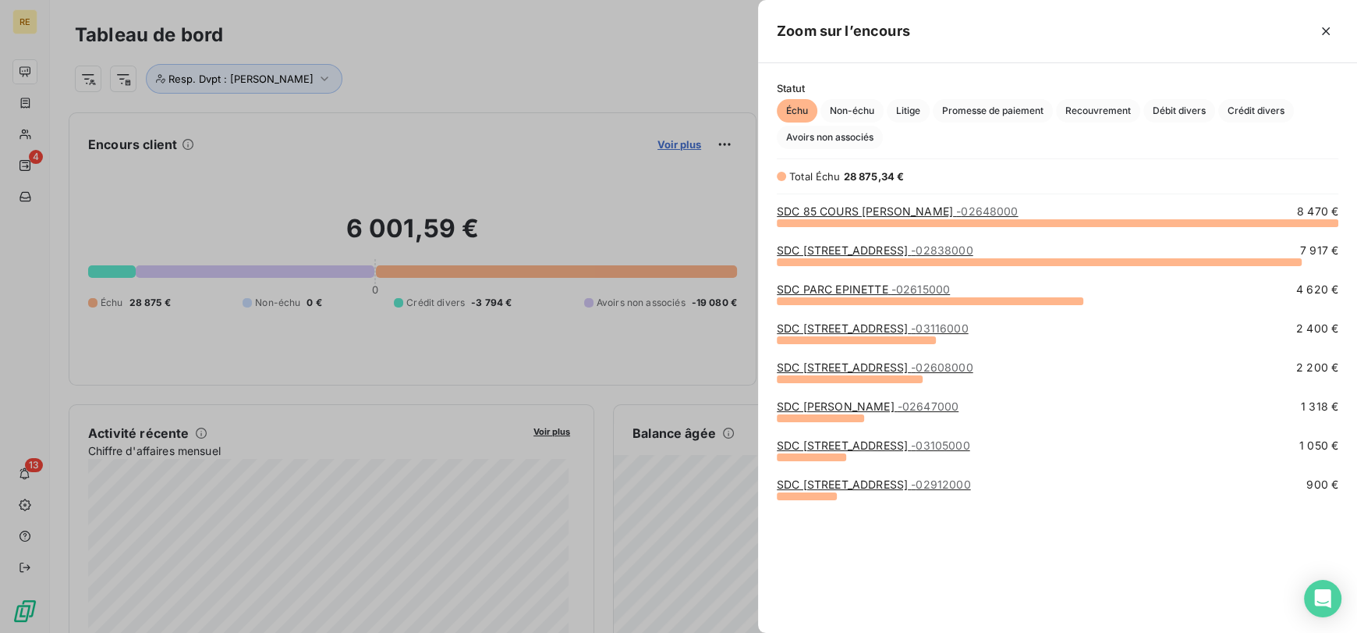
scroll to position [397, 587]
click at [896, 284] on span "- 02615000" at bounding box center [921, 288] width 59 height 13
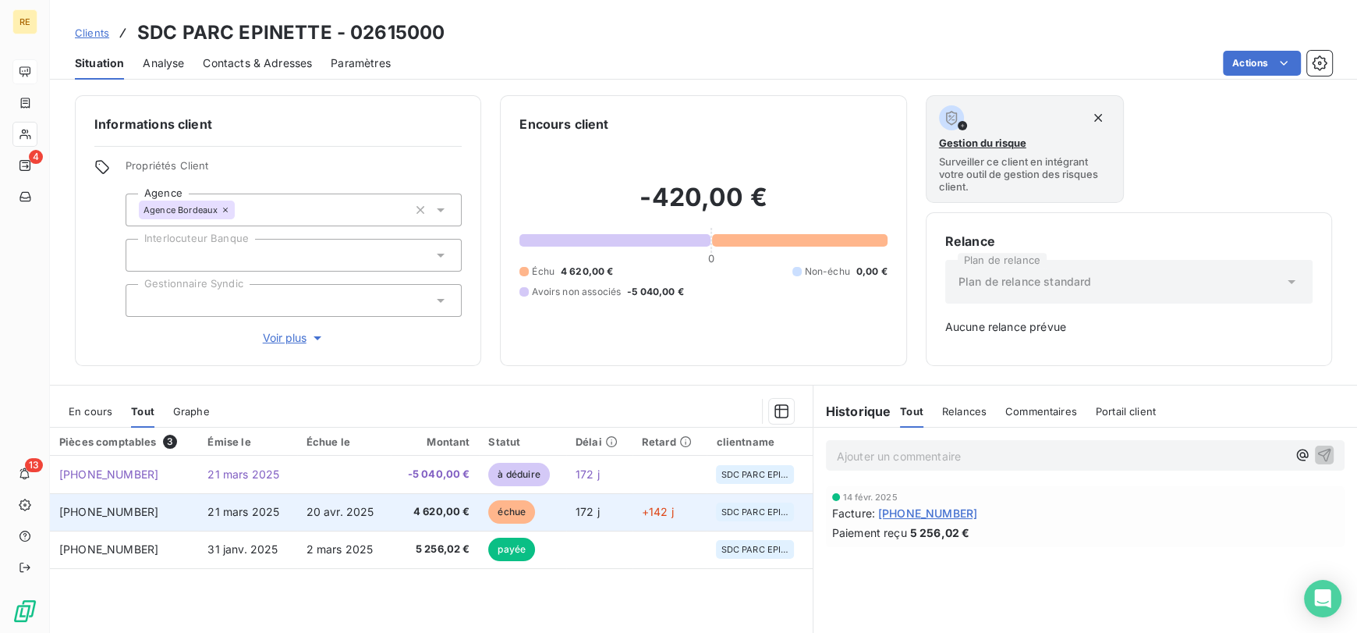
click at [479, 522] on td "échue" at bounding box center [522, 511] width 87 height 37
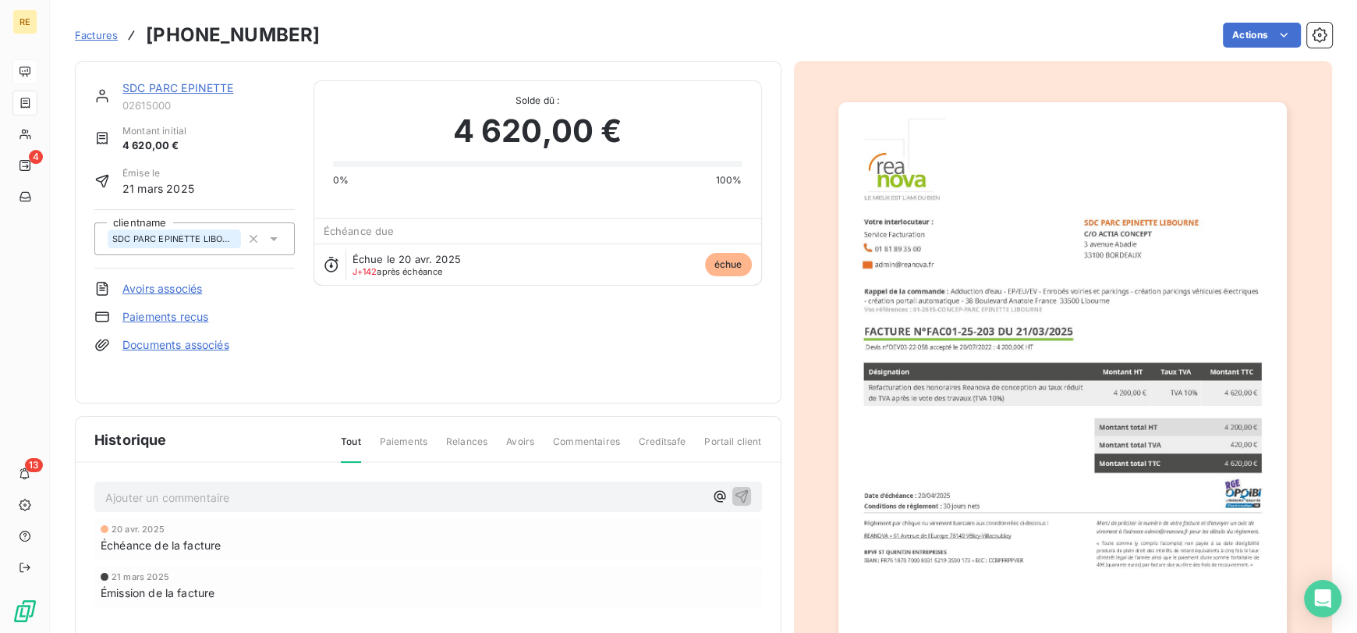
click at [108, 34] on span "Factures" at bounding box center [96, 35] width 43 height 12
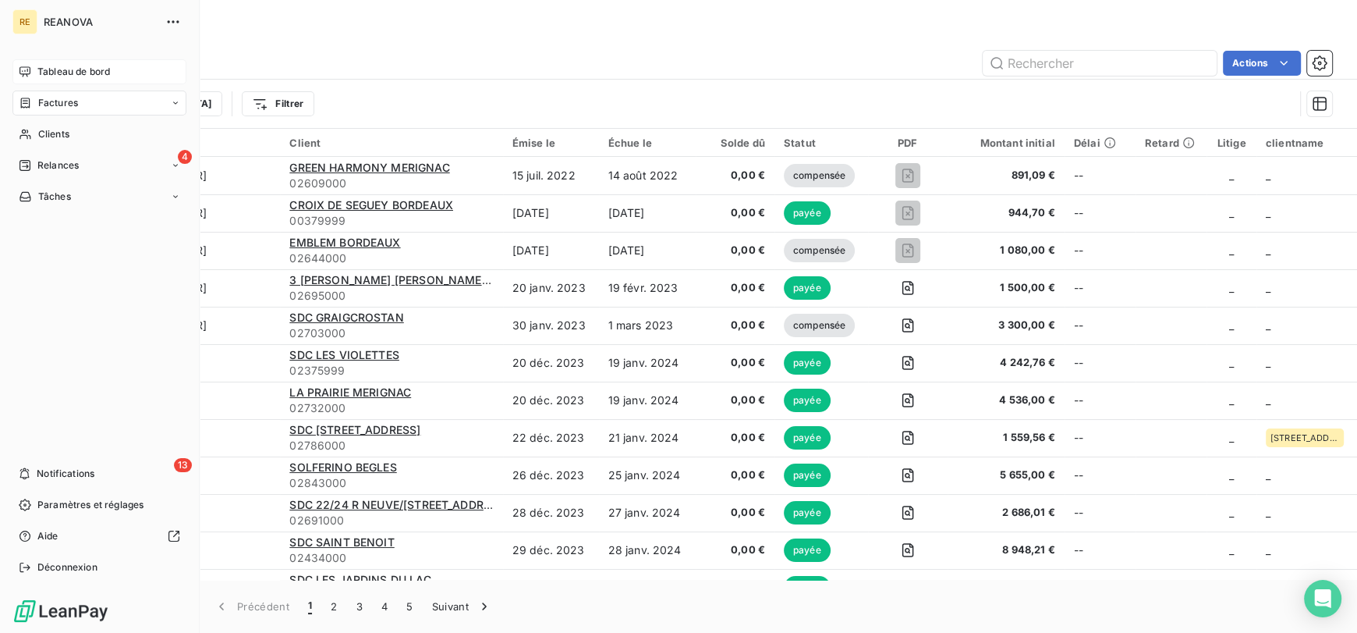
click at [84, 72] on span "Tableau de bord" at bounding box center [73, 72] width 73 height 14
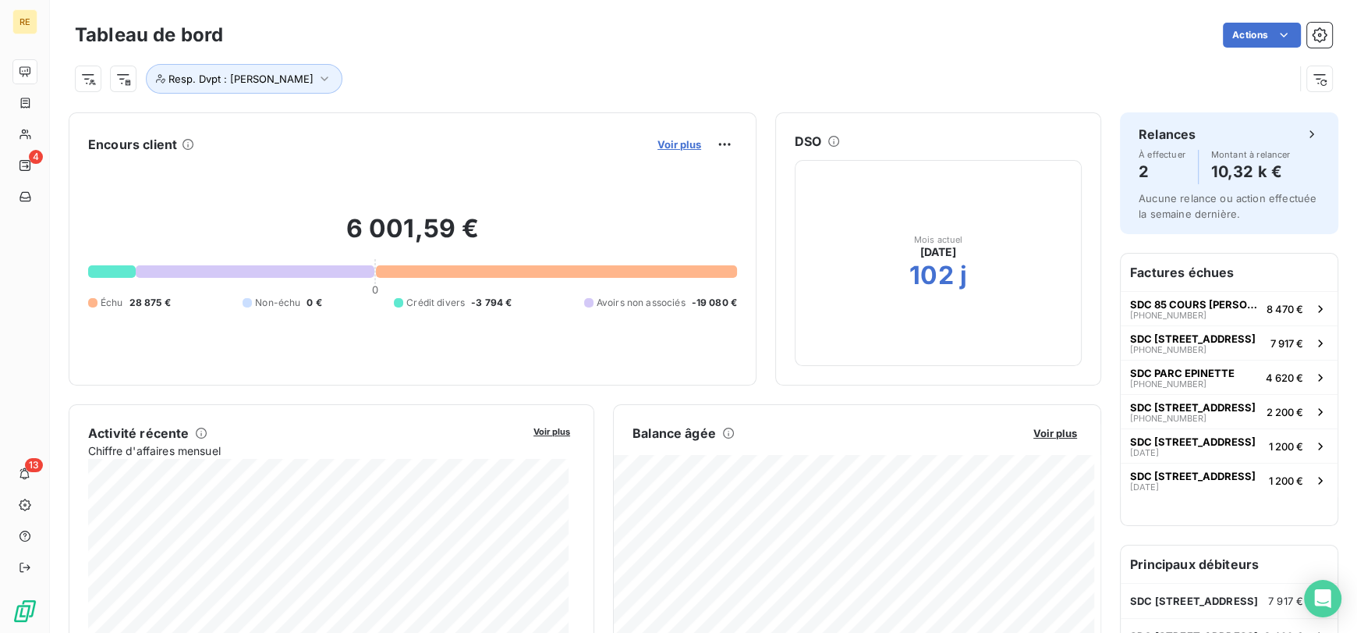
click at [673, 141] on span "Voir plus" at bounding box center [680, 144] width 44 height 12
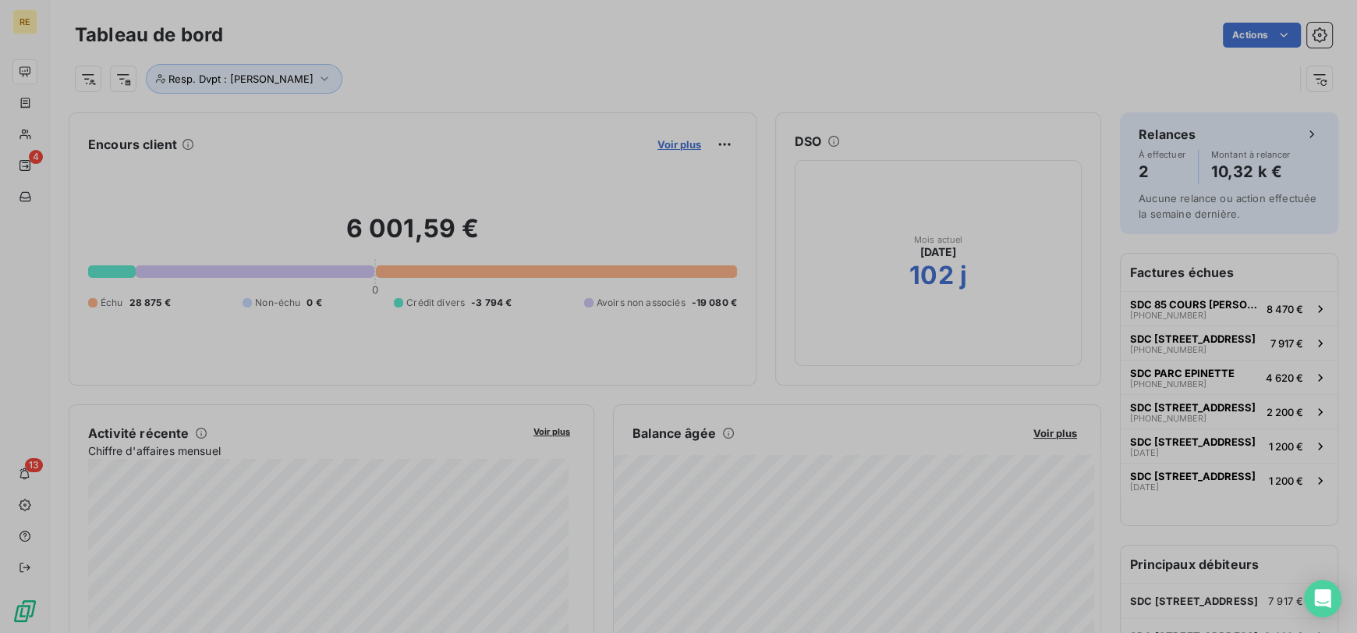
scroll to position [620, 587]
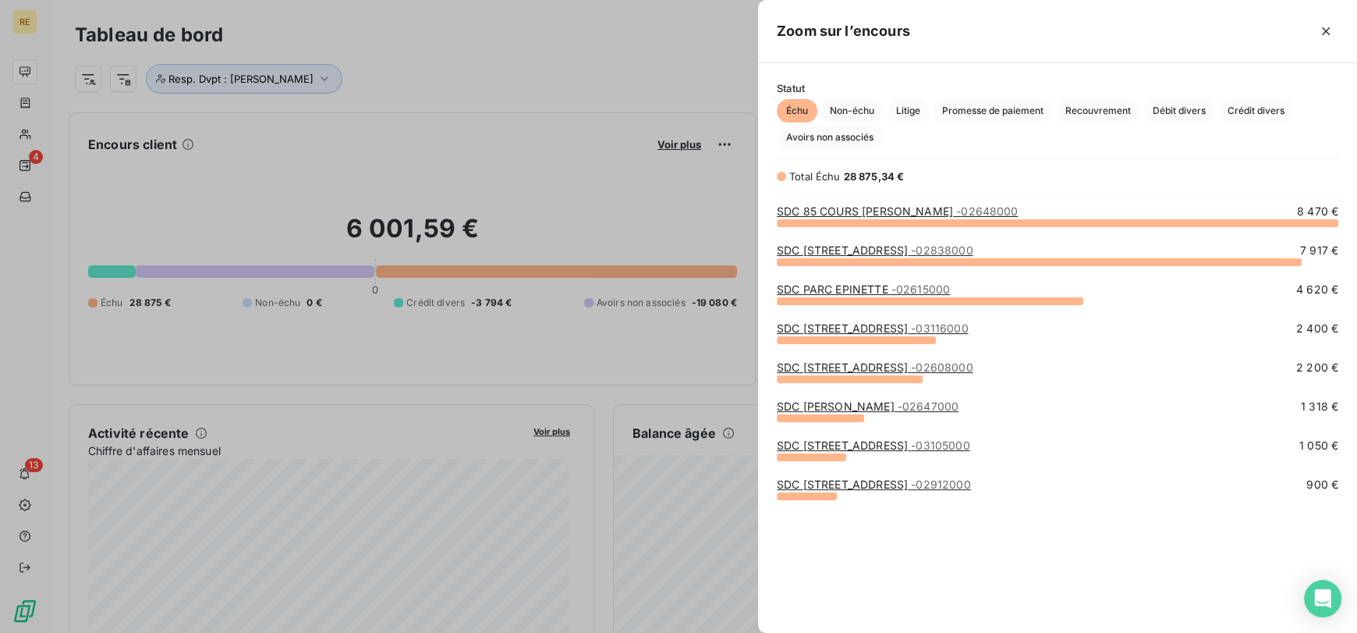
click at [954, 484] on span "- 02912000" at bounding box center [940, 483] width 59 height 13
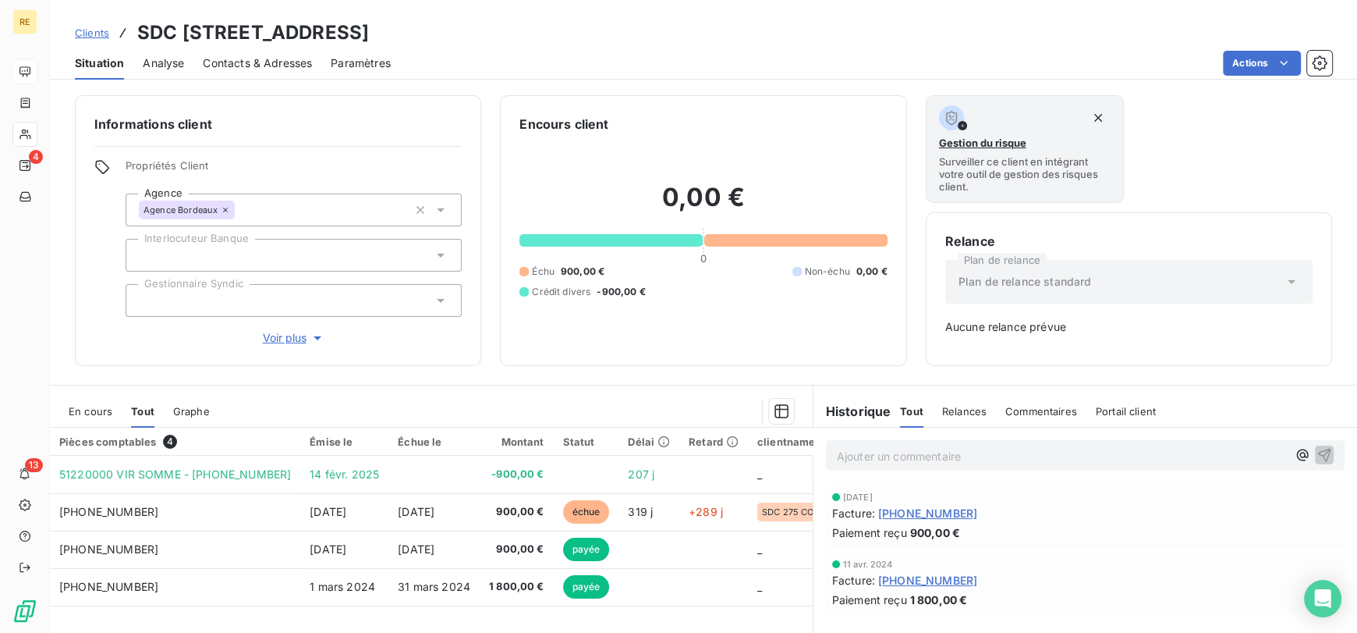
click at [96, 32] on span "Clients" at bounding box center [92, 33] width 34 height 12
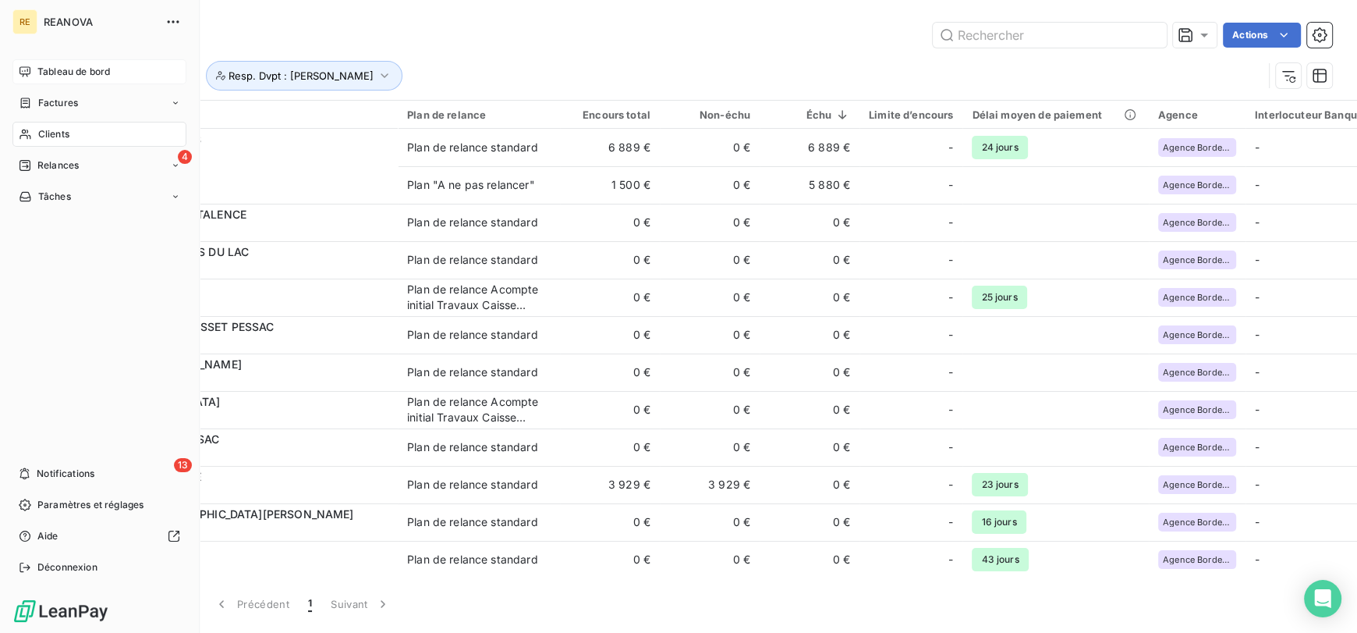
click at [55, 69] on span "Tableau de bord" at bounding box center [73, 72] width 73 height 14
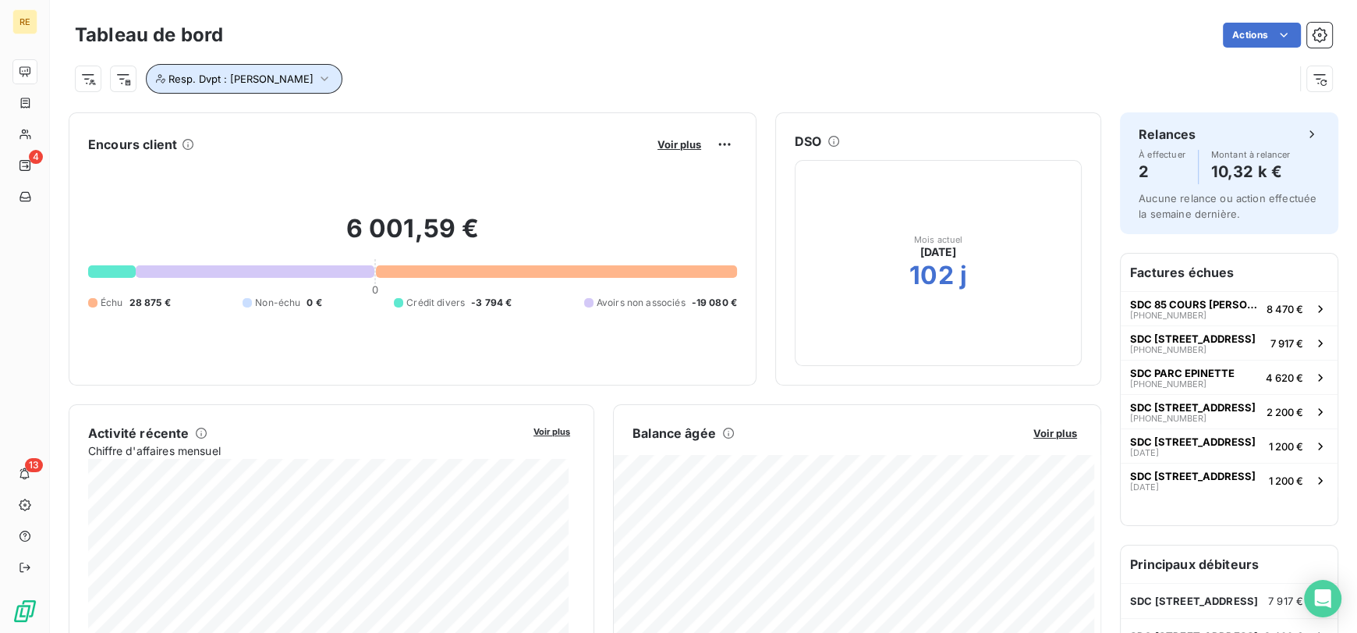
click at [328, 71] on icon "button" at bounding box center [325, 79] width 16 height 16
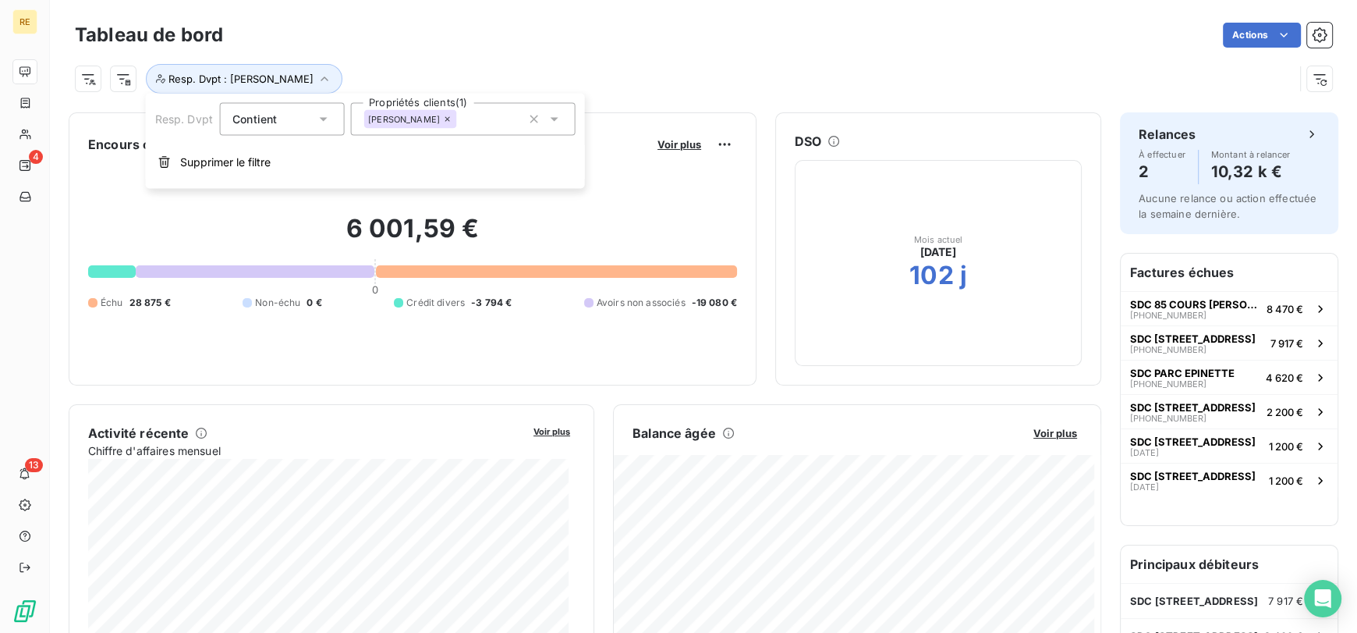
click at [450, 119] on icon at bounding box center [447, 119] width 5 height 5
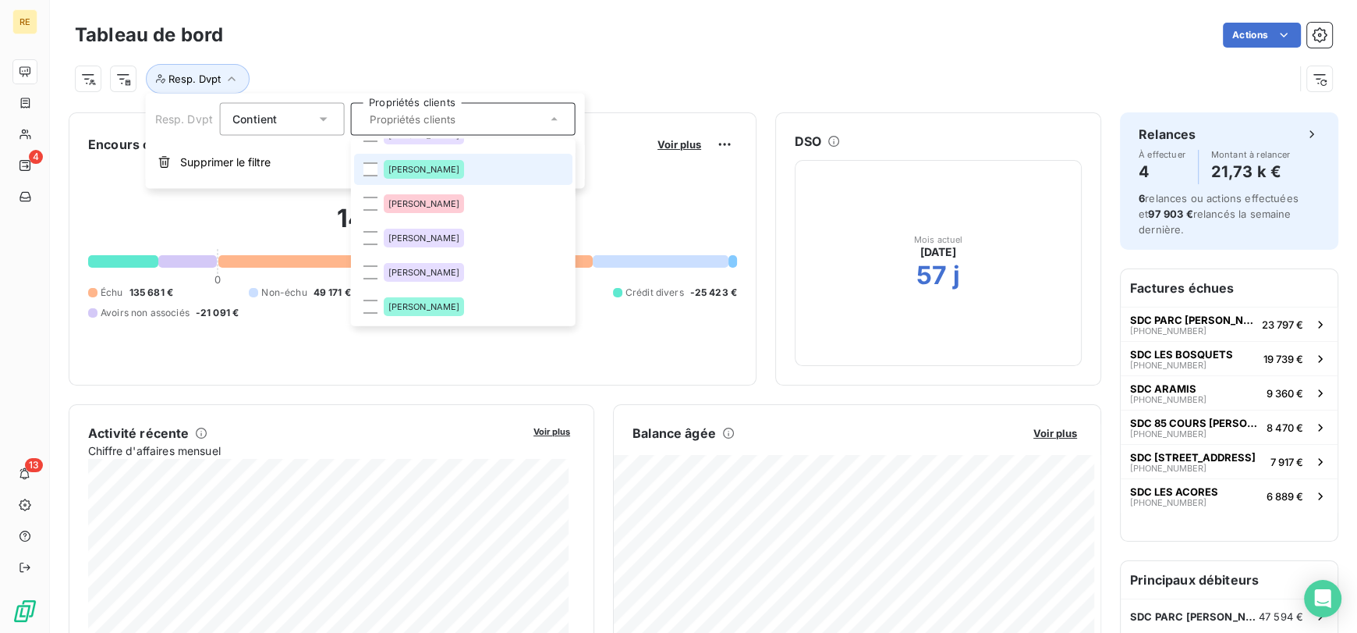
scroll to position [121, 0]
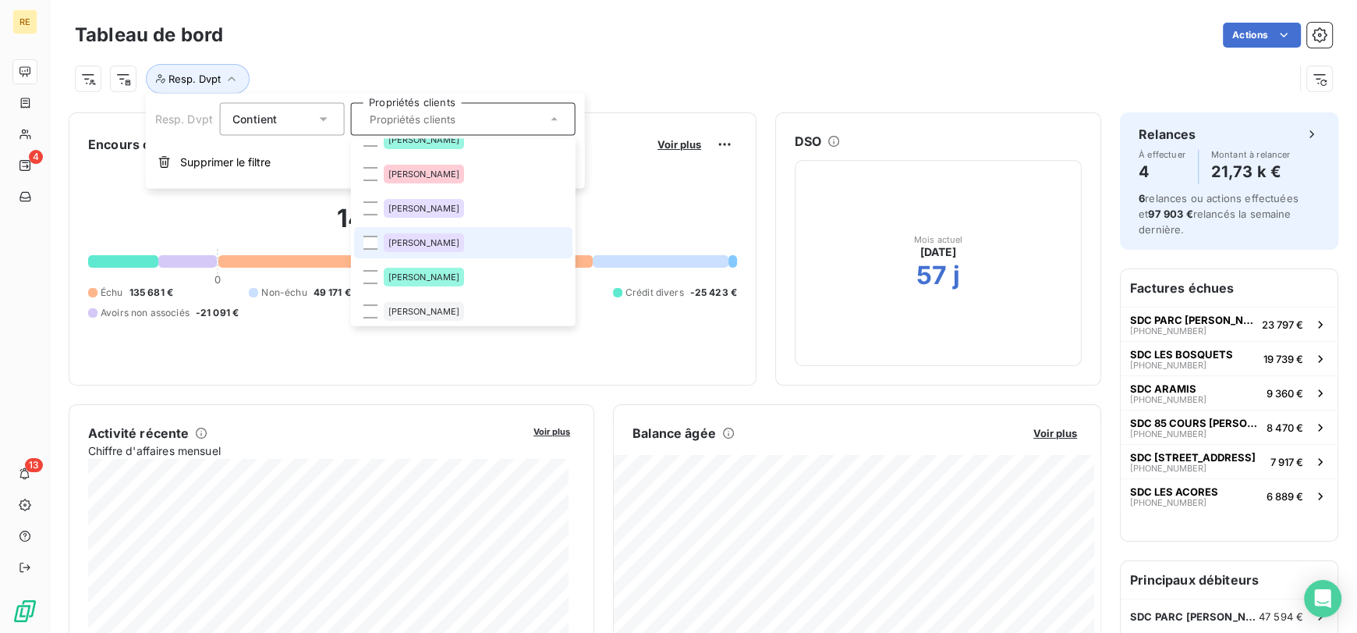
click at [449, 240] on span "[PERSON_NAME]" at bounding box center [424, 242] width 72 height 9
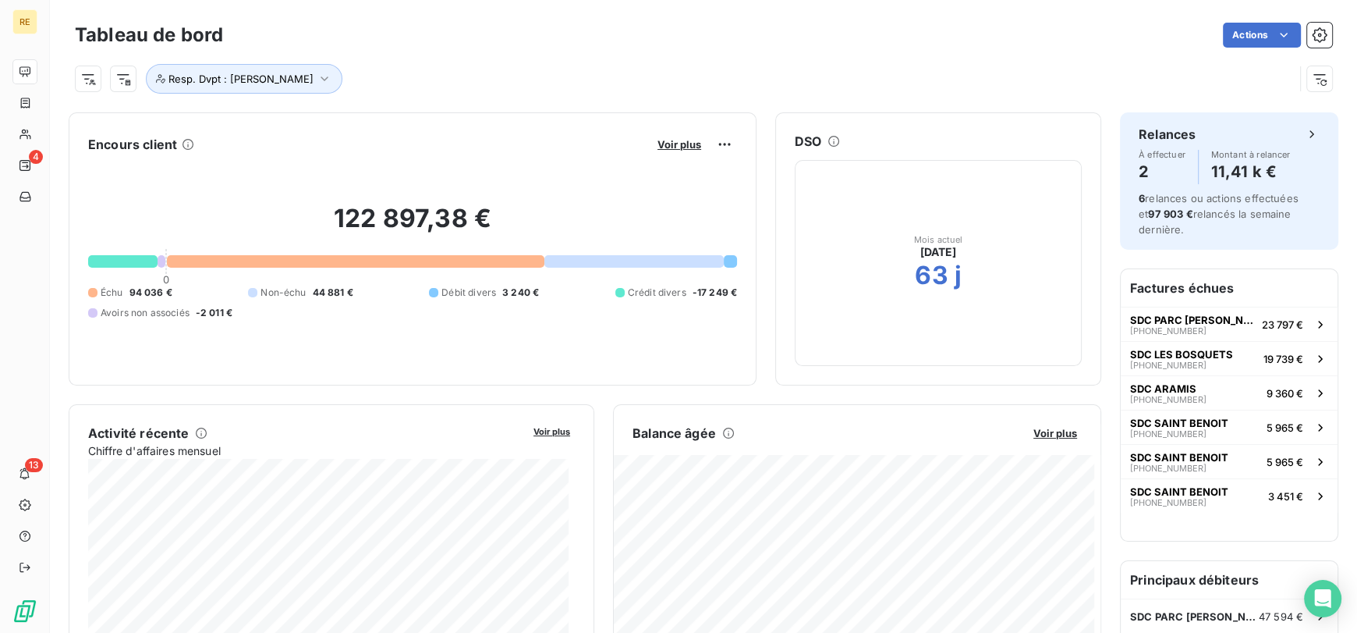
click at [551, 71] on div "Resp. Dvpt : [PERSON_NAME]" at bounding box center [684, 79] width 1219 height 30
click at [658, 145] on span "Voir plus" at bounding box center [680, 144] width 44 height 12
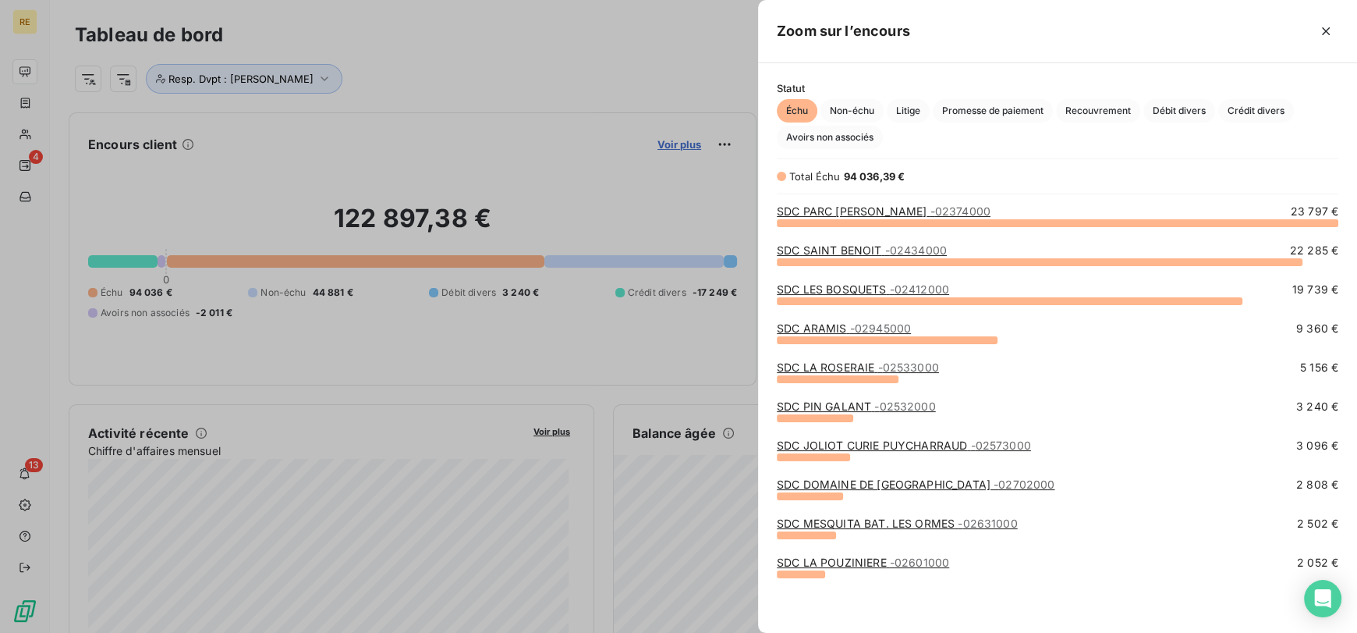
scroll to position [397, 587]
click at [896, 237] on div "SDC PARC [PERSON_NAME] - 02374000 23 797 €" at bounding box center [1058, 223] width 562 height 39
click at [1325, 27] on icon "button" at bounding box center [1326, 31] width 16 height 16
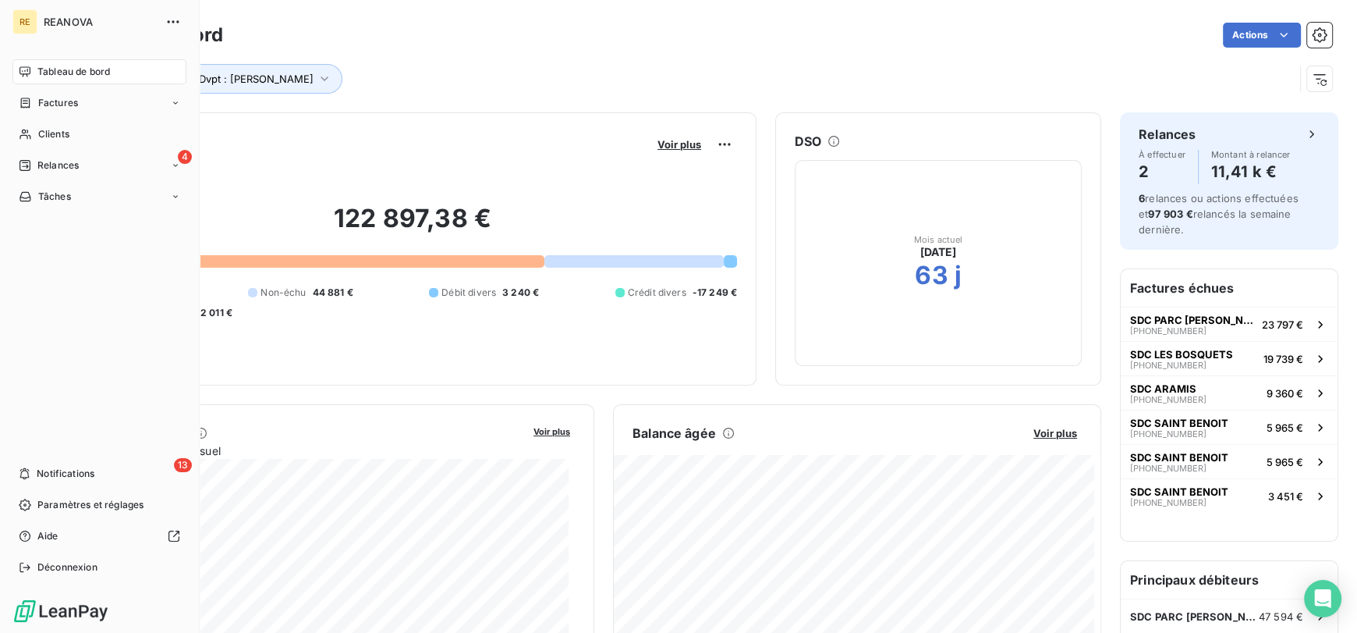
click at [87, 76] on span "Tableau de bord" at bounding box center [73, 72] width 73 height 14
